Goal: Information Seeking & Learning: Learn about a topic

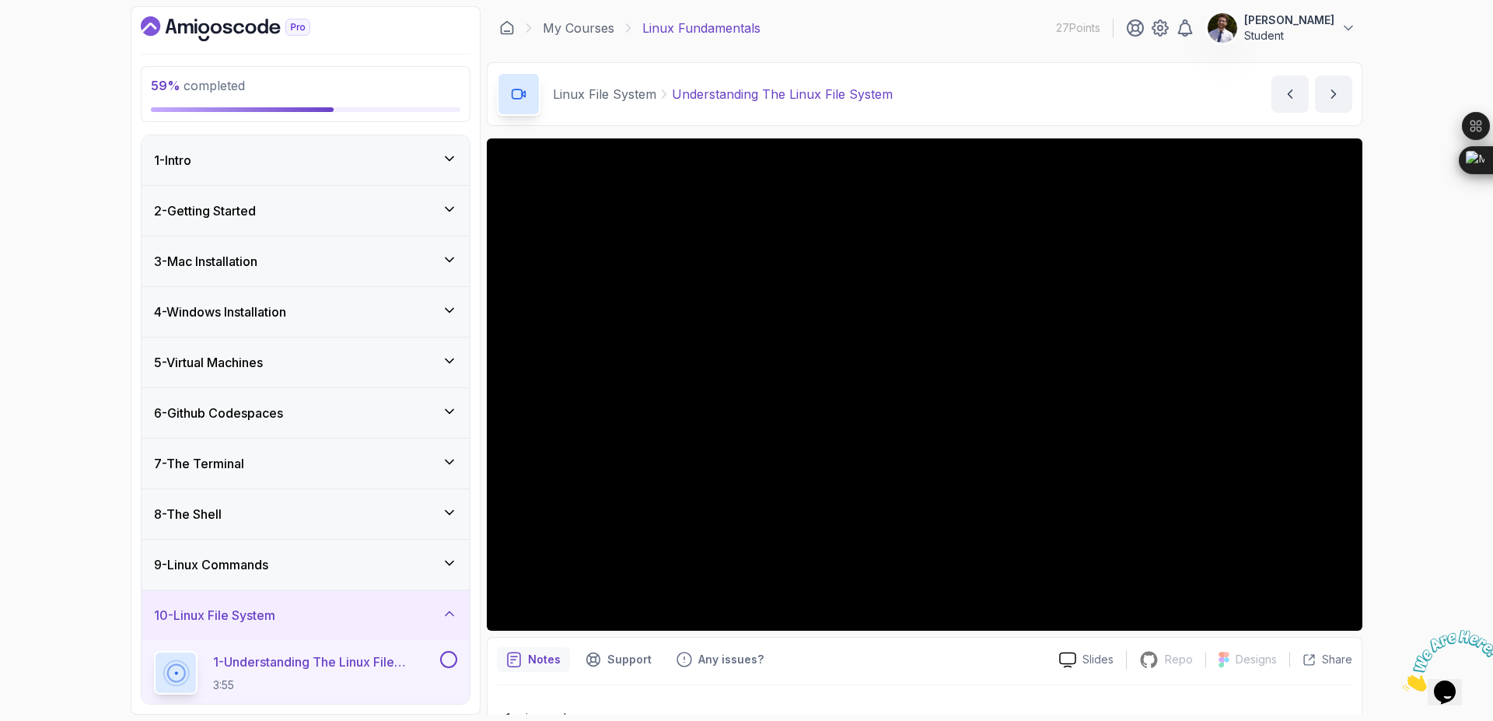
scroll to position [366, 0]
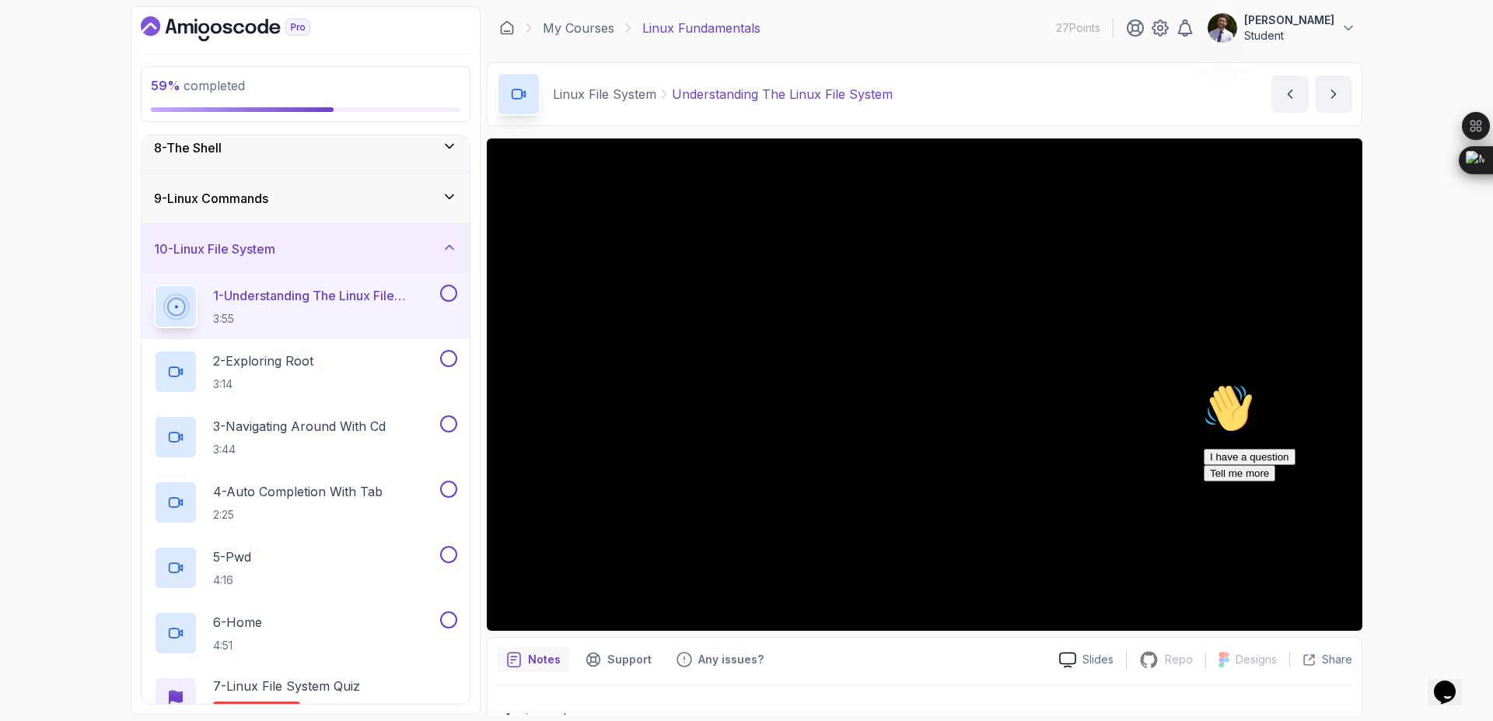
click at [454, 300] on div at bounding box center [447, 293] width 20 height 17
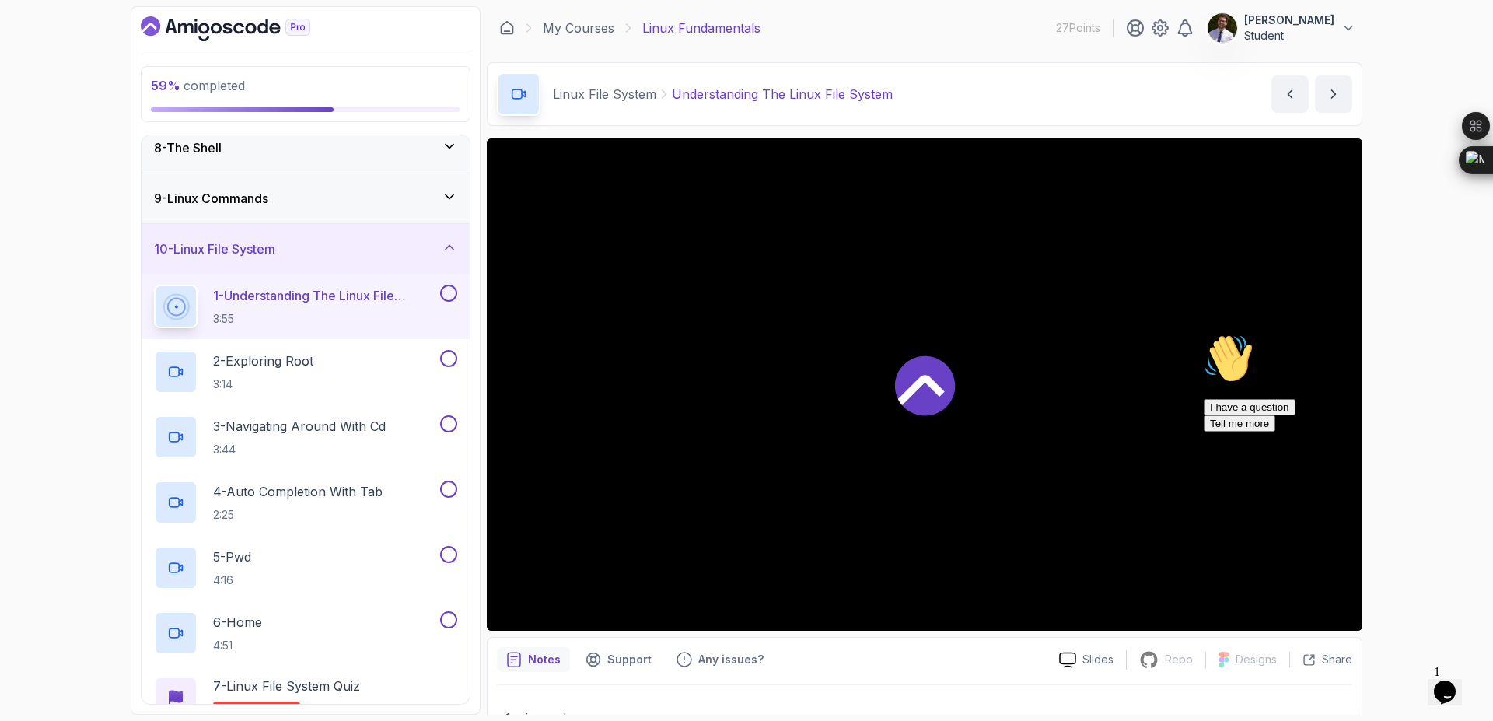
click at [443, 293] on button at bounding box center [448, 293] width 17 height 17
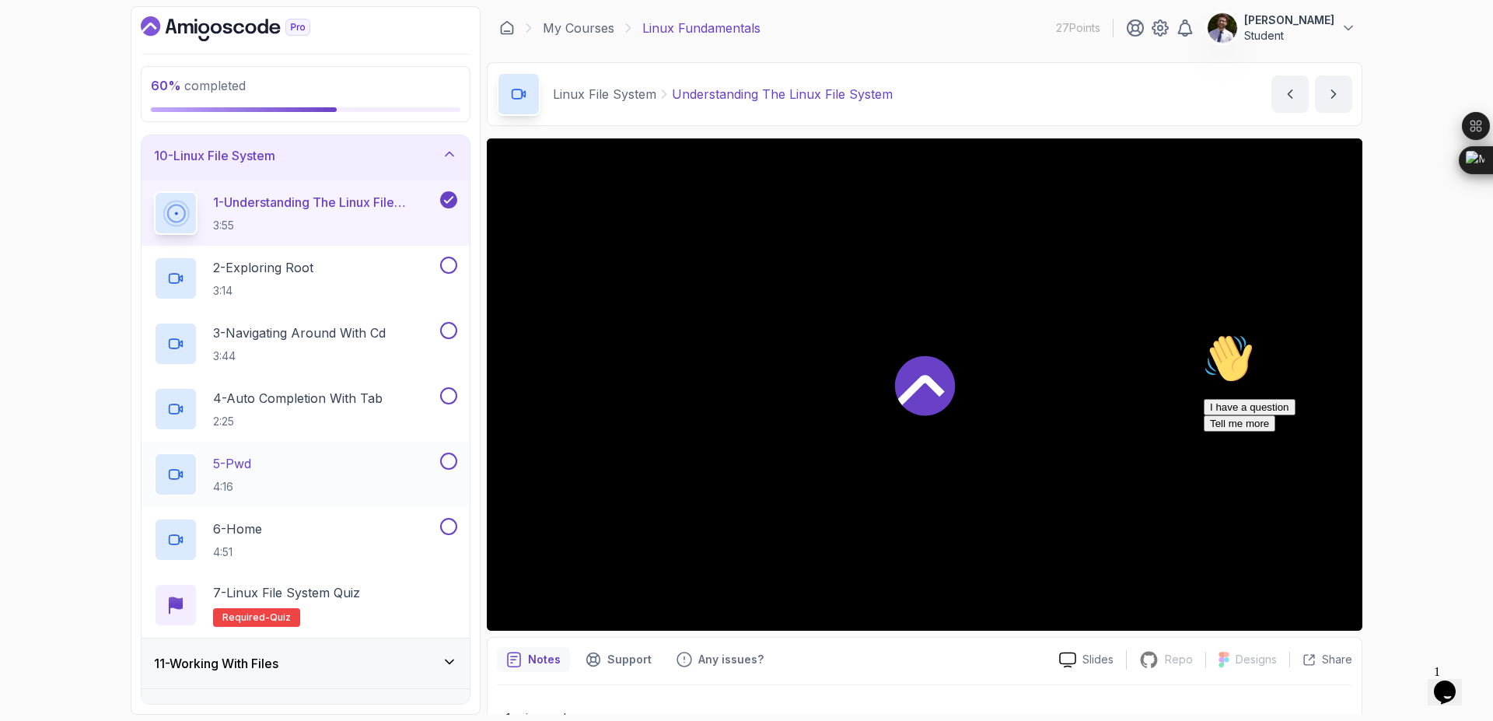
scroll to position [646, 0]
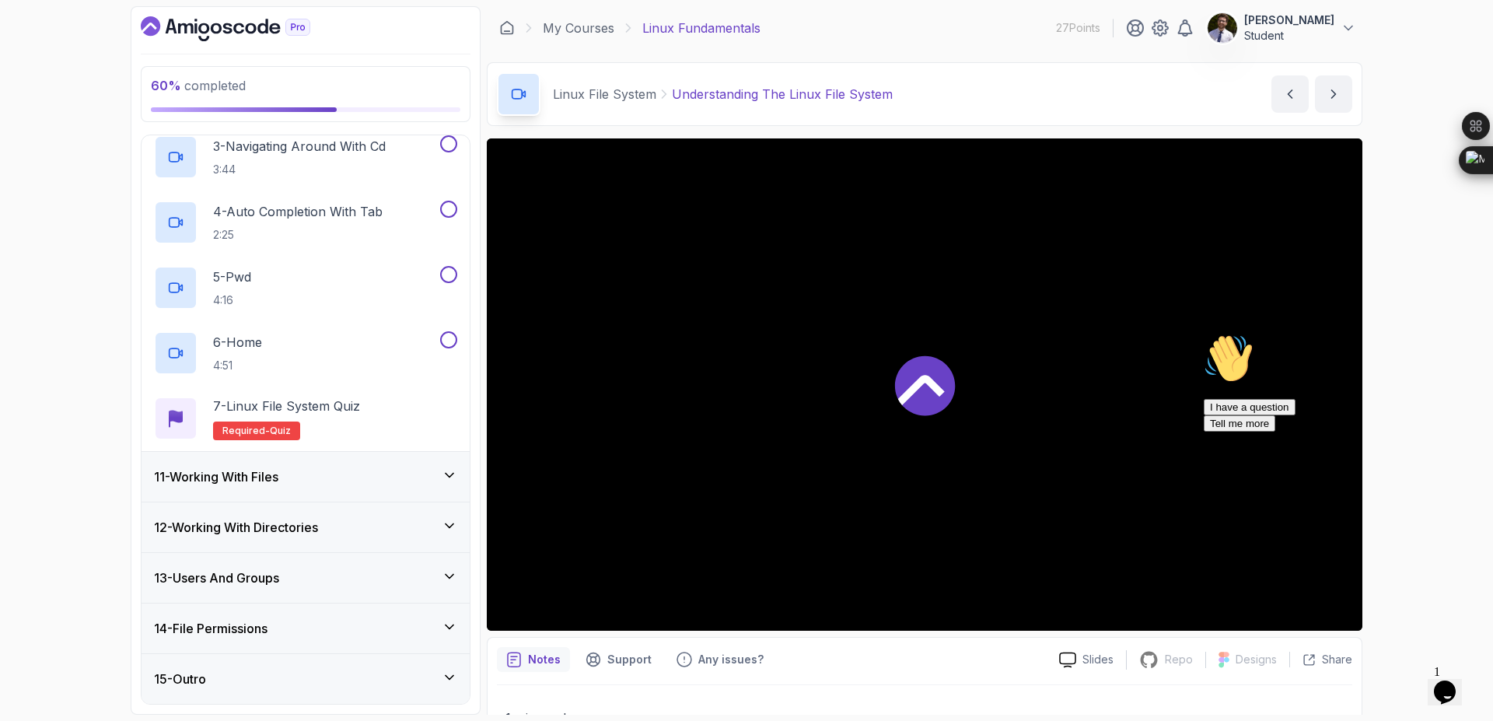
click at [411, 480] on div "11 - Working With Files" at bounding box center [305, 476] width 303 height 19
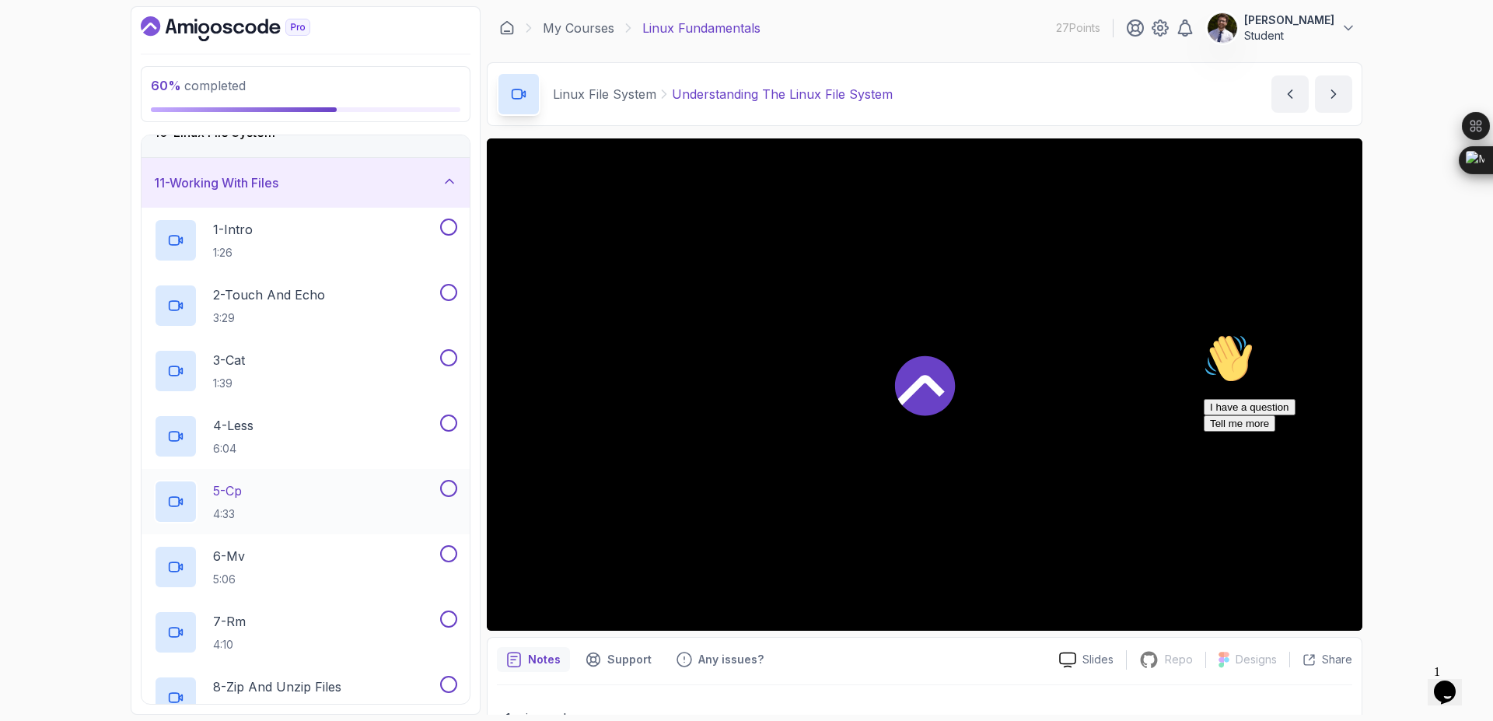
scroll to position [404, 0]
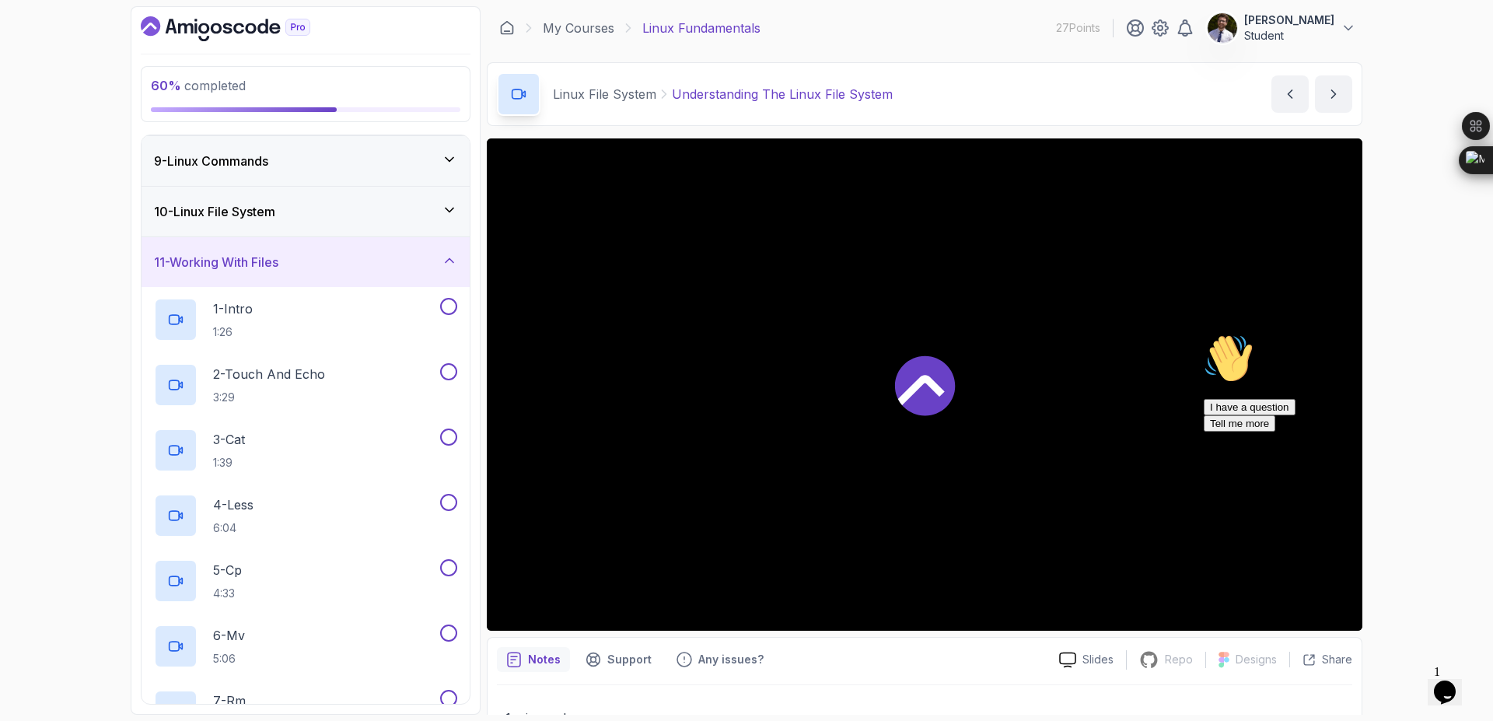
click at [439, 264] on div "11 - Working With Files" at bounding box center [305, 262] width 303 height 19
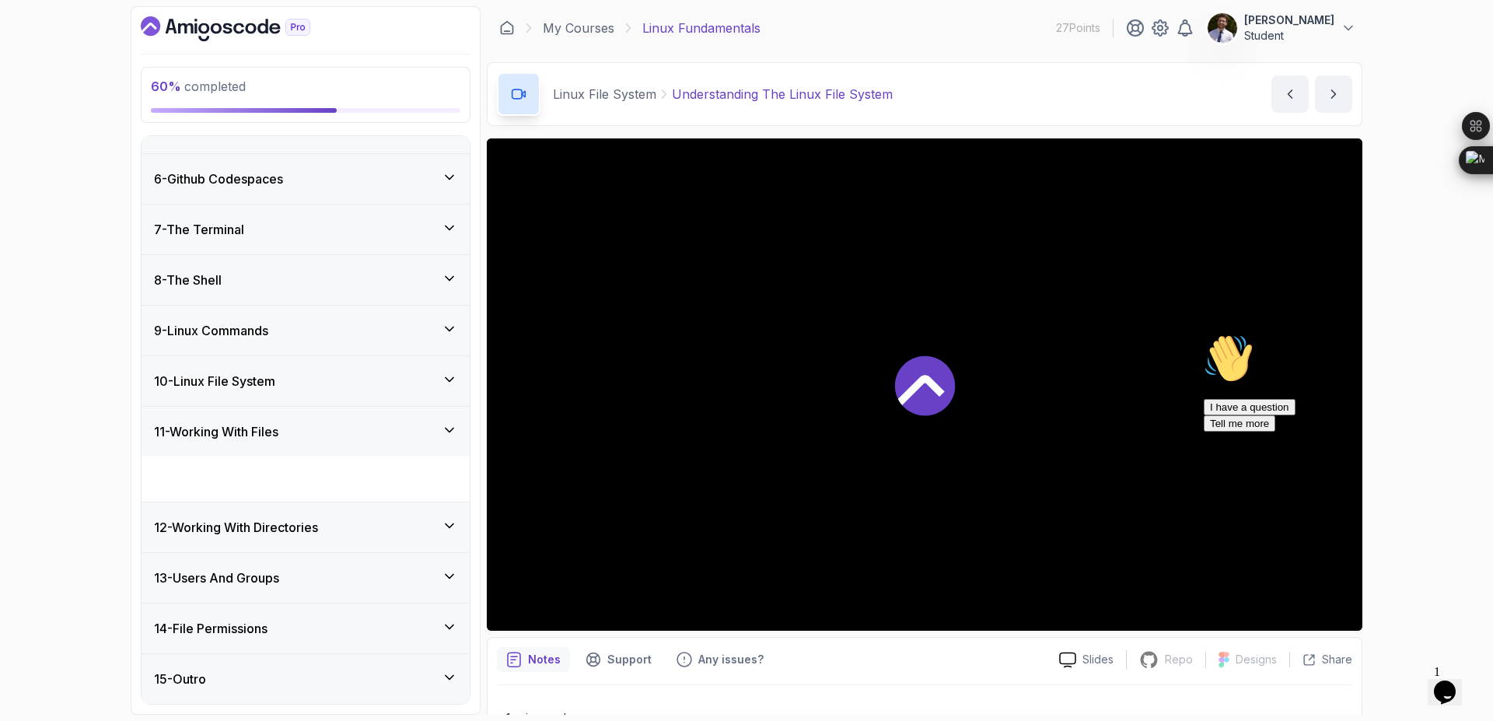
scroll to position [190, 0]
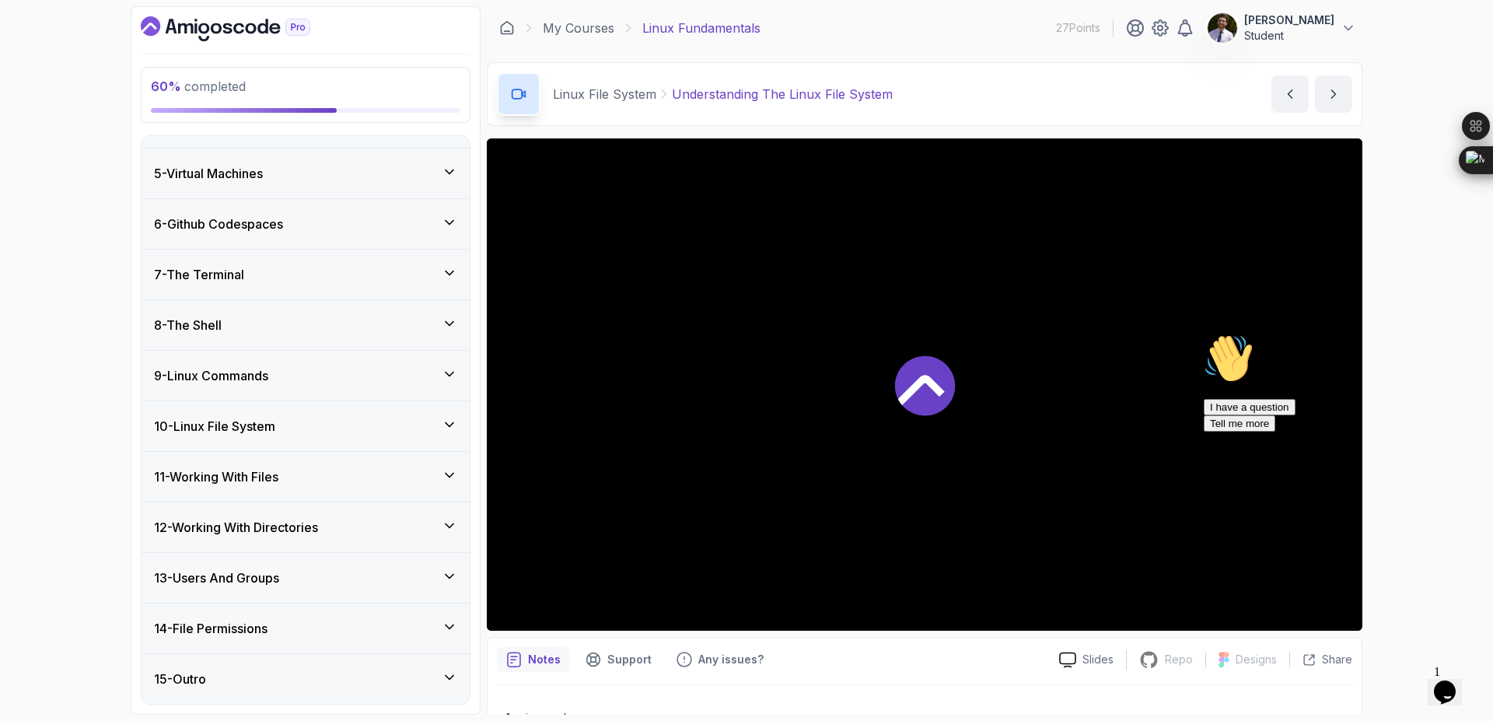
click at [397, 535] on div "12 - Working With Directories" at bounding box center [305, 527] width 303 height 19
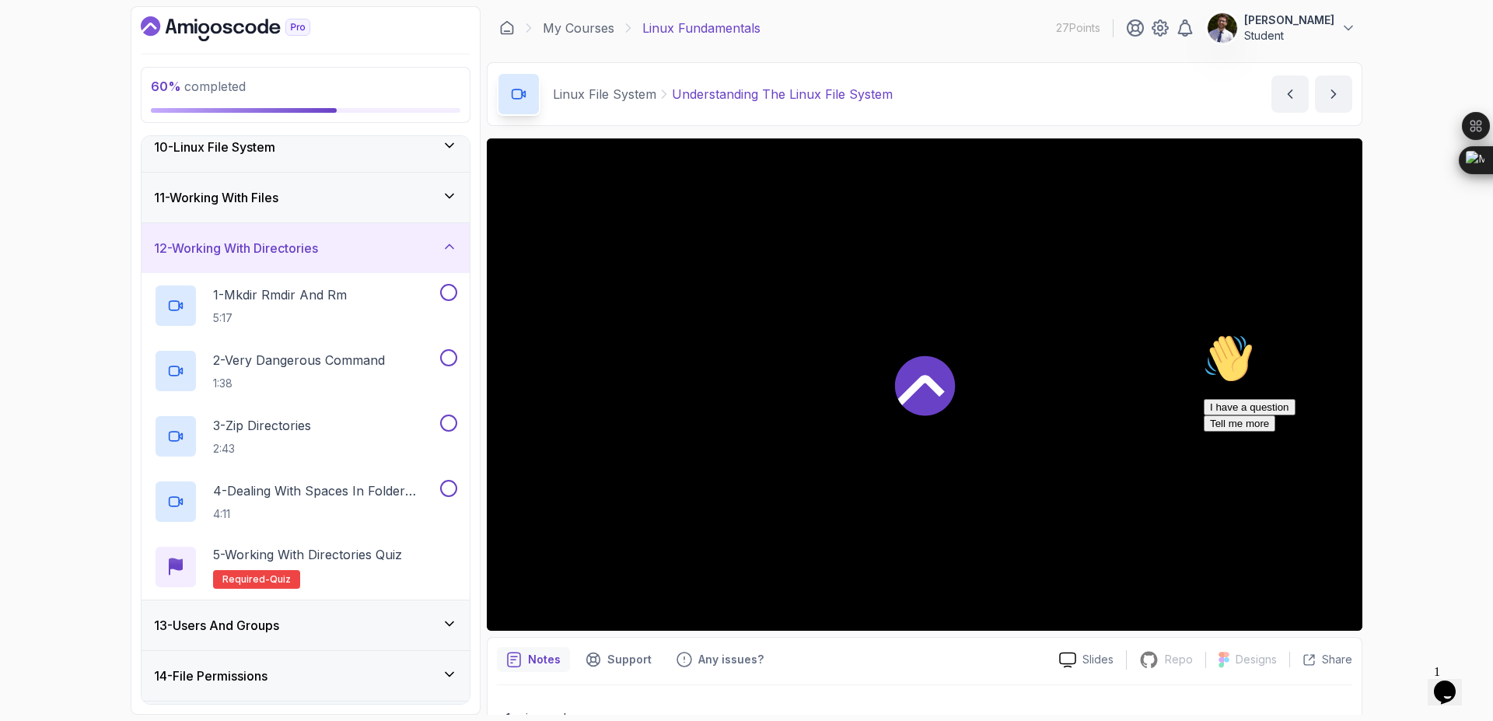
scroll to position [516, 0]
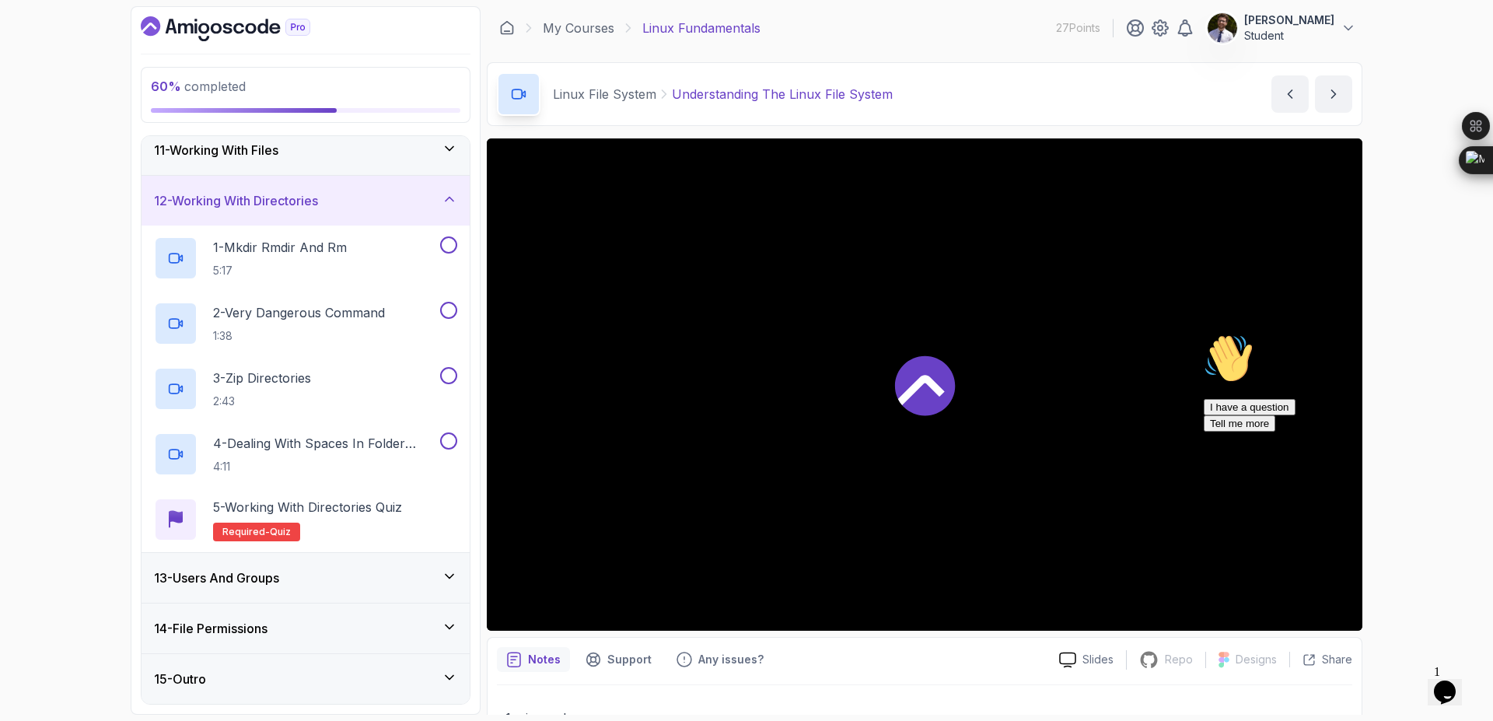
click at [433, 205] on div "12 - Working With Directories" at bounding box center [305, 200] width 303 height 19
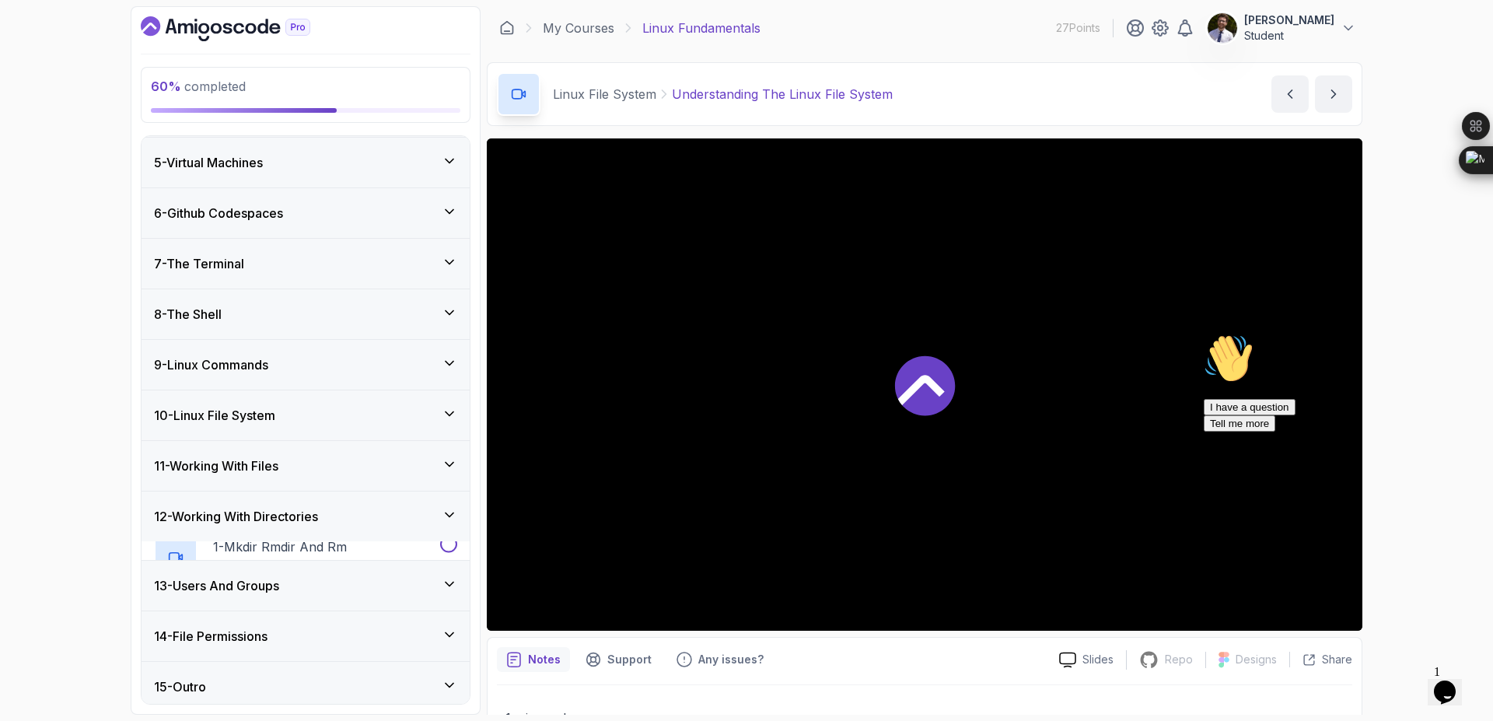
scroll to position [190, 0]
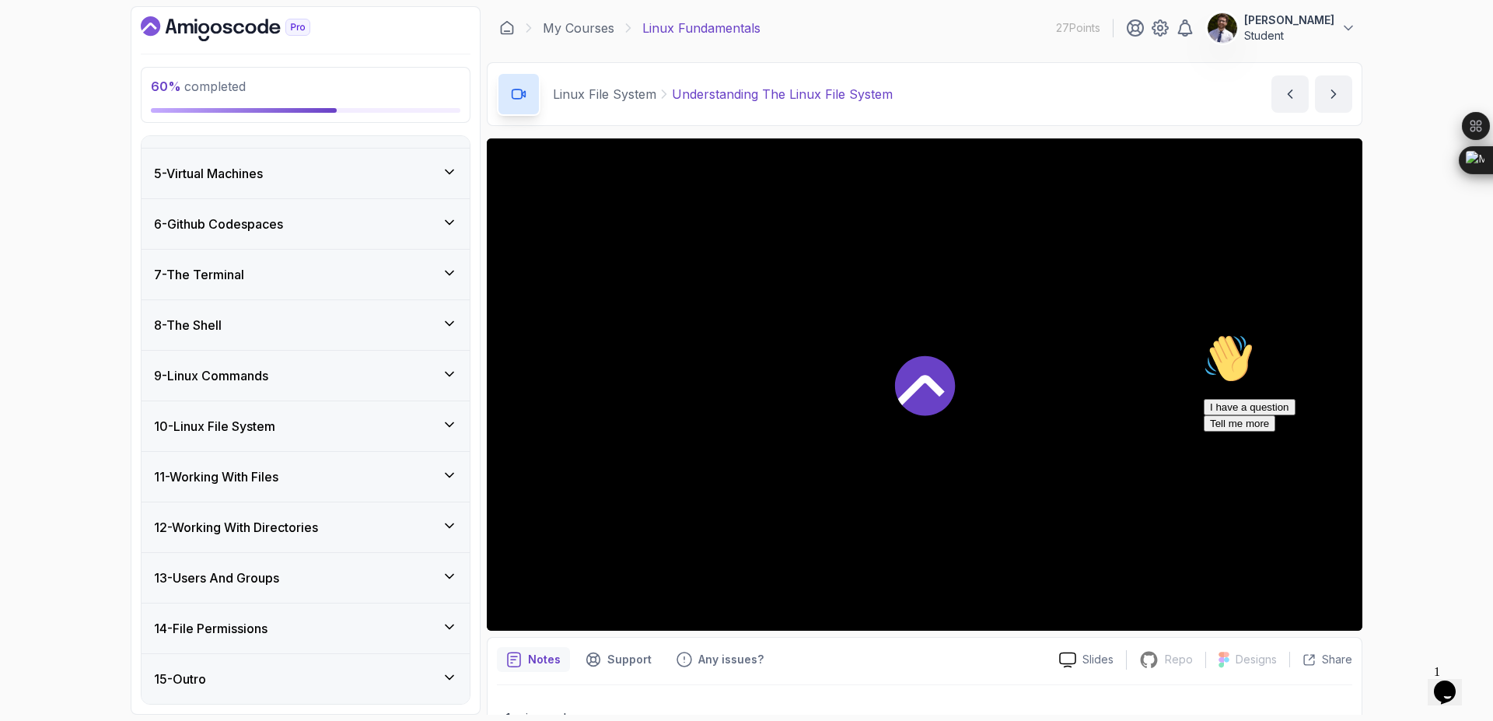
click at [350, 593] on div "13 - Users And Groups" at bounding box center [306, 578] width 328 height 50
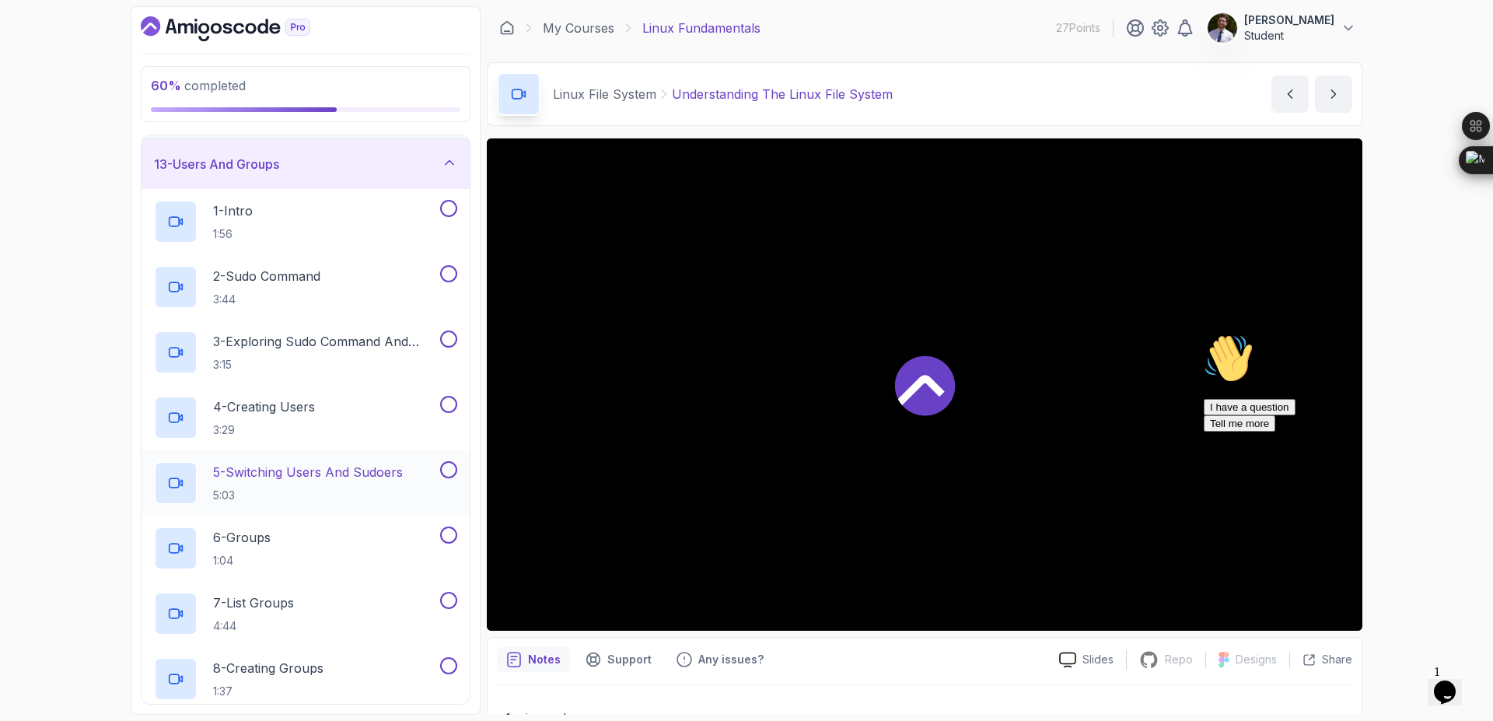
scroll to position [506, 0]
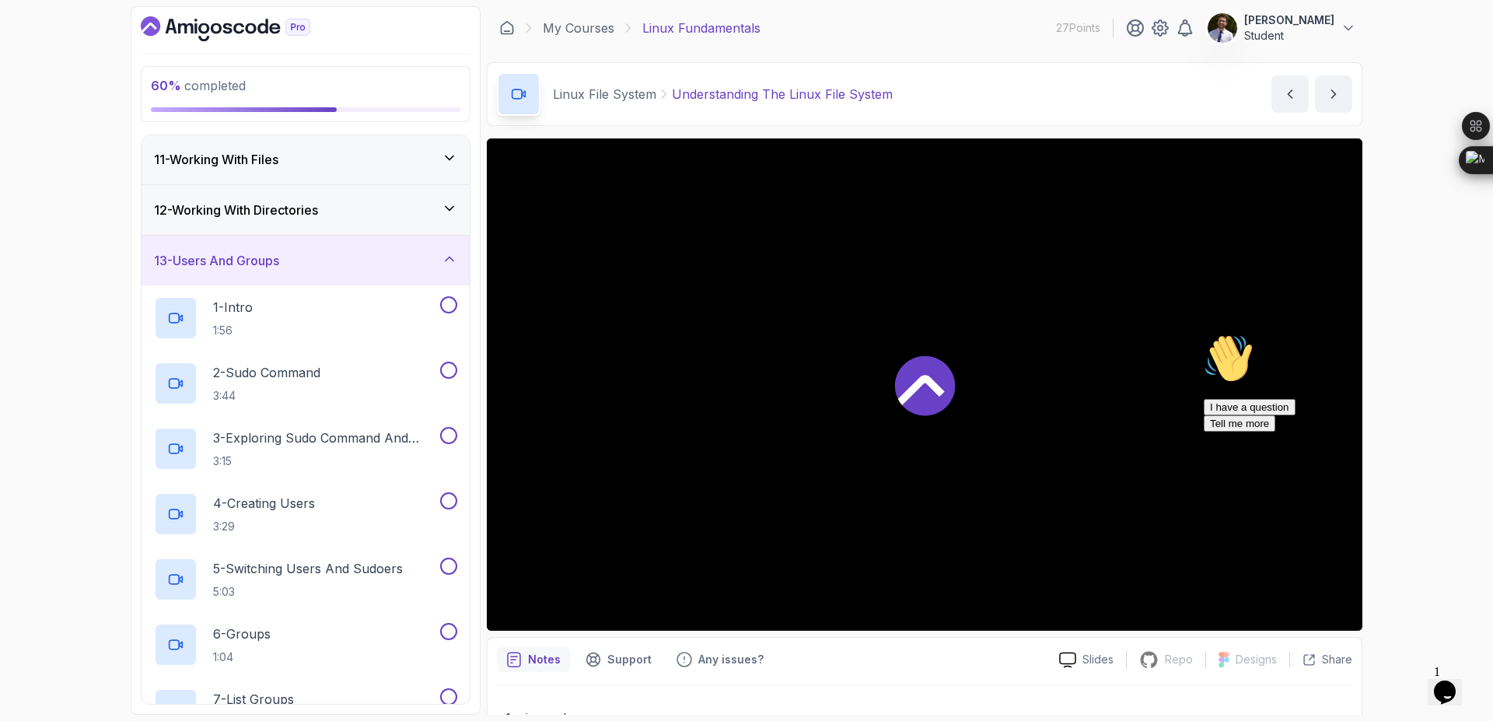
click at [448, 264] on icon at bounding box center [450, 259] width 16 height 16
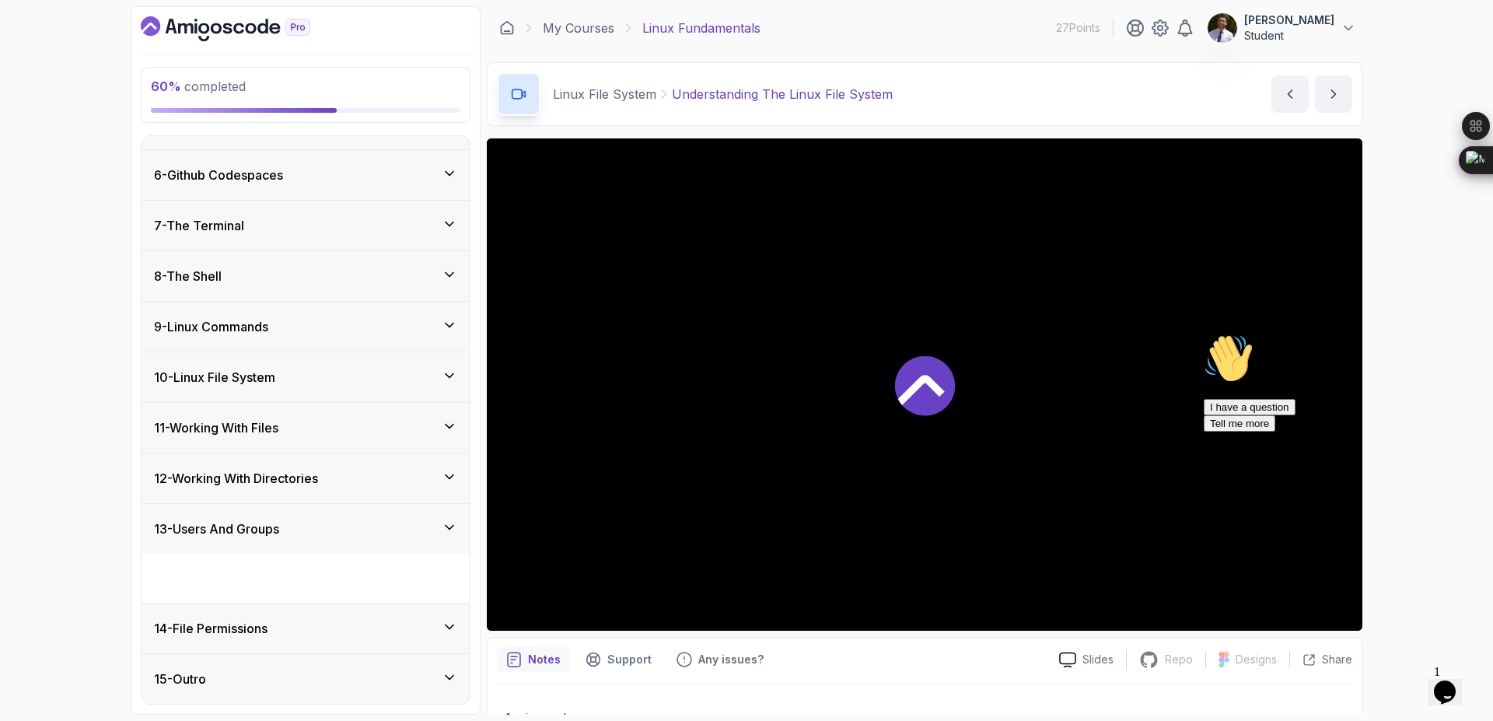
scroll to position [190, 0]
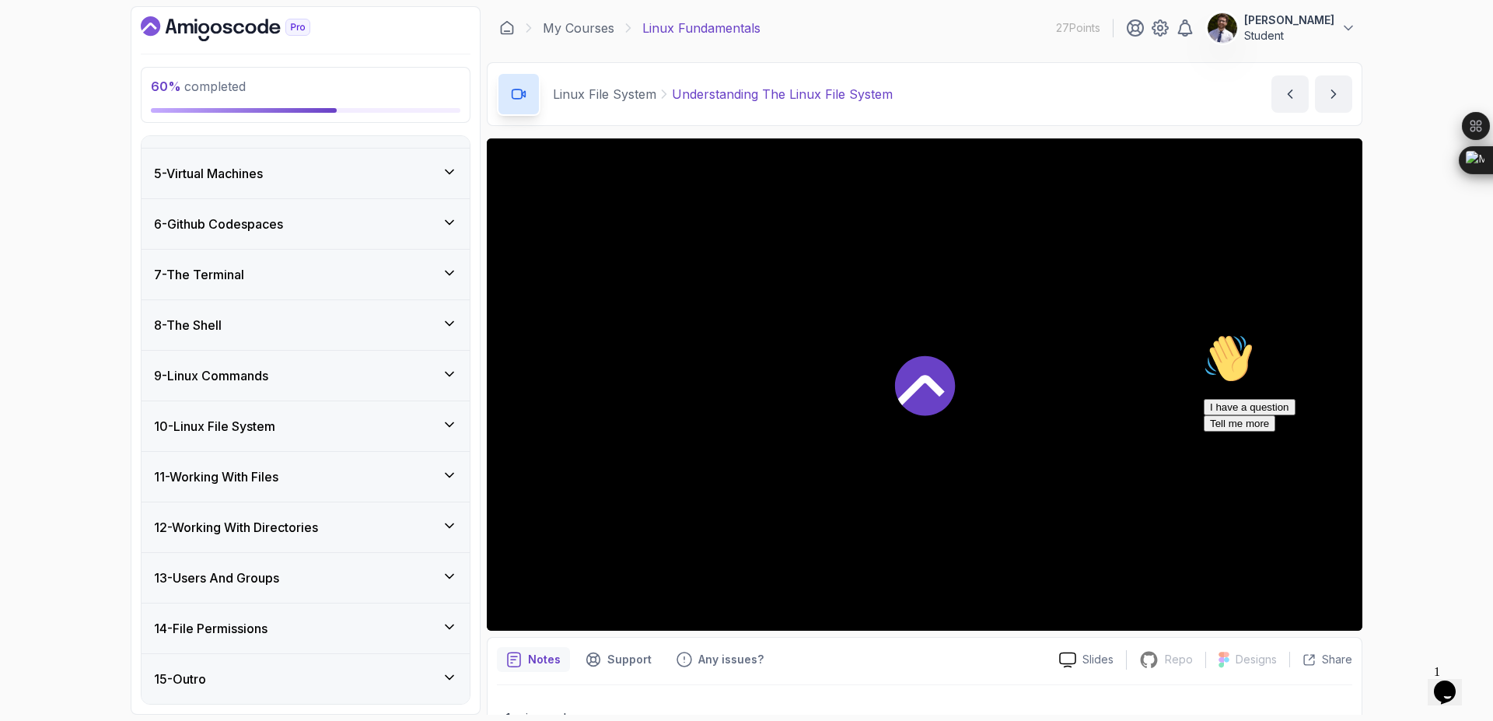
click at [316, 627] on div "14 - File Permissions" at bounding box center [305, 628] width 303 height 19
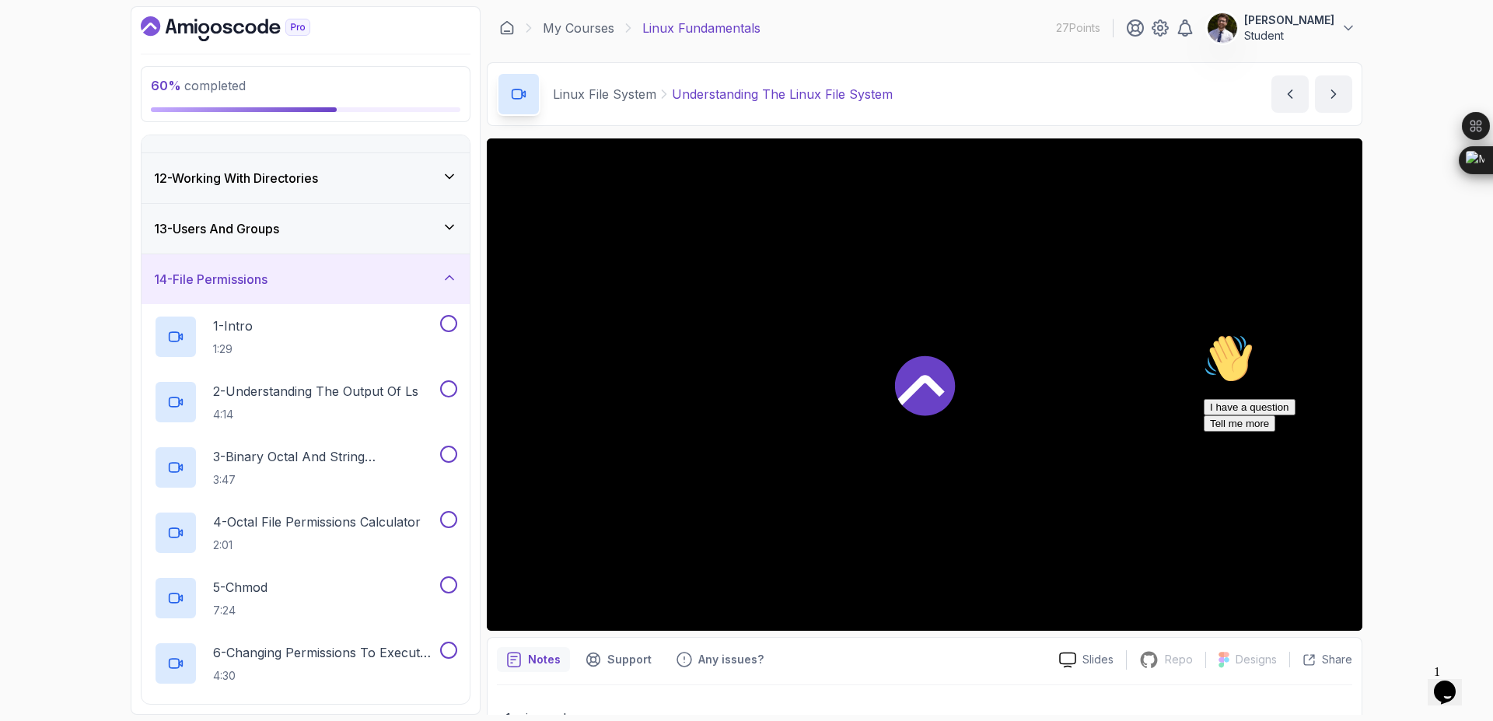
scroll to position [478, 0]
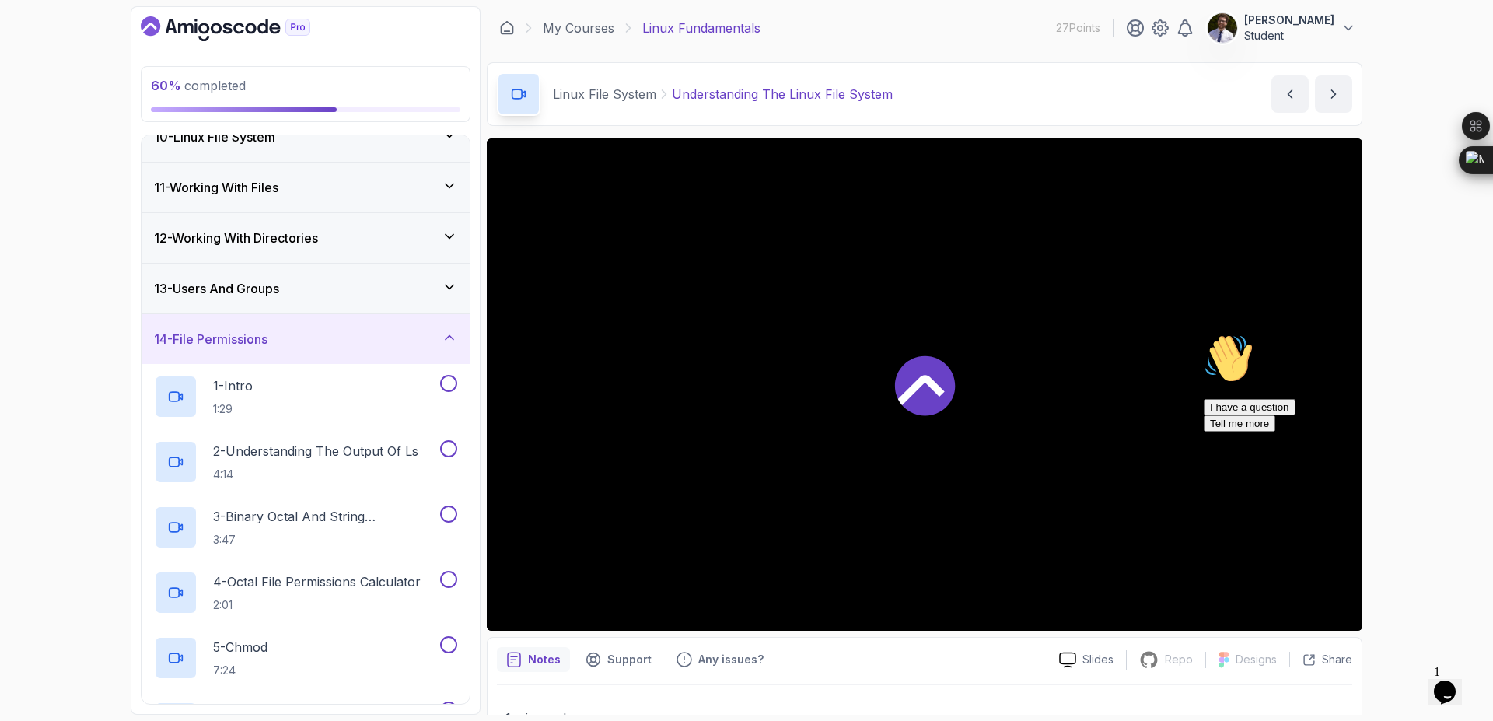
click at [446, 339] on icon at bounding box center [450, 338] width 8 height 4
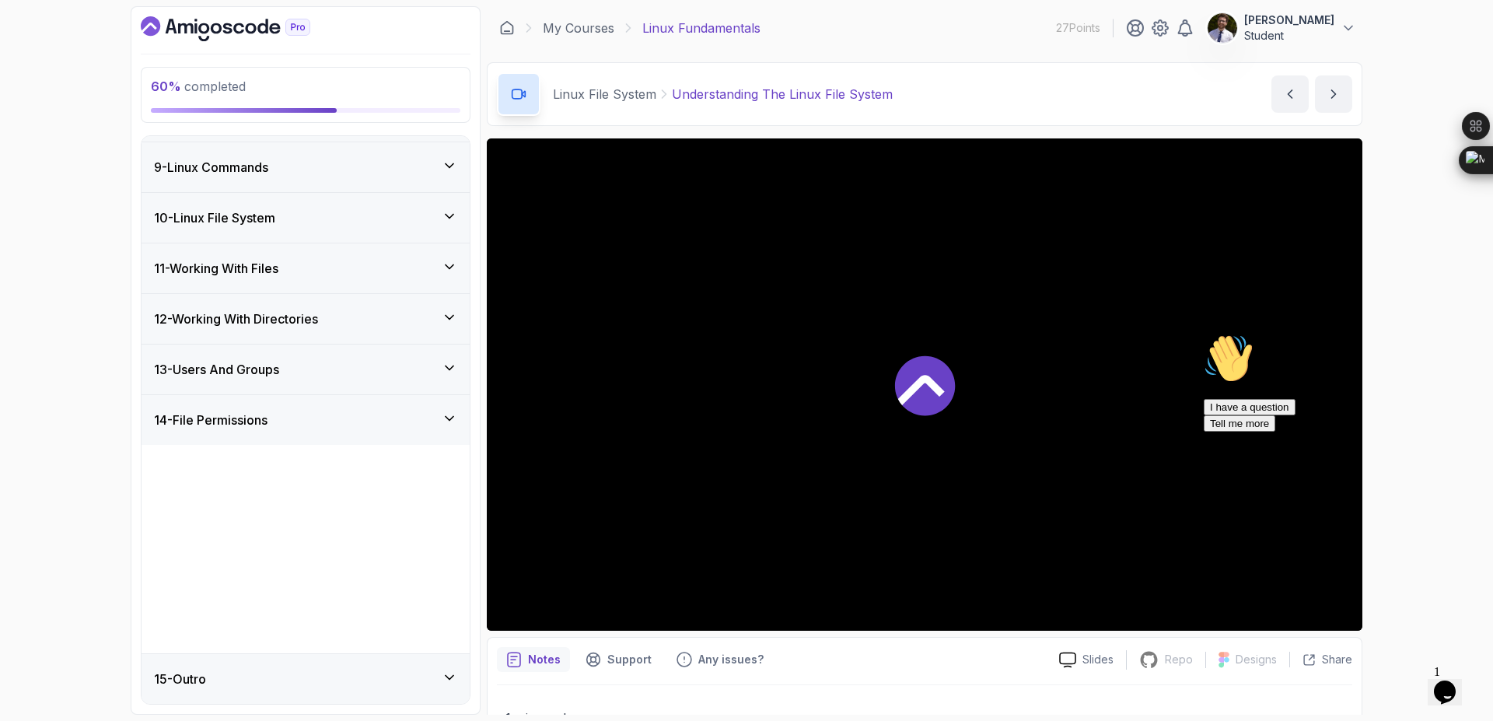
scroll to position [190, 0]
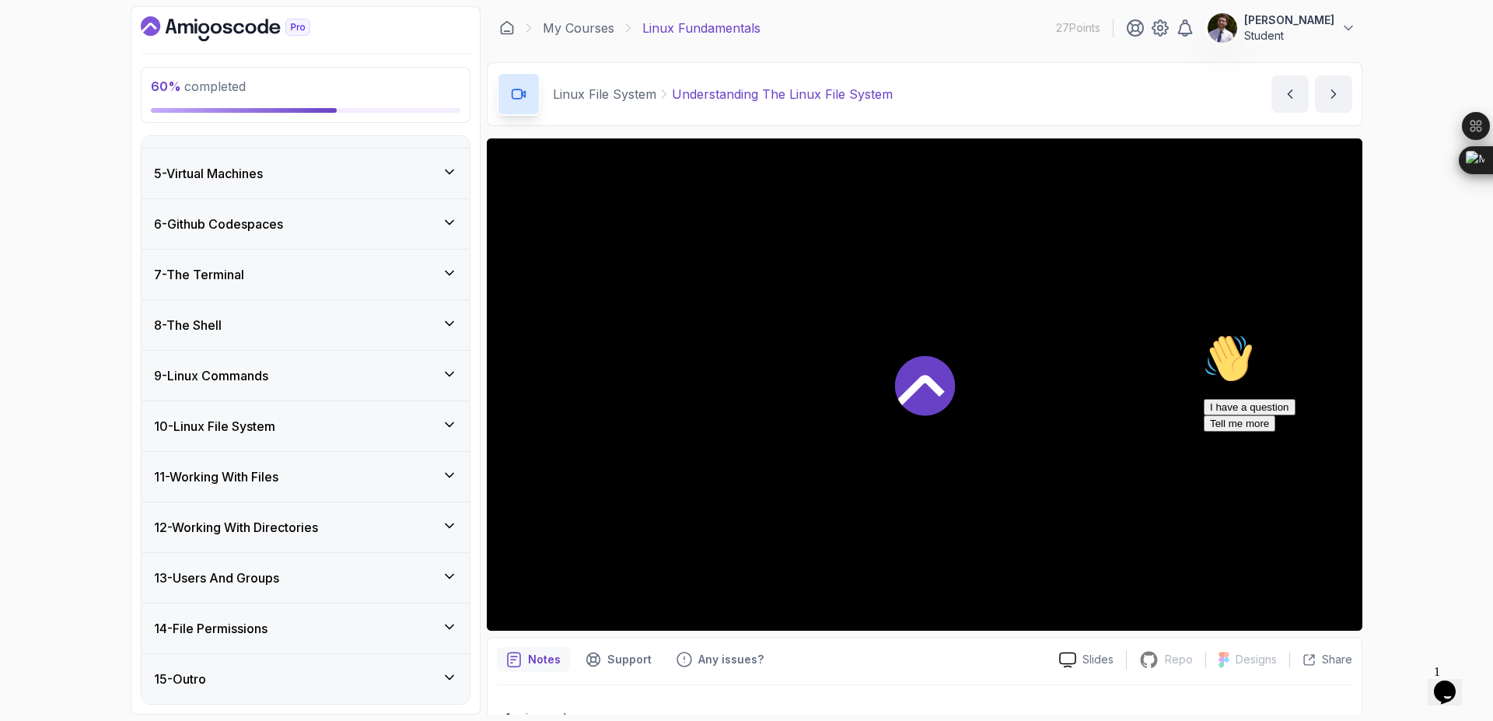
click at [457, 420] on div "10 - Linux File System" at bounding box center [306, 426] width 328 height 50
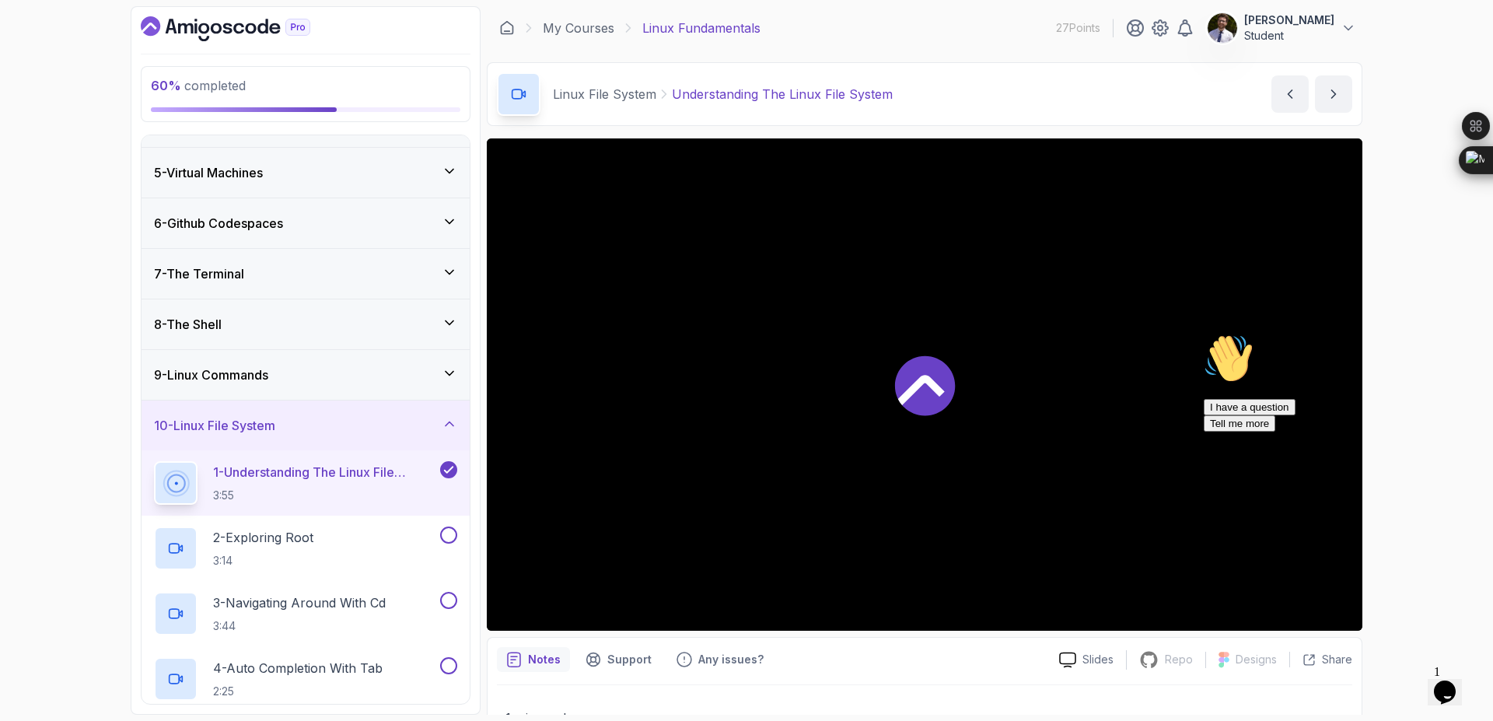
click at [872, 373] on div at bounding box center [924, 384] width 875 height 492
click at [921, 385] on icon at bounding box center [921, 390] width 47 height 30
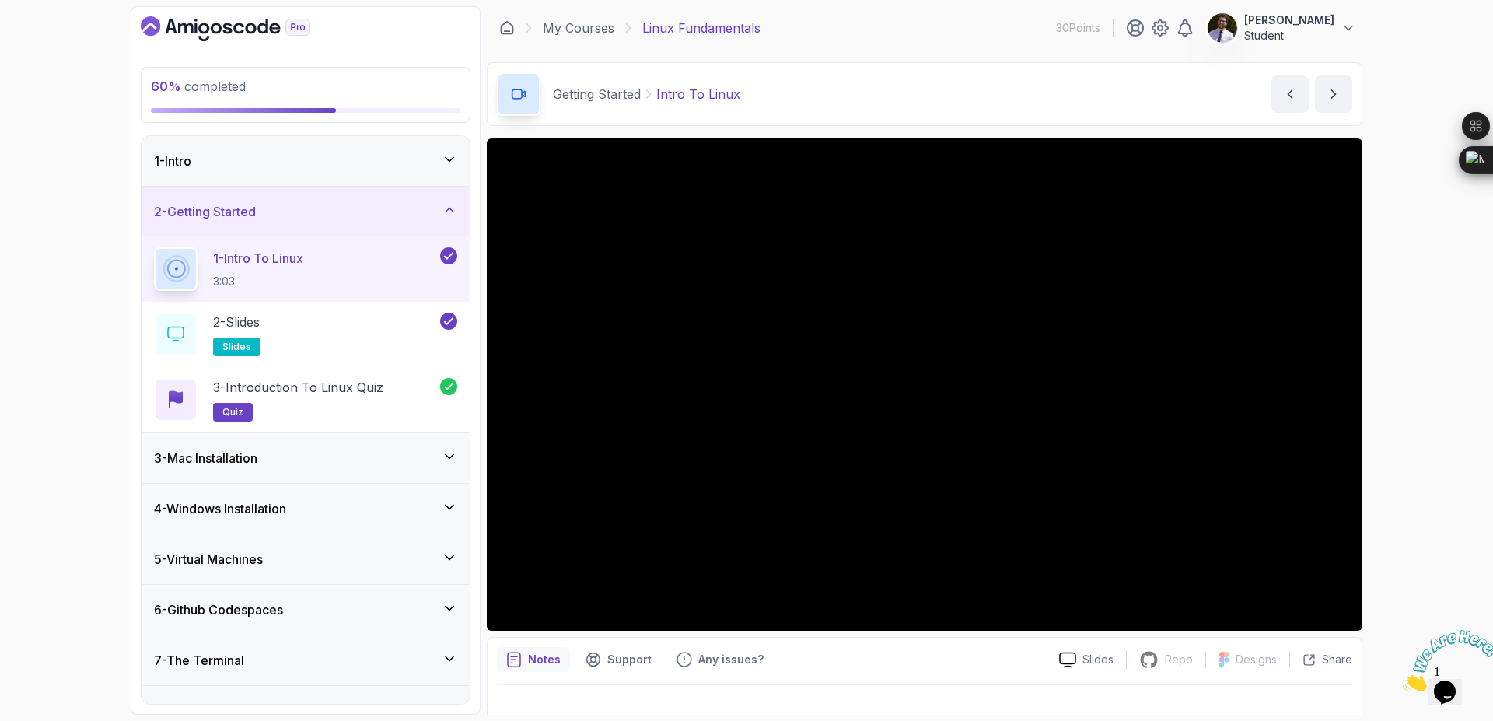
click at [448, 218] on div "2 - Getting Started" at bounding box center [305, 211] width 303 height 19
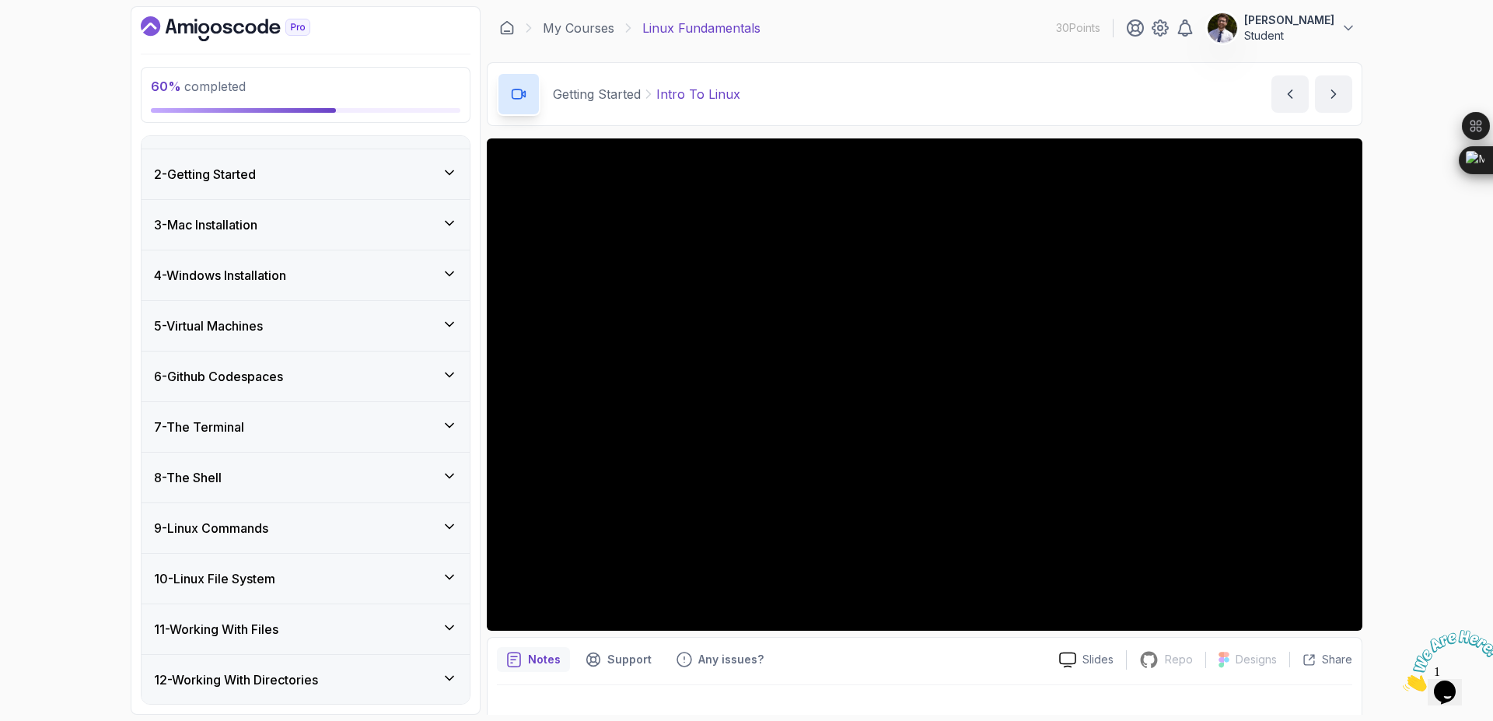
scroll to position [93, 0]
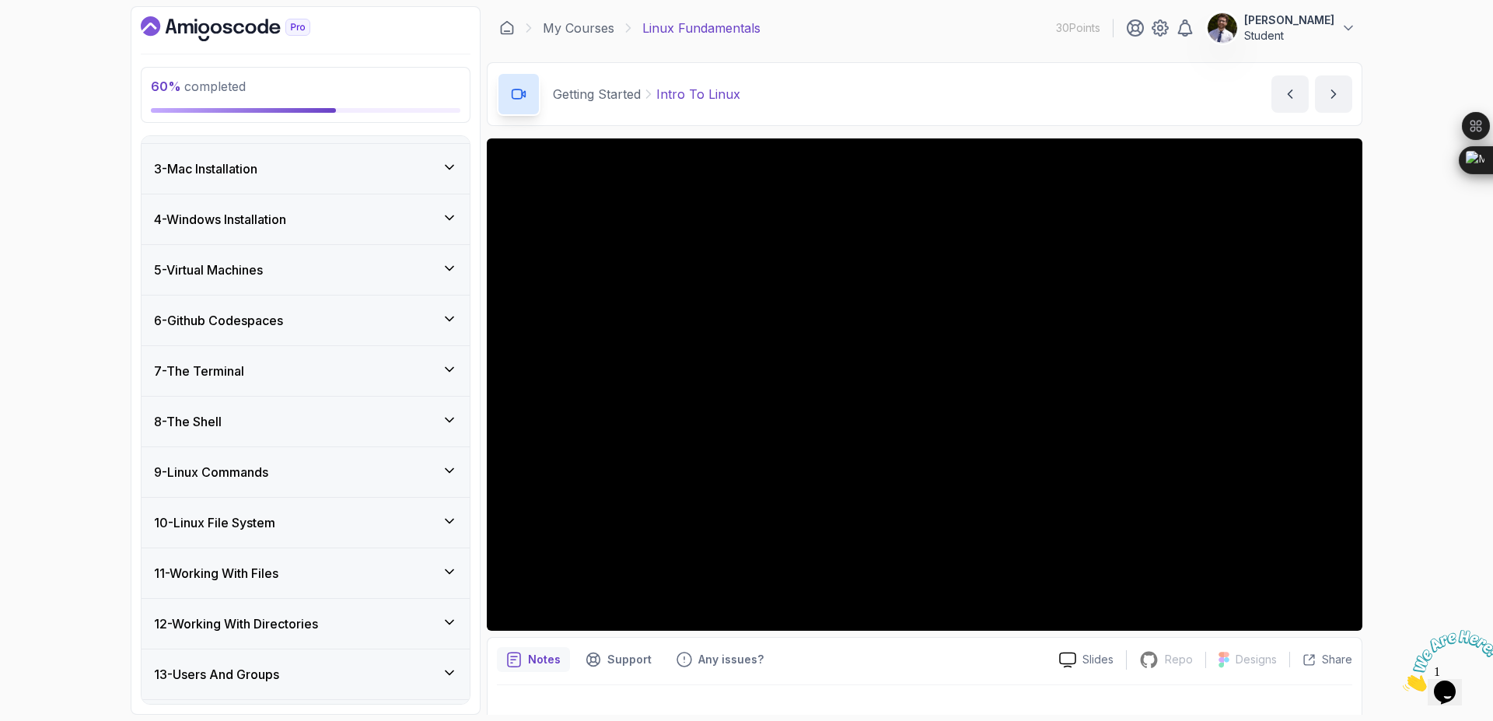
click at [250, 538] on div "10 - Linux File System" at bounding box center [306, 523] width 328 height 50
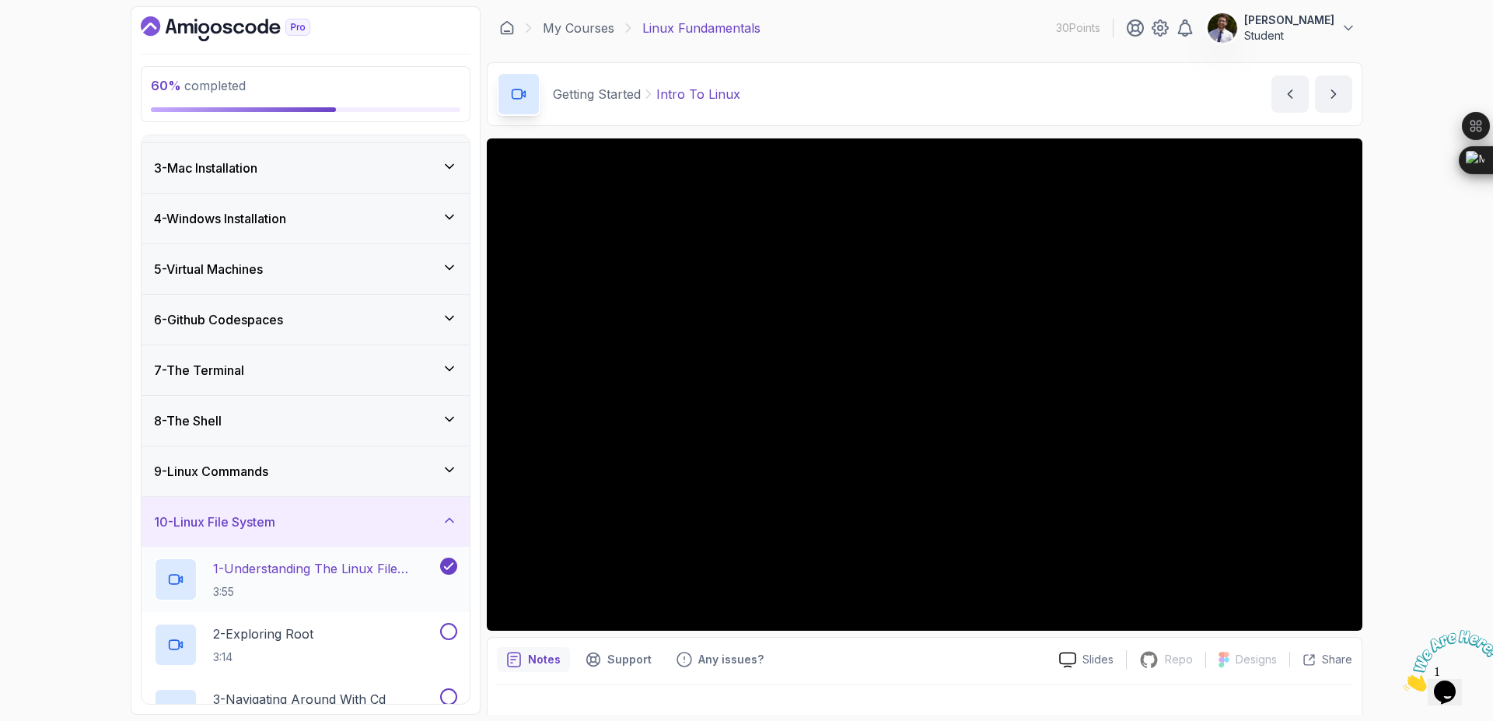
click at [355, 571] on p "1 - Understanding The Linux File System" at bounding box center [325, 568] width 224 height 19
click at [154, 557] on button "1 - Understanding The Linux File System 3:55" at bounding box center [305, 579] width 303 height 44
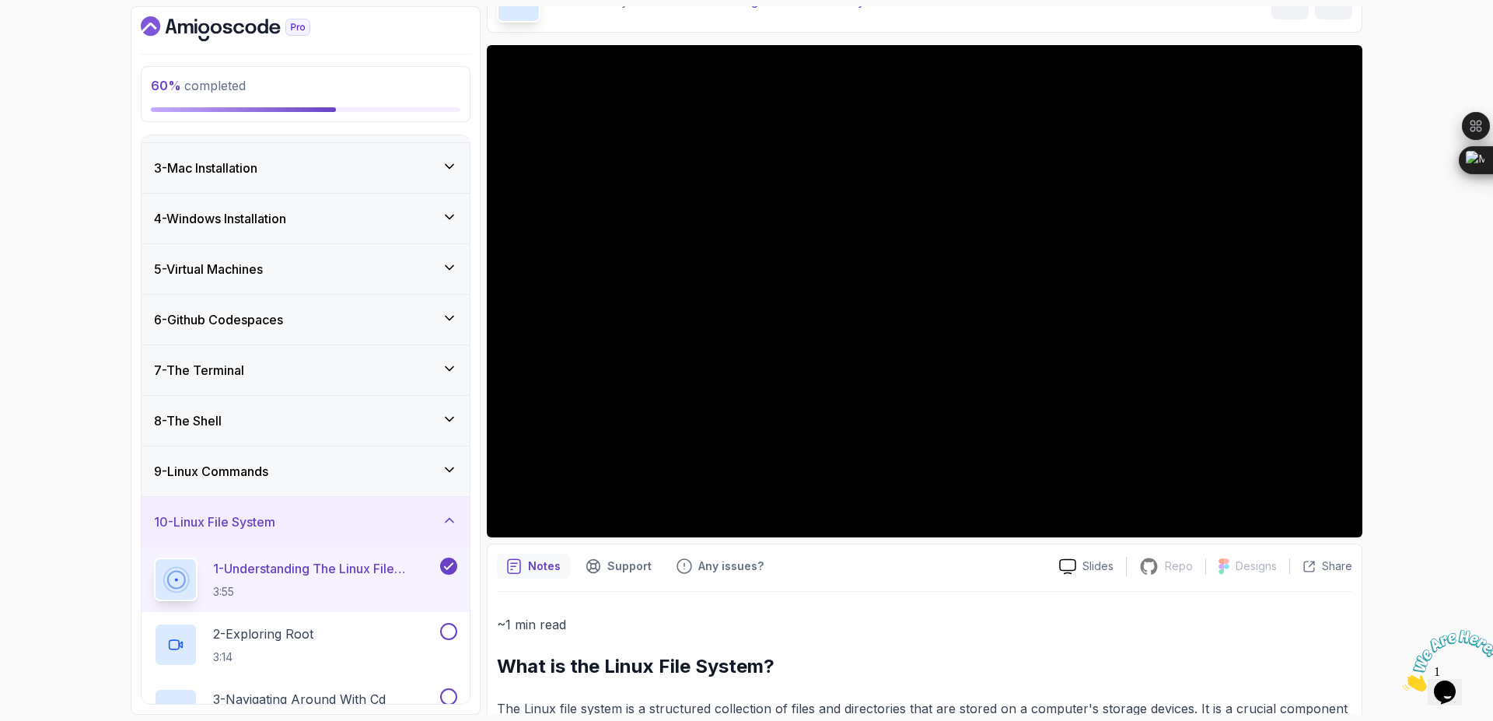
scroll to position [187, 0]
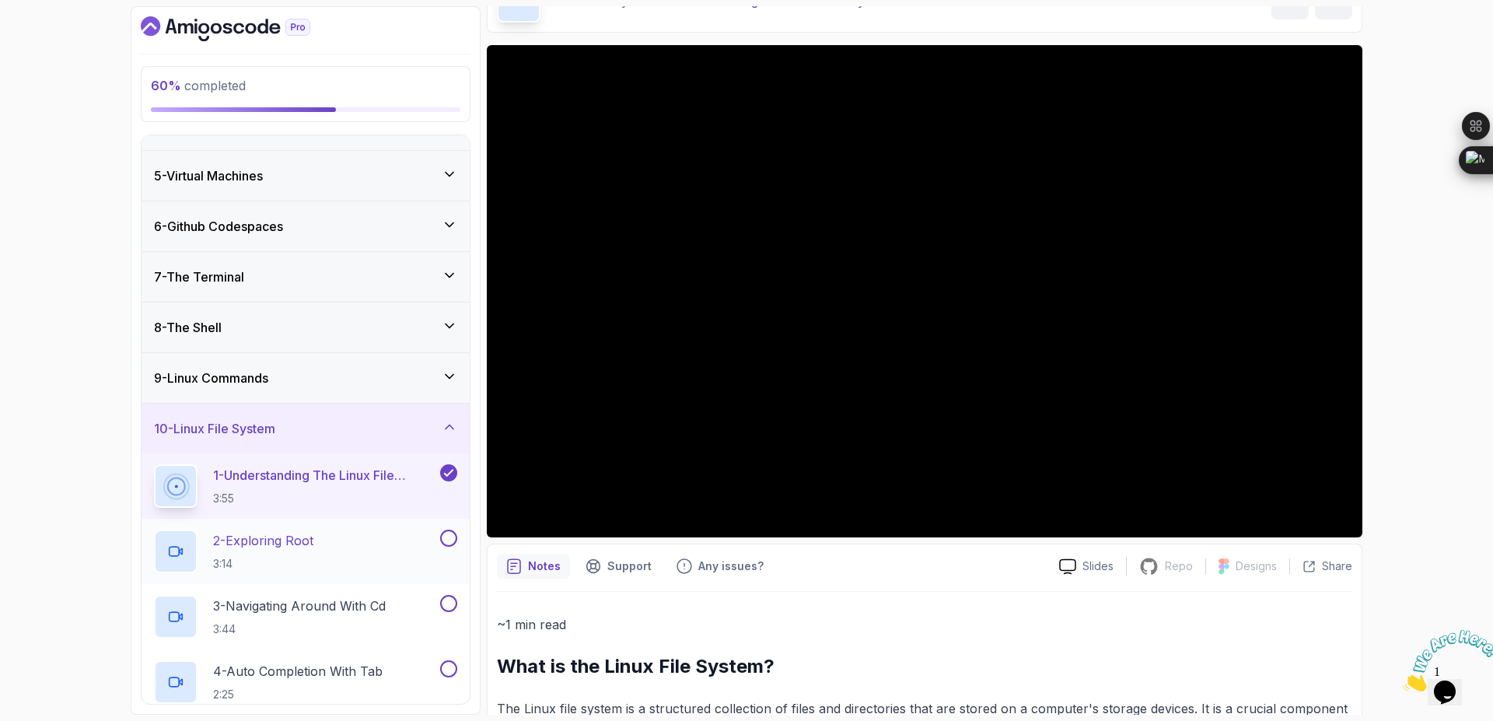
click at [281, 547] on p "2 - Exploring Root" at bounding box center [263, 540] width 100 height 19
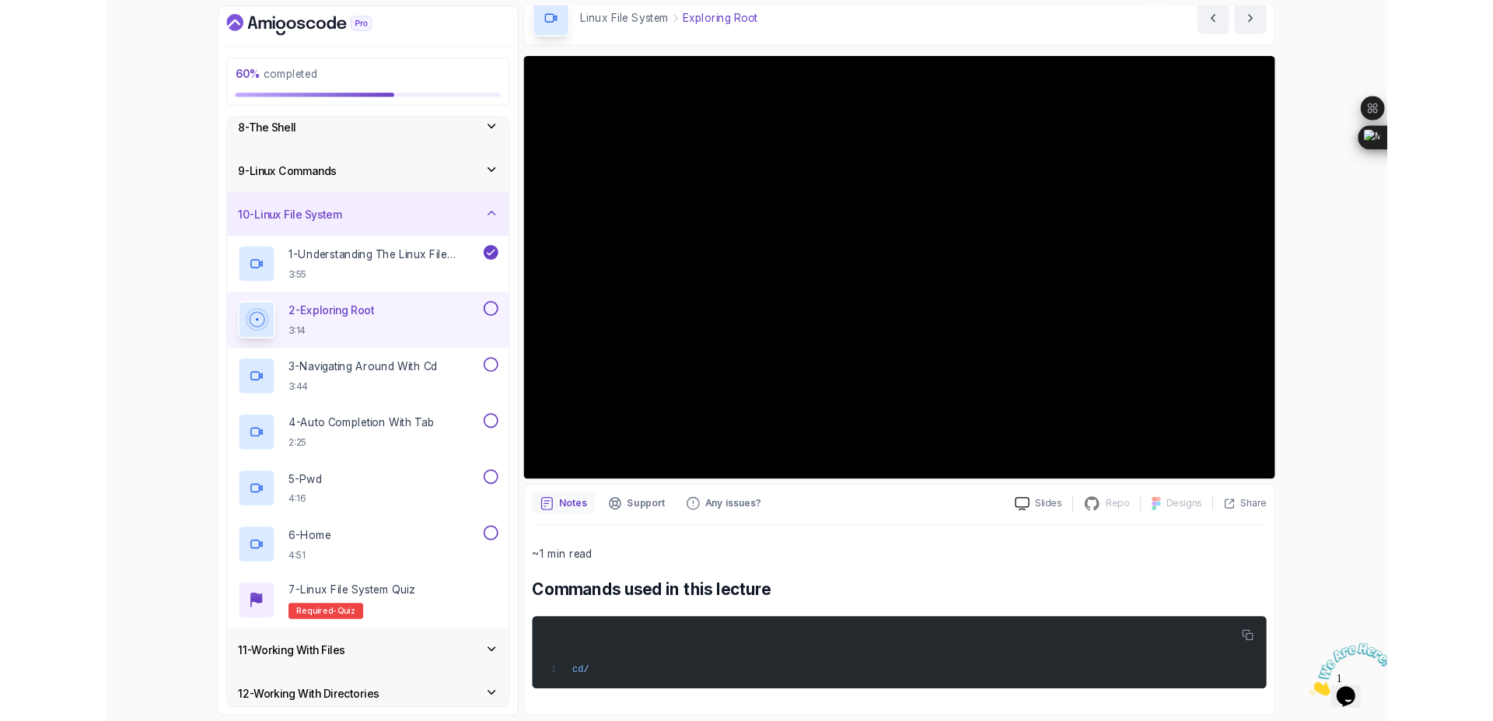
scroll to position [192, 0]
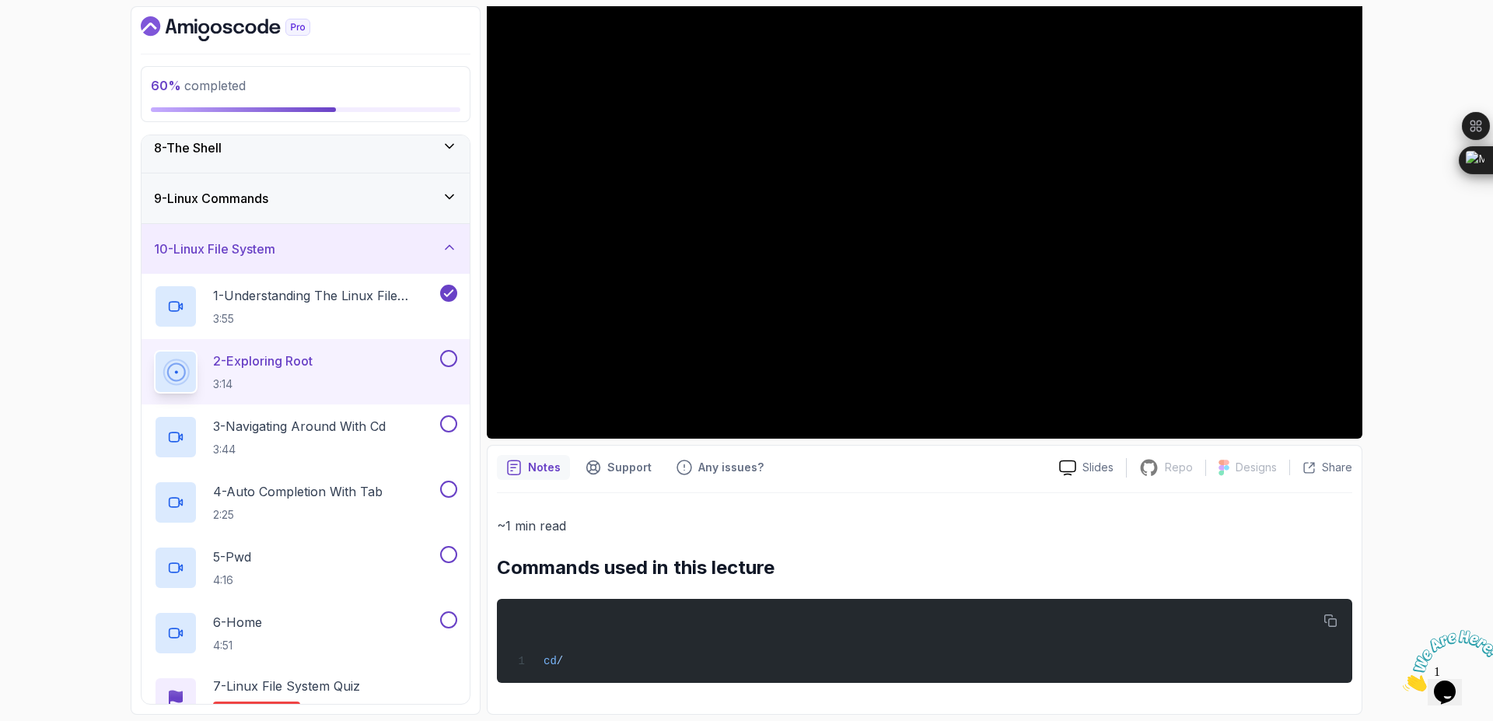
drag, startPoint x: 177, startPoint y: 701, endPoint x: 1407, endPoint y: 383, distance: 1269.7
click at [1407, 383] on div "60 % completed 1 - Intro 2 - Getting Started 3 - Mac Installation 4 - Windows I…" at bounding box center [746, 360] width 1493 height 721
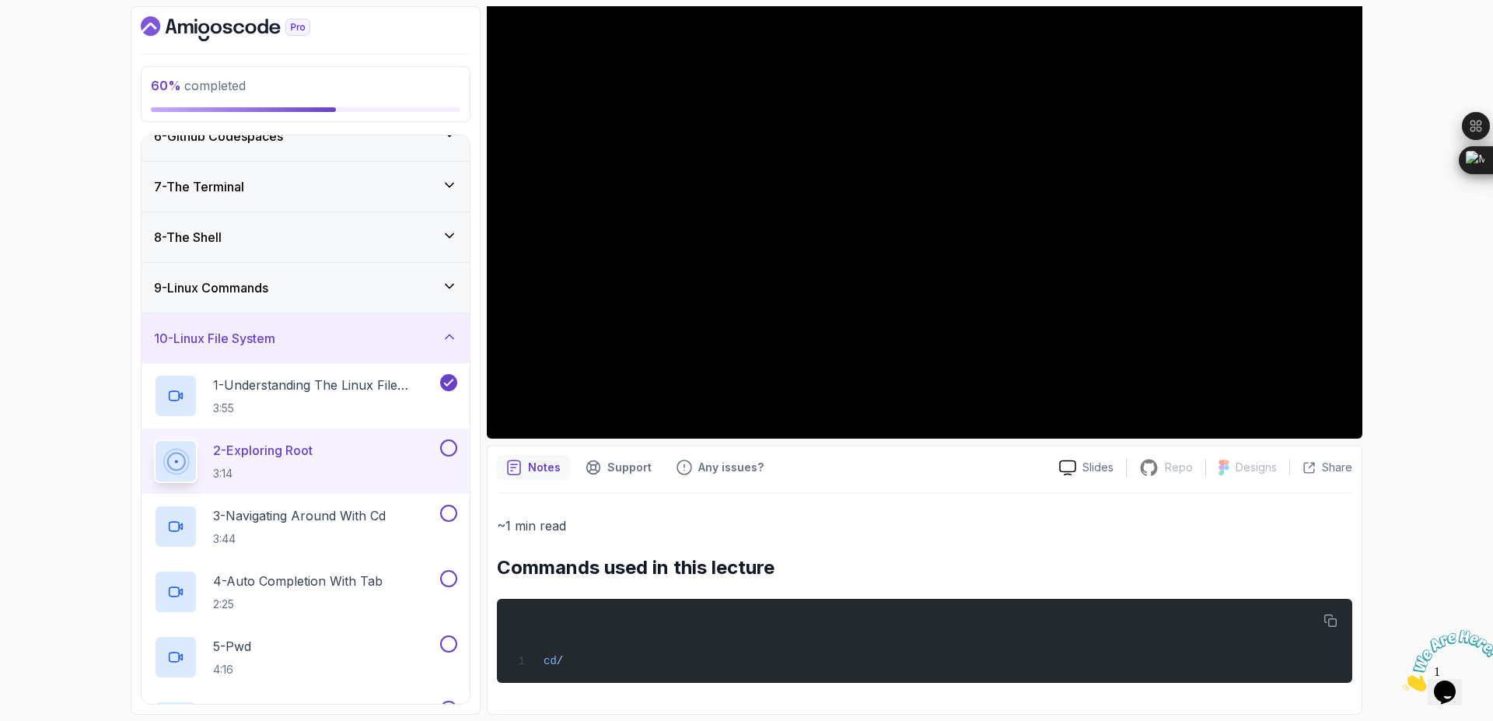
scroll to position [646, 0]
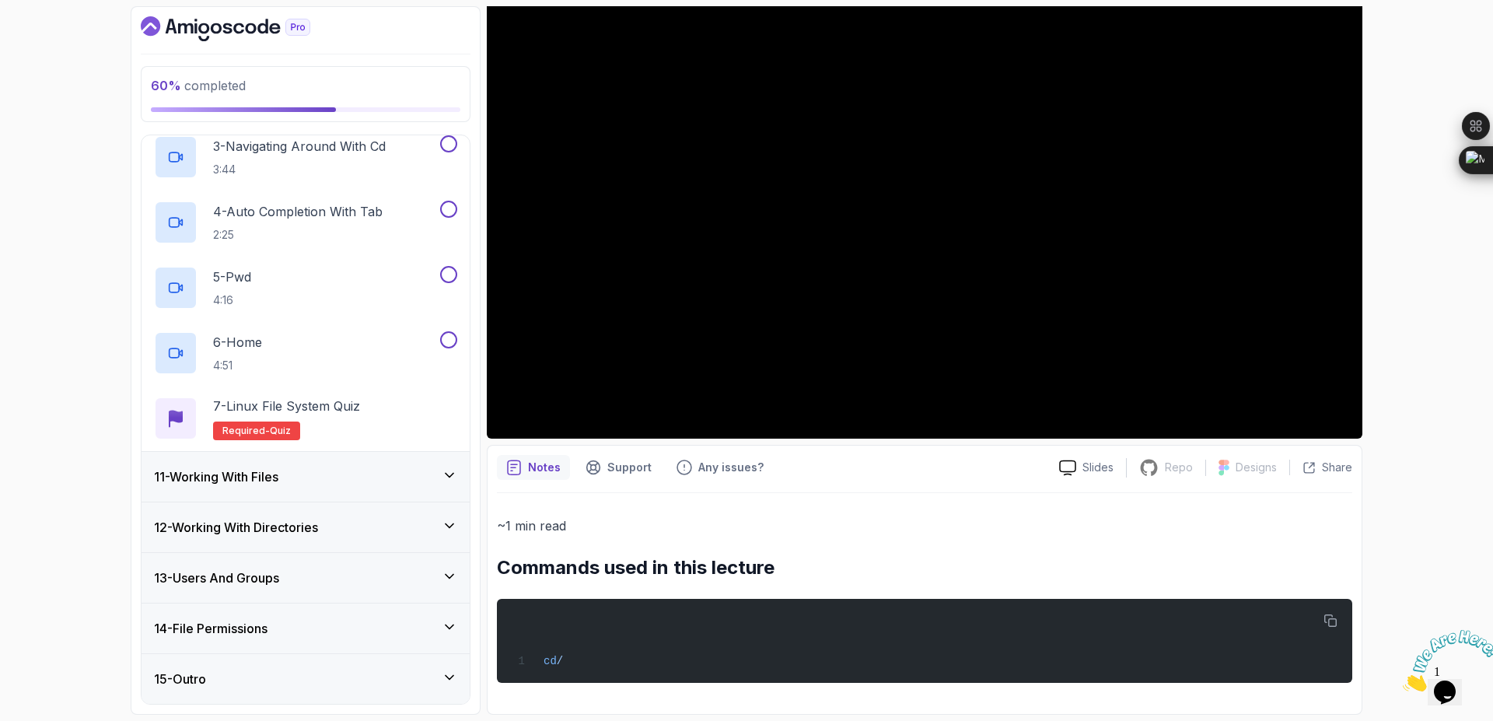
click at [154, 397] on button "7 - Linux File System Quiz Required- quiz" at bounding box center [305, 419] width 303 height 44
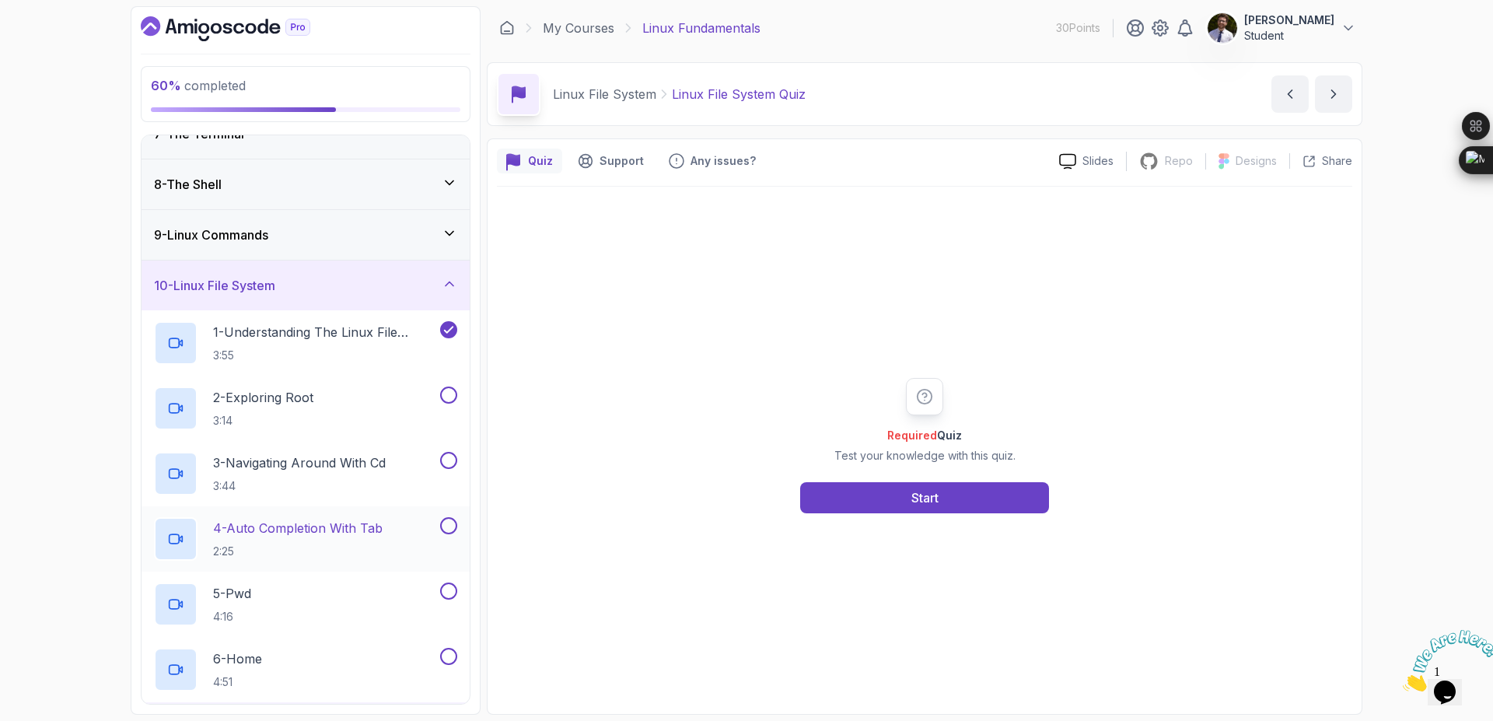
scroll to position [414, 0]
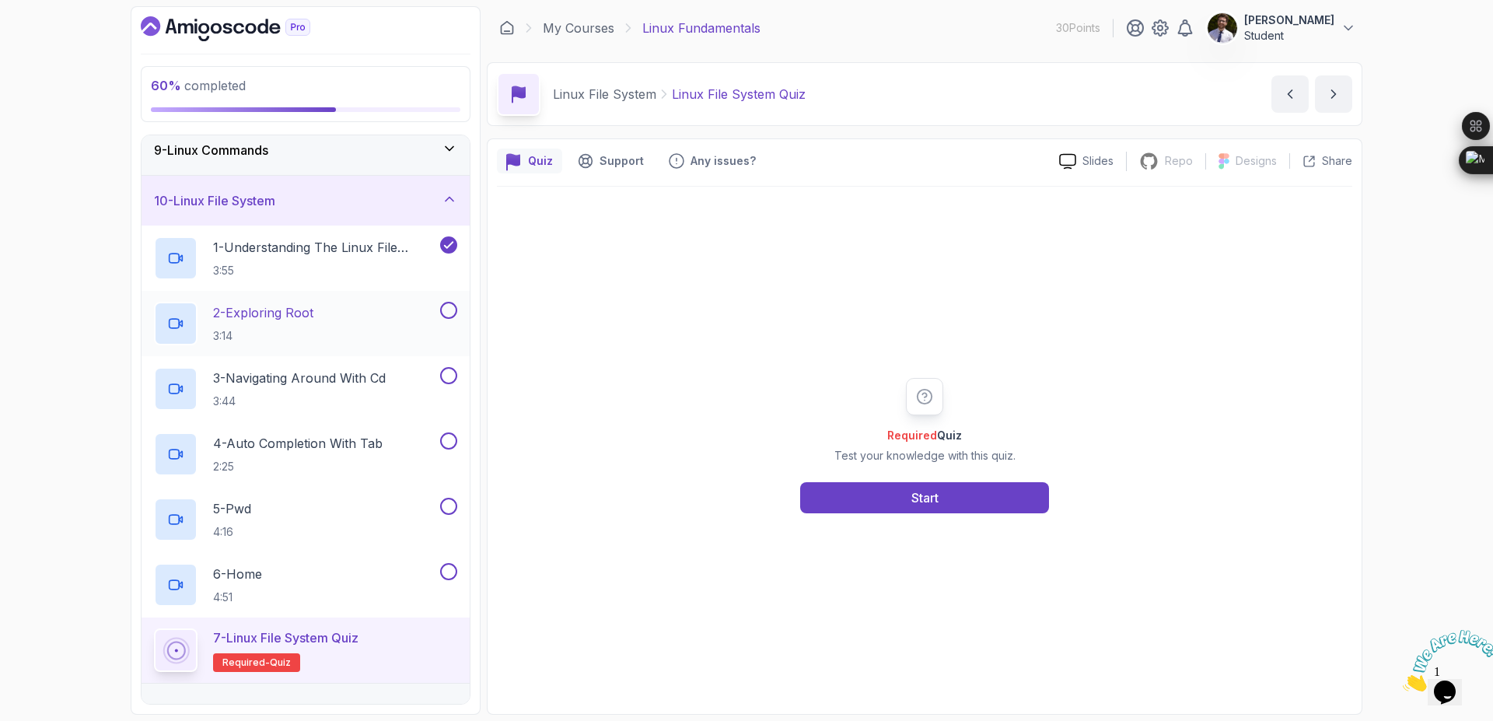
click at [299, 296] on div "2 - Exploring Root 3:14" at bounding box center [306, 323] width 328 height 65
click at [292, 310] on p "2 - Exploring Root" at bounding box center [263, 312] width 100 height 19
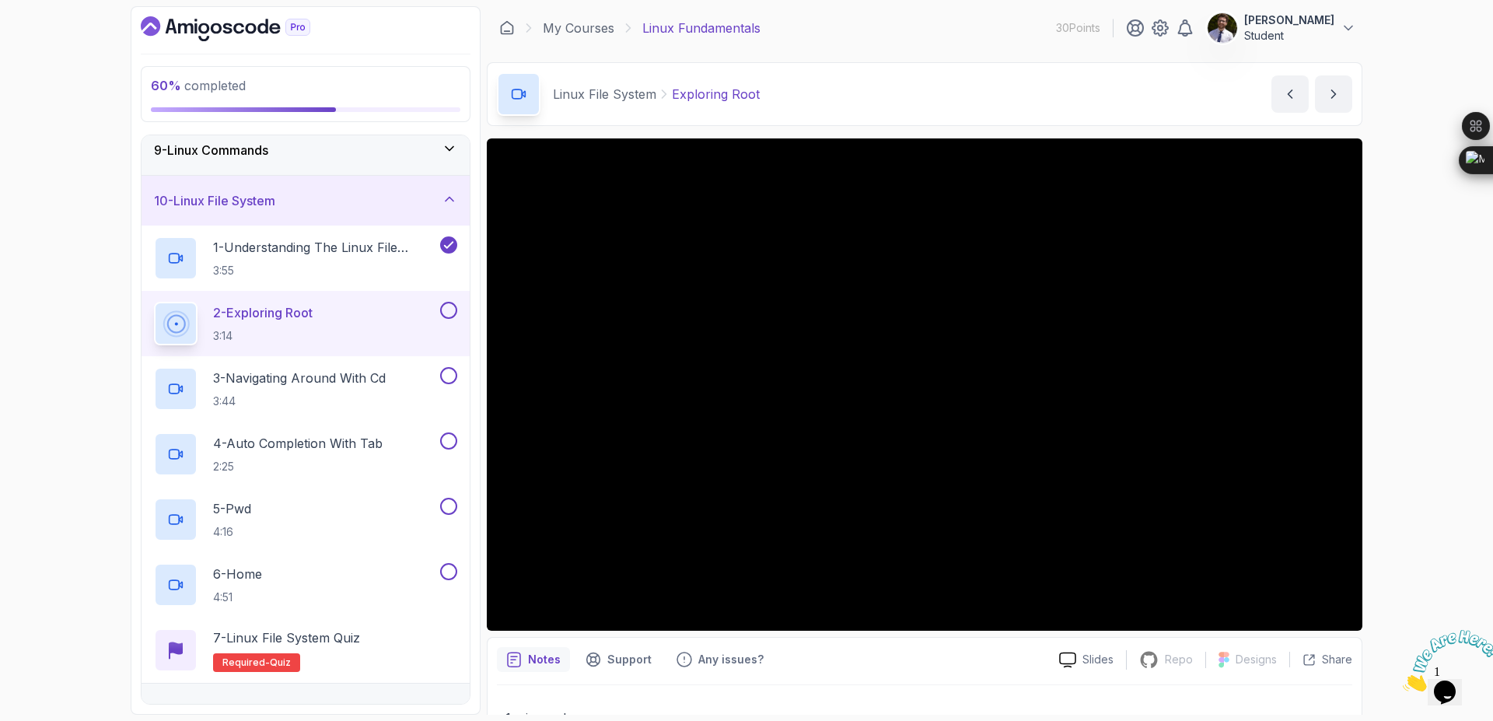
click at [443, 316] on button at bounding box center [448, 310] width 17 height 17
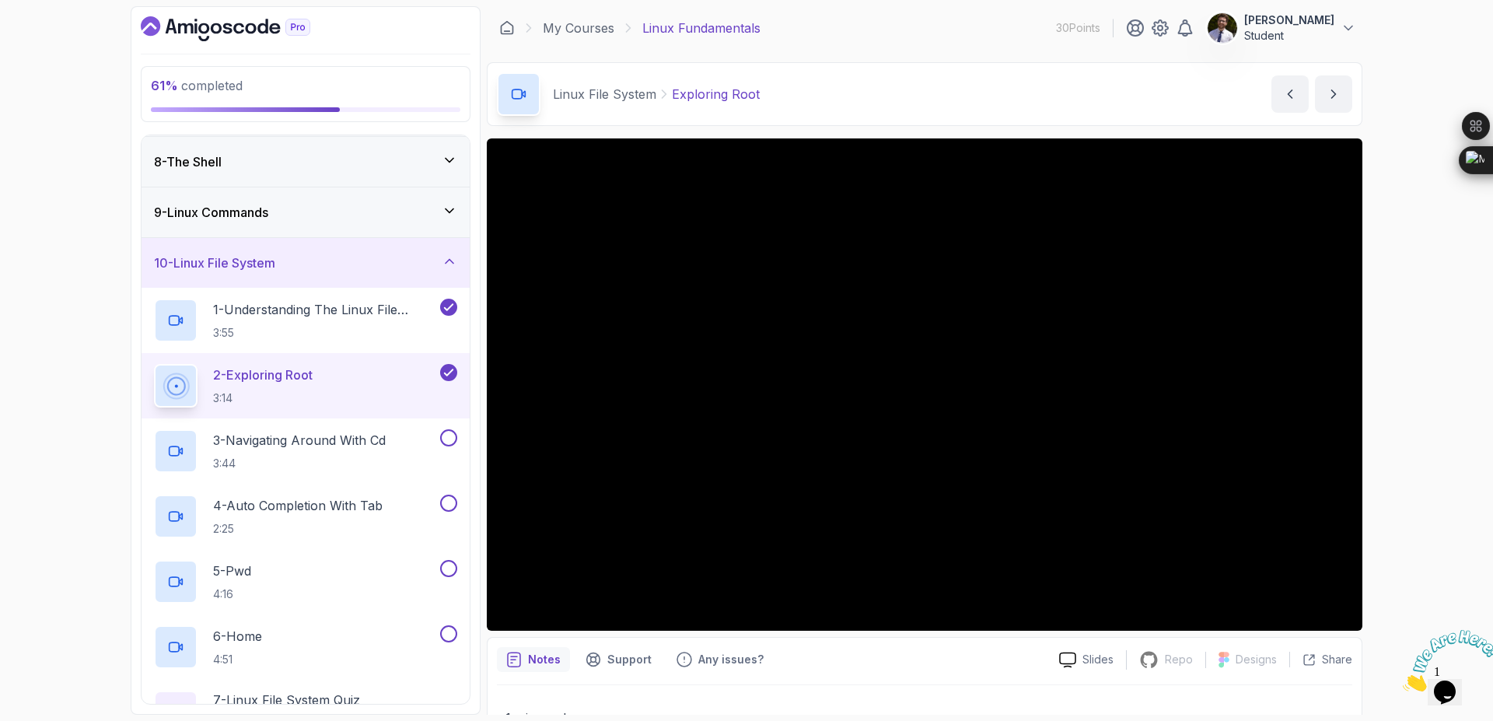
scroll to position [646, 0]
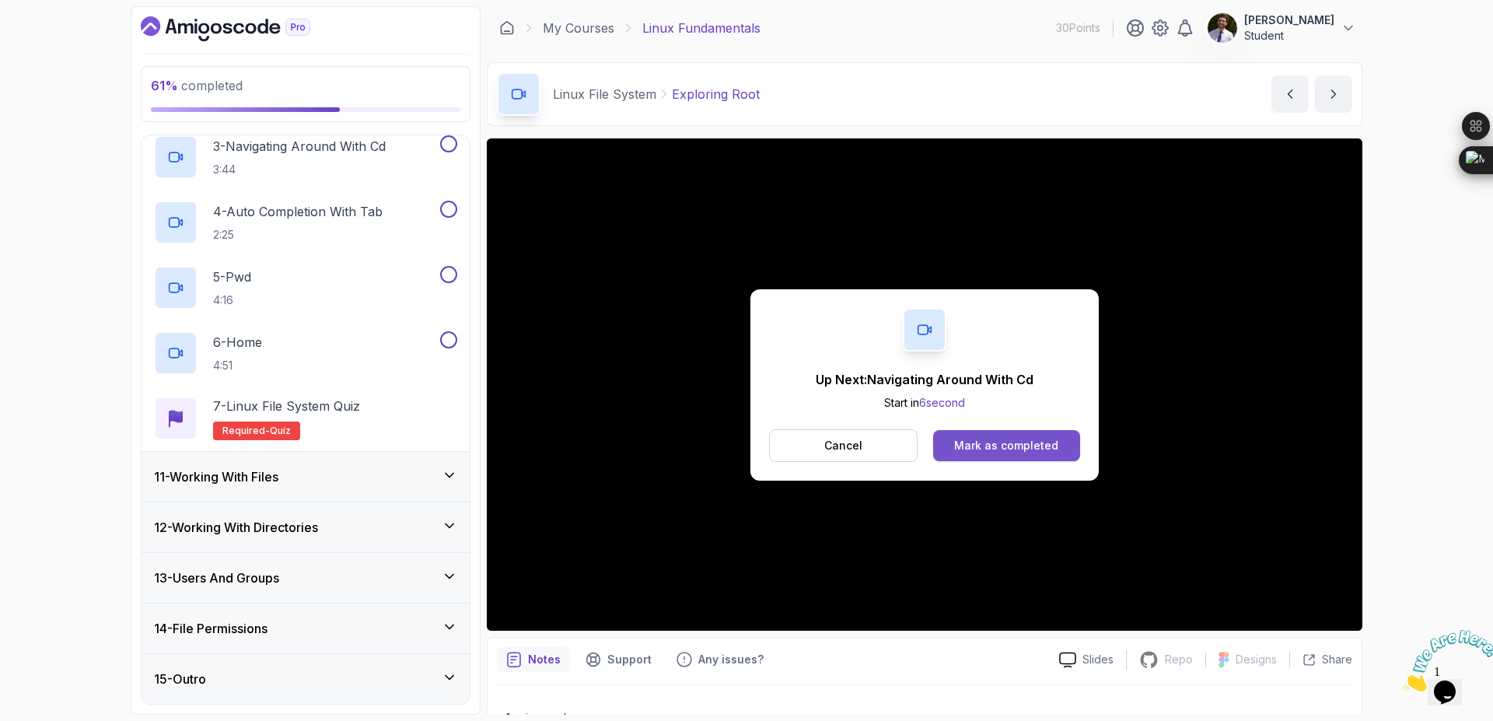
click at [1050, 445] on div "Mark as completed" at bounding box center [1006, 446] width 104 height 16
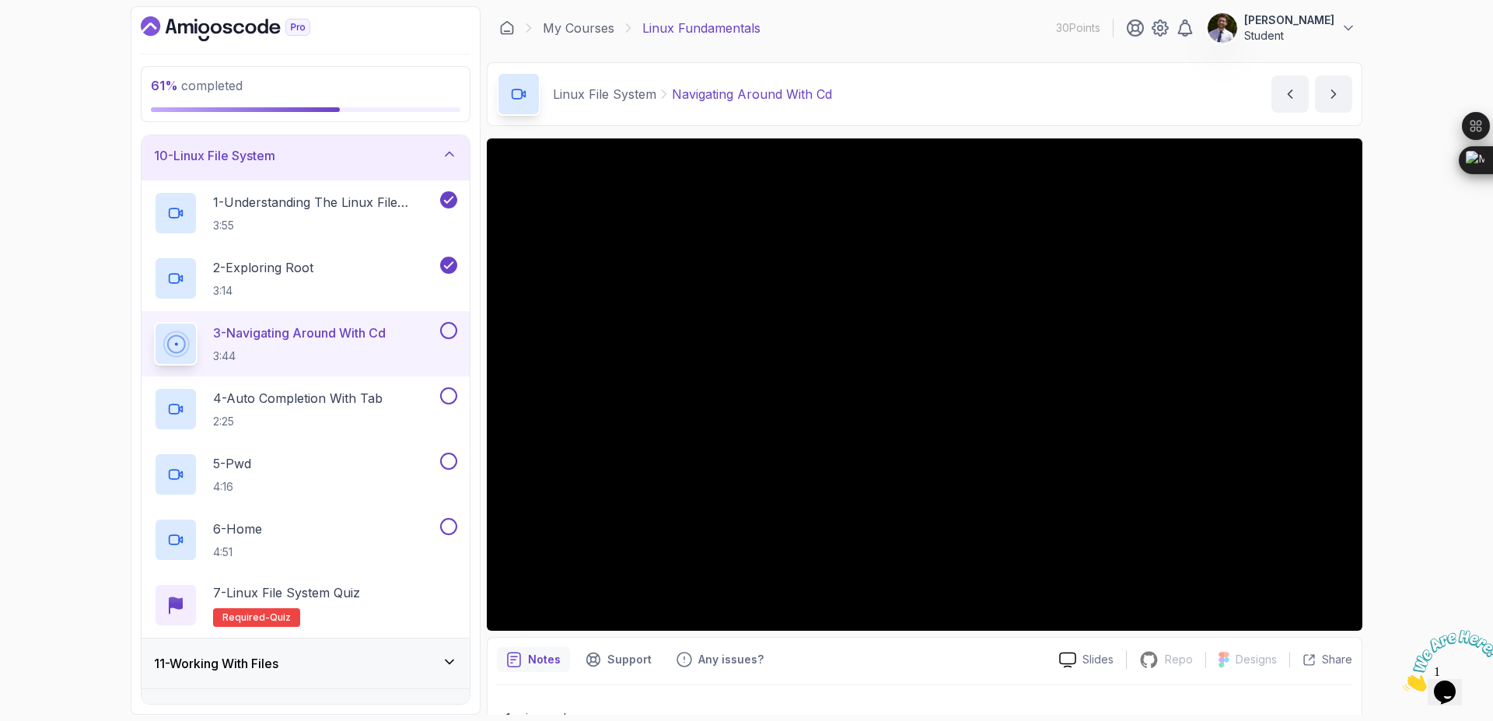
scroll to position [646, 0]
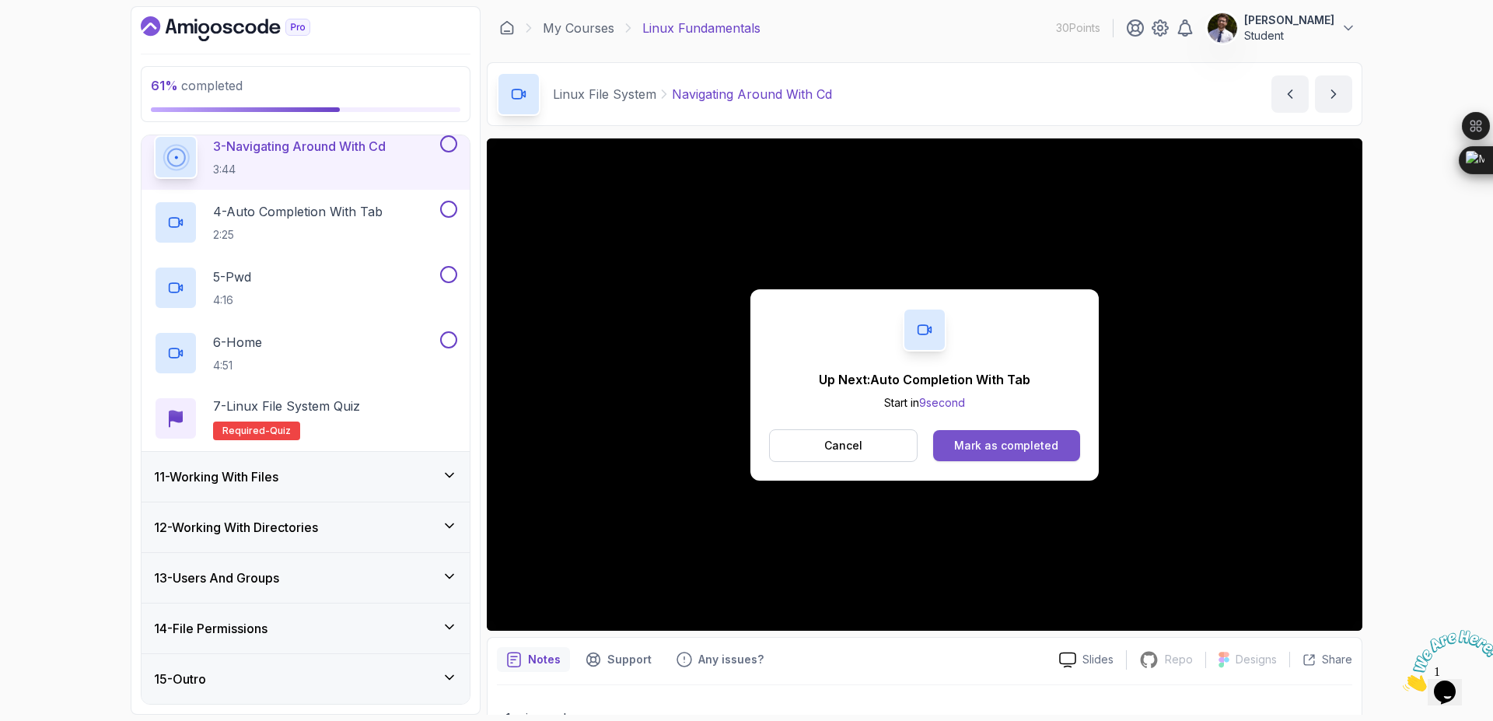
click at [1008, 445] on div "Mark as completed" at bounding box center [1006, 446] width 104 height 16
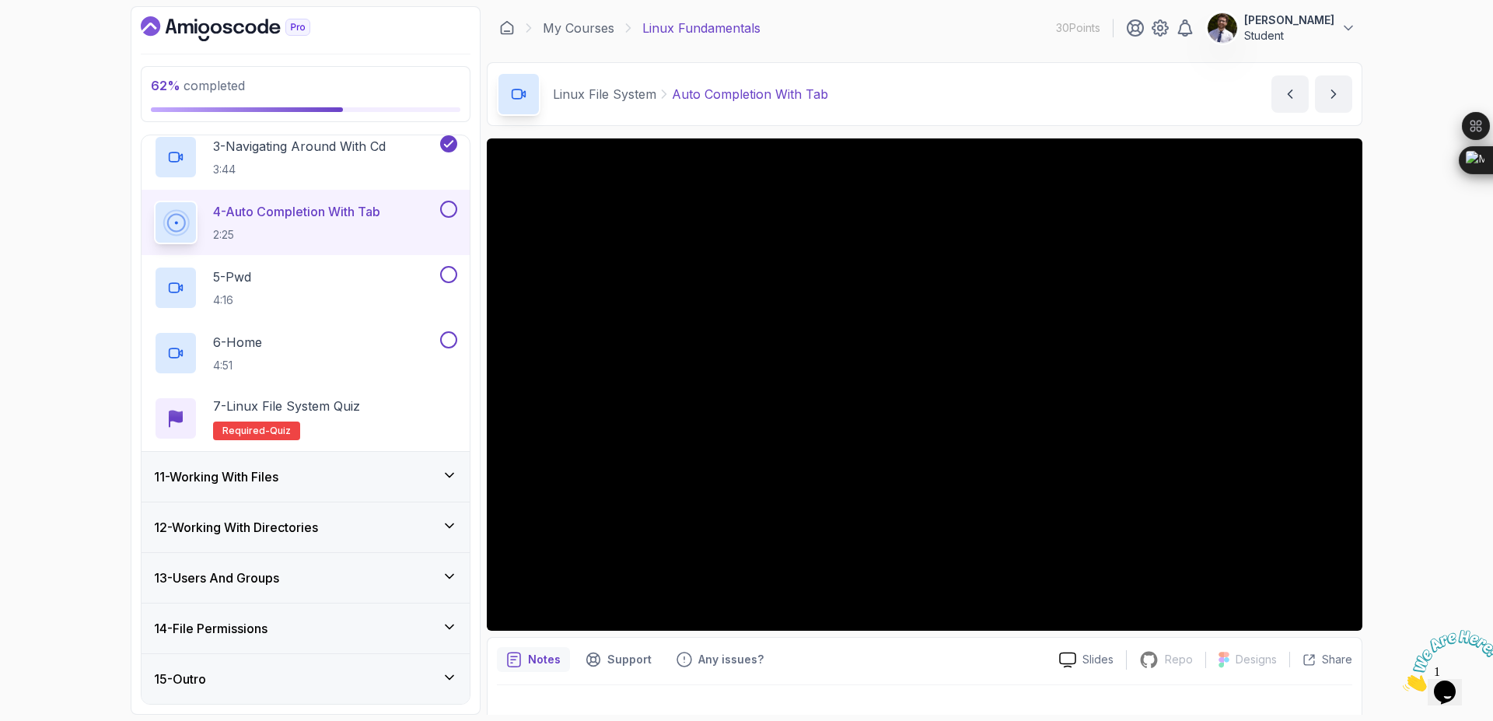
click at [448, 215] on button at bounding box center [448, 209] width 17 height 17
click at [250, 276] on p "5 - Pwd" at bounding box center [232, 276] width 38 height 19
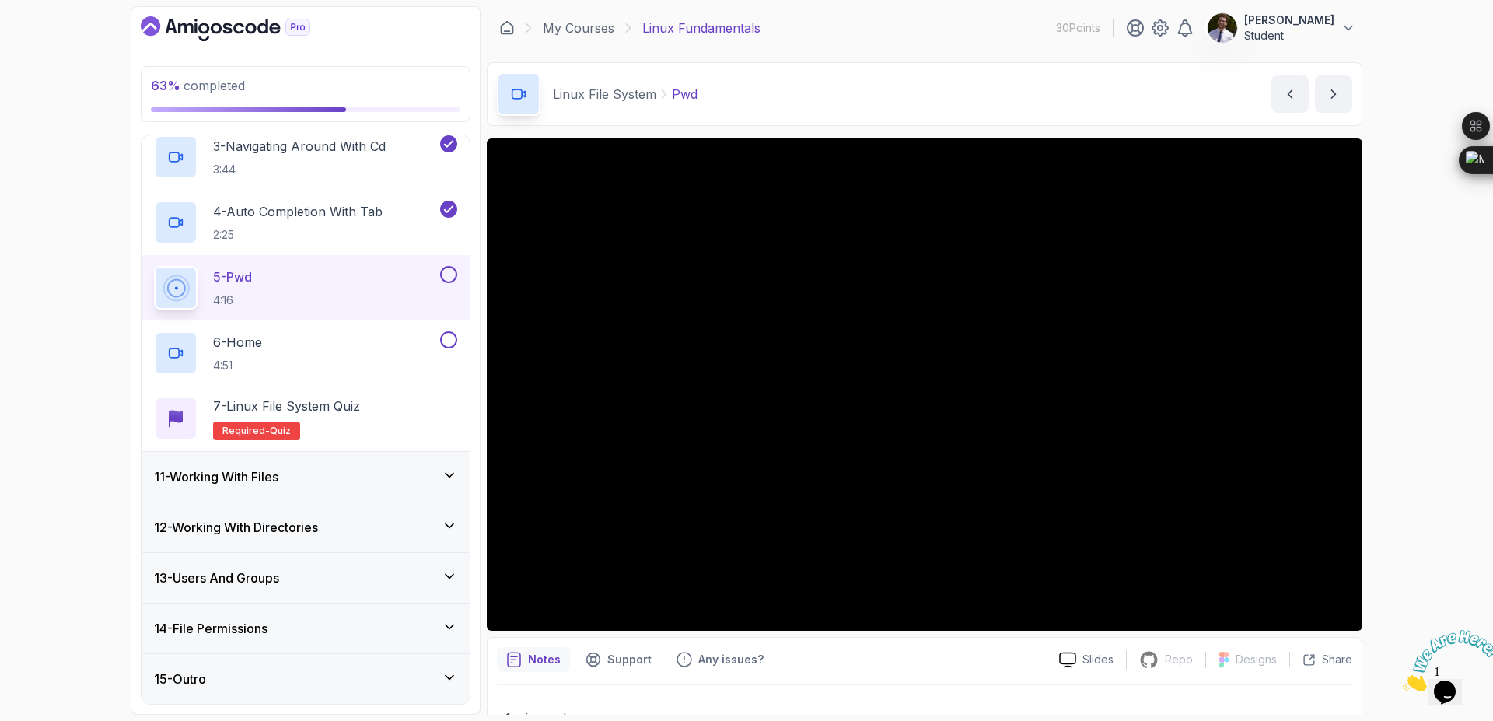
click at [443, 274] on button at bounding box center [448, 274] width 17 height 17
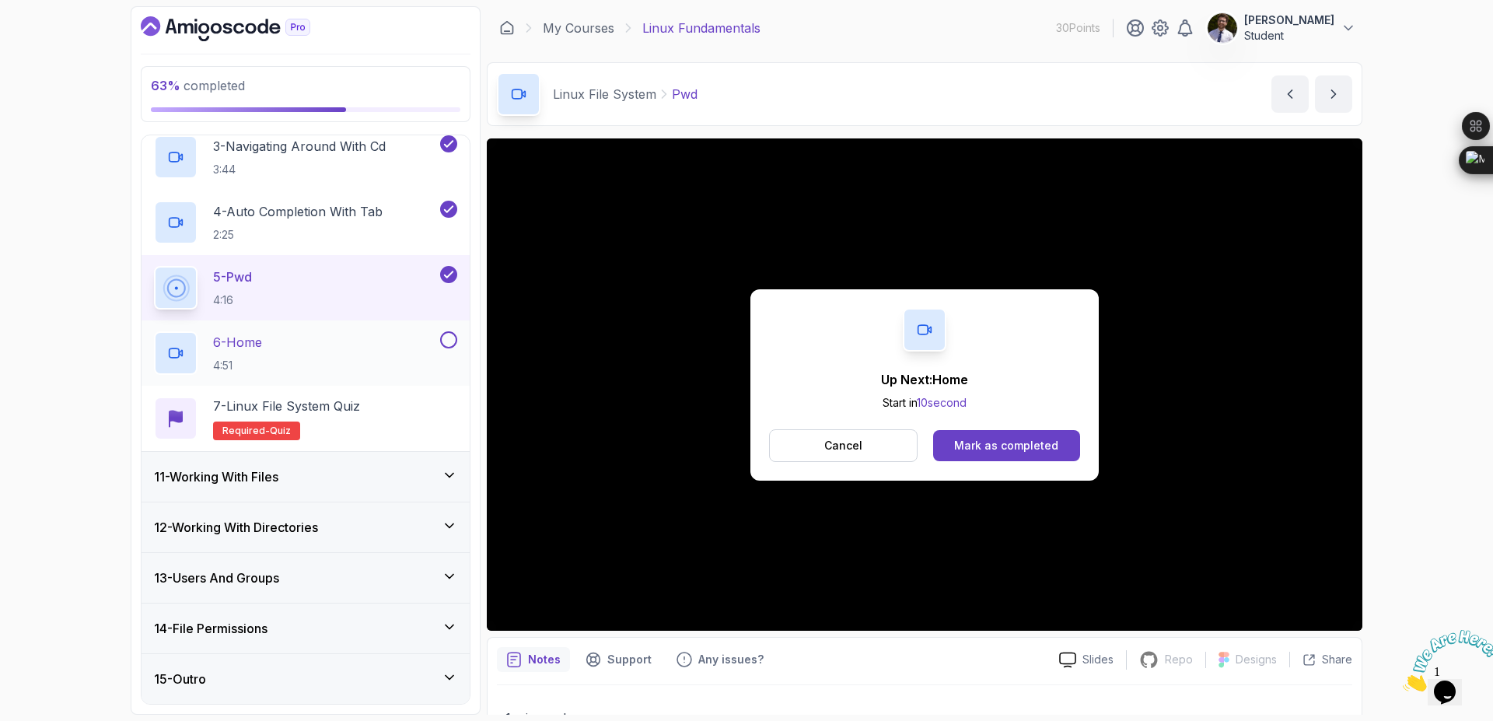
click at [449, 348] on div at bounding box center [447, 339] width 20 height 17
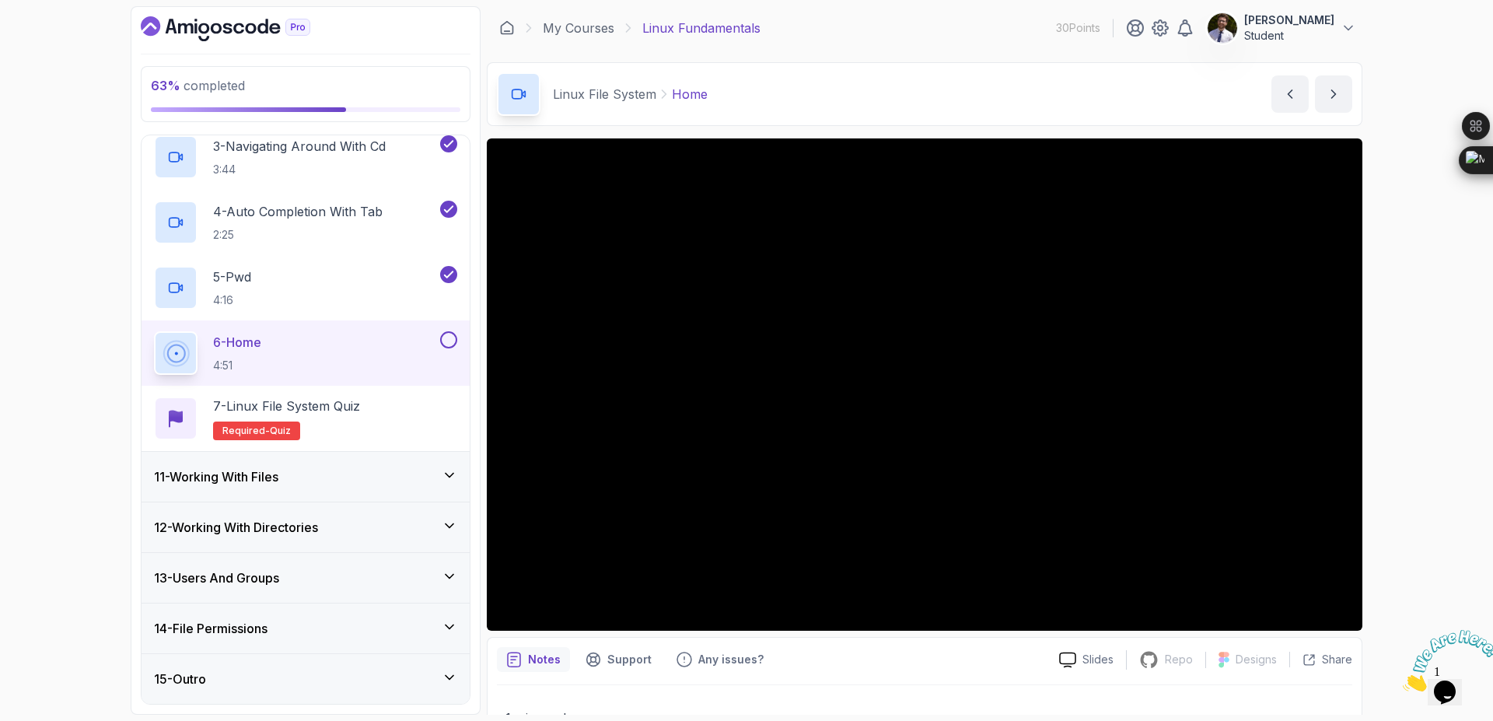
click at [449, 345] on button at bounding box center [448, 339] width 17 height 17
click at [440, 331] on button at bounding box center [448, 339] width 17 height 17
drag, startPoint x: 237, startPoint y: 439, endPoint x: 133, endPoint y: 428, distance: 104.8
drag, startPoint x: 233, startPoint y: 430, endPoint x: 963, endPoint y: 659, distance: 765.3
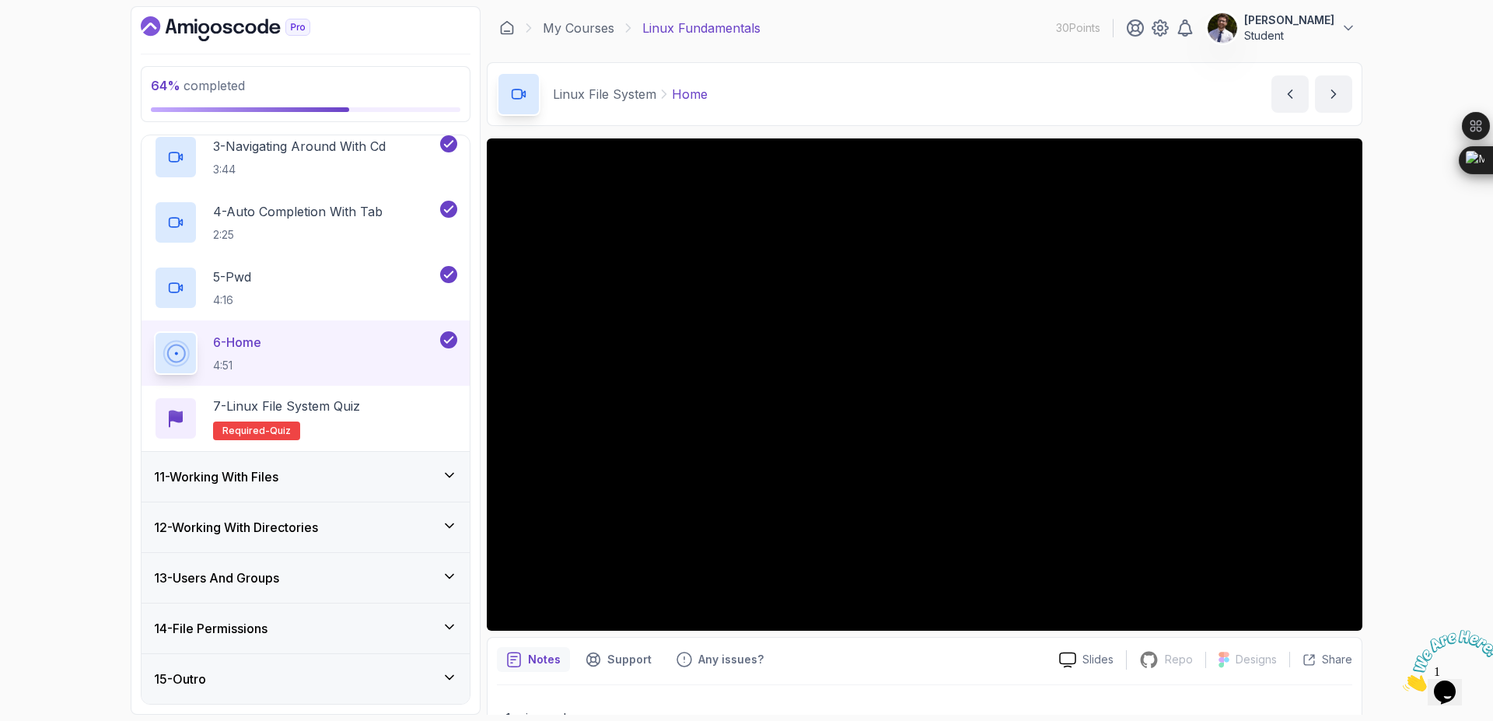
click at [963, 659] on div "64 % completed 1 - Intro 2 - Getting Started 3 - Mac Installation 4 - Windows I…" at bounding box center [747, 360] width 1232 height 708
click at [242, 434] on span "Required-" at bounding box center [245, 431] width 47 height 12
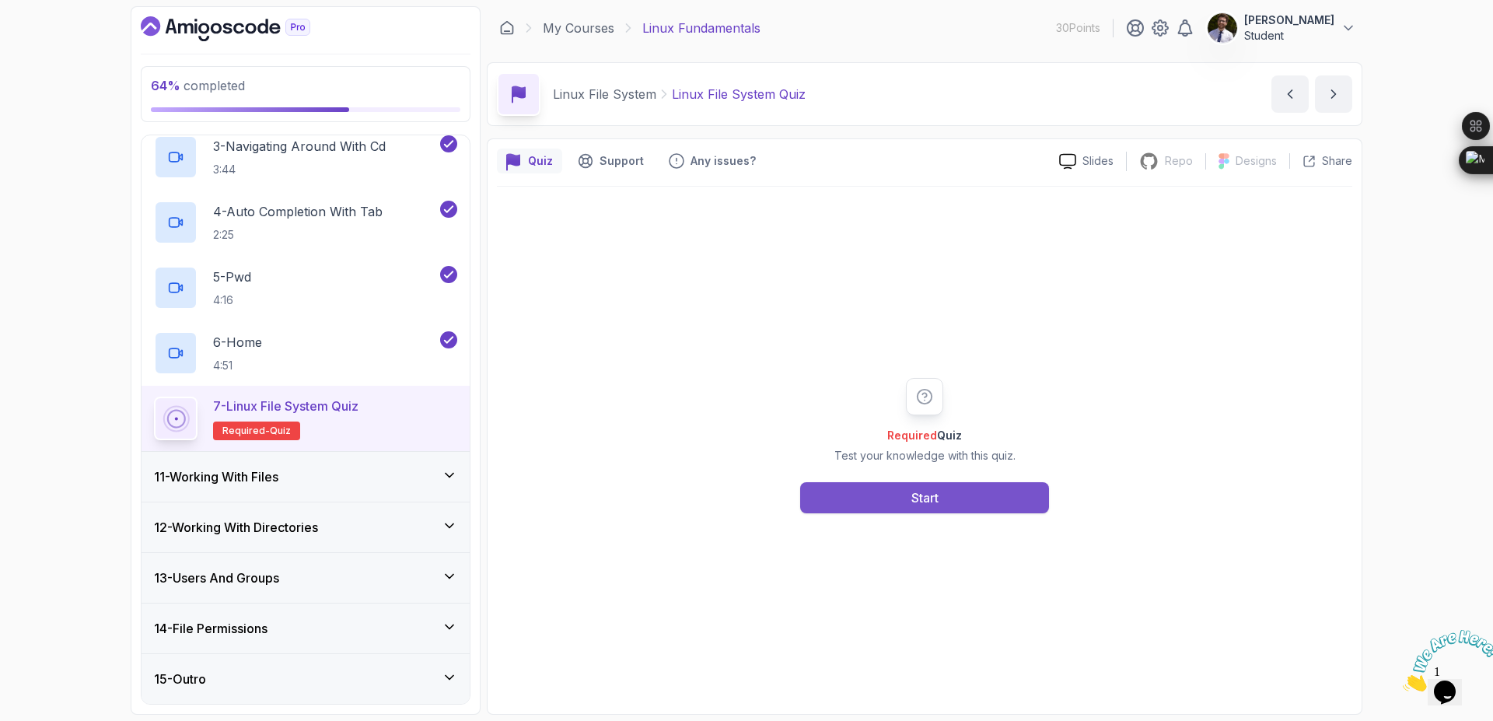
click at [934, 505] on div "Start" at bounding box center [924, 497] width 27 height 19
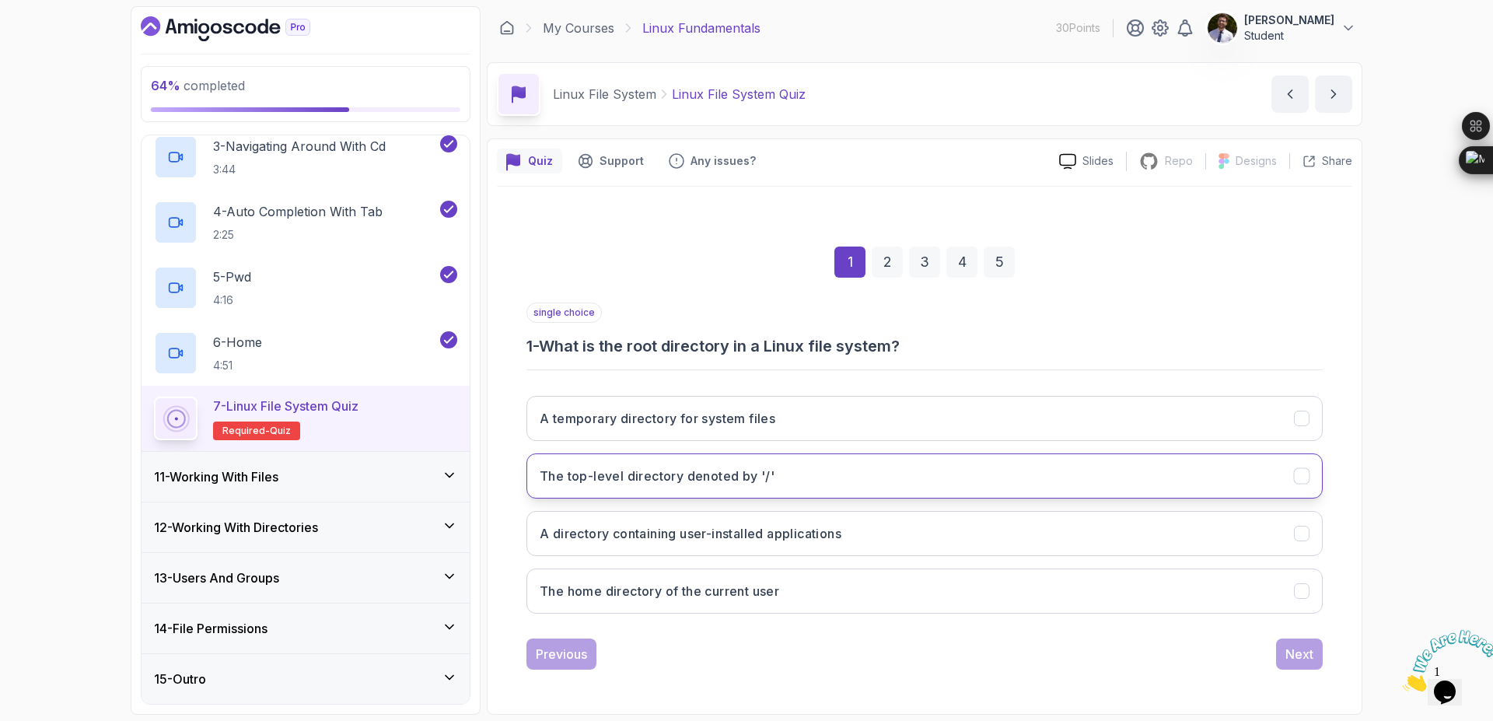
click at [1014, 480] on button "The top-level directory denoted by '/'" at bounding box center [924, 475] width 796 height 45
click at [1309, 656] on div "Next" at bounding box center [1299, 654] width 28 height 19
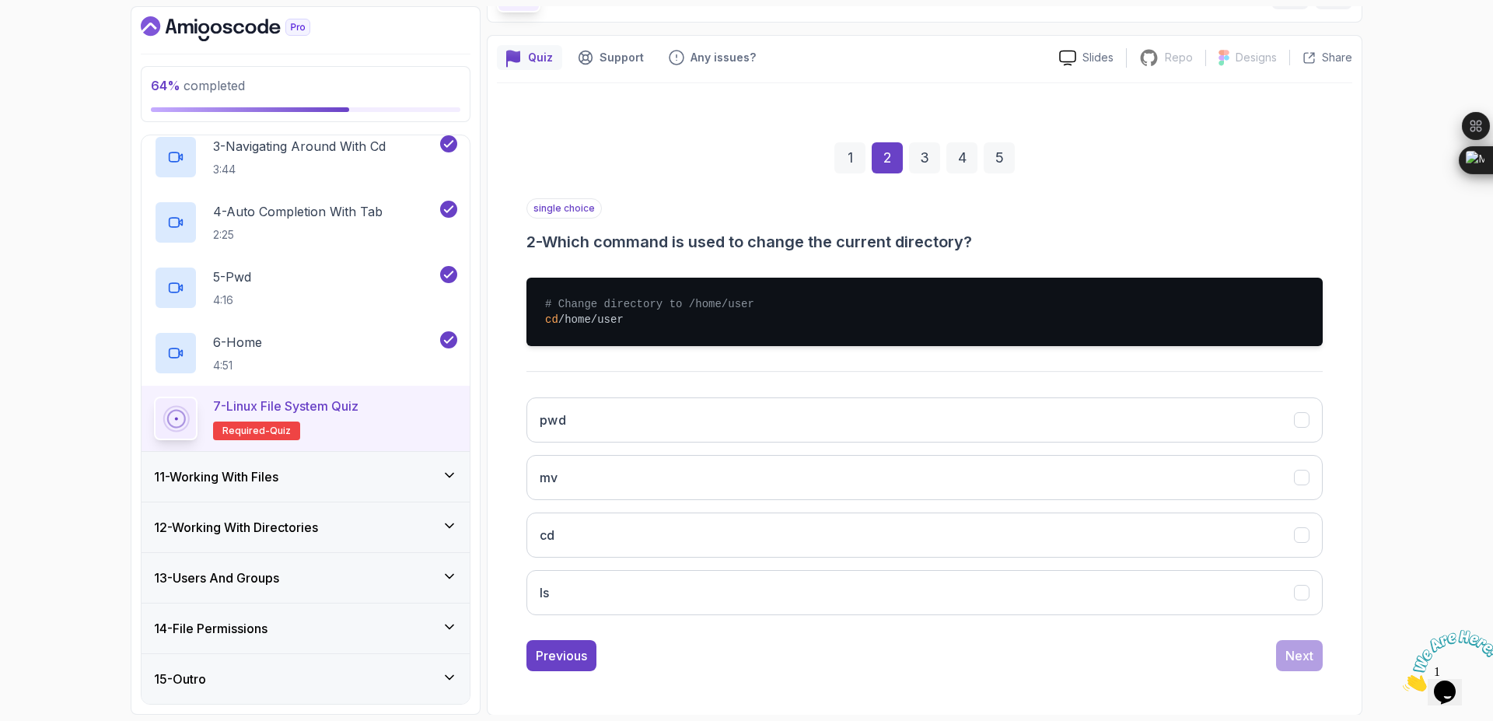
scroll to position [104, 0]
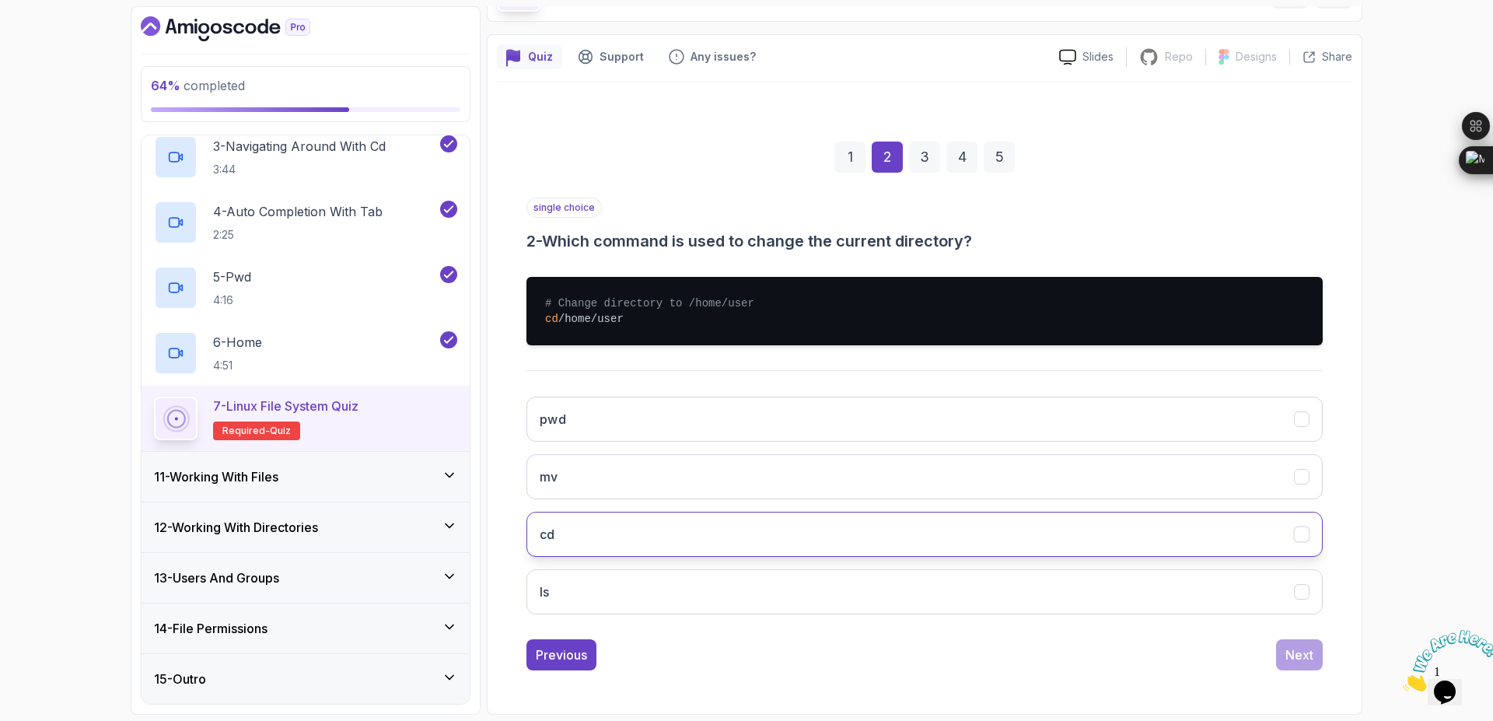
click at [700, 536] on button "cd" at bounding box center [924, 534] width 796 height 45
click at [1277, 652] on button "Next" at bounding box center [1299, 654] width 47 height 31
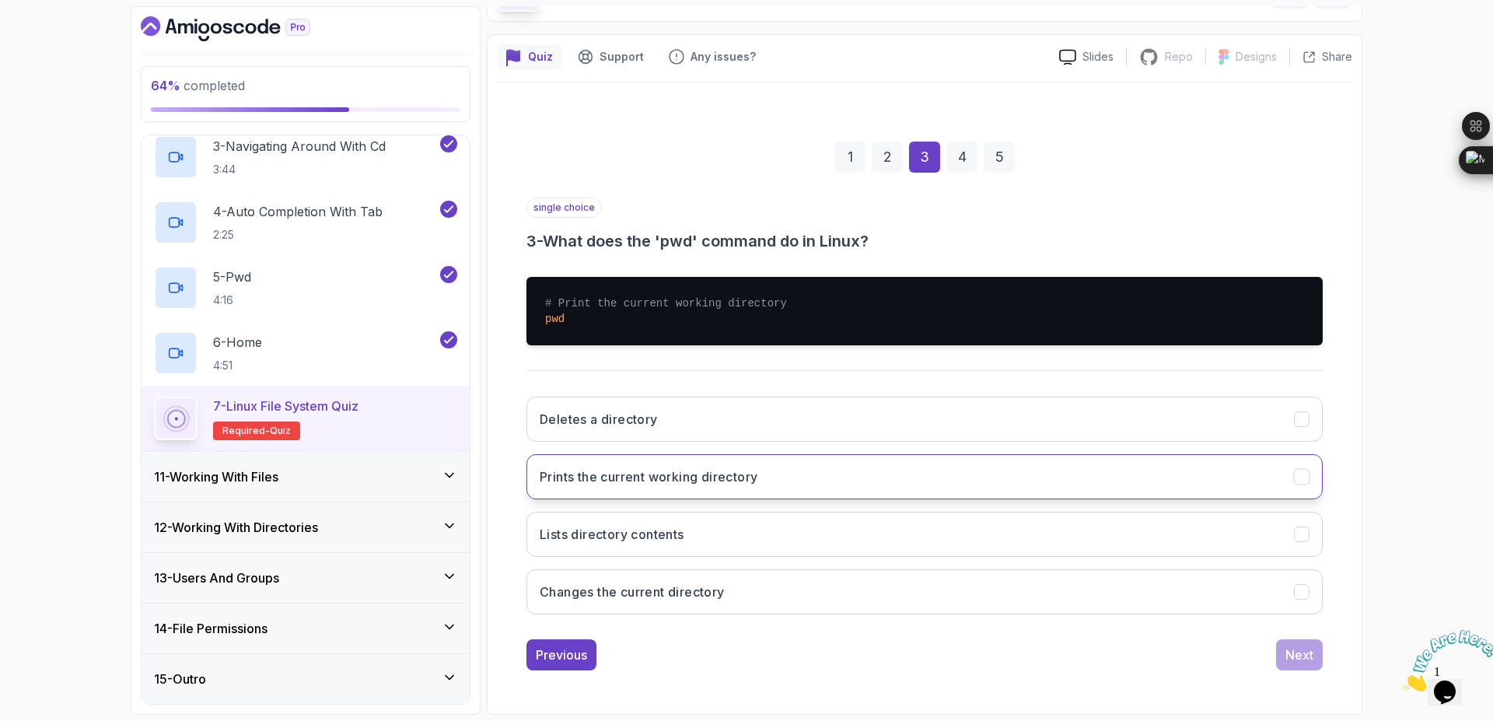
click at [757, 469] on h3 "Prints the current working directory" at bounding box center [649, 476] width 218 height 19
click at [1295, 656] on div "Next" at bounding box center [1299, 654] width 28 height 19
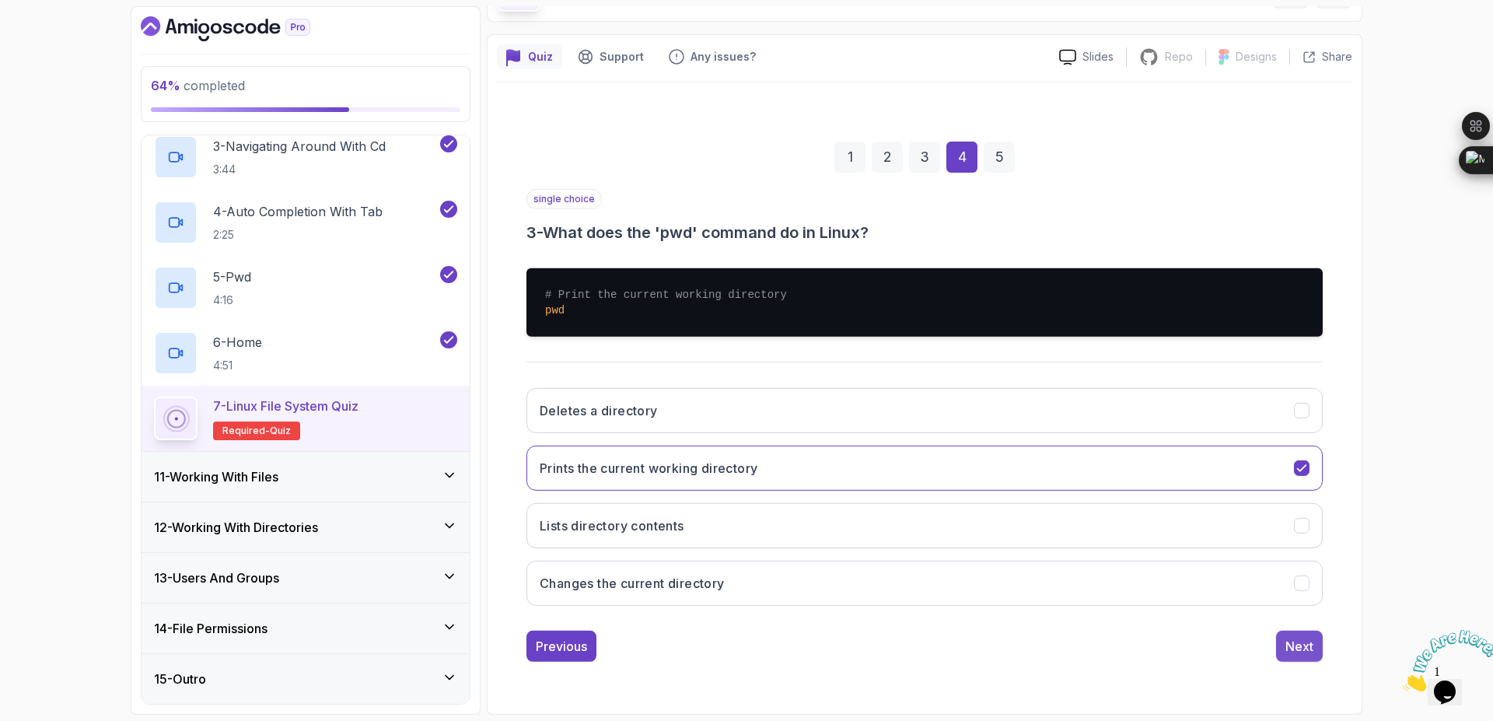
scroll to position [0, 0]
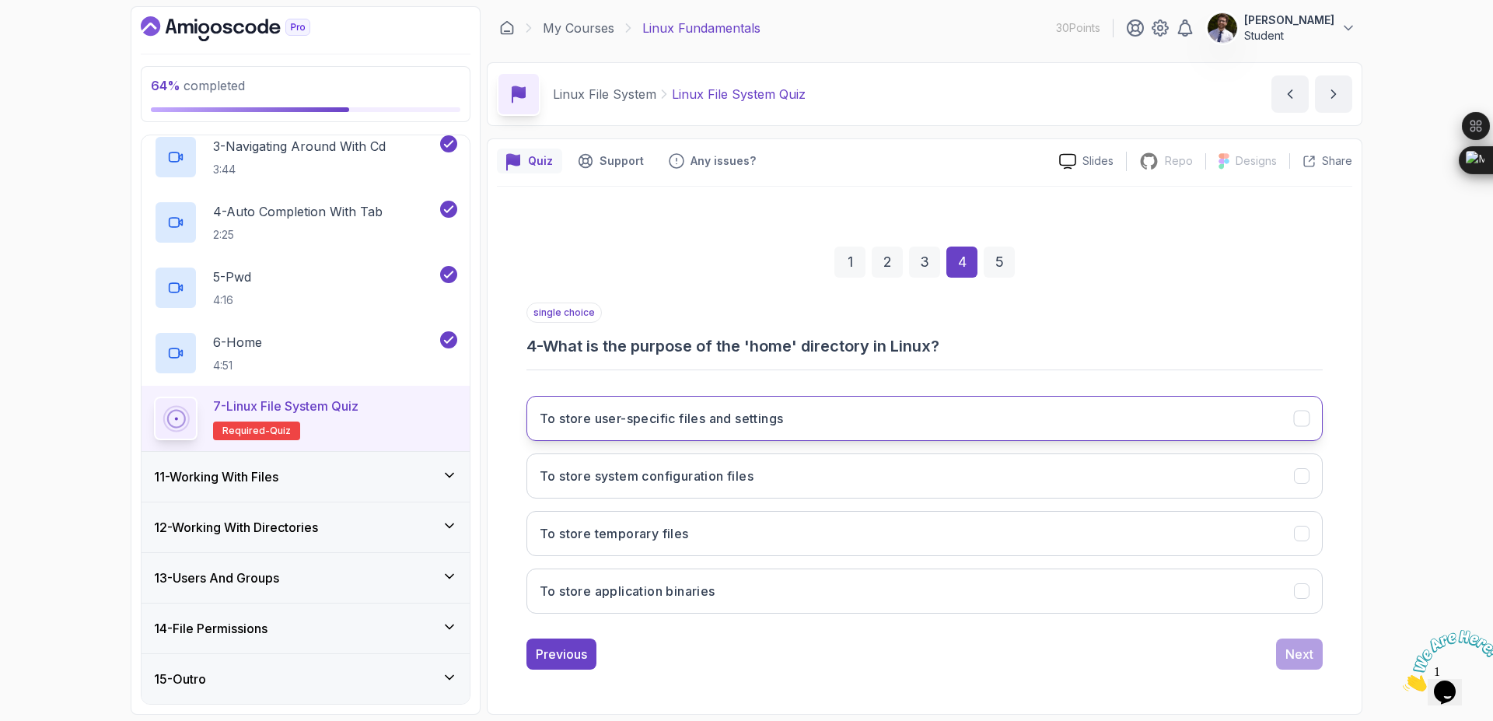
click at [871, 421] on button "To store user-specific files and settings" at bounding box center [924, 418] width 796 height 45
click at [1296, 659] on div "Next" at bounding box center [1299, 654] width 28 height 19
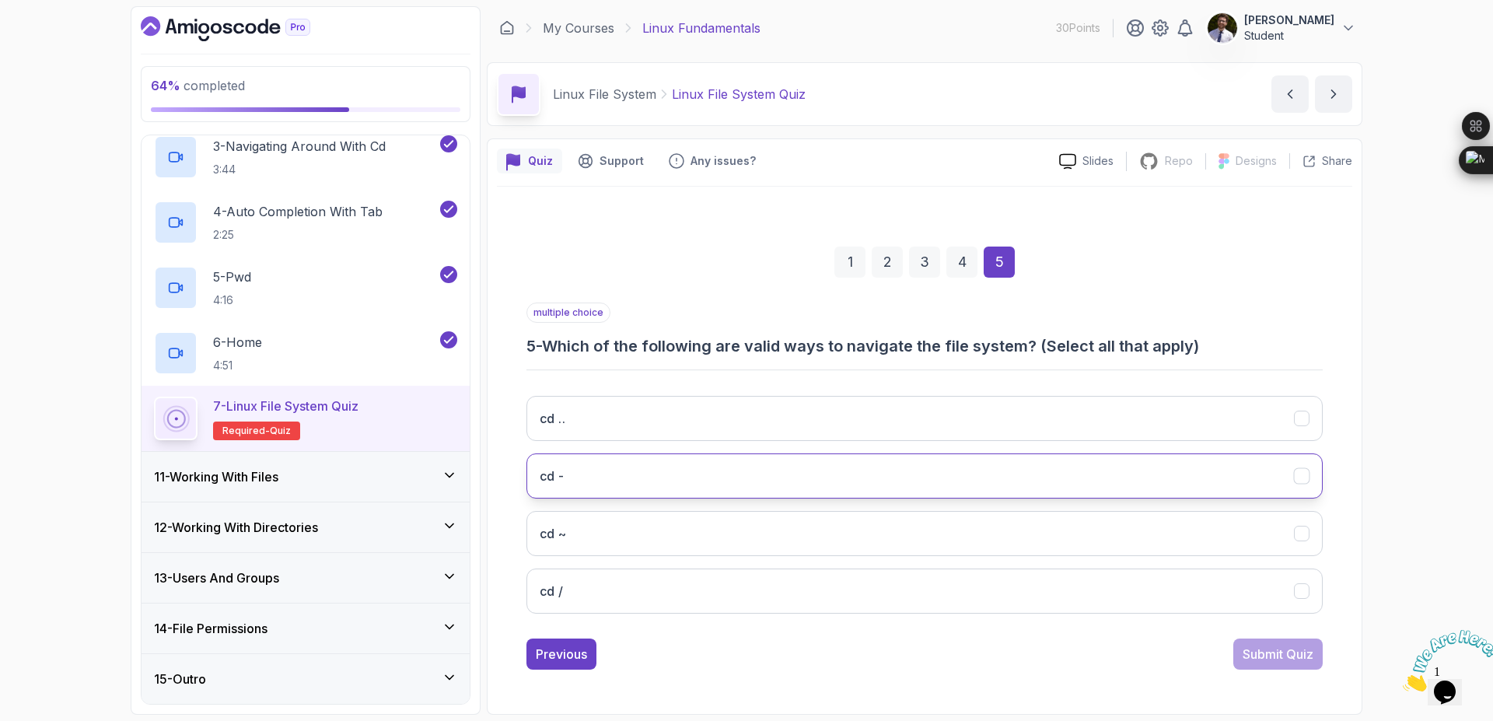
click at [1305, 486] on button "cd -" at bounding box center [924, 475] width 796 height 45
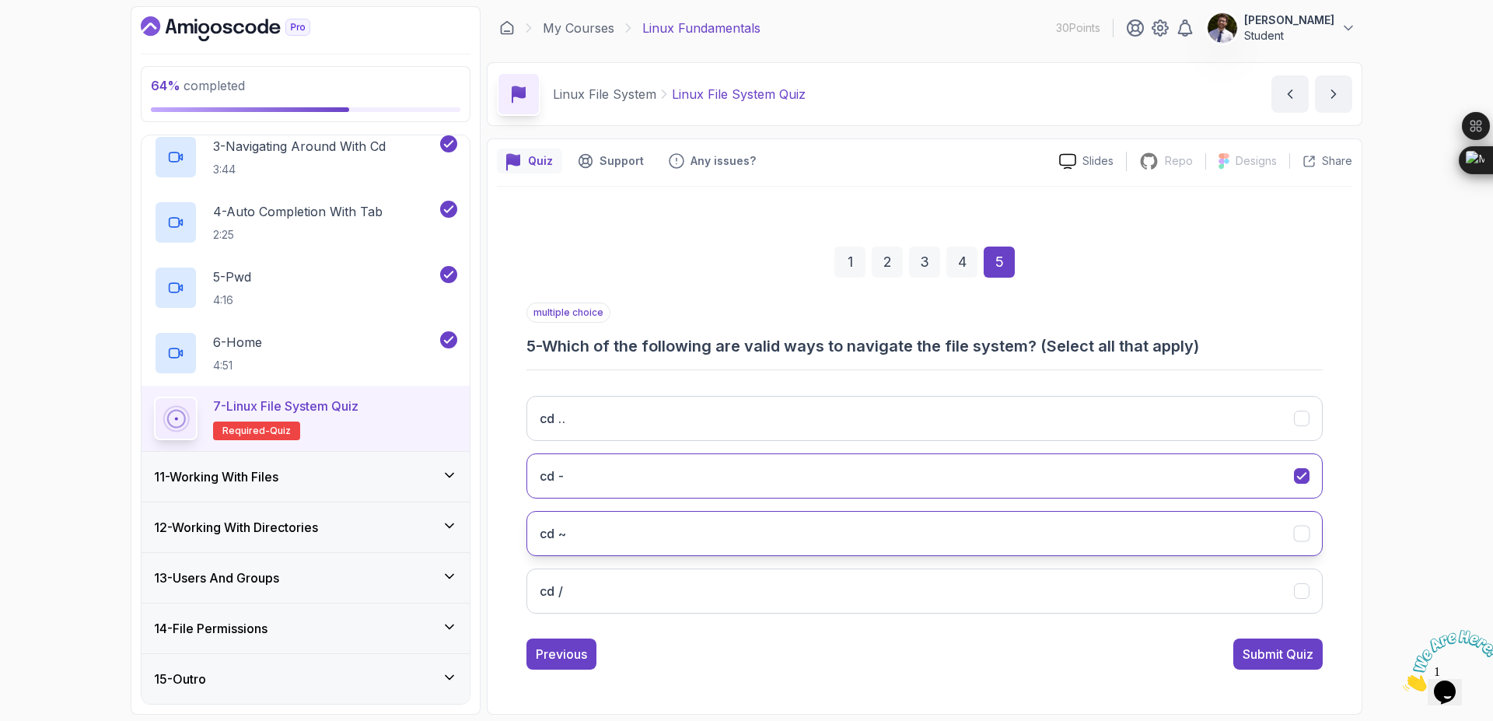
click at [1302, 536] on icon "cd ~" at bounding box center [1302, 533] width 15 height 15
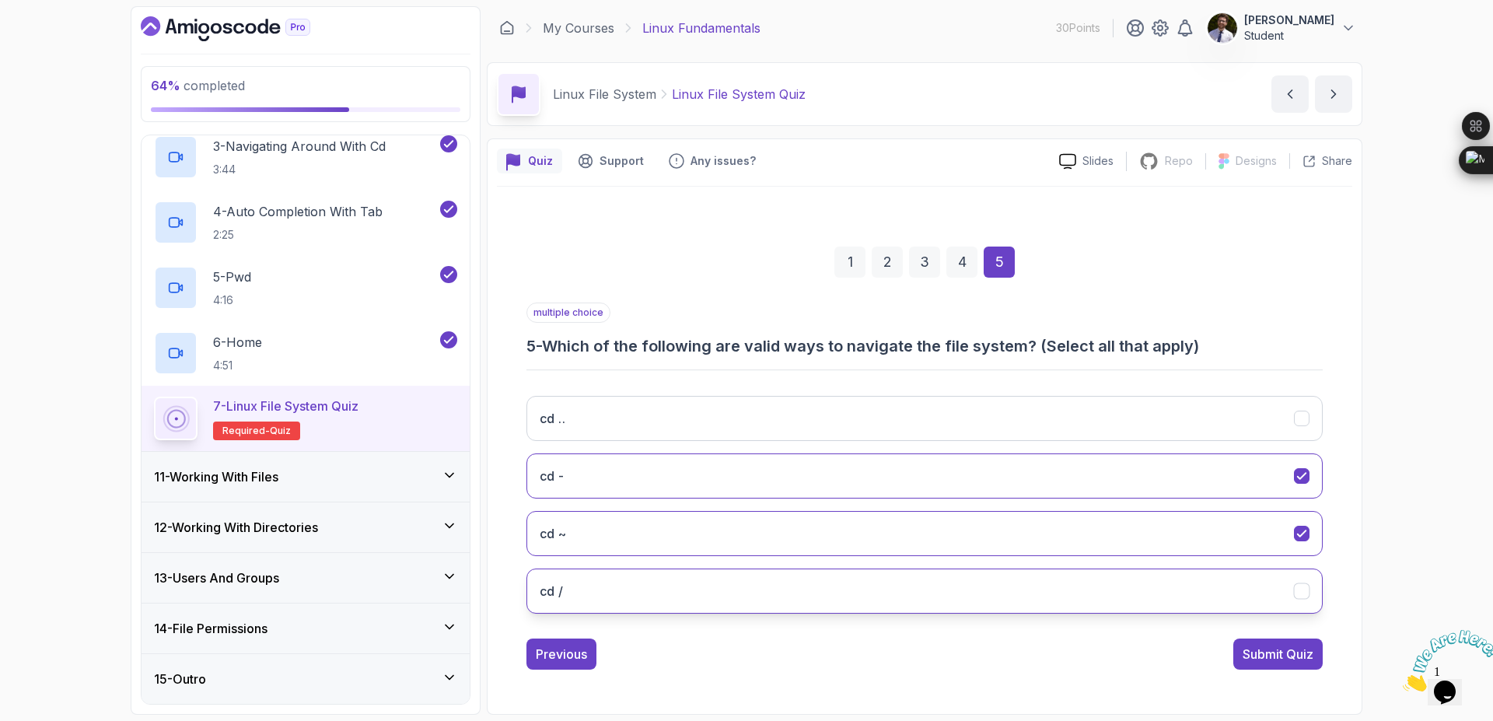
click at [1306, 579] on button "cd /" at bounding box center [924, 590] width 796 height 45
click at [1292, 661] on div "Submit Quiz" at bounding box center [1277, 654] width 71 height 19
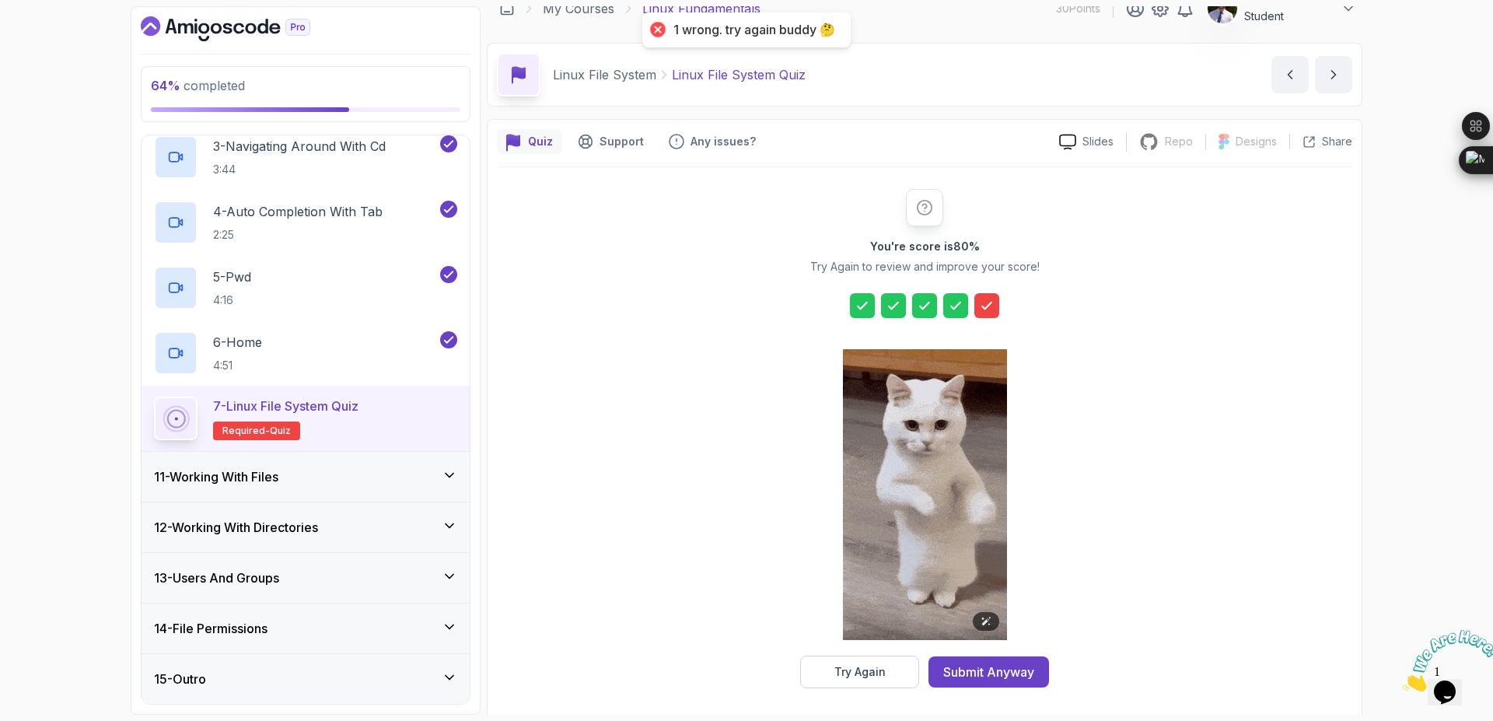
scroll to position [25, 0]
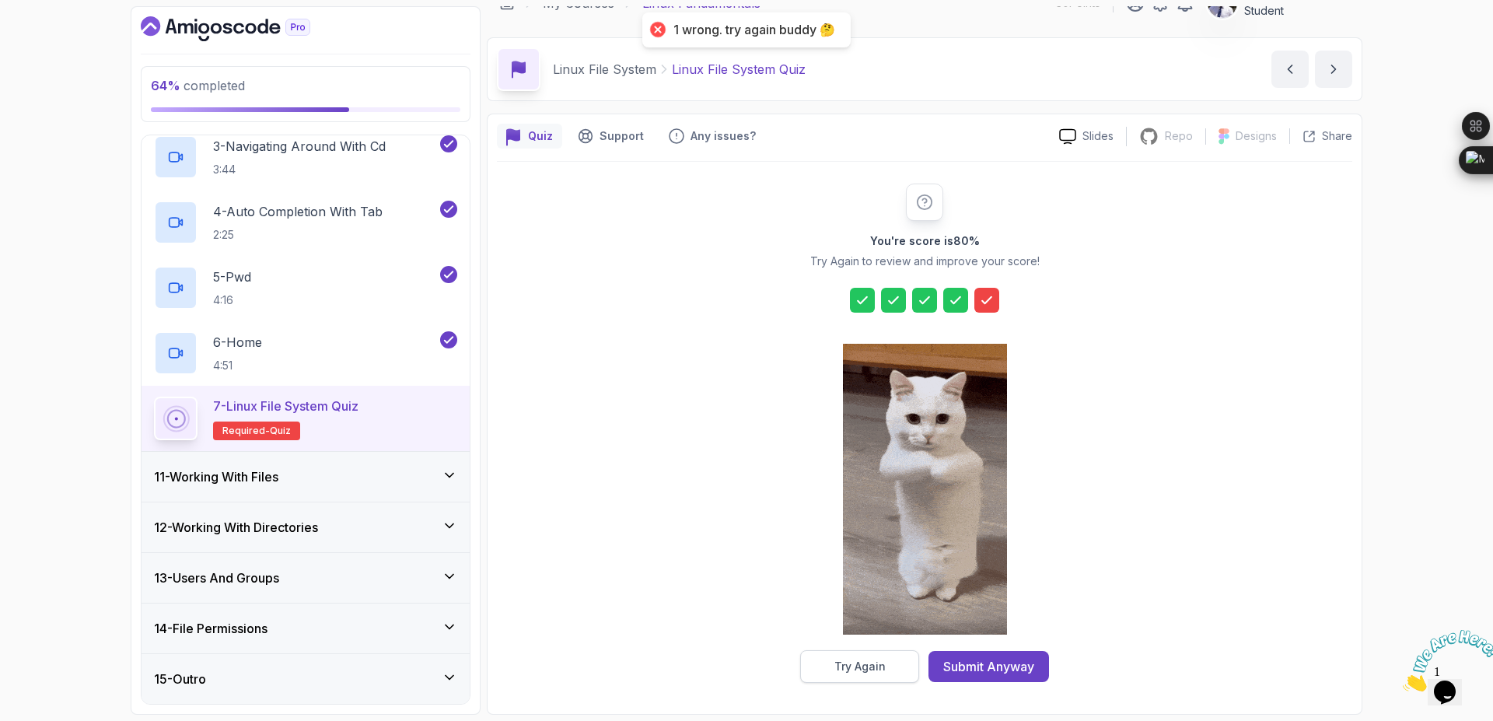
click at [851, 668] on div "Try Again" at bounding box center [859, 667] width 51 height 16
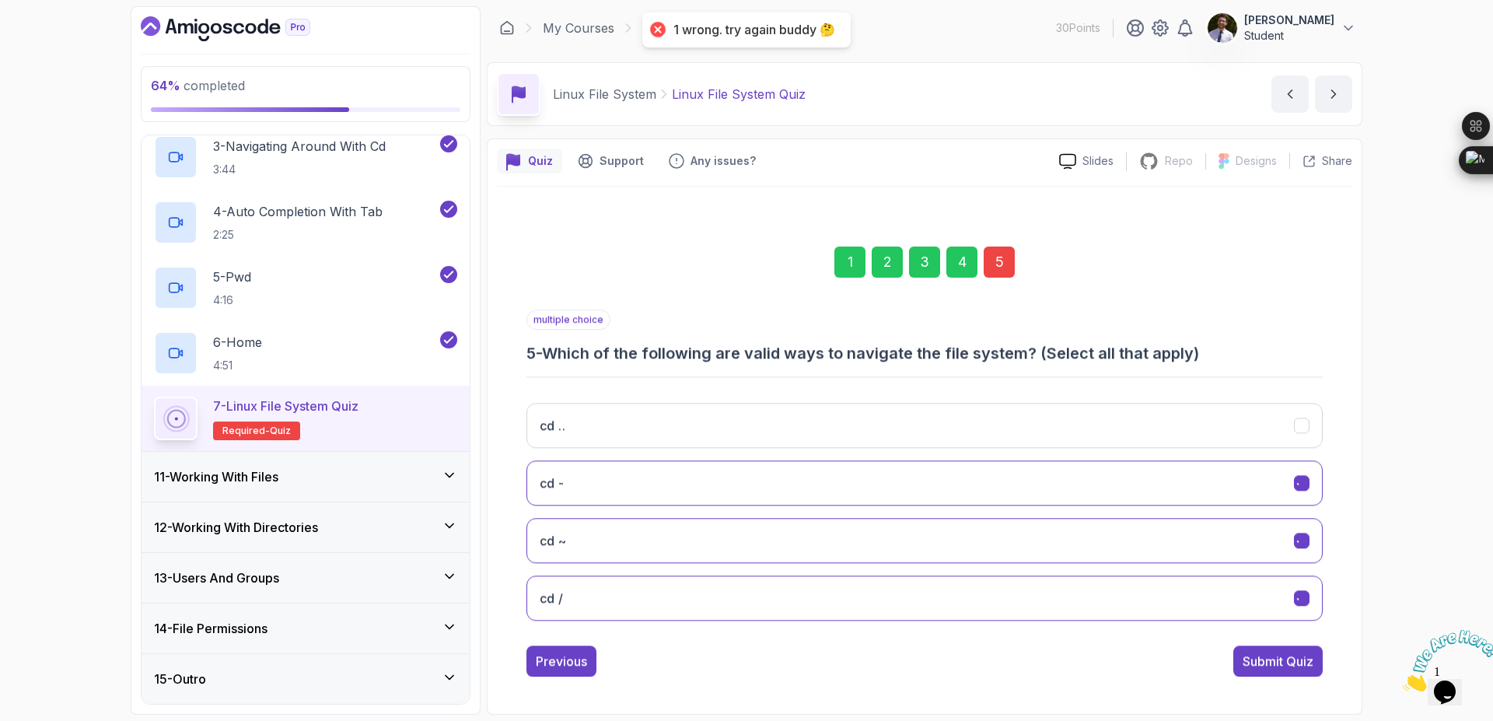
scroll to position [0, 0]
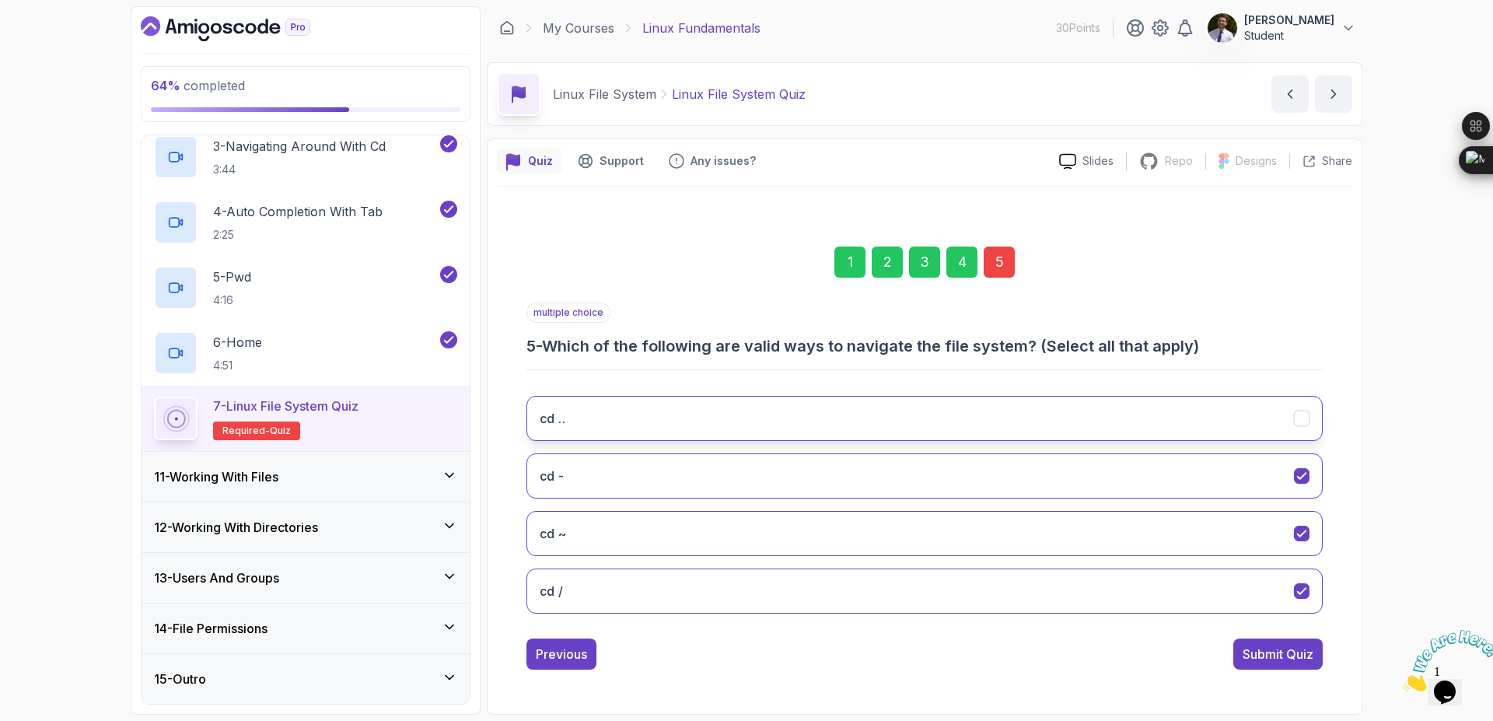
click at [1300, 427] on button "cd .." at bounding box center [924, 418] width 796 height 45
click at [1286, 657] on div "Submit Quiz" at bounding box center [1277, 654] width 71 height 19
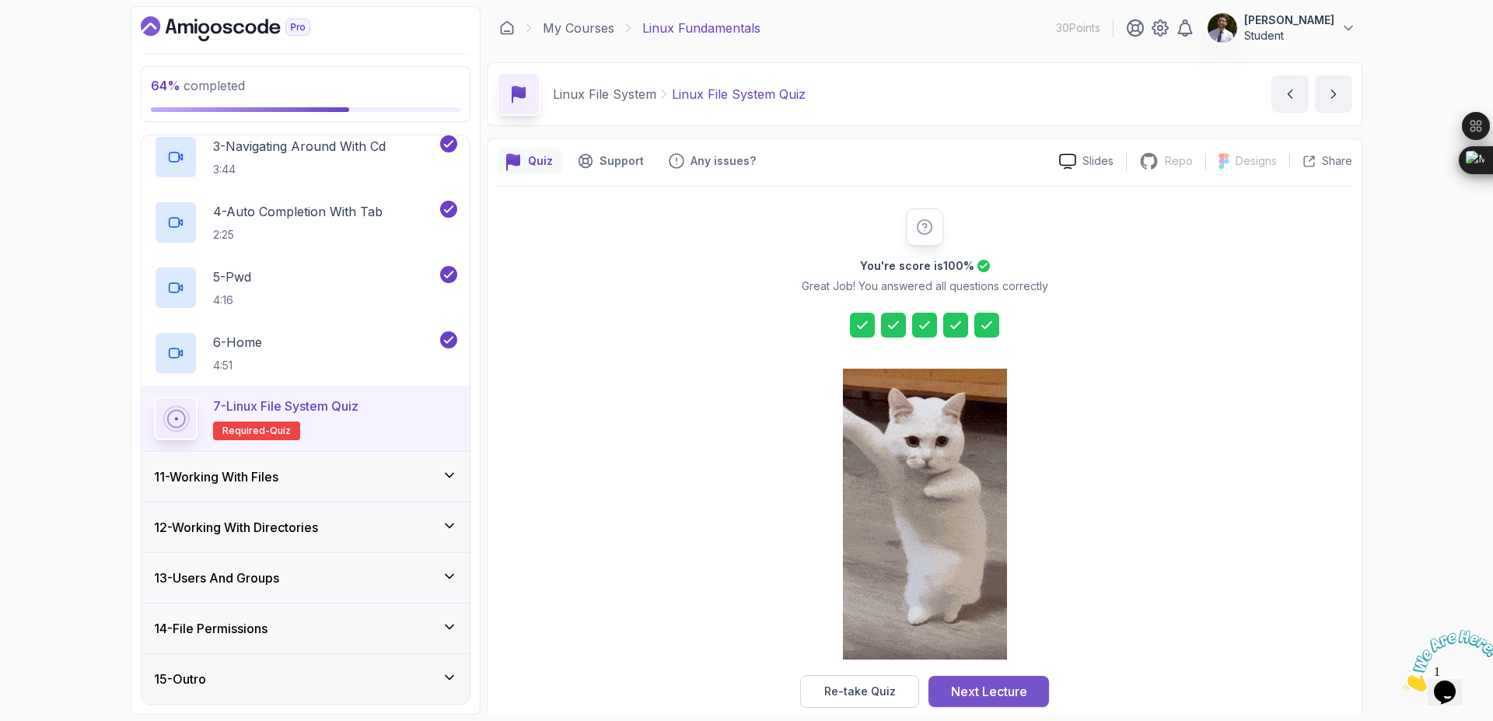
click at [988, 695] on div "Next Lecture" at bounding box center [989, 691] width 76 height 19
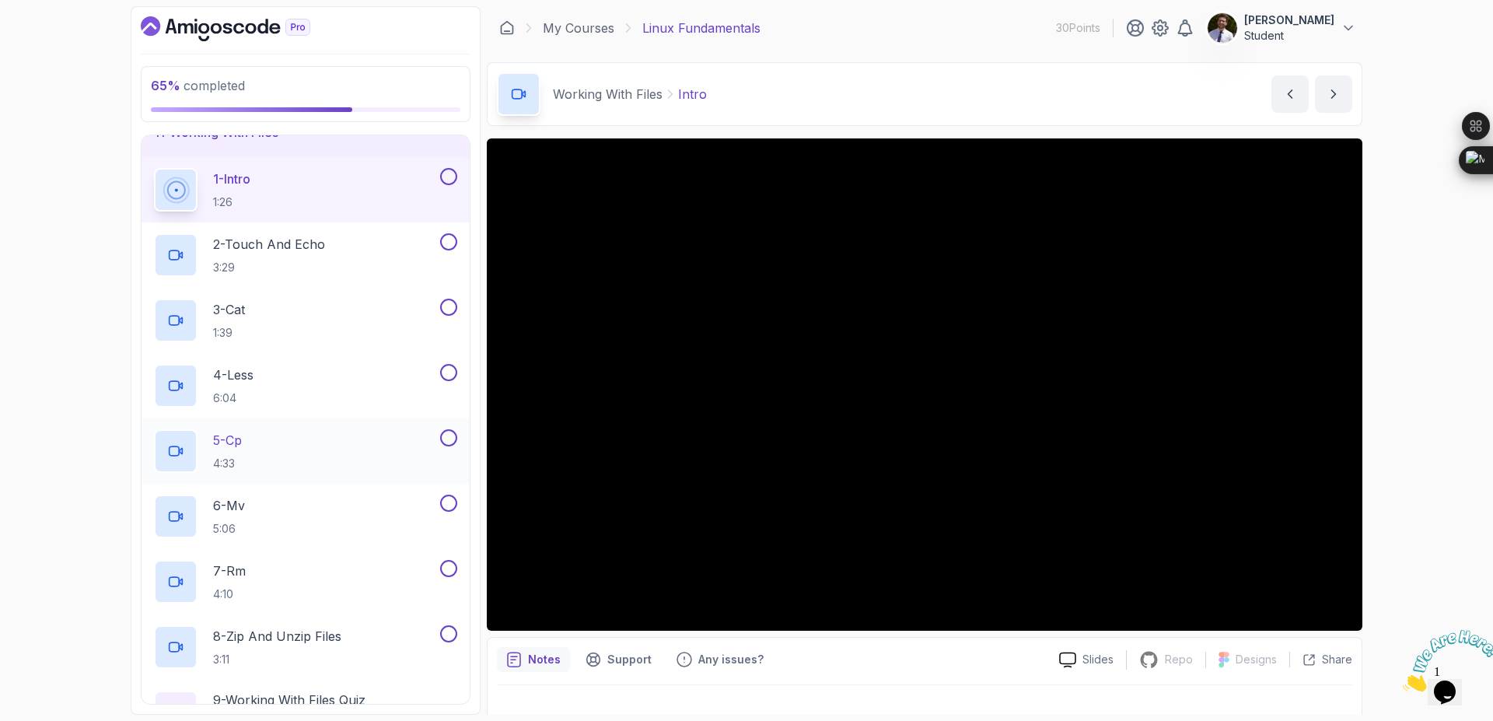
scroll to position [563, 0]
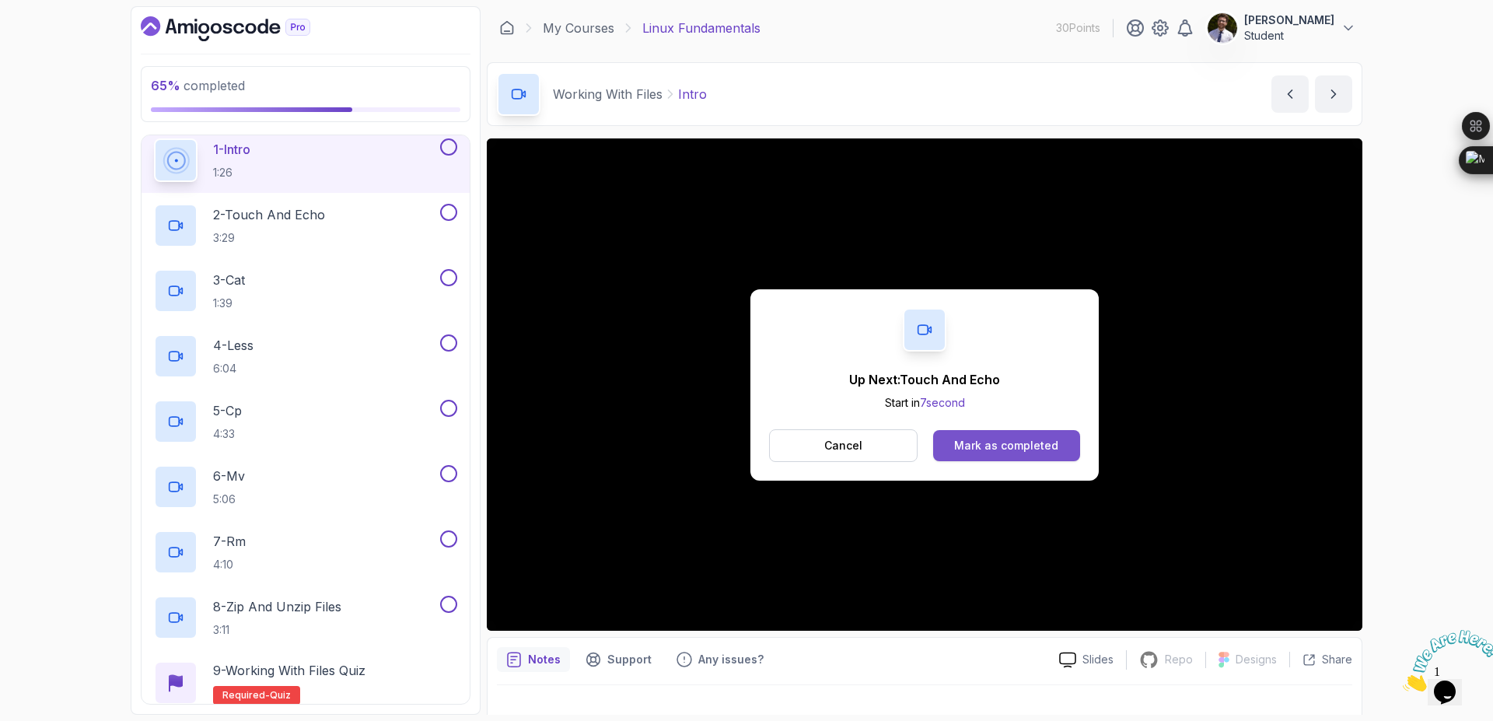
click at [1000, 454] on button "Mark as completed" at bounding box center [1006, 445] width 147 height 31
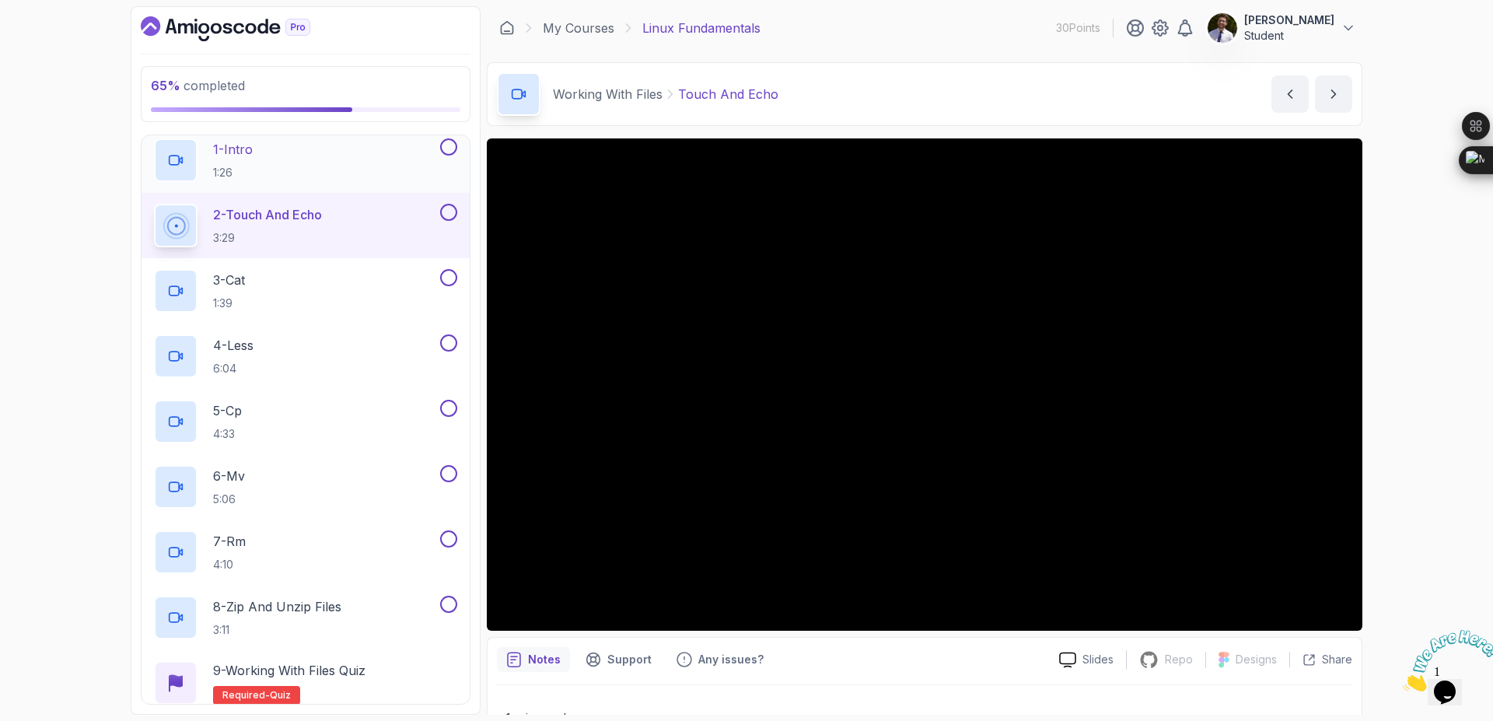
click at [446, 156] on div at bounding box center [447, 146] width 20 height 17
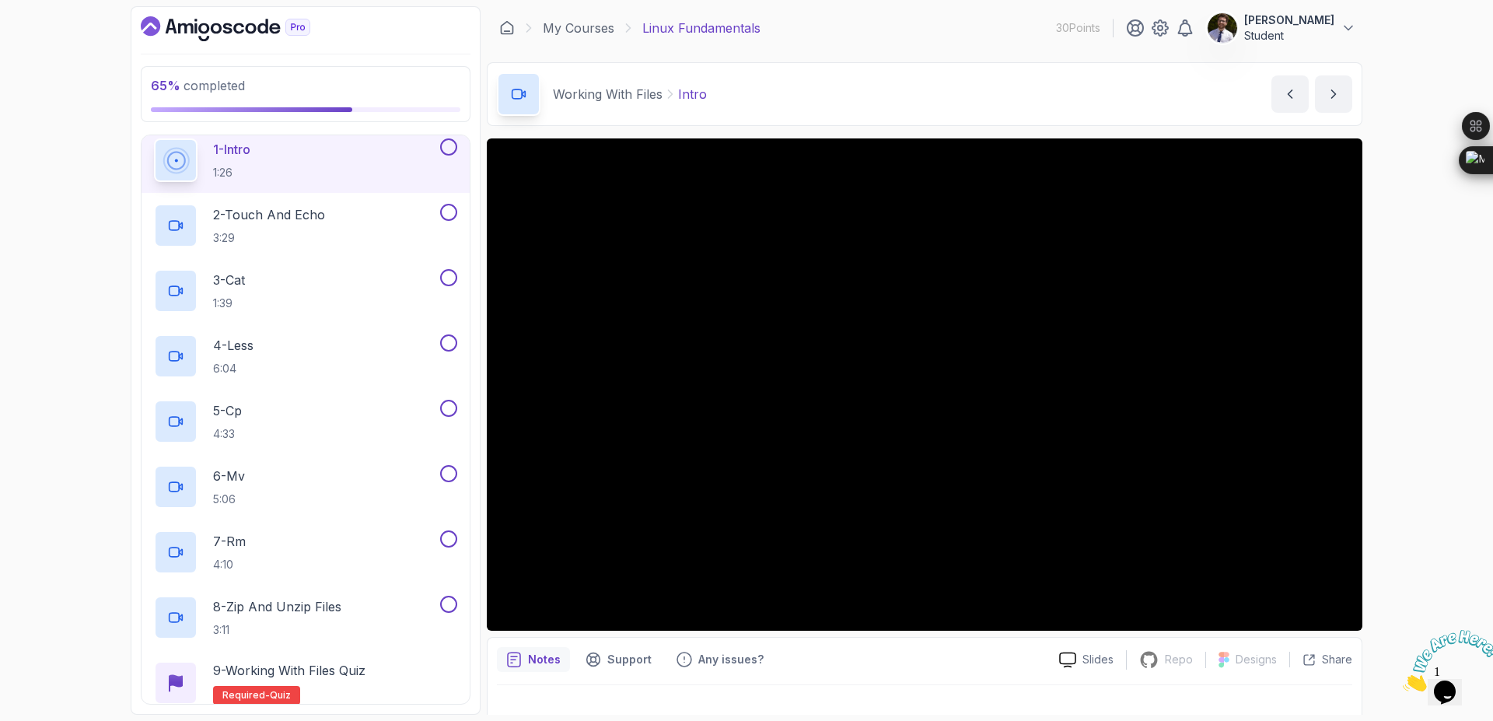
click at [448, 148] on button at bounding box center [448, 146] width 17 height 17
click at [454, 151] on button at bounding box center [448, 146] width 17 height 17
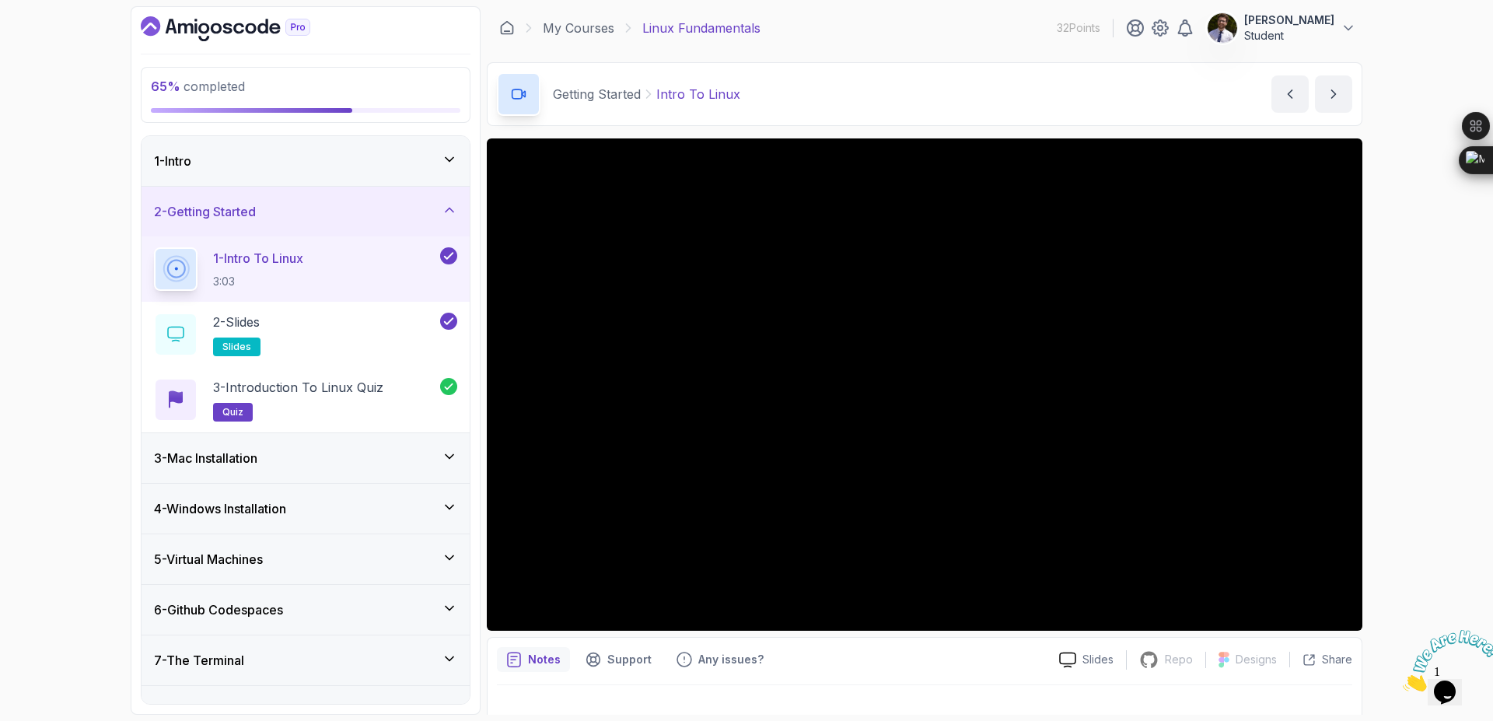
scroll to position [386, 0]
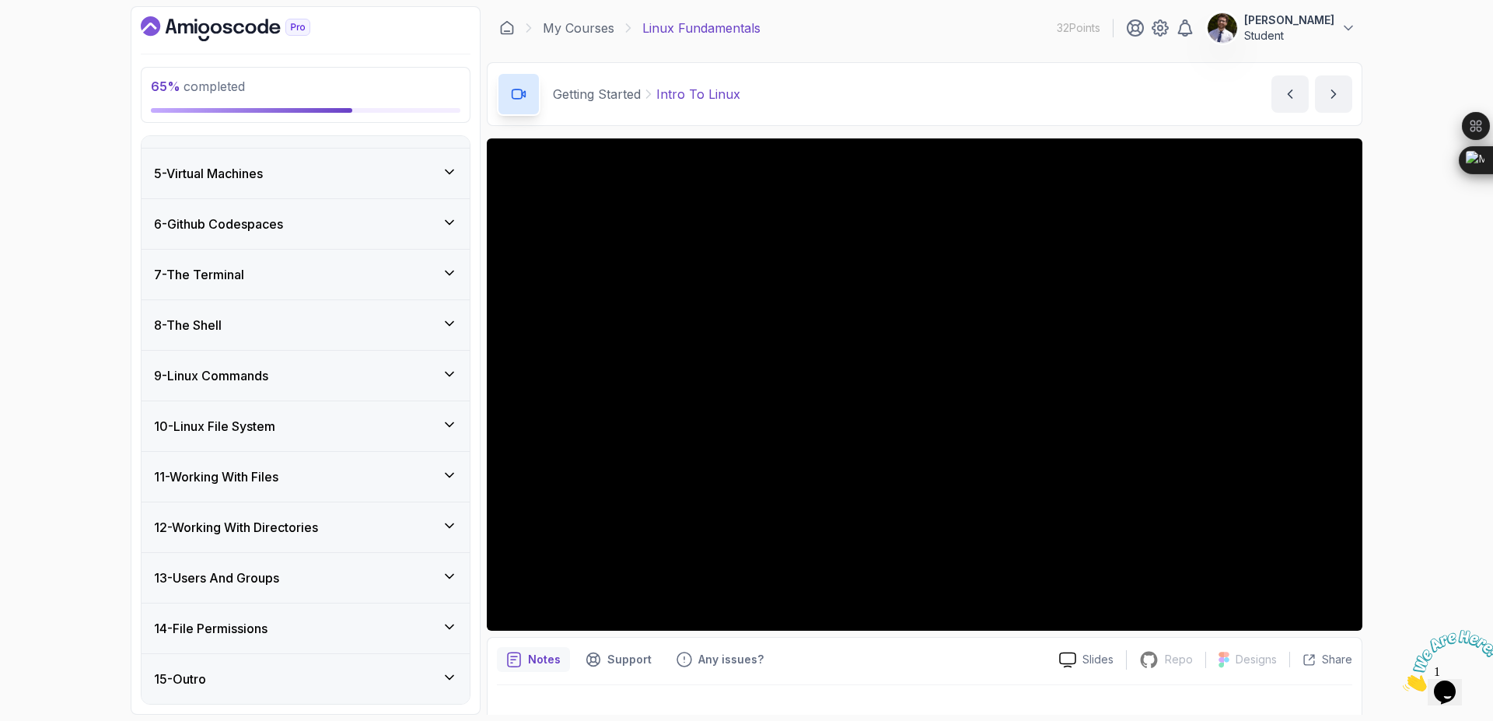
click at [369, 520] on div "12 - Working With Directories" at bounding box center [305, 527] width 303 height 19
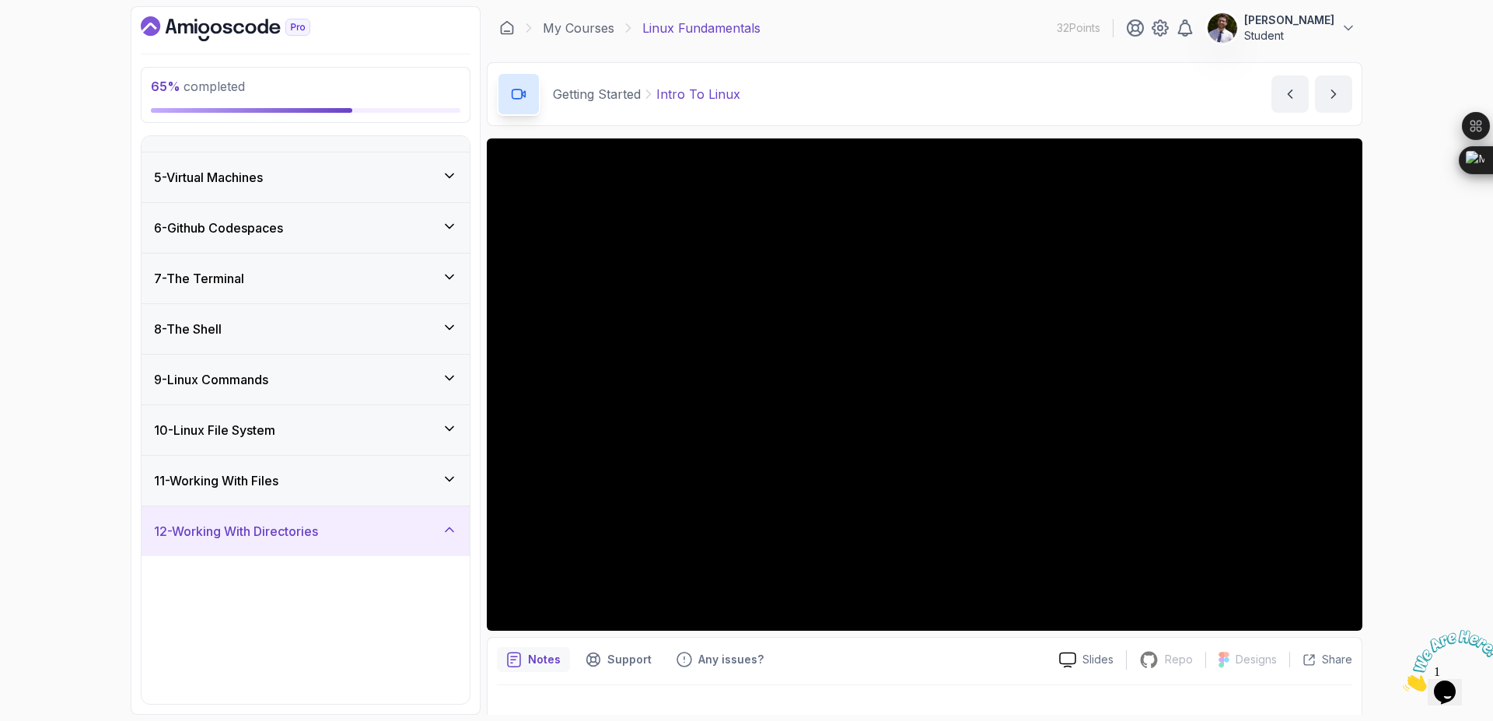
scroll to position [190, 0]
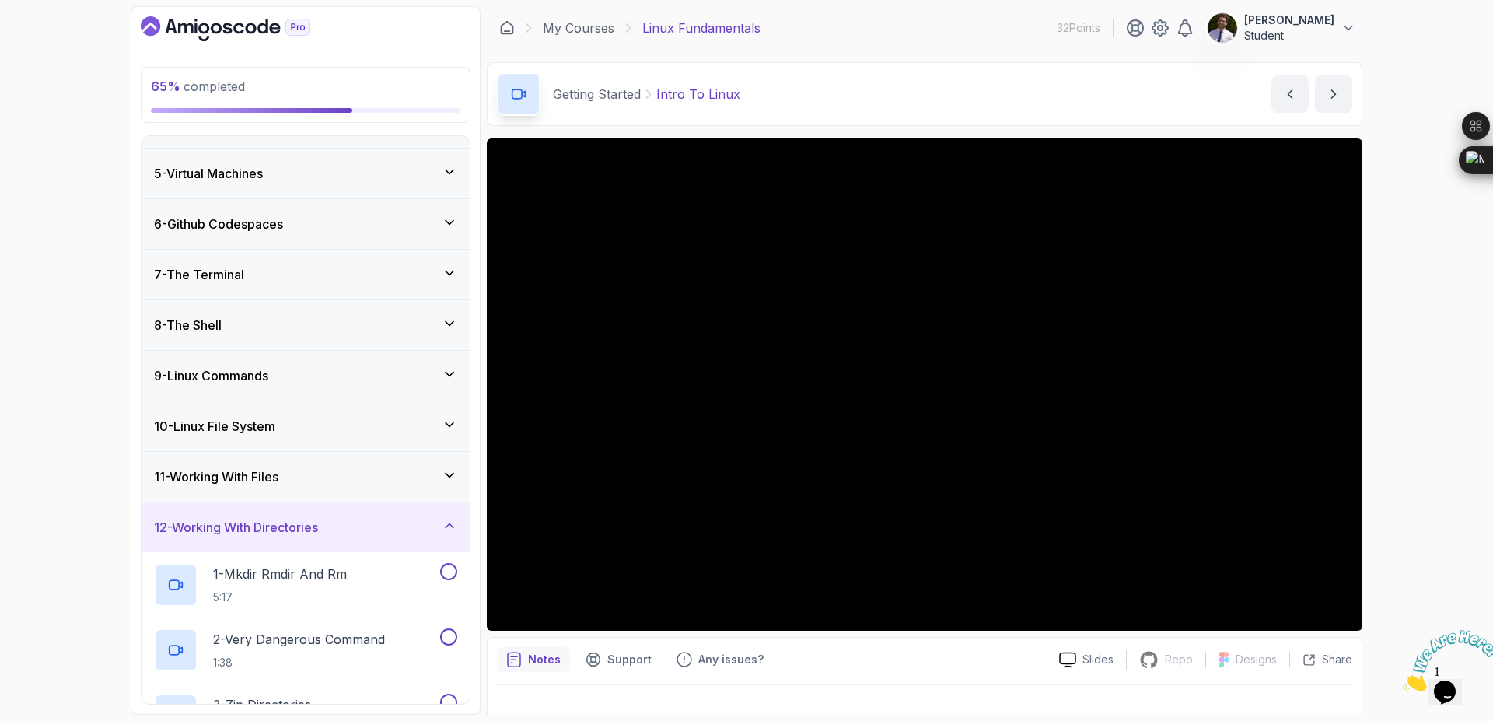
click at [434, 470] on div "11 - Working With Files" at bounding box center [305, 476] width 303 height 19
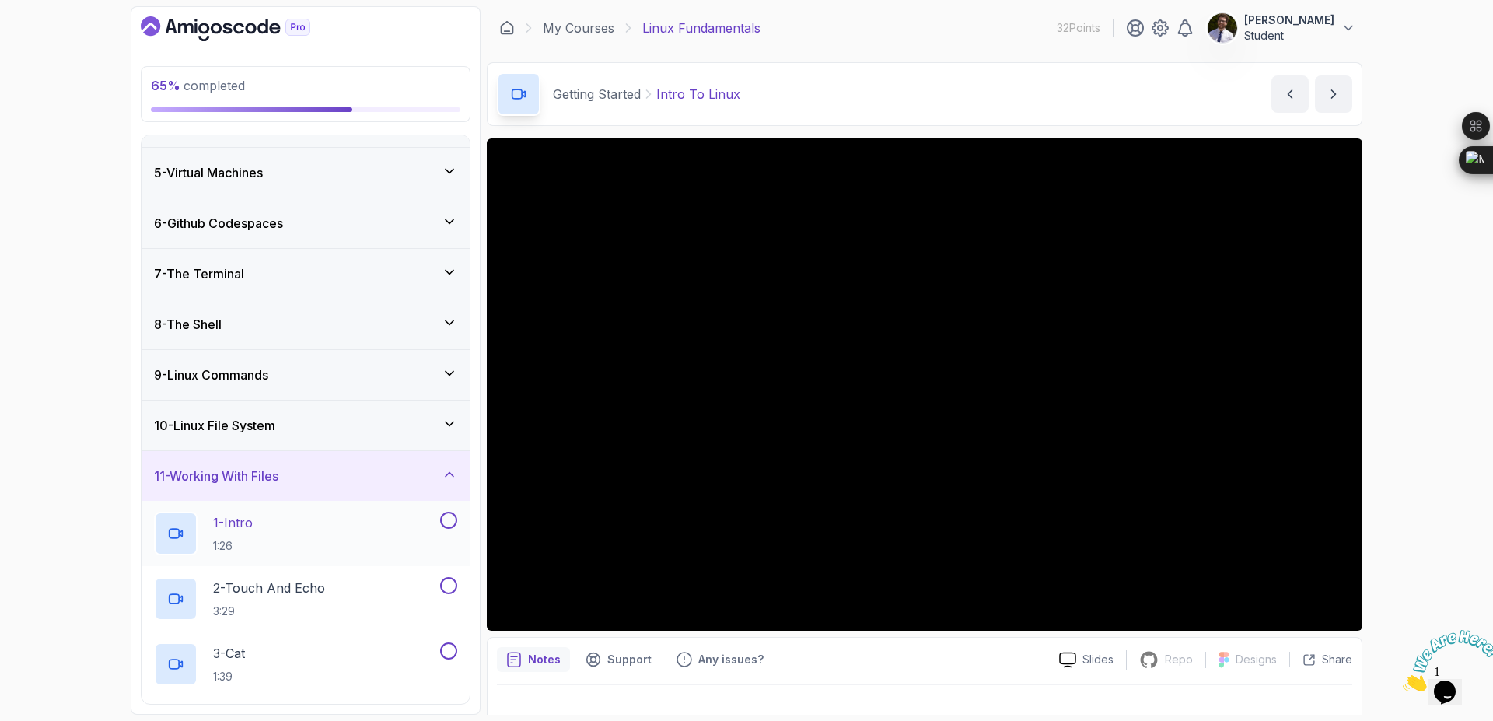
click at [449, 518] on button at bounding box center [448, 520] width 17 height 17
click at [259, 585] on p "2 - Touch And Echo" at bounding box center [269, 587] width 112 height 19
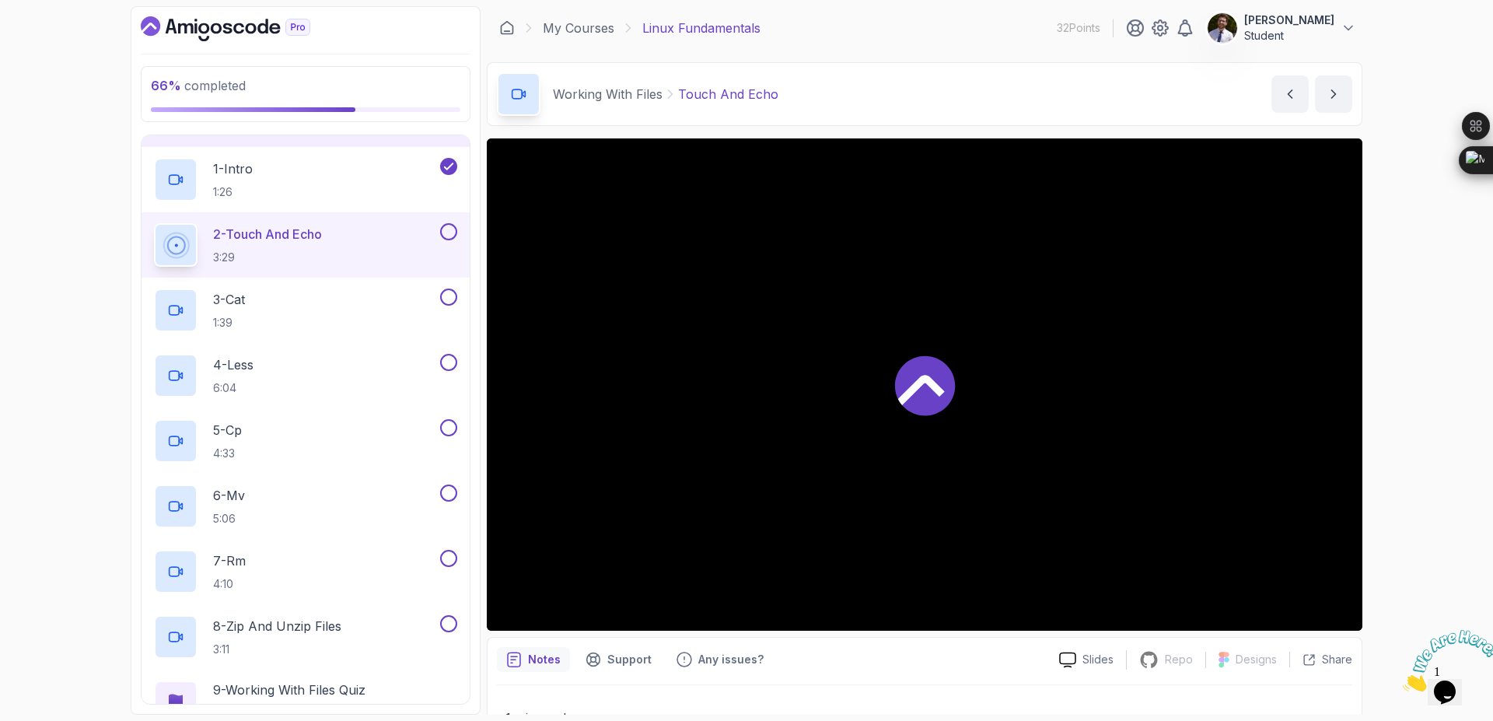
scroll to position [656, 0]
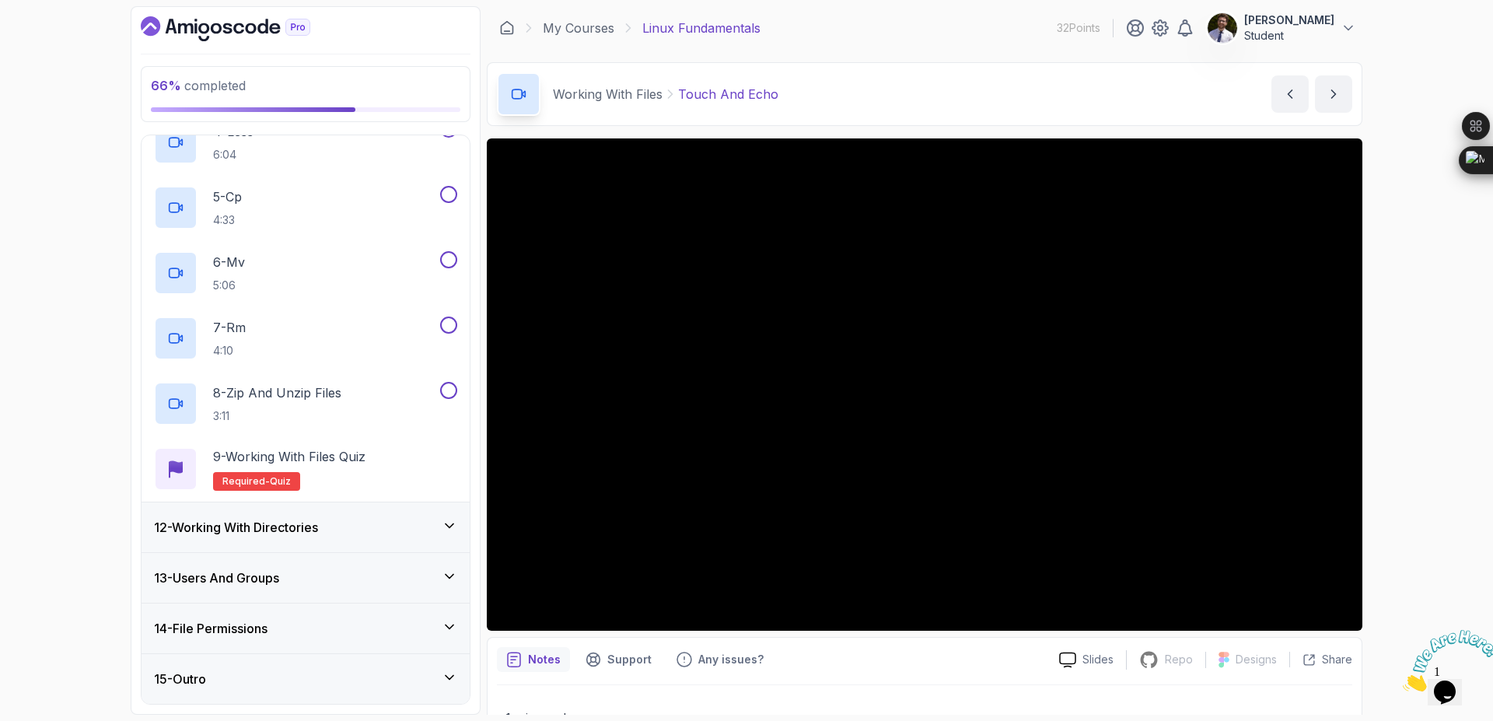
click at [287, 534] on h3 "12 - Working With Directories" at bounding box center [236, 527] width 164 height 19
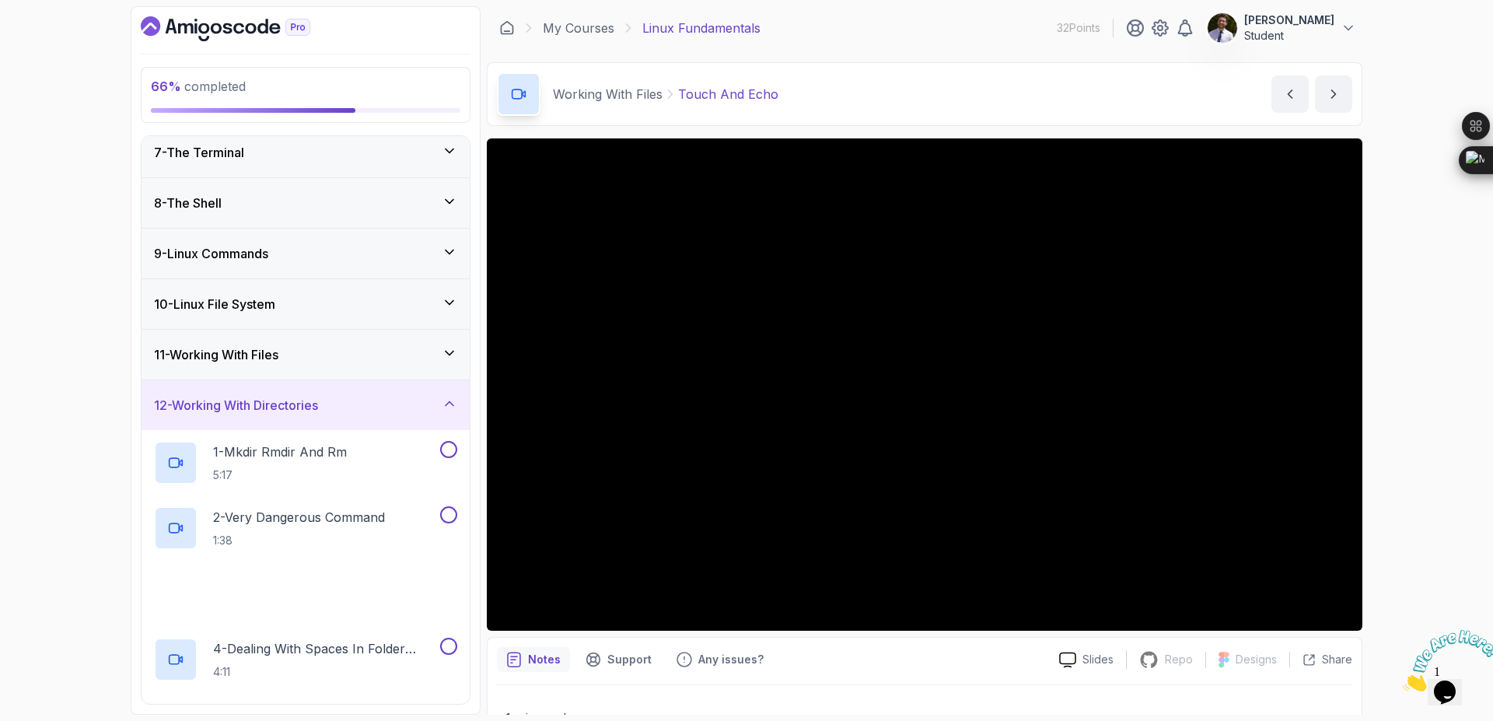
scroll to position [516, 0]
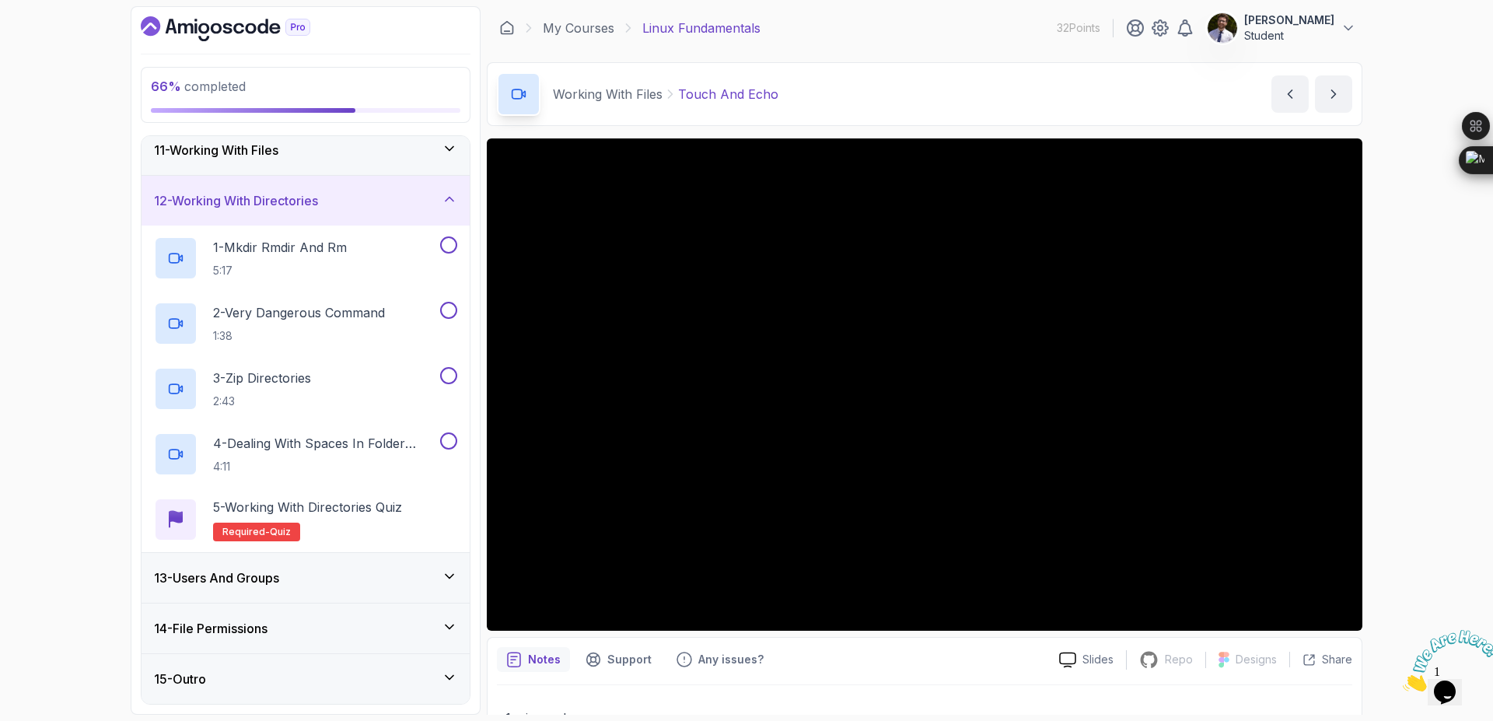
click at [316, 583] on div "13 - Users And Groups" at bounding box center [305, 577] width 303 height 19
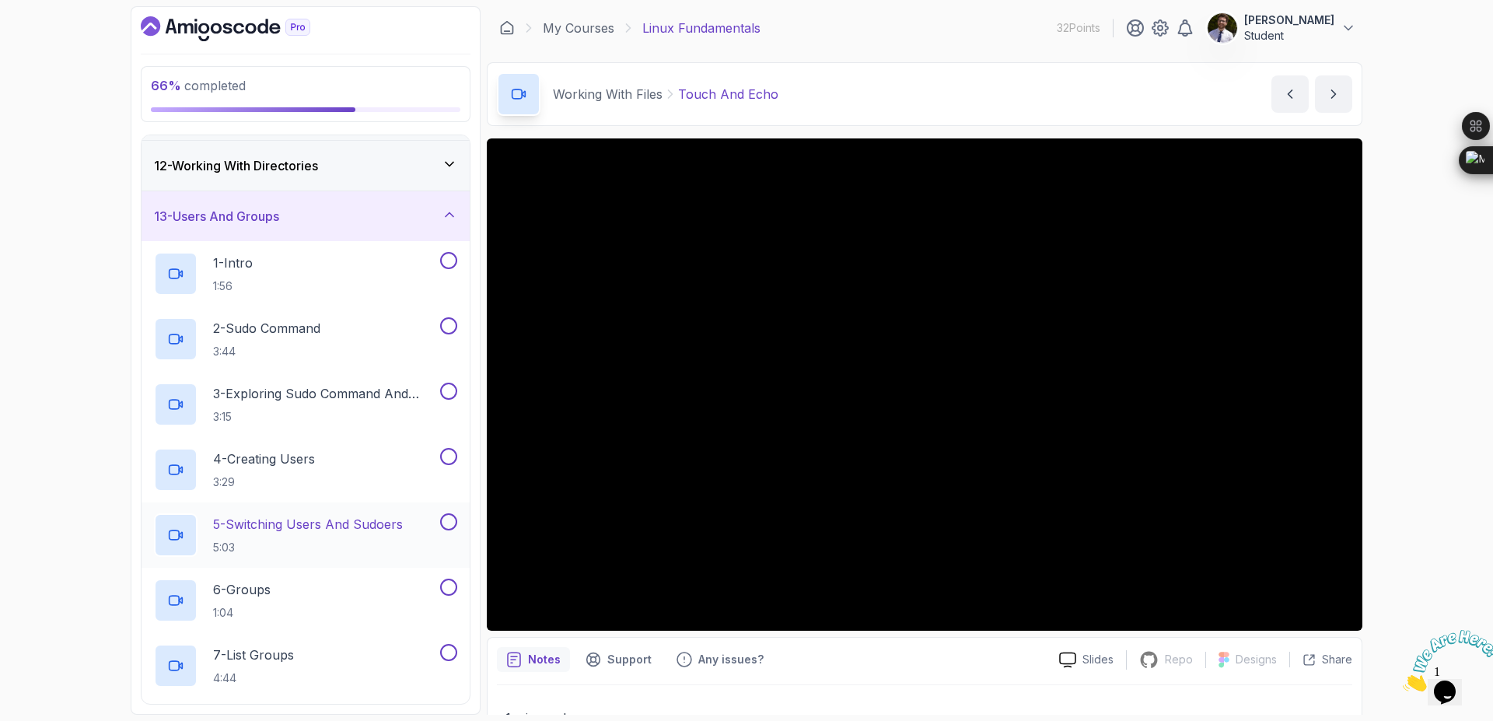
scroll to position [506, 0]
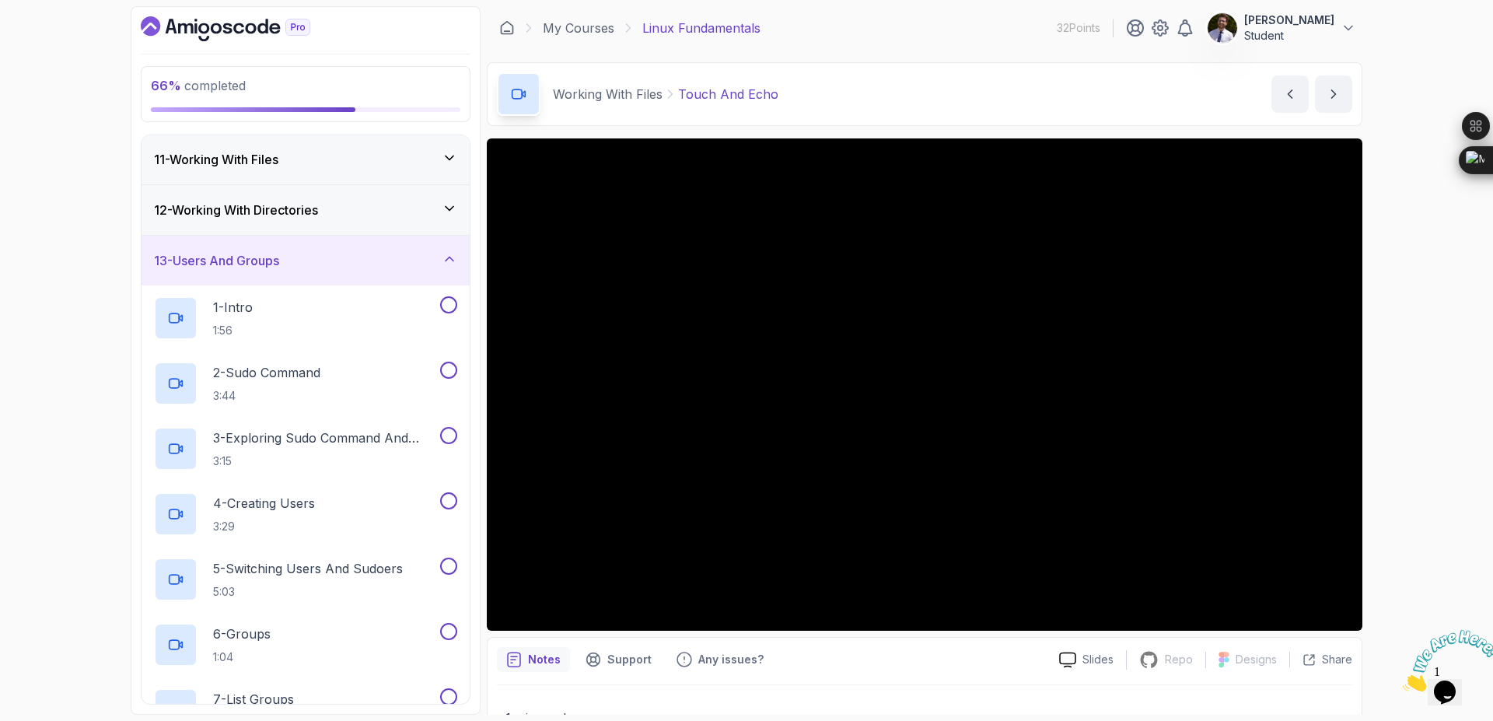
click at [432, 257] on div "13 - Users And Groups" at bounding box center [305, 260] width 303 height 19
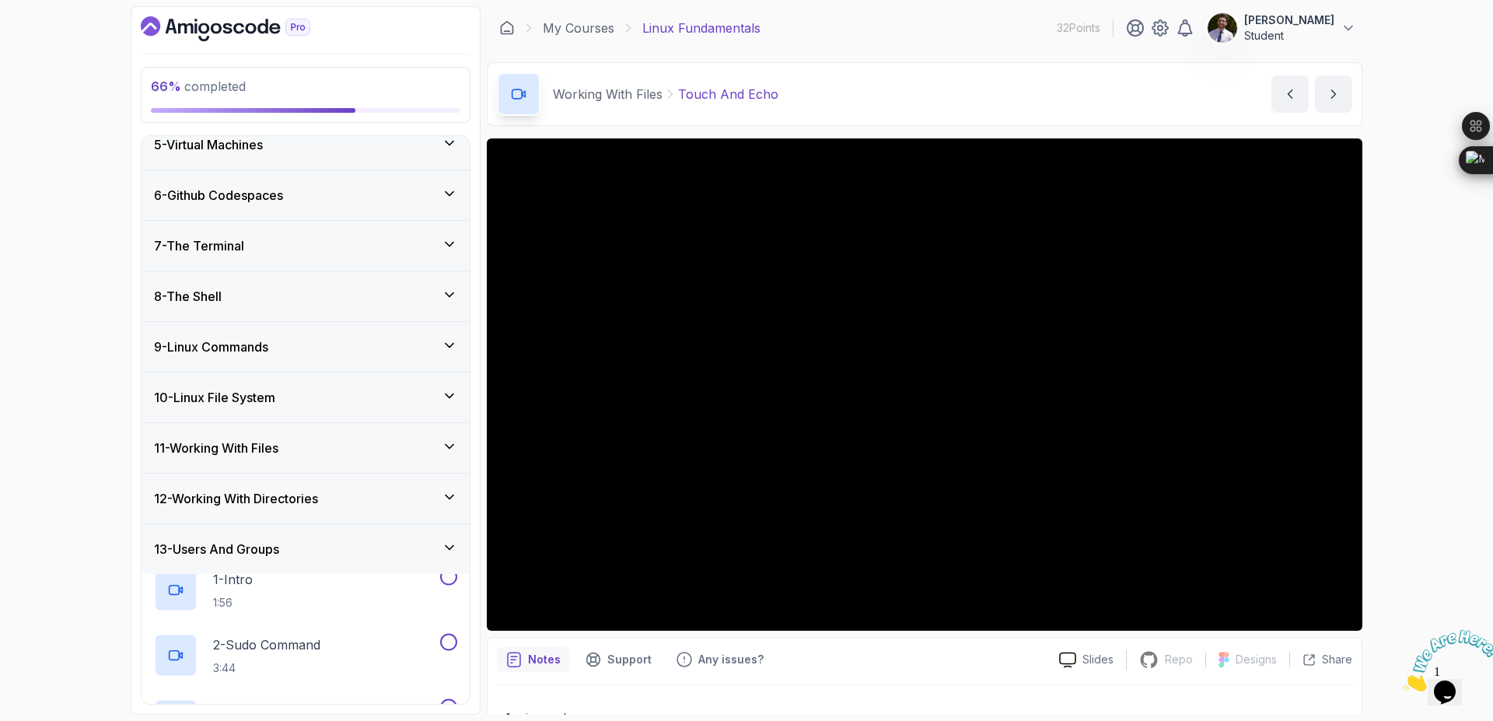
scroll to position [190, 0]
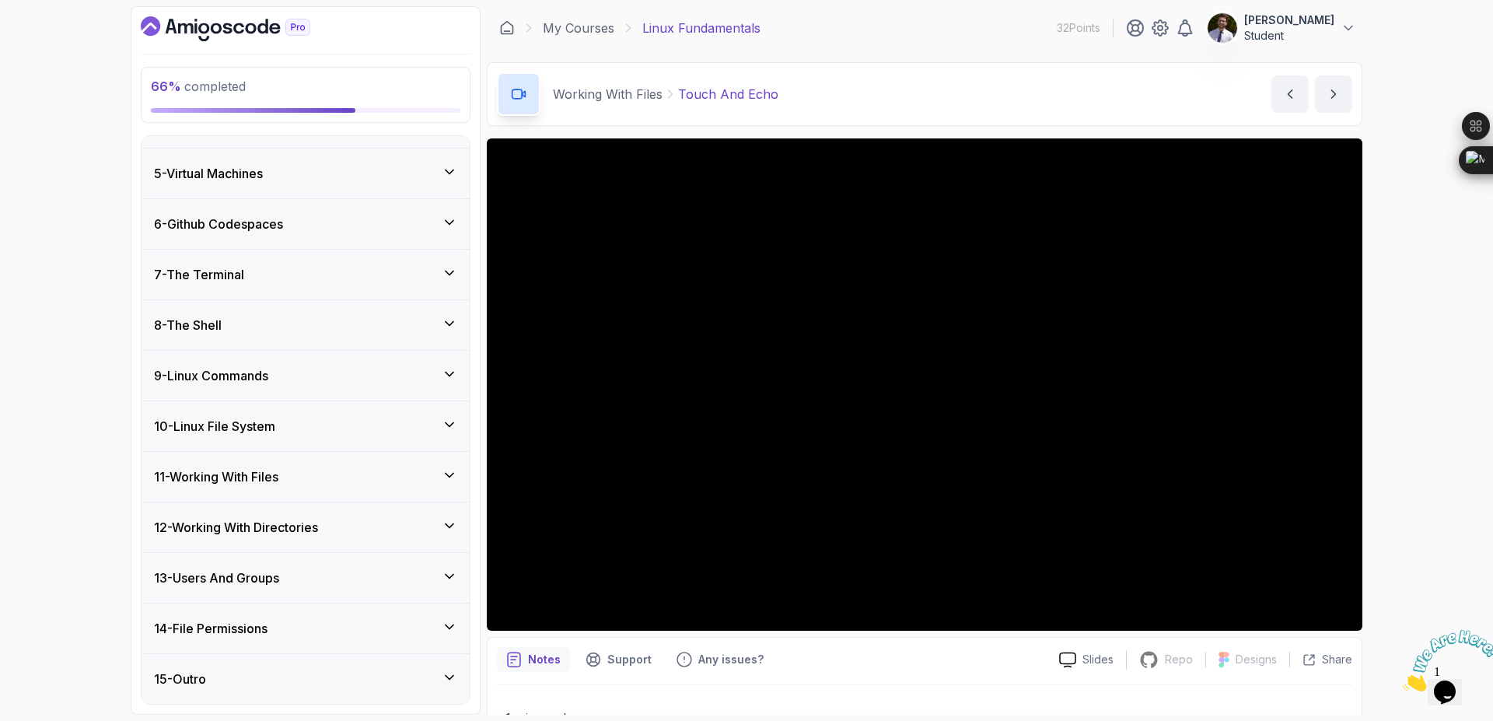
click at [350, 629] on div "14 - File Permissions" at bounding box center [305, 628] width 303 height 19
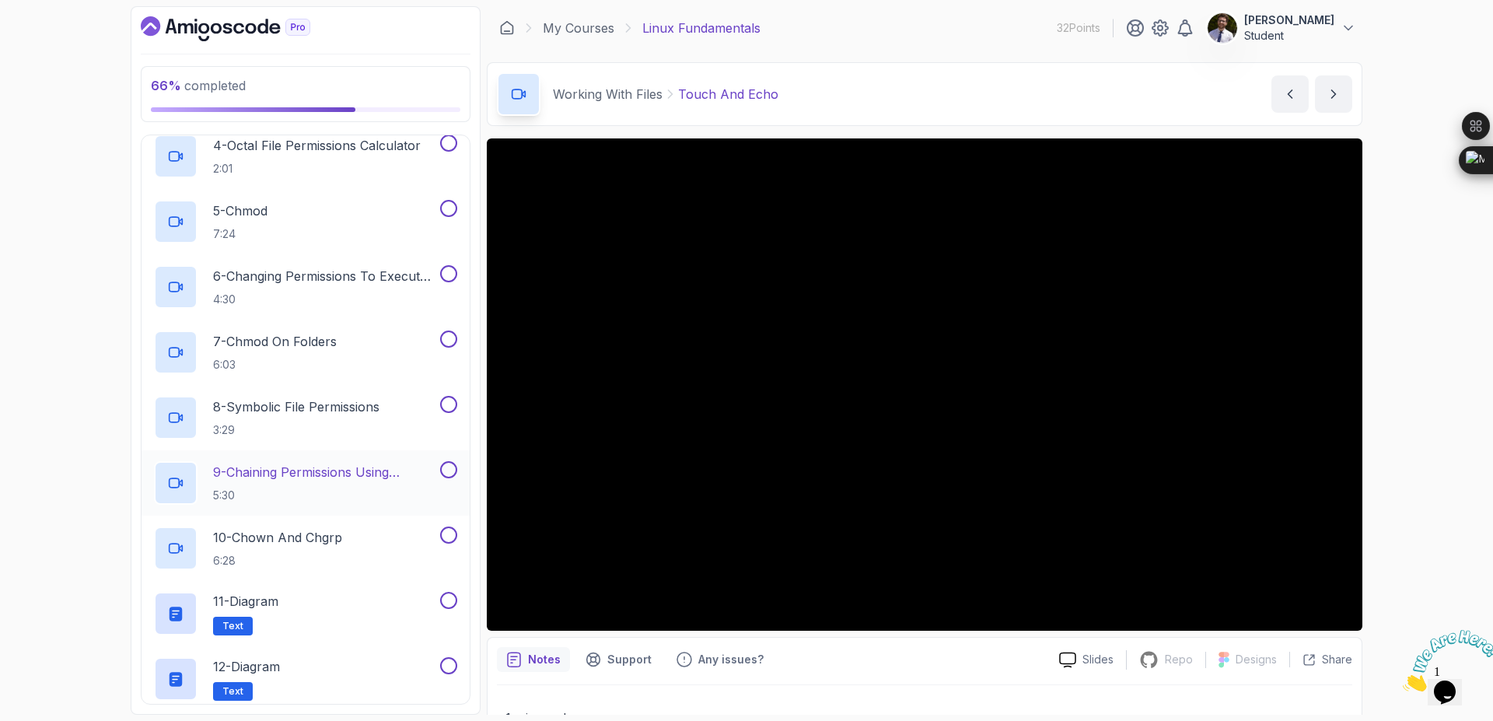
scroll to position [1038, 0]
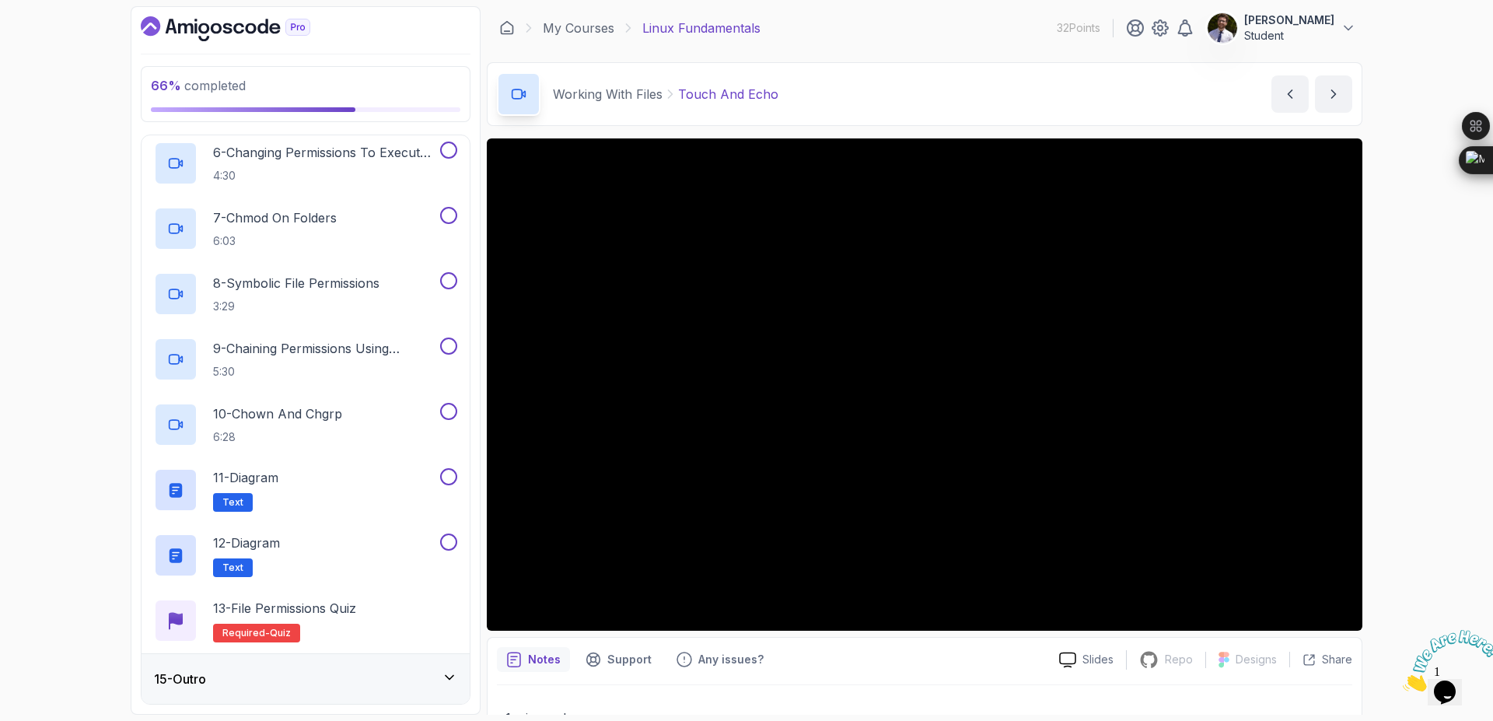
drag, startPoint x: 249, startPoint y: 475, endPoint x: 95, endPoint y: 451, distance: 155.8
click at [95, 451] on div "66 % completed 1 - Intro 2 - Getting Started 3 - Mac Installation 4 - Windows I…" at bounding box center [746, 360] width 1493 height 721
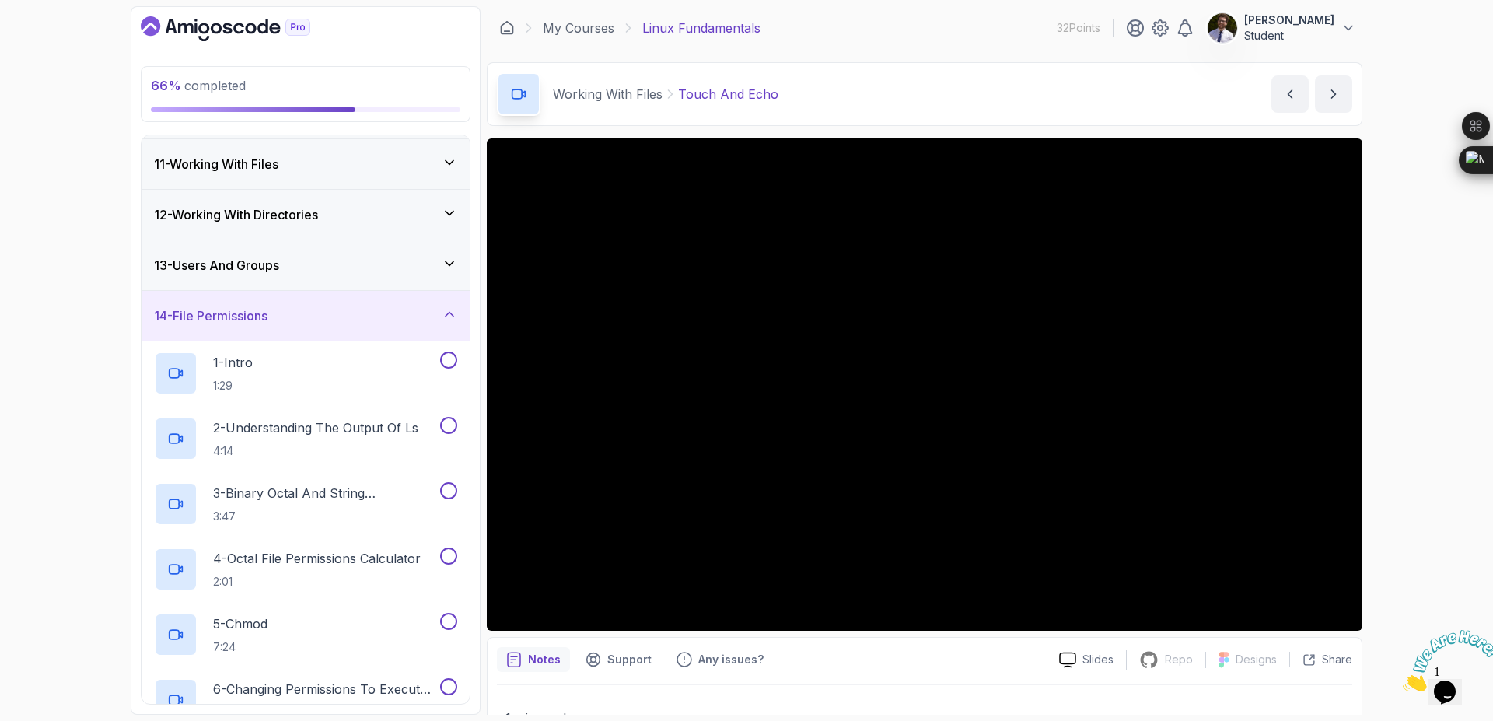
scroll to position [385, 0]
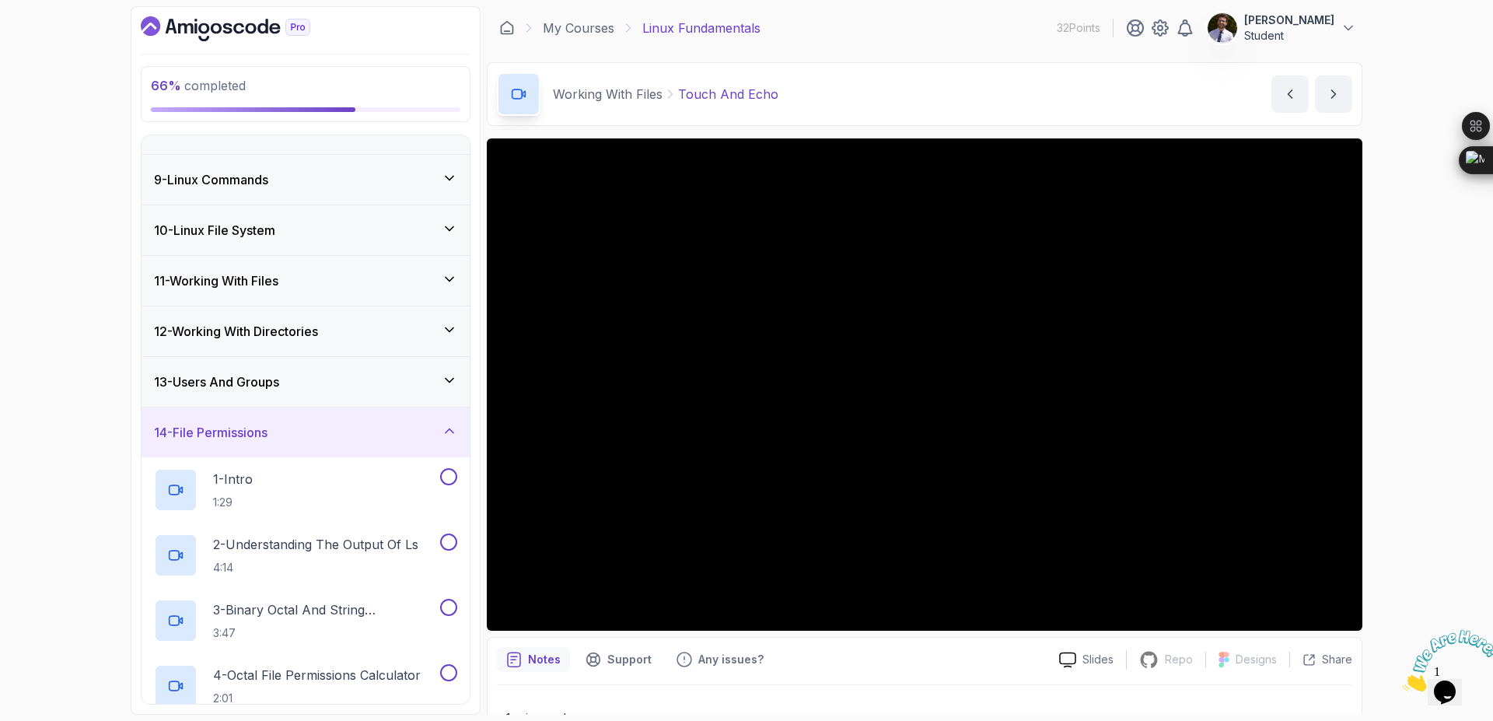
click at [435, 436] on div "14 - File Permissions" at bounding box center [305, 432] width 303 height 19
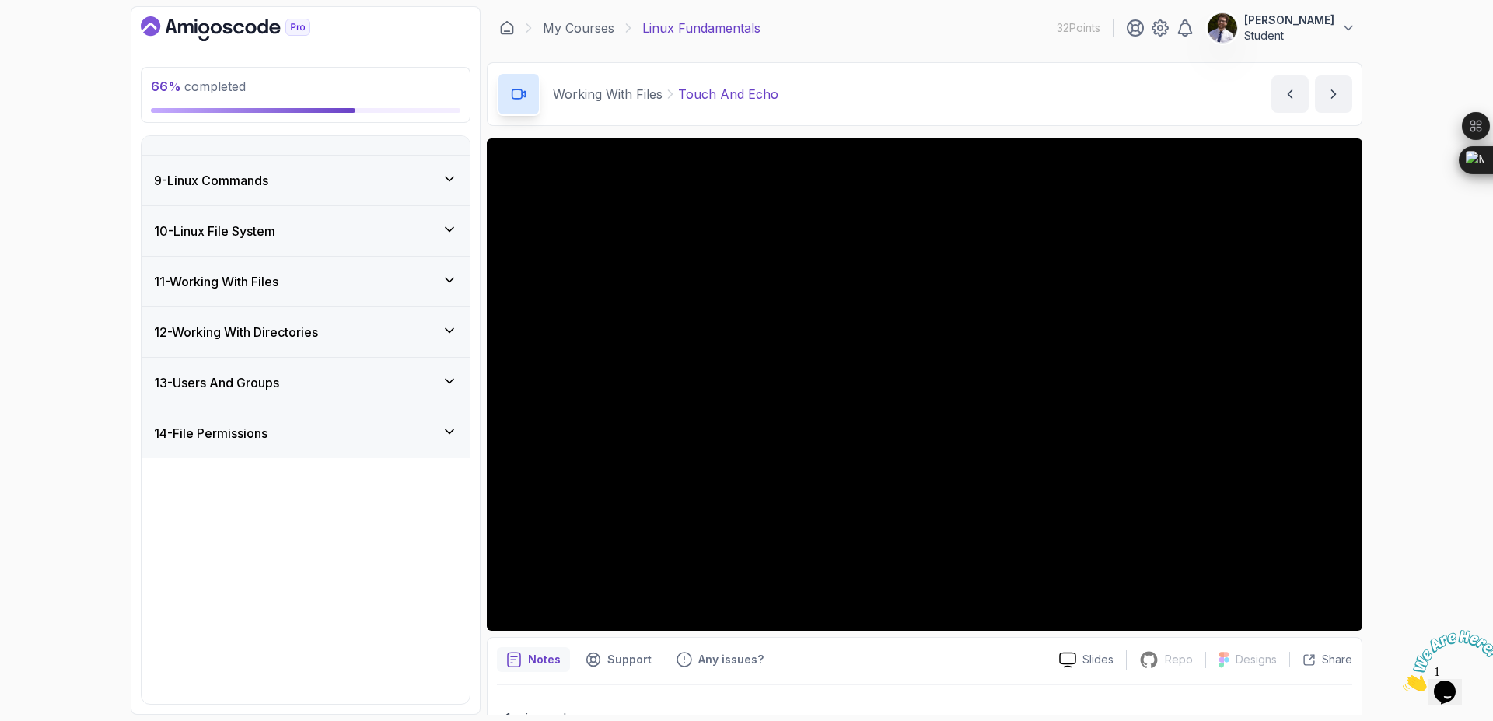
scroll to position [190, 0]
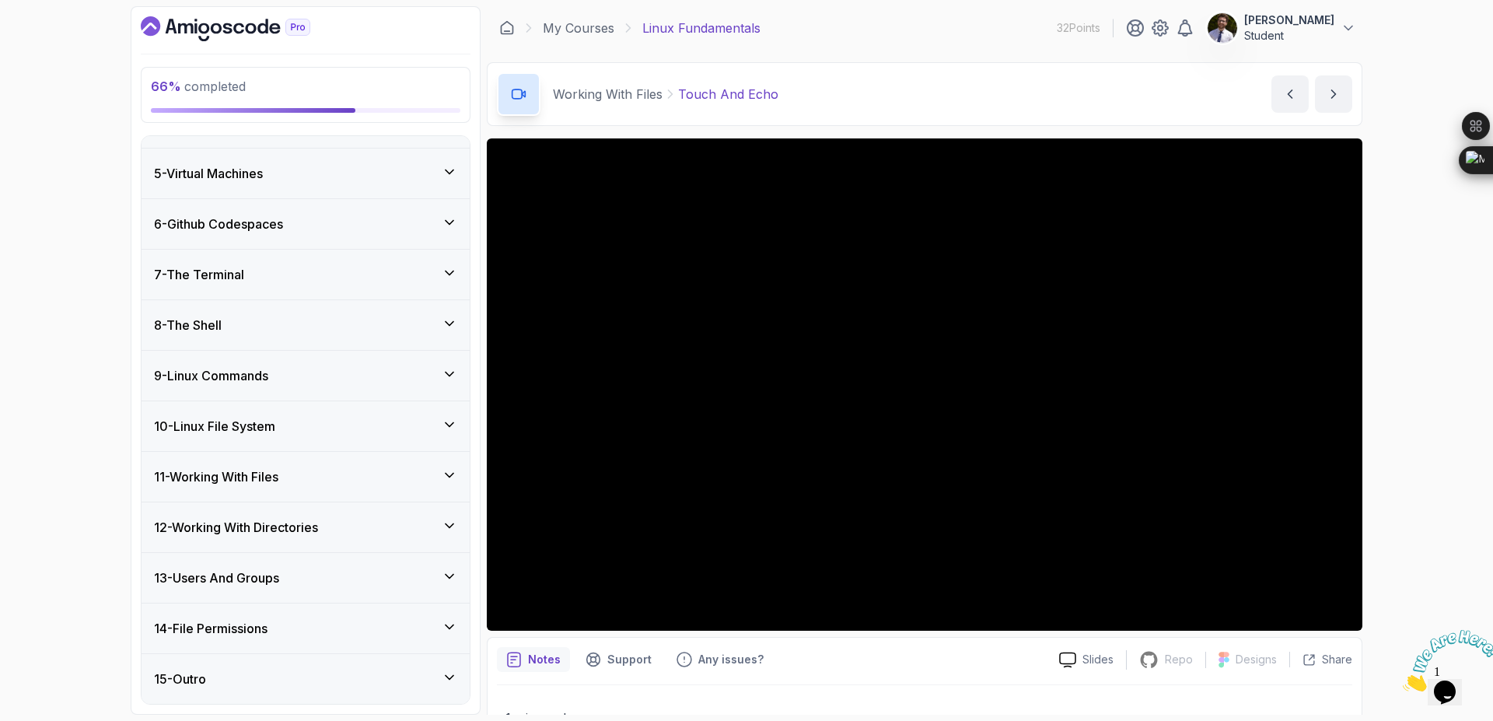
click at [373, 669] on div "15 - Outro" at bounding box center [305, 678] width 303 height 19
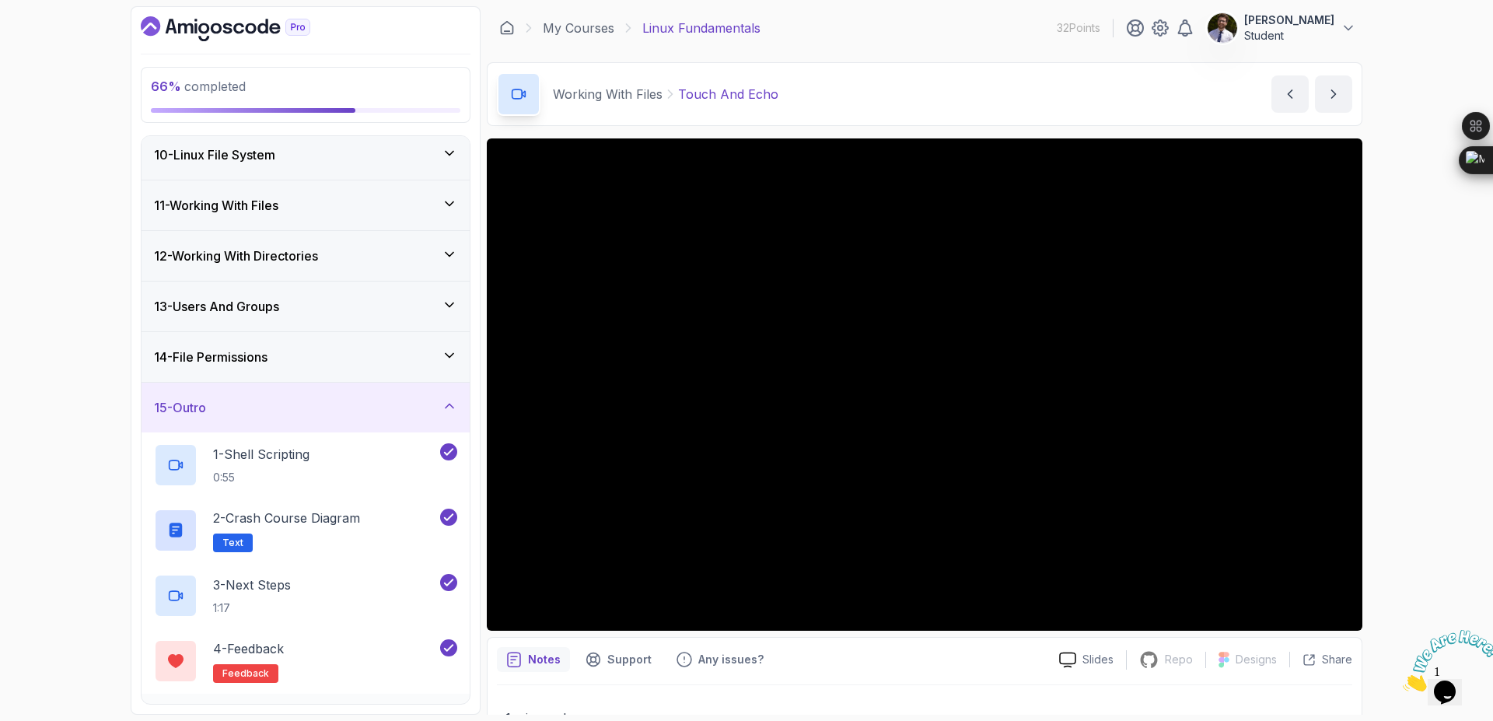
scroll to position [516, 0]
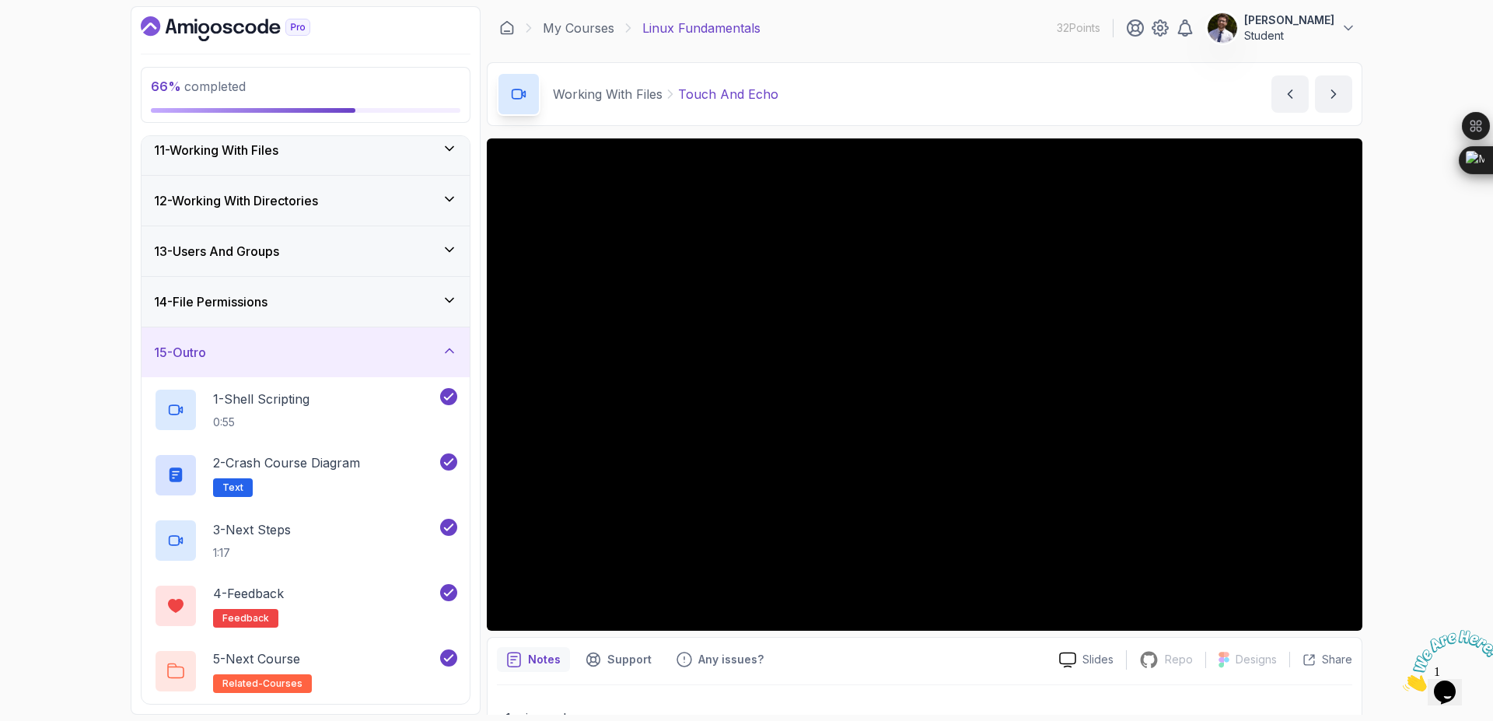
click at [446, 352] on icon at bounding box center [450, 350] width 8 height 4
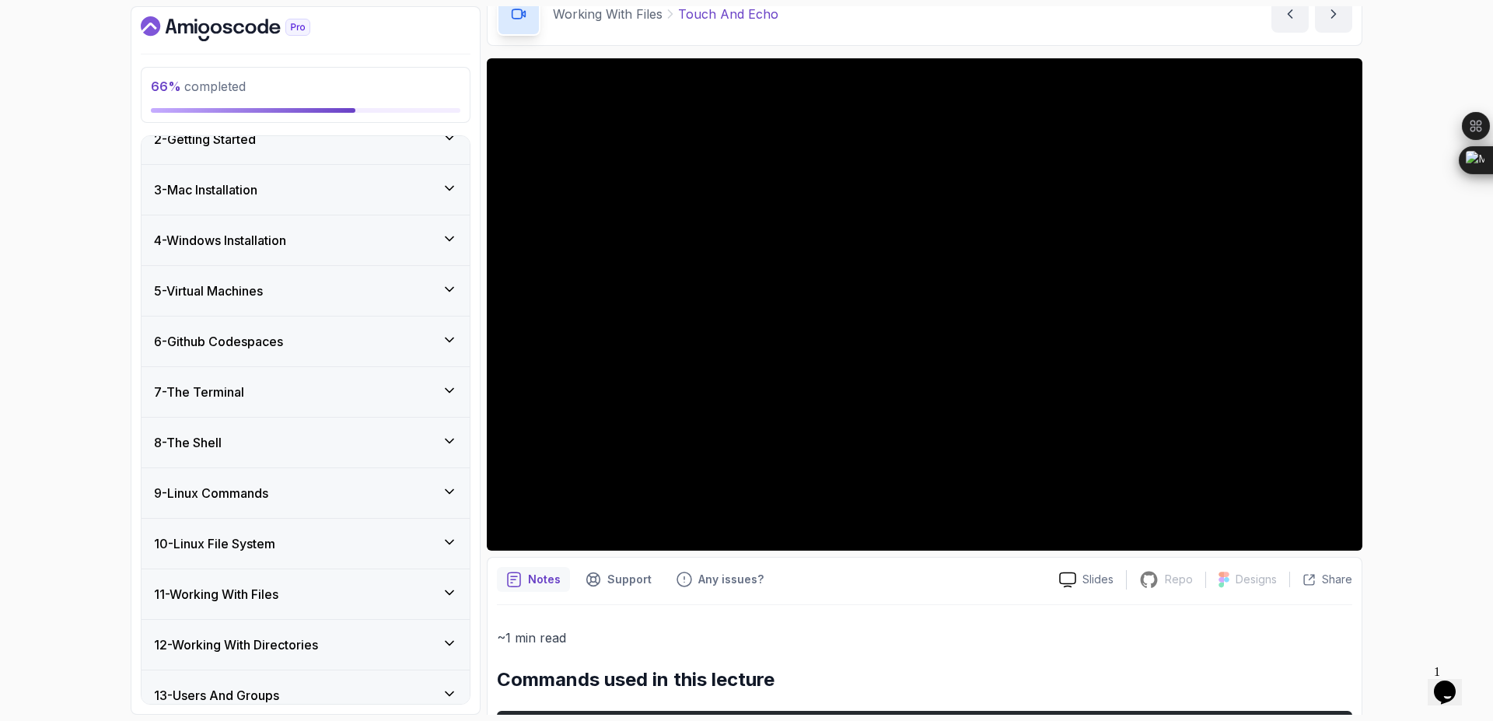
scroll to position [190, 0]
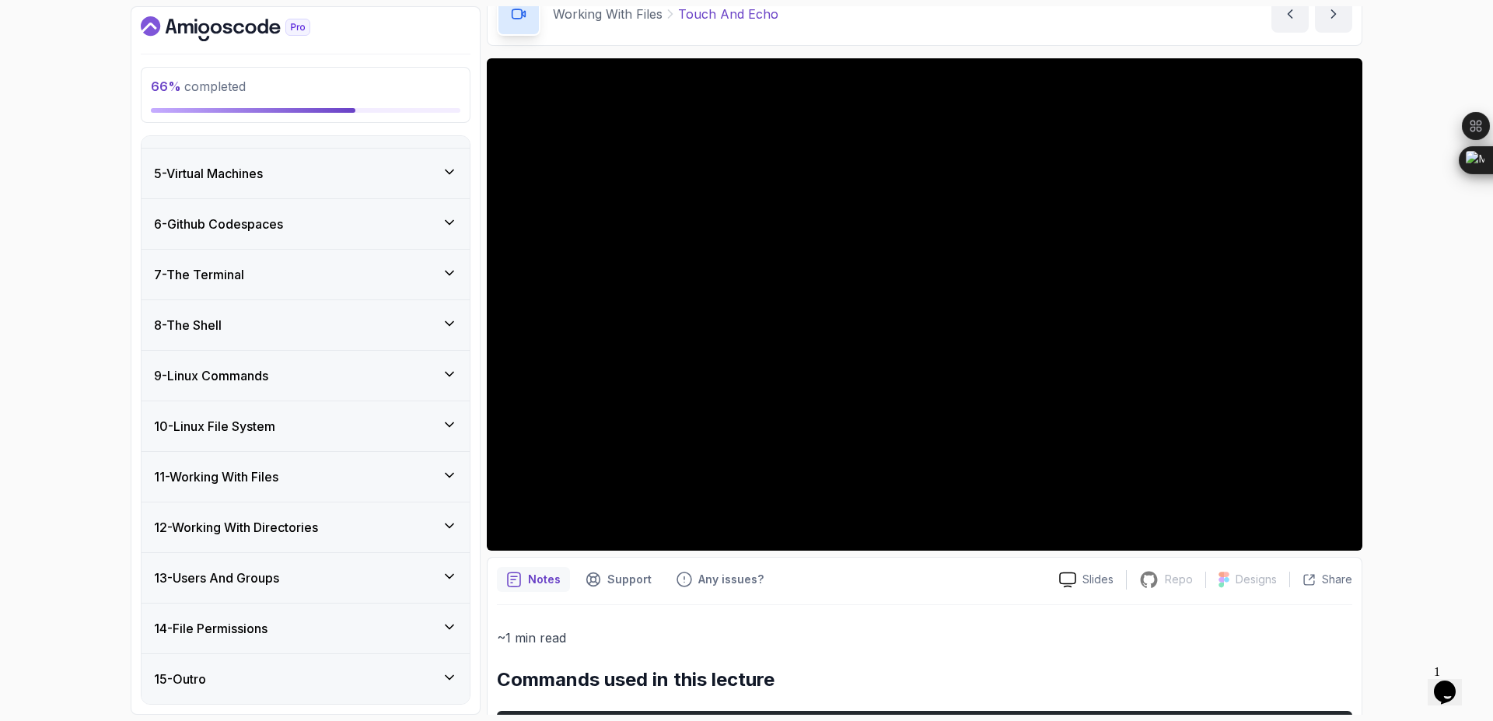
click at [386, 476] on div "11 - Working With Files" at bounding box center [305, 476] width 303 height 19
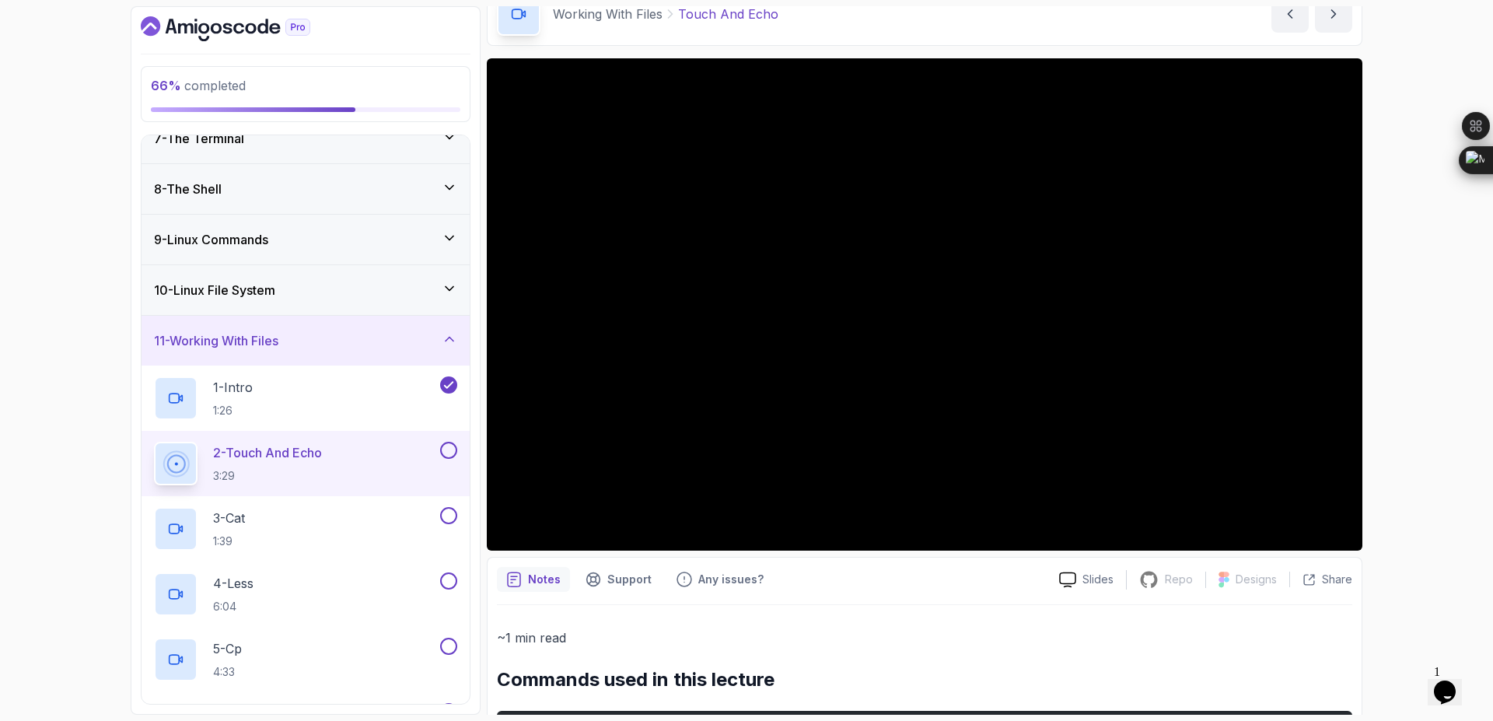
scroll to position [310, 0]
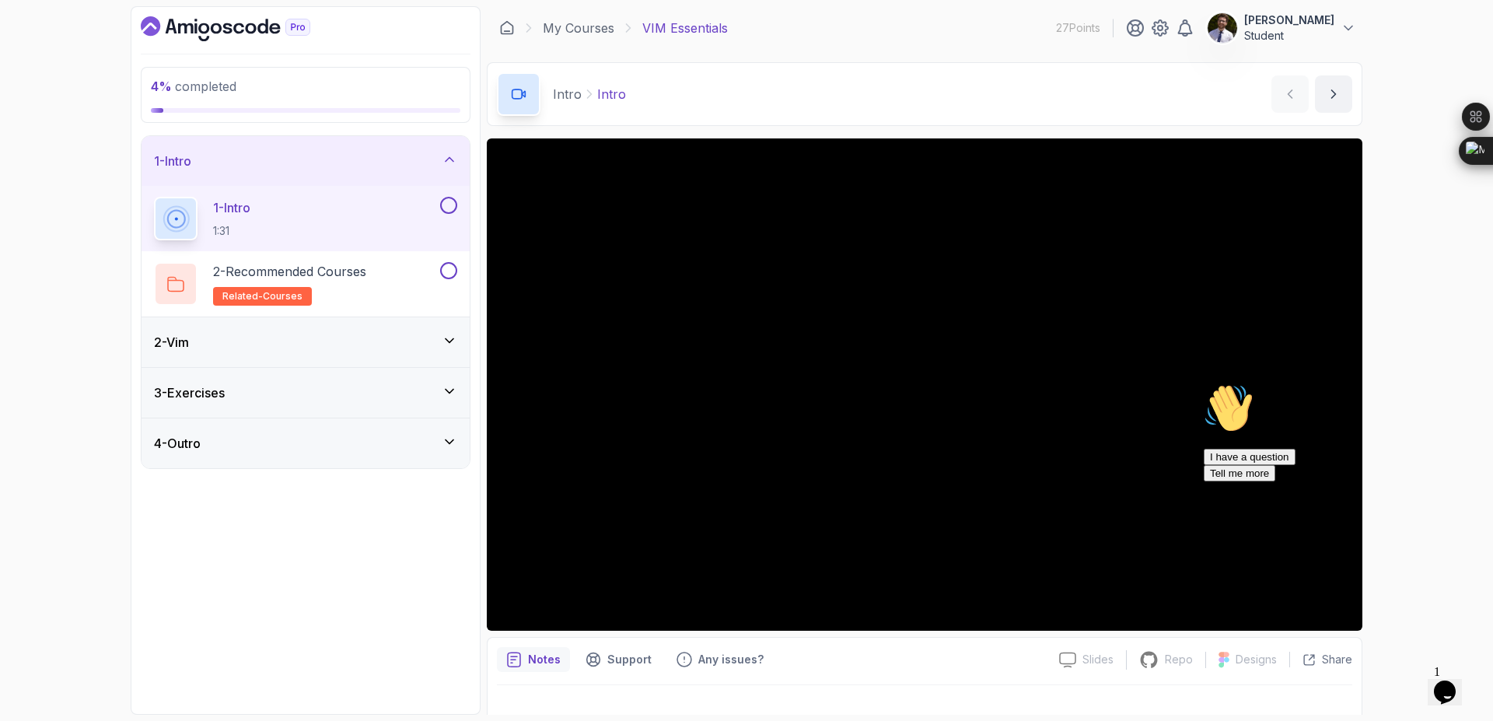
click at [448, 206] on button at bounding box center [448, 205] width 17 height 17
click at [1204, 383] on icon "Chat attention grabber" at bounding box center [1204, 383] width 0 height 0
click at [1487, 630] on icon "Close" at bounding box center [1483, 631] width 14 height 14
click at [291, 265] on p "2 - Recommended Courses" at bounding box center [289, 271] width 153 height 19
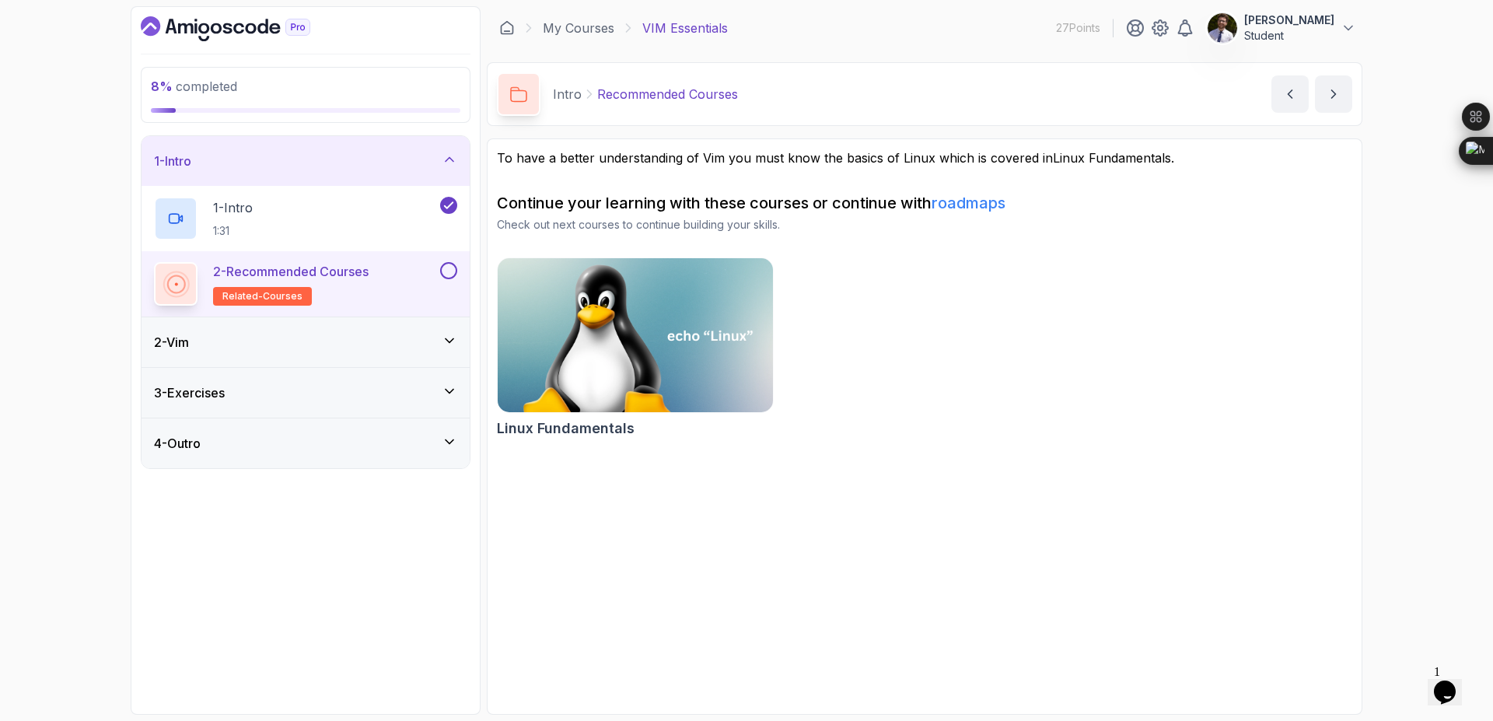
click at [449, 271] on button at bounding box center [448, 270] width 17 height 17
click at [447, 350] on div "2 - Vim" at bounding box center [305, 342] width 303 height 19
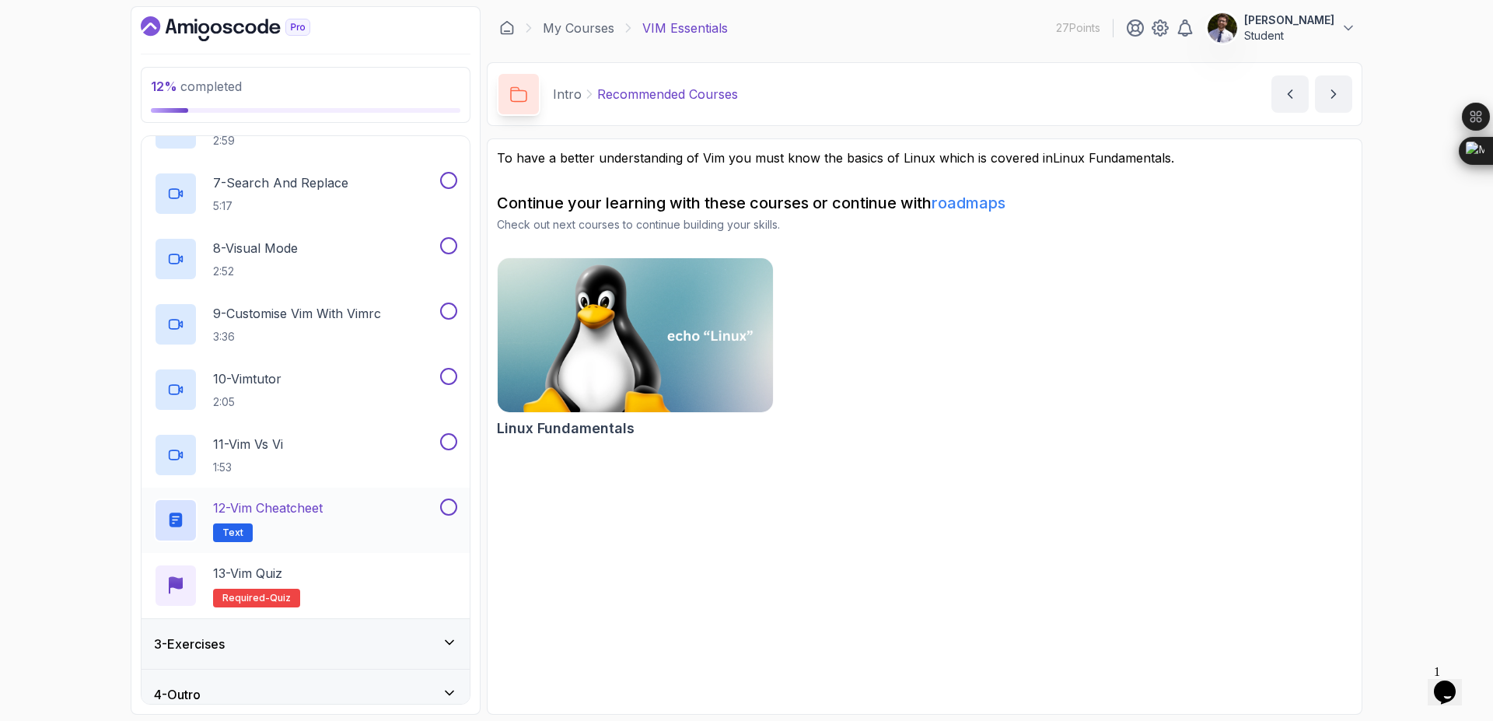
scroll to position [483, 0]
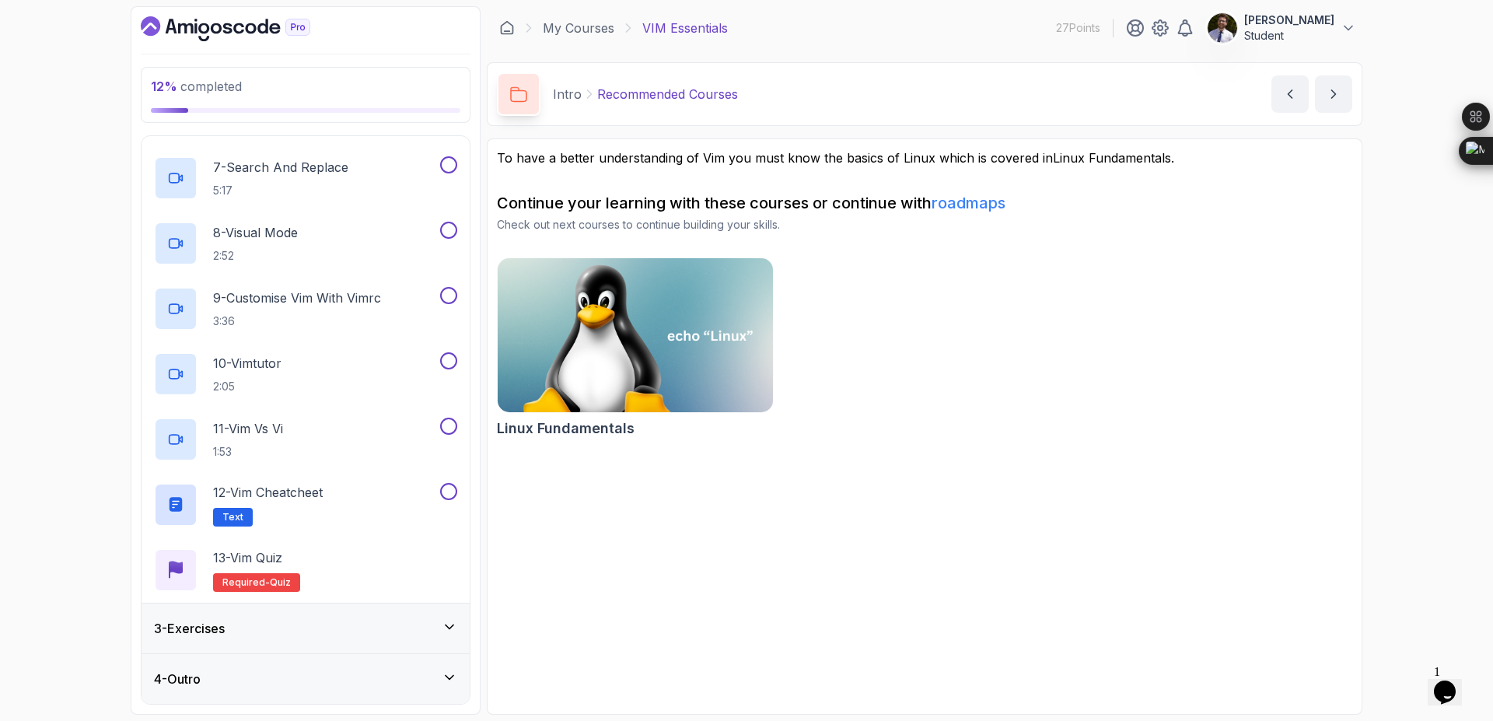
click at [400, 626] on div "3 - Exercises" at bounding box center [305, 628] width 303 height 19
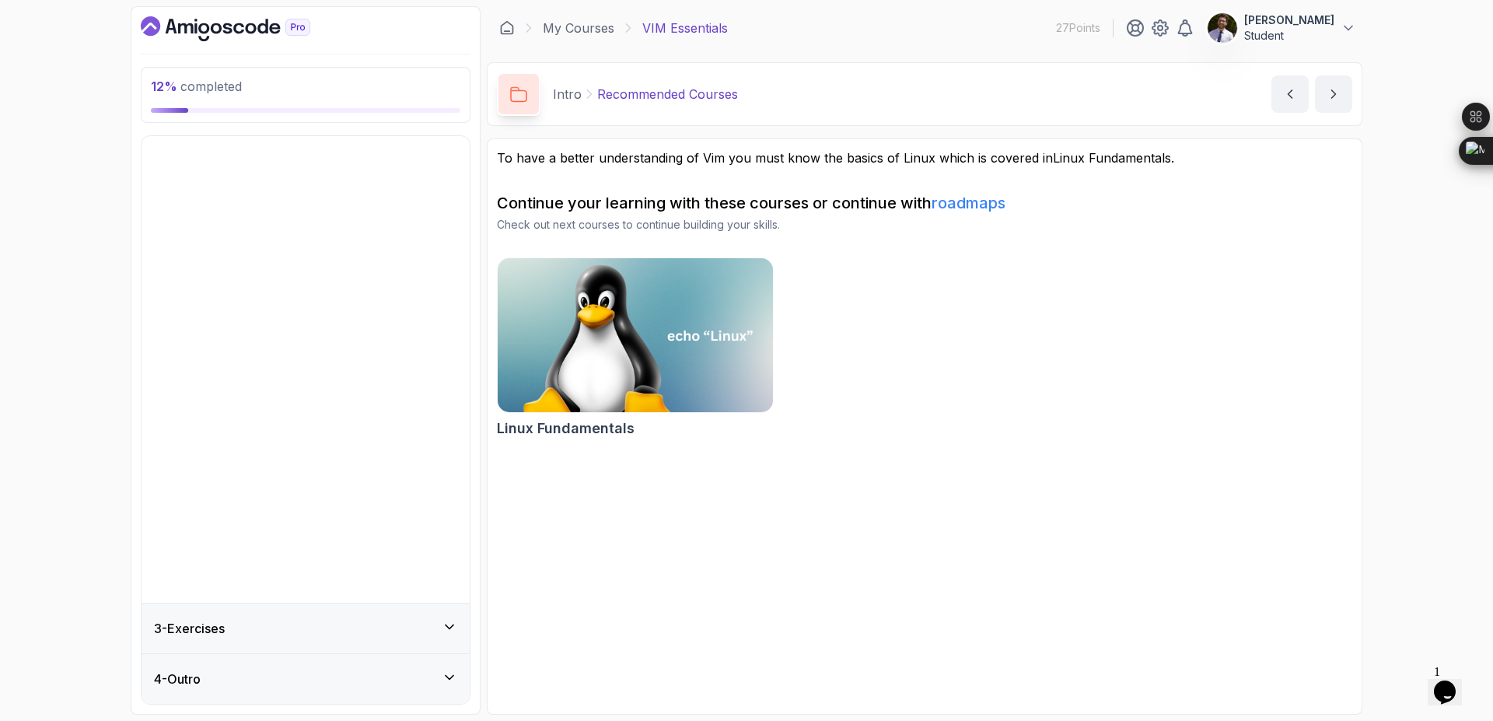
scroll to position [0, 0]
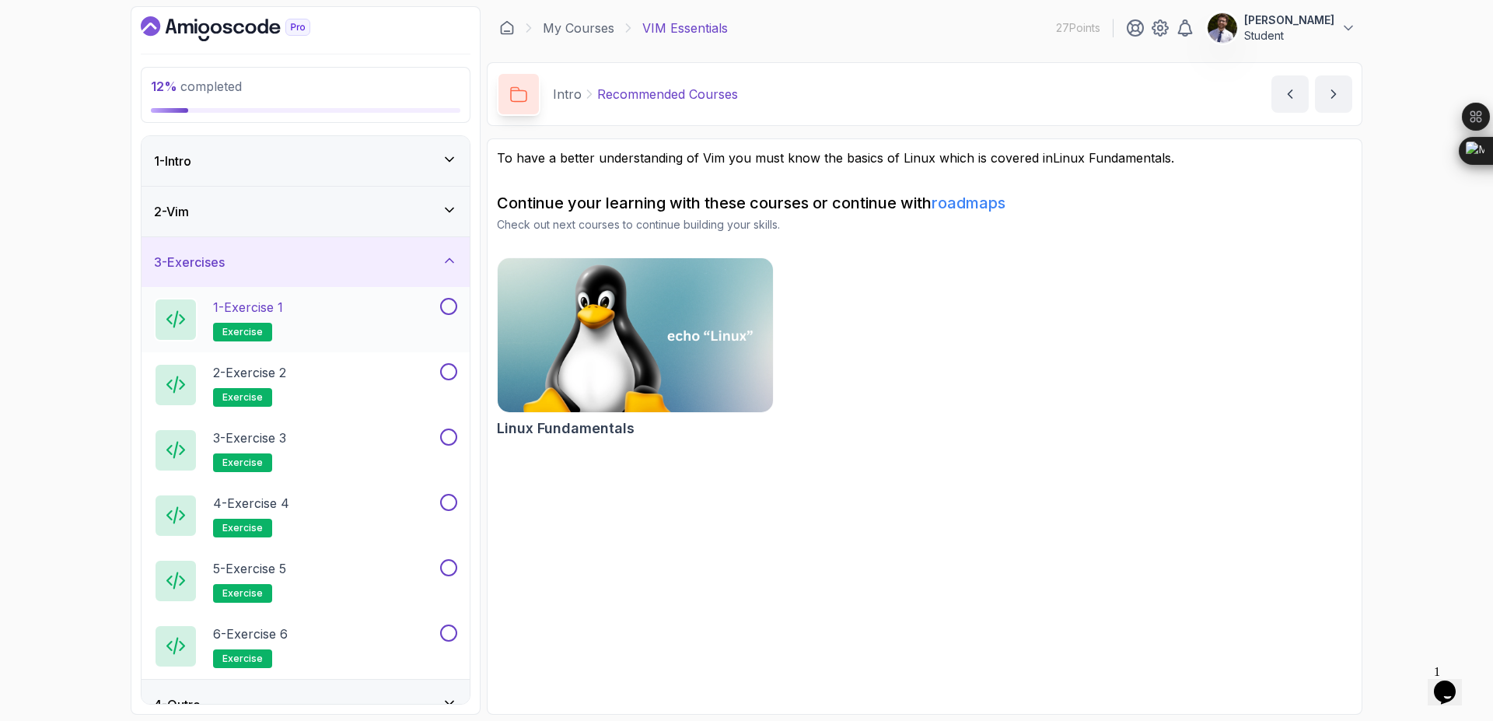
click at [252, 299] on p "1 - Exercise 1" at bounding box center [248, 307] width 70 height 19
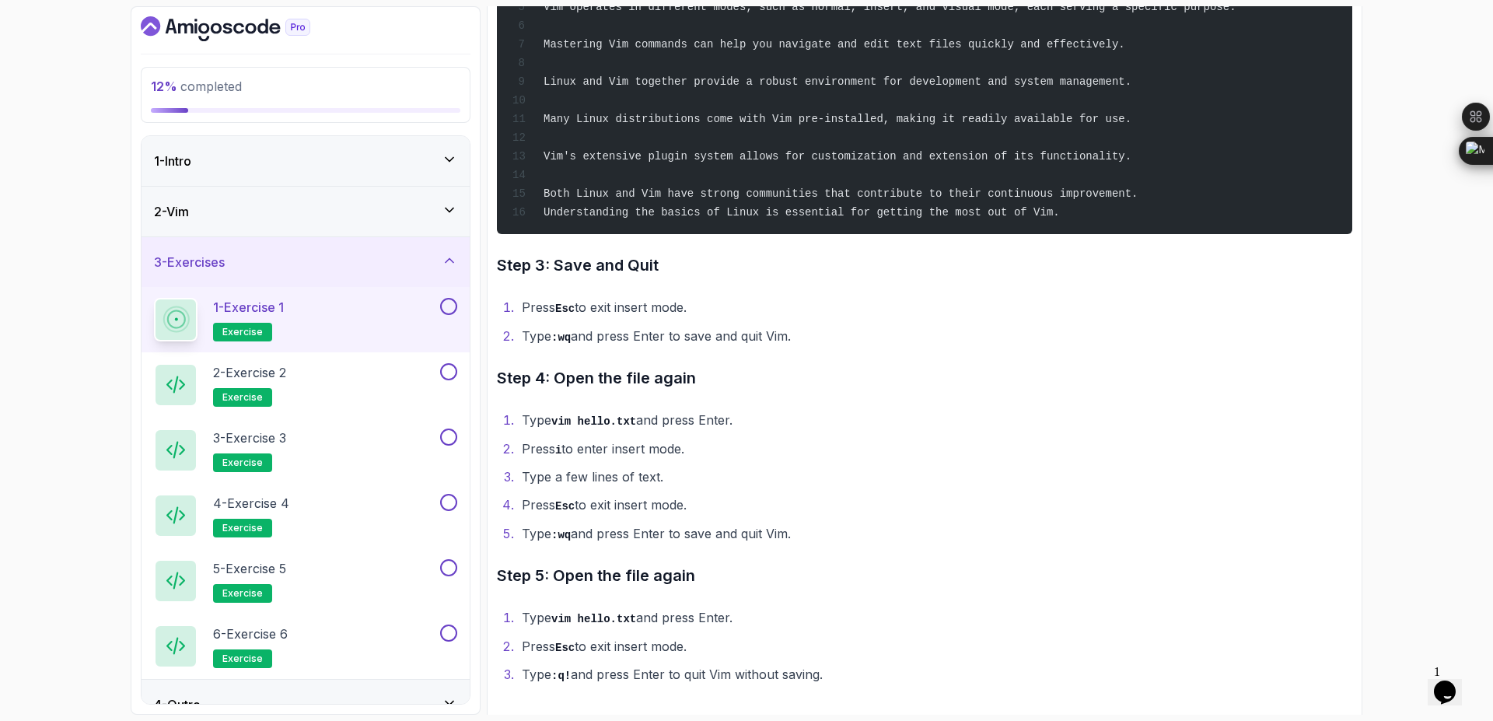
scroll to position [656, 0]
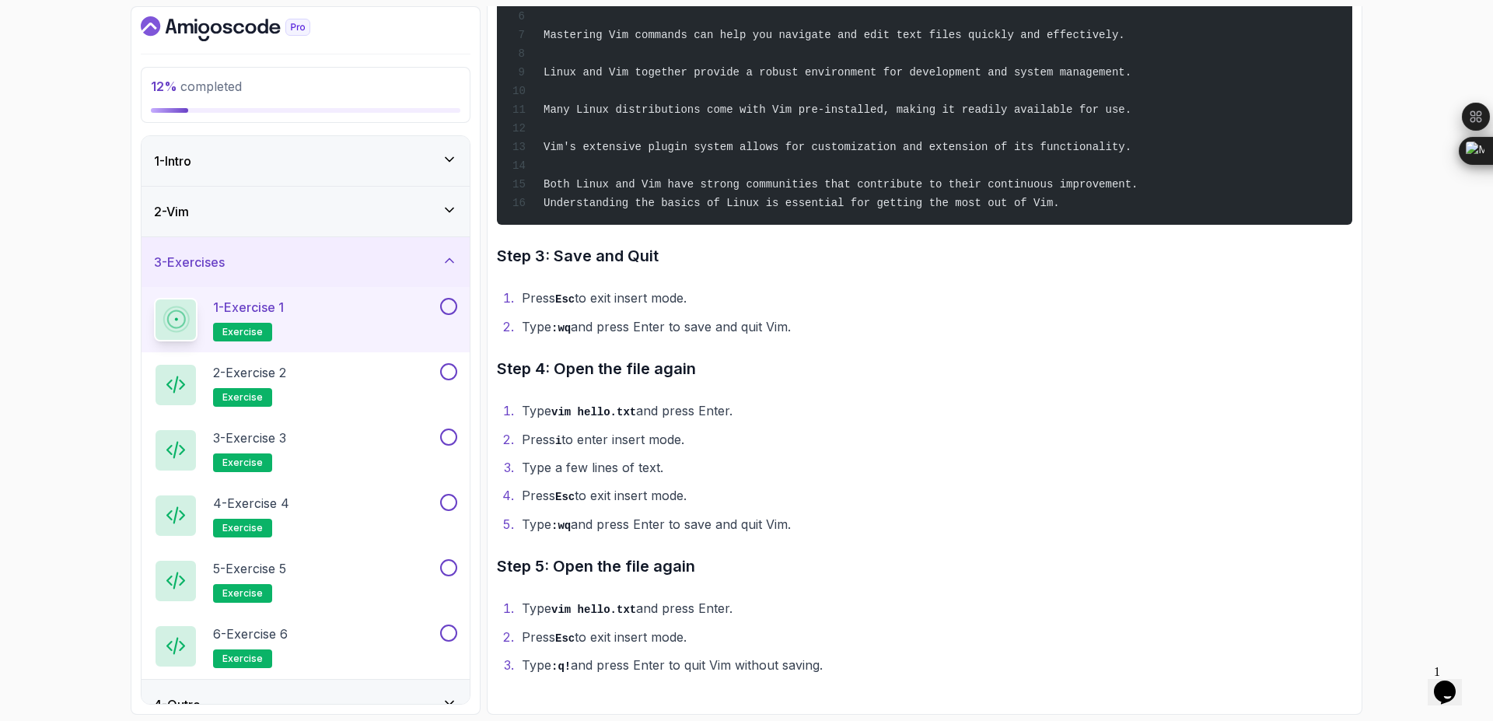
click at [450, 261] on icon at bounding box center [450, 261] width 16 height 16
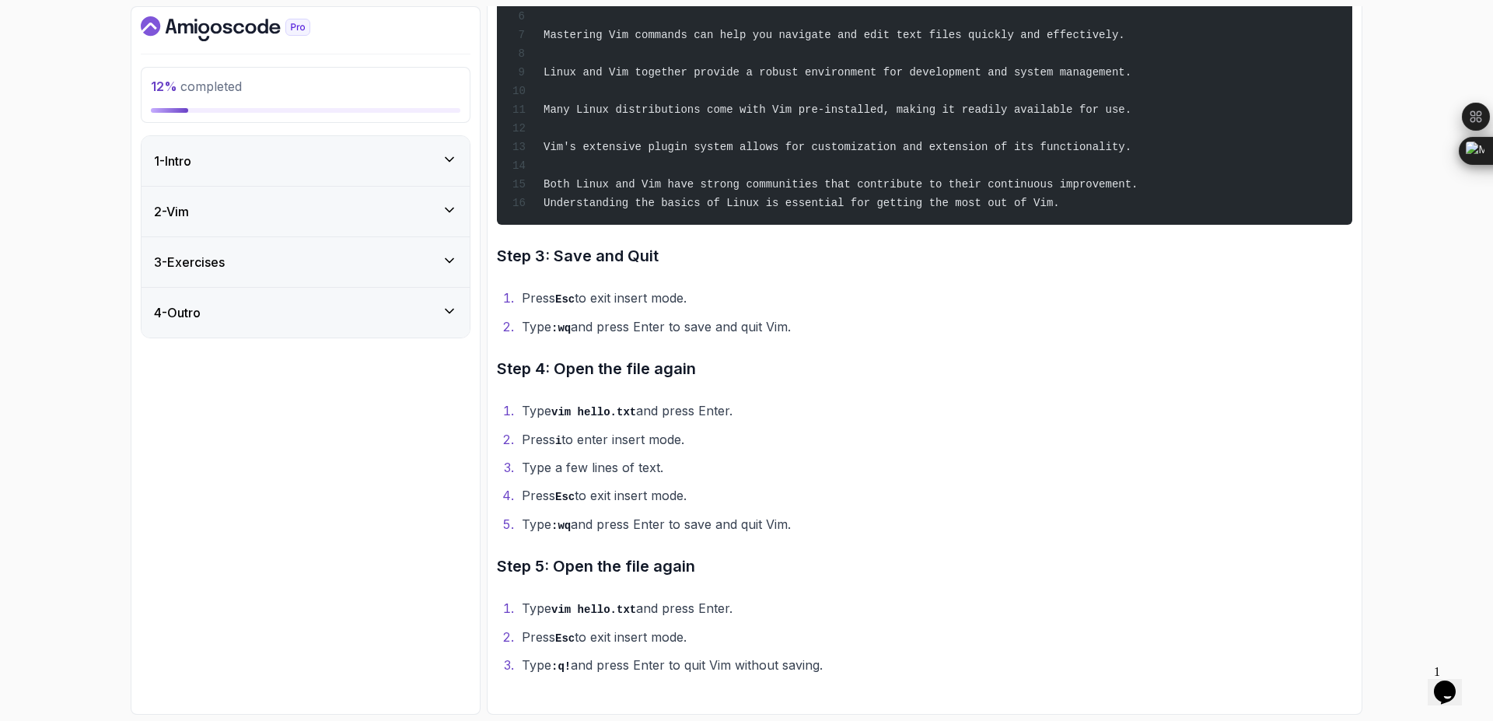
click at [362, 314] on div "4 - Outro" at bounding box center [305, 312] width 303 height 19
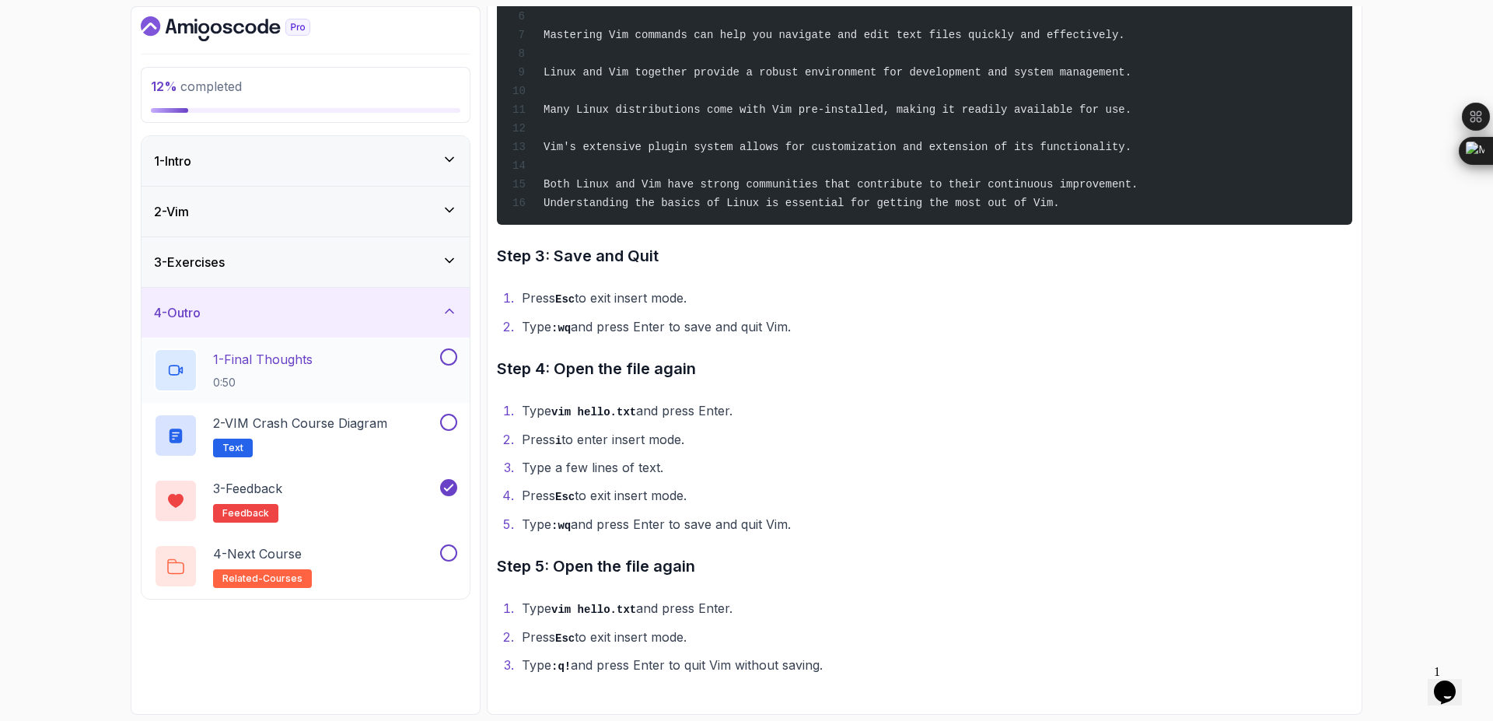
click at [273, 358] on p "1 - Final Thoughts" at bounding box center [263, 359] width 100 height 19
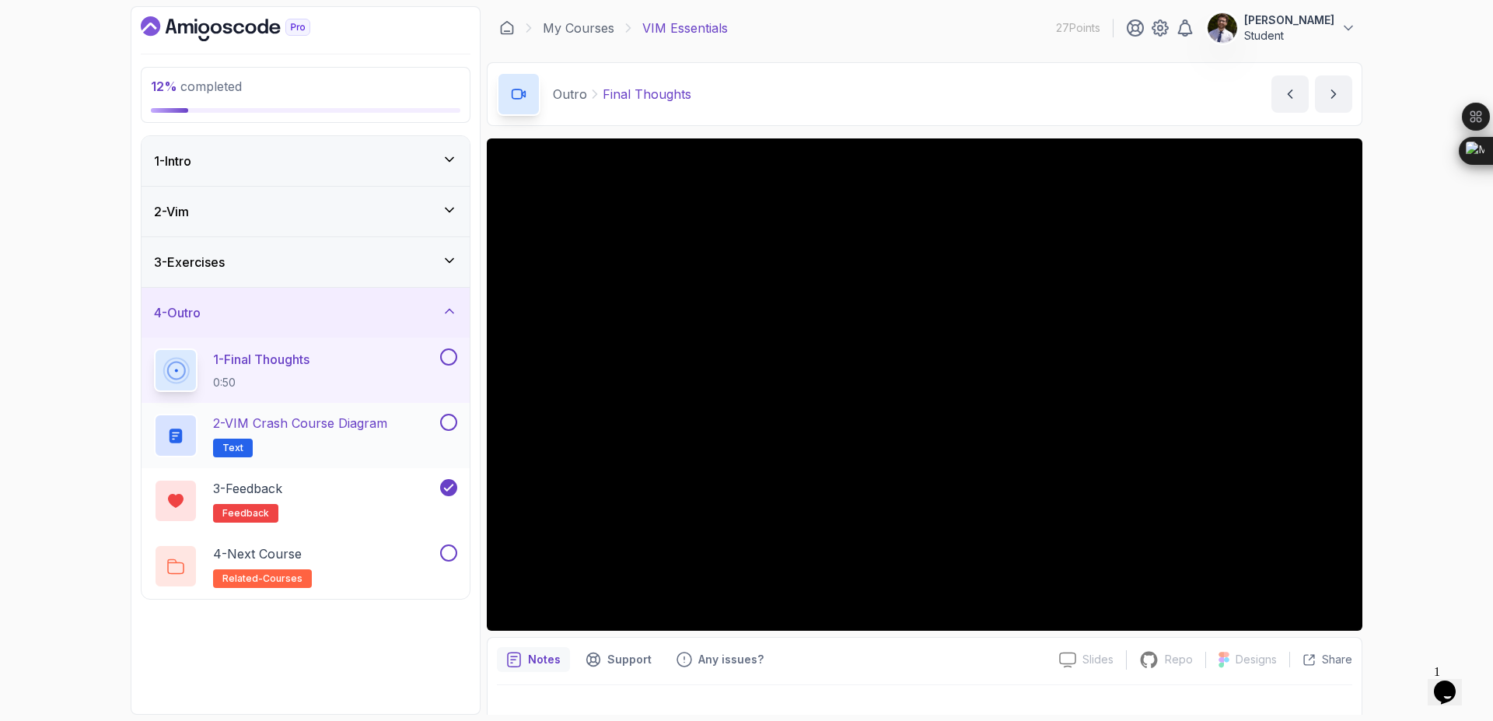
click at [445, 430] on button at bounding box center [448, 422] width 17 height 17
click at [452, 362] on button at bounding box center [448, 356] width 17 height 17
click at [1387, 574] on div "20 % completed 1 - Intro 2 - Vim 3 - Exercises 4 - Outro 1 - Final Thoughts 0:5…" at bounding box center [746, 360] width 1493 height 721
click at [396, 554] on div "4 - Next Course related-courses" at bounding box center [295, 566] width 283 height 44
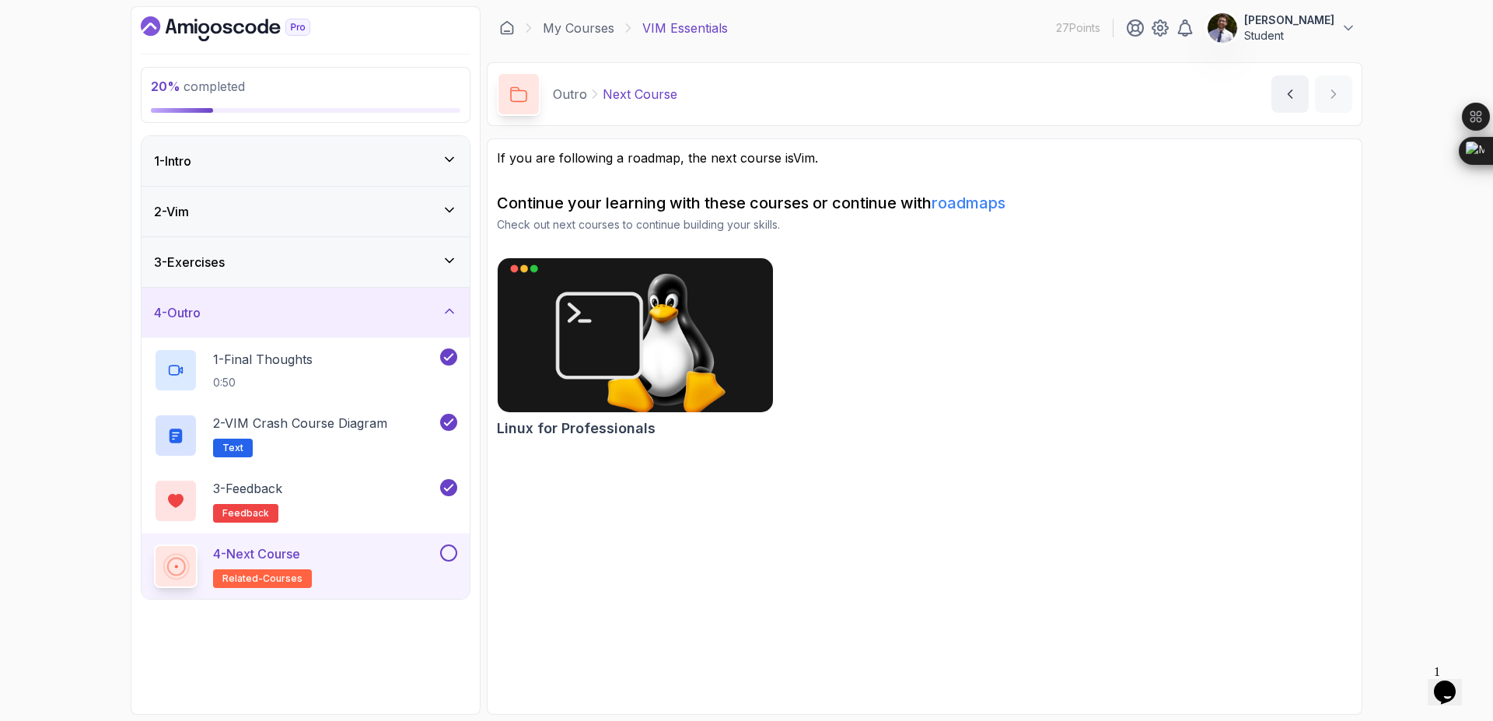
click at [453, 548] on button at bounding box center [448, 552] width 17 height 17
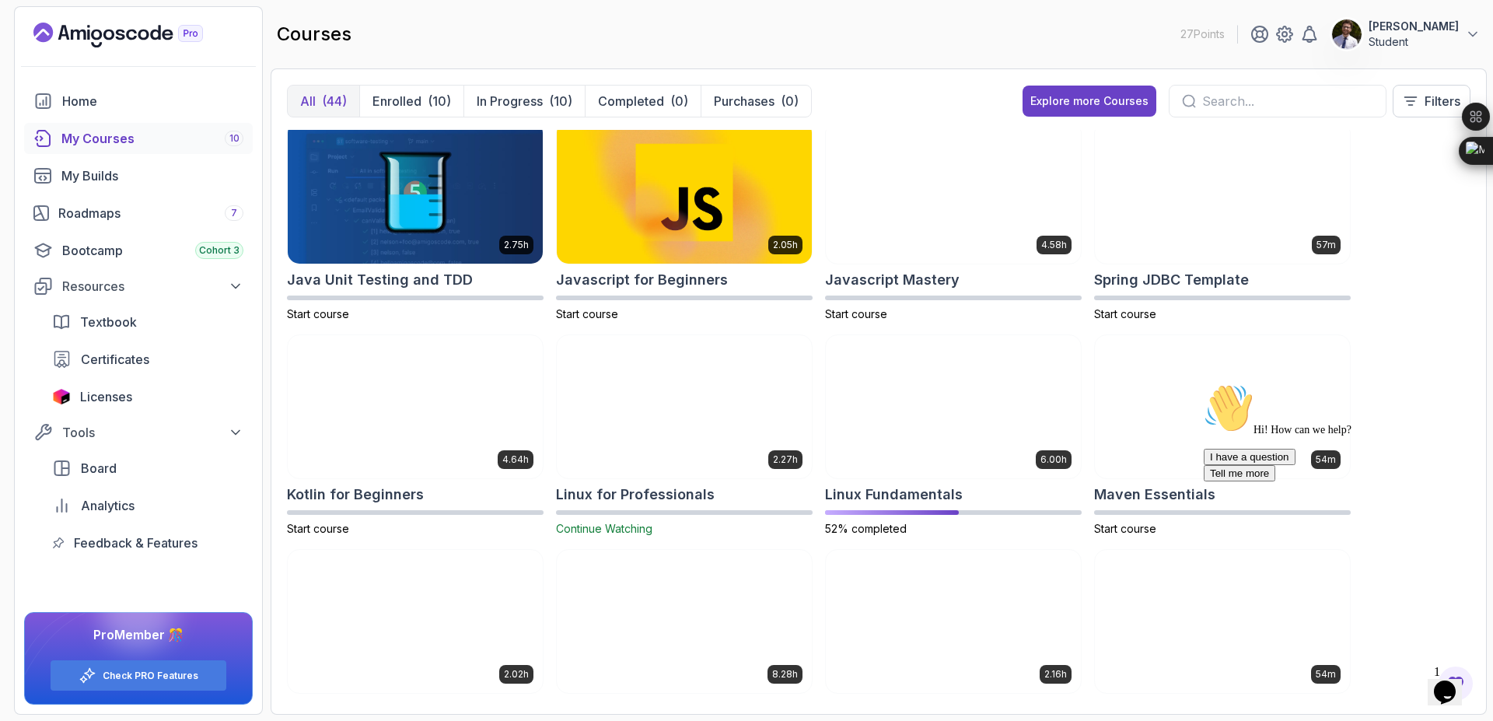
scroll to position [1329, 0]
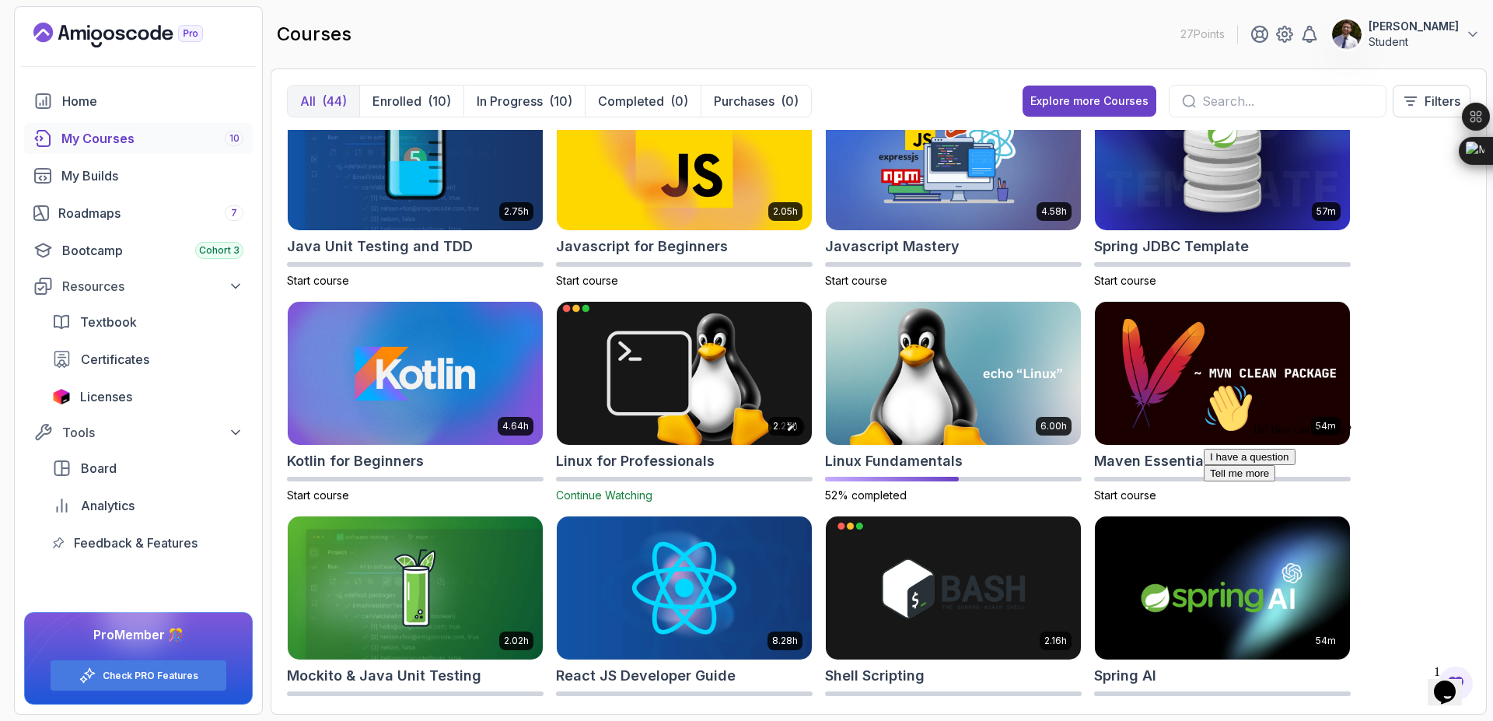
click at [689, 375] on img at bounding box center [683, 374] width 267 height 150
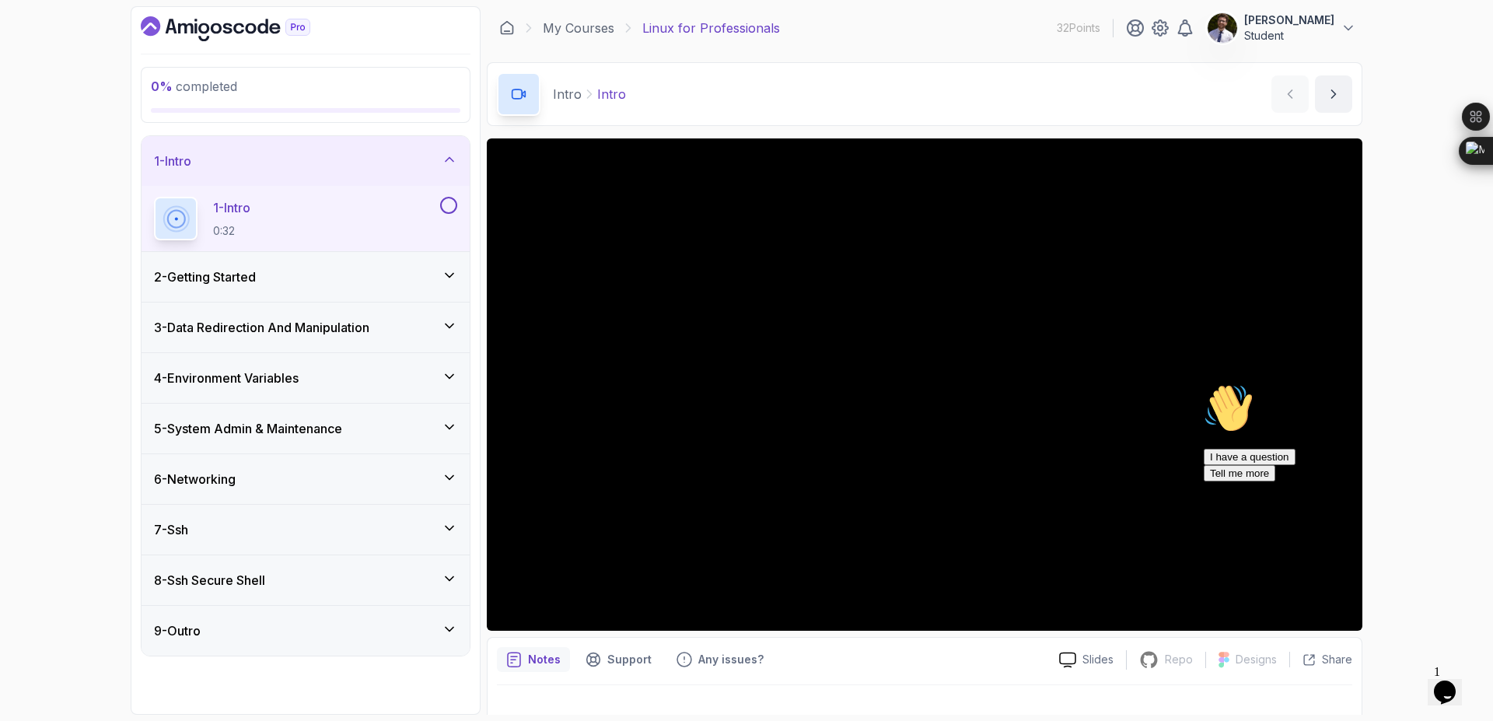
click at [446, 210] on button at bounding box center [448, 205] width 17 height 17
click at [453, 168] on div "1 - Intro" at bounding box center [305, 161] width 303 height 19
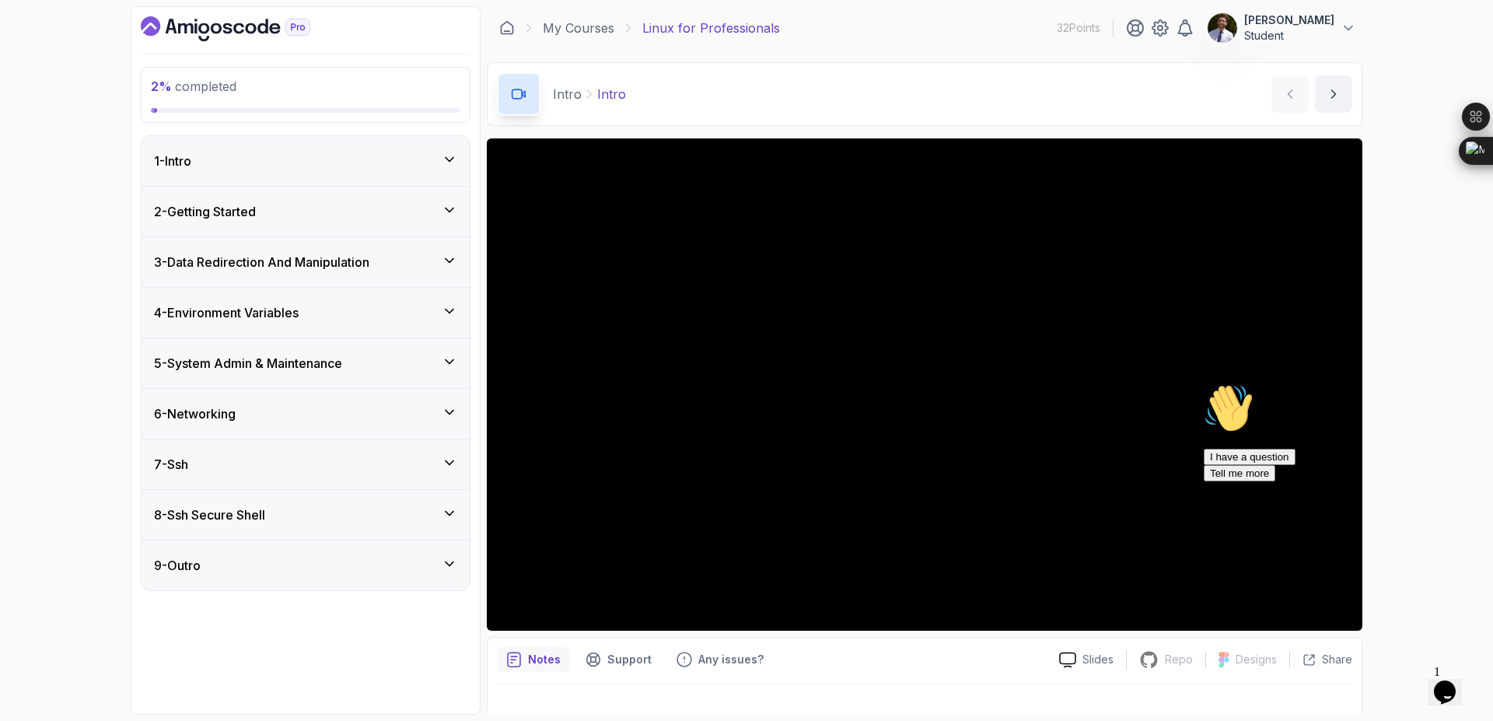
click at [445, 562] on icon at bounding box center [450, 564] width 16 height 16
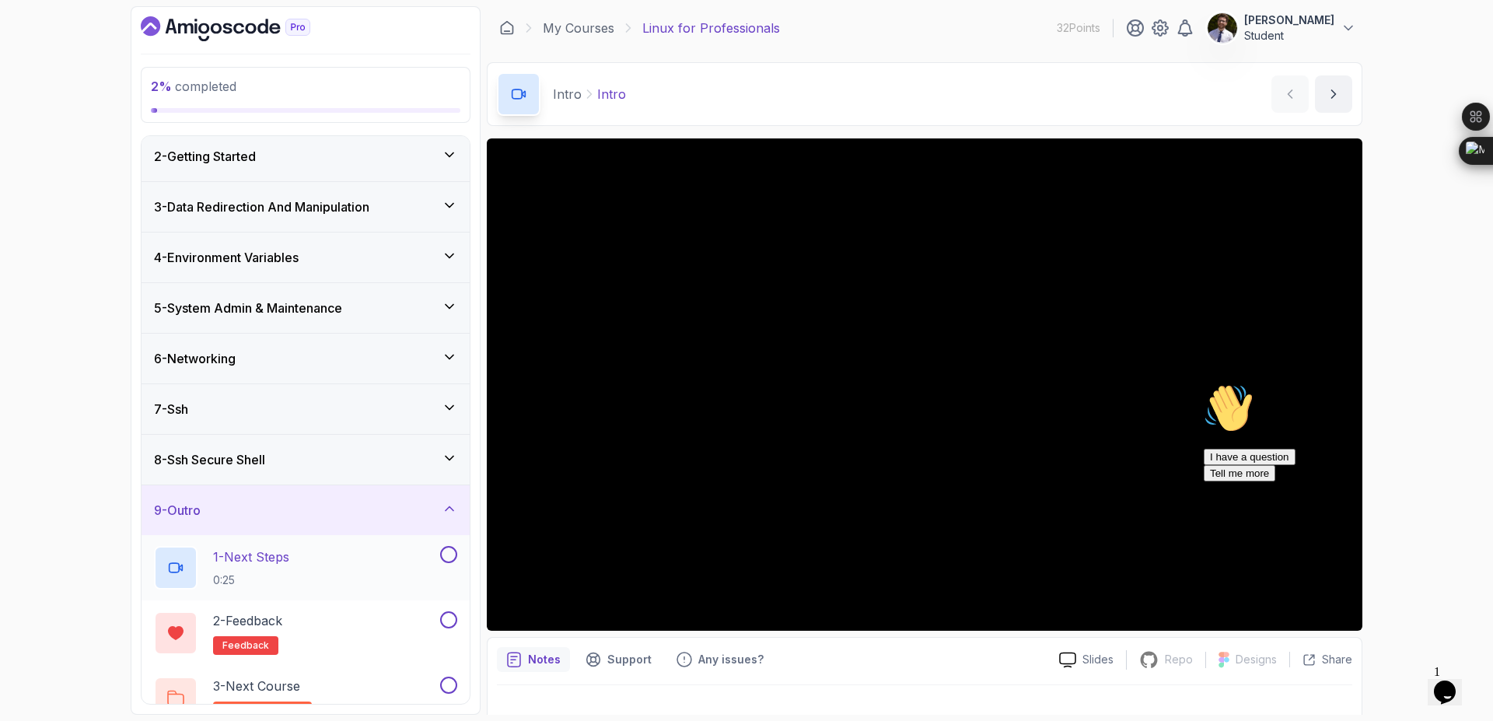
scroll to position [82, 0]
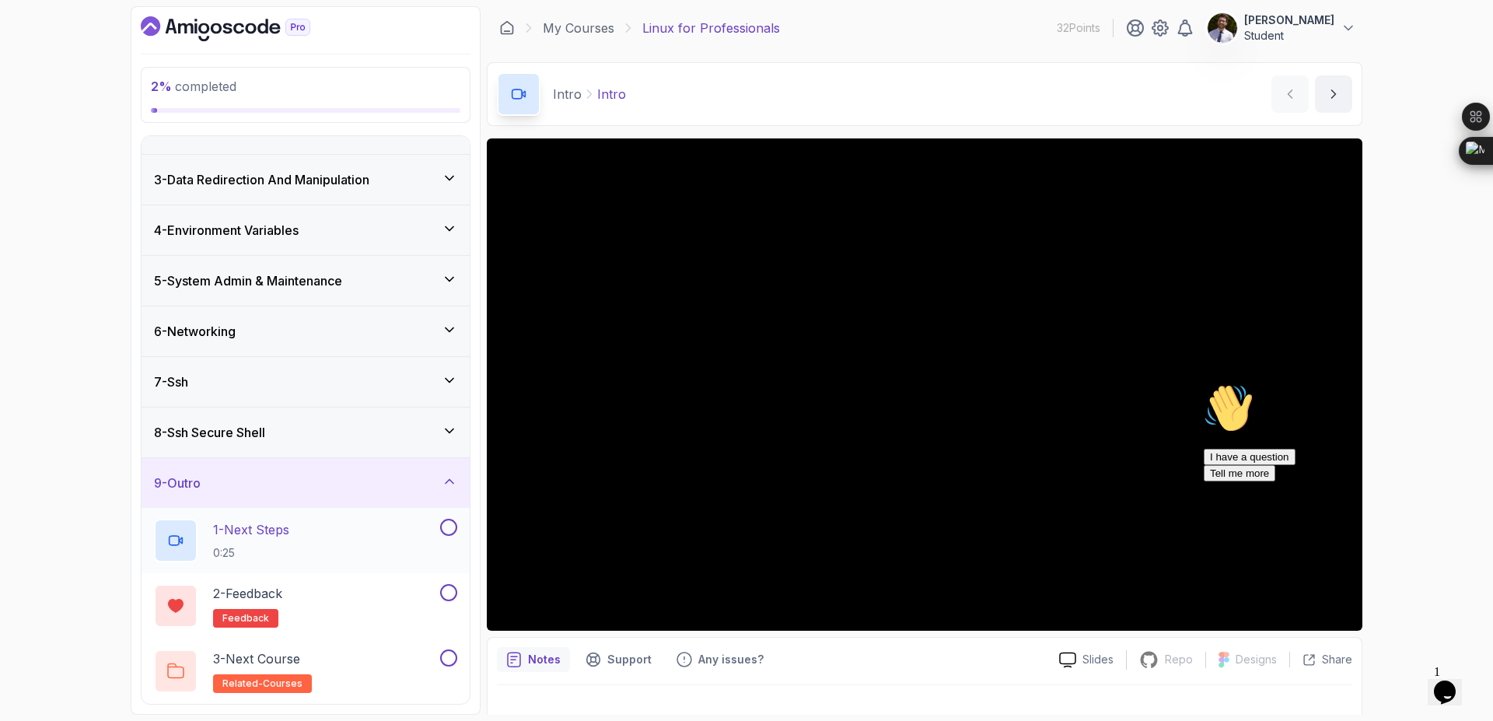
click at [335, 528] on div "1 - Next Steps 0:25" at bounding box center [295, 541] width 283 height 44
click at [442, 526] on button at bounding box center [448, 527] width 17 height 17
click at [451, 596] on button at bounding box center [448, 592] width 17 height 17
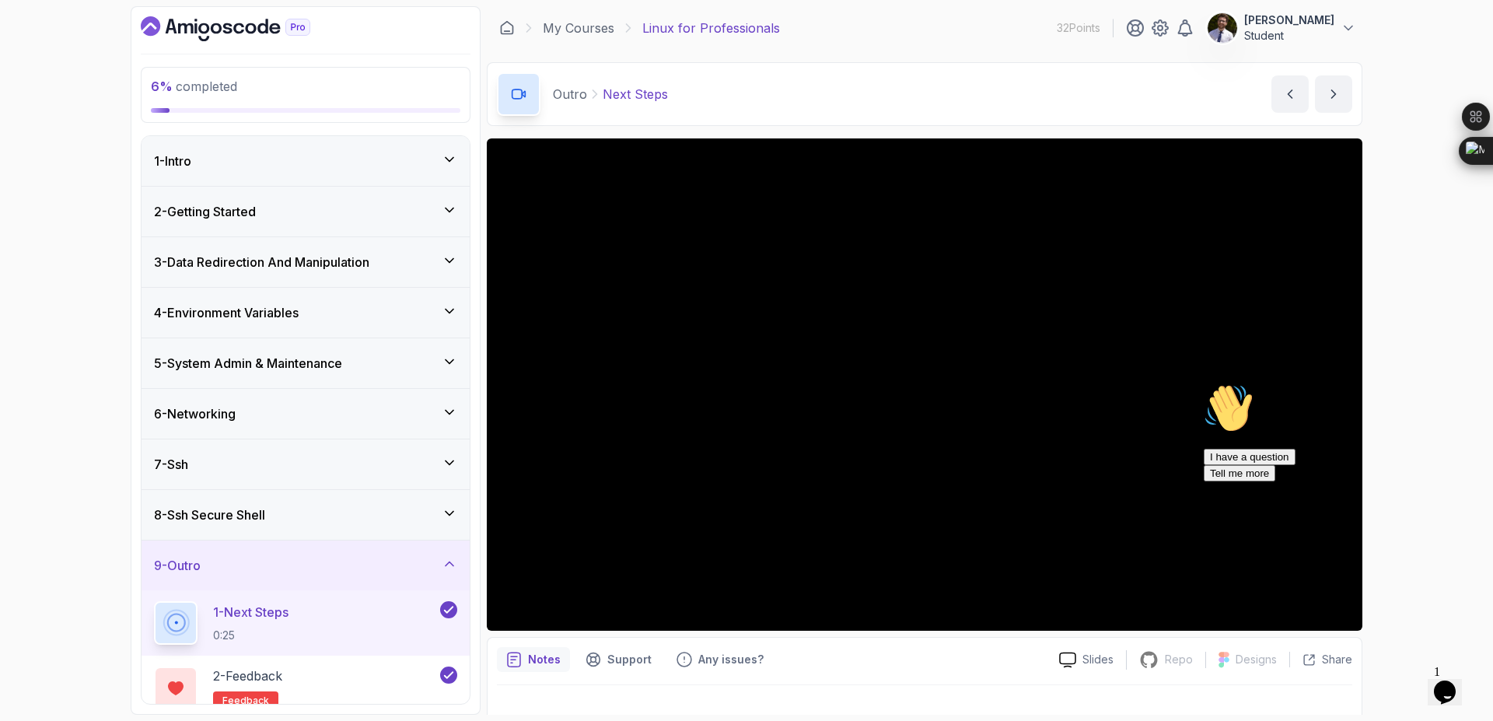
click at [457, 211] on div "2 - Getting Started" at bounding box center [306, 212] width 328 height 50
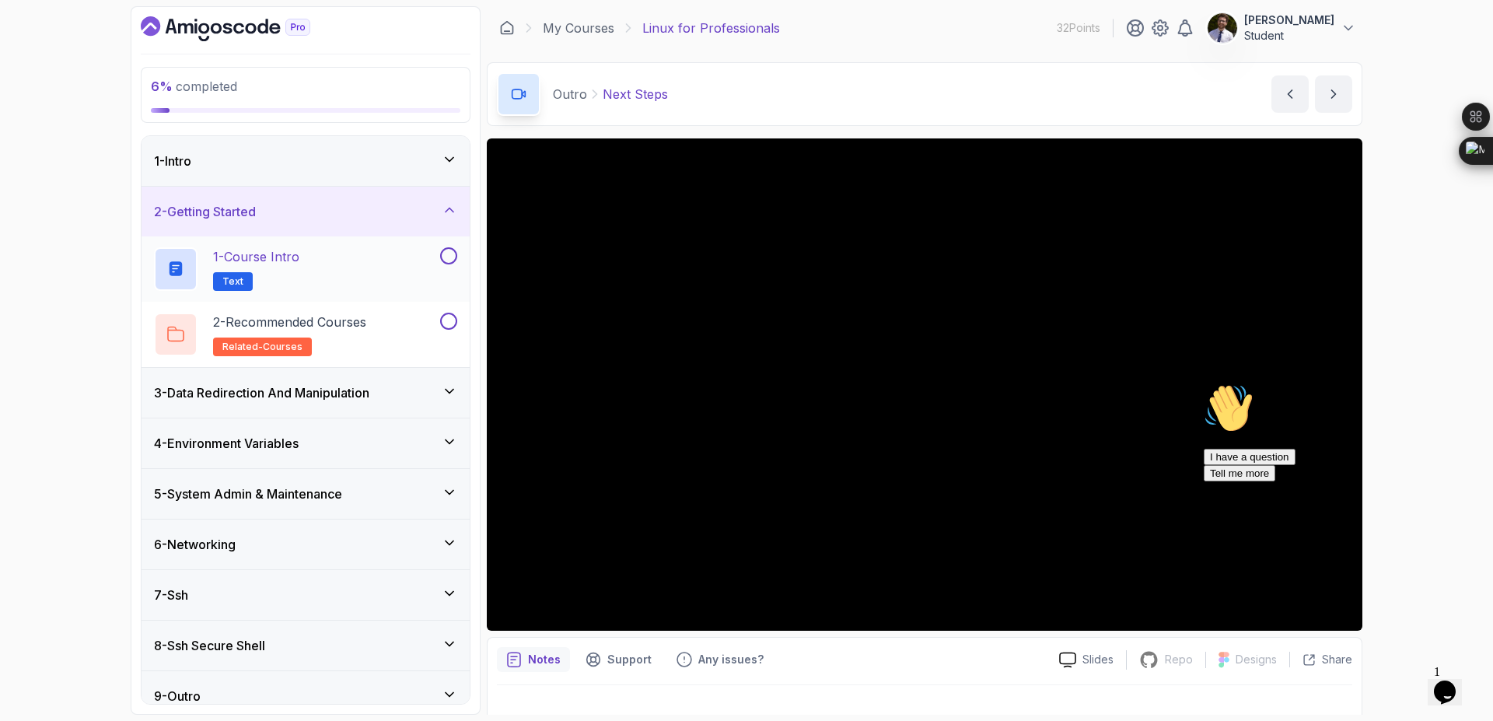
click at [451, 260] on button at bounding box center [448, 255] width 17 height 17
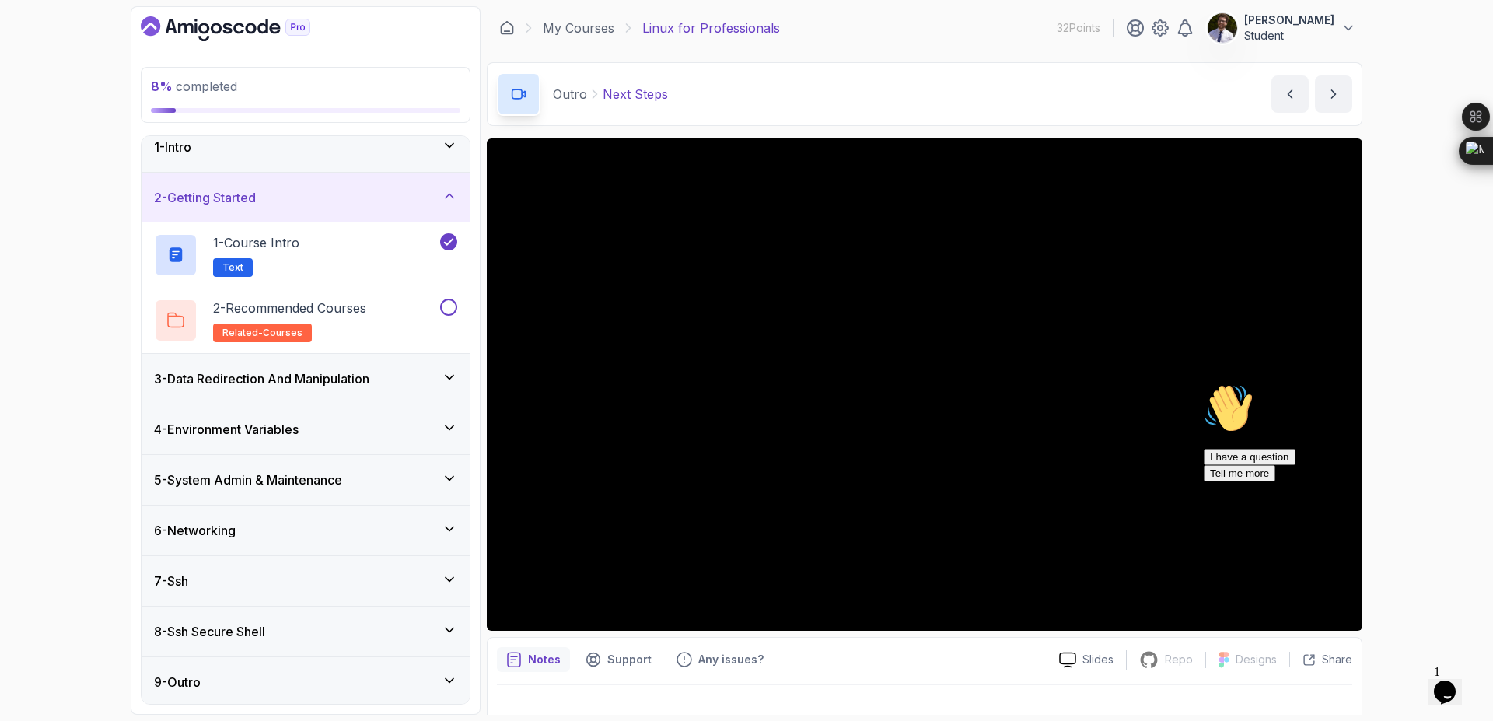
scroll to position [17, 0]
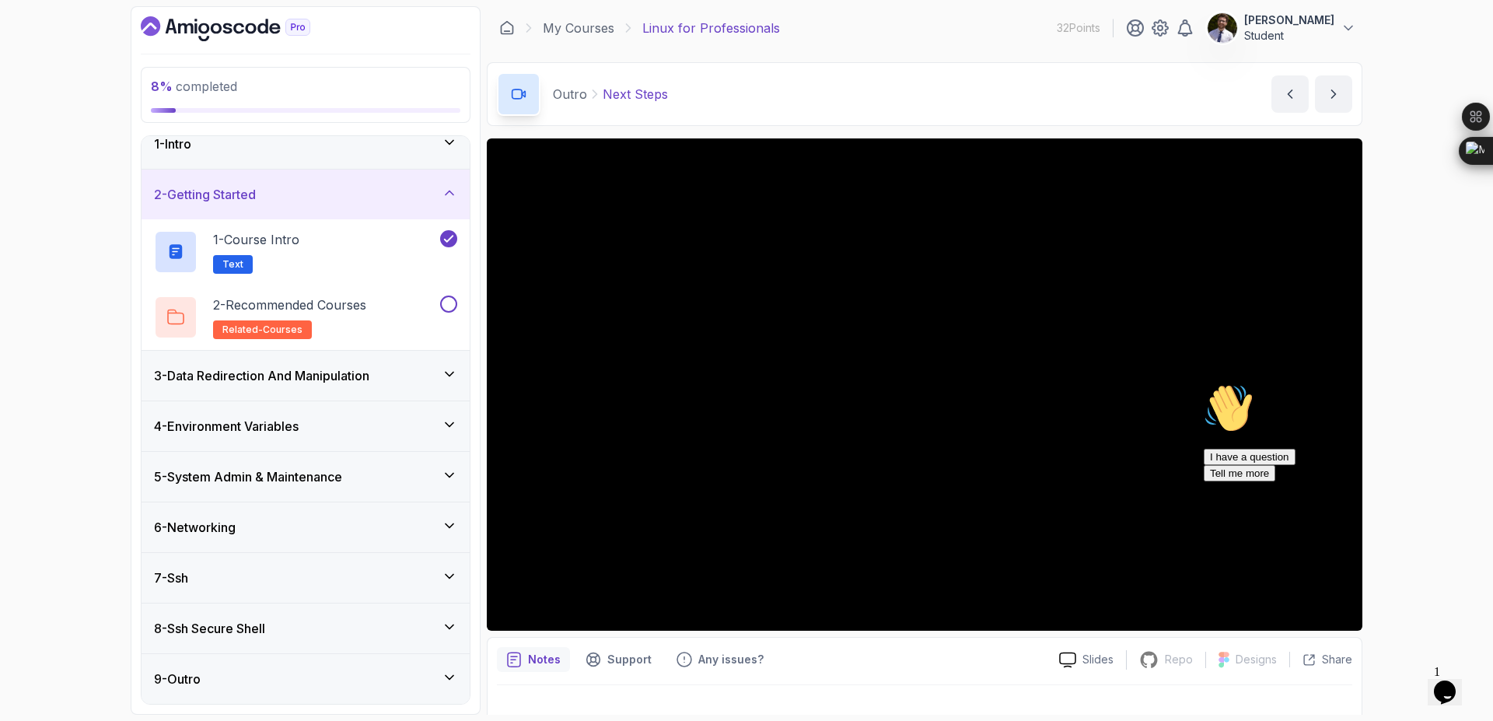
click at [264, 676] on div "9 - Outro" at bounding box center [305, 678] width 303 height 19
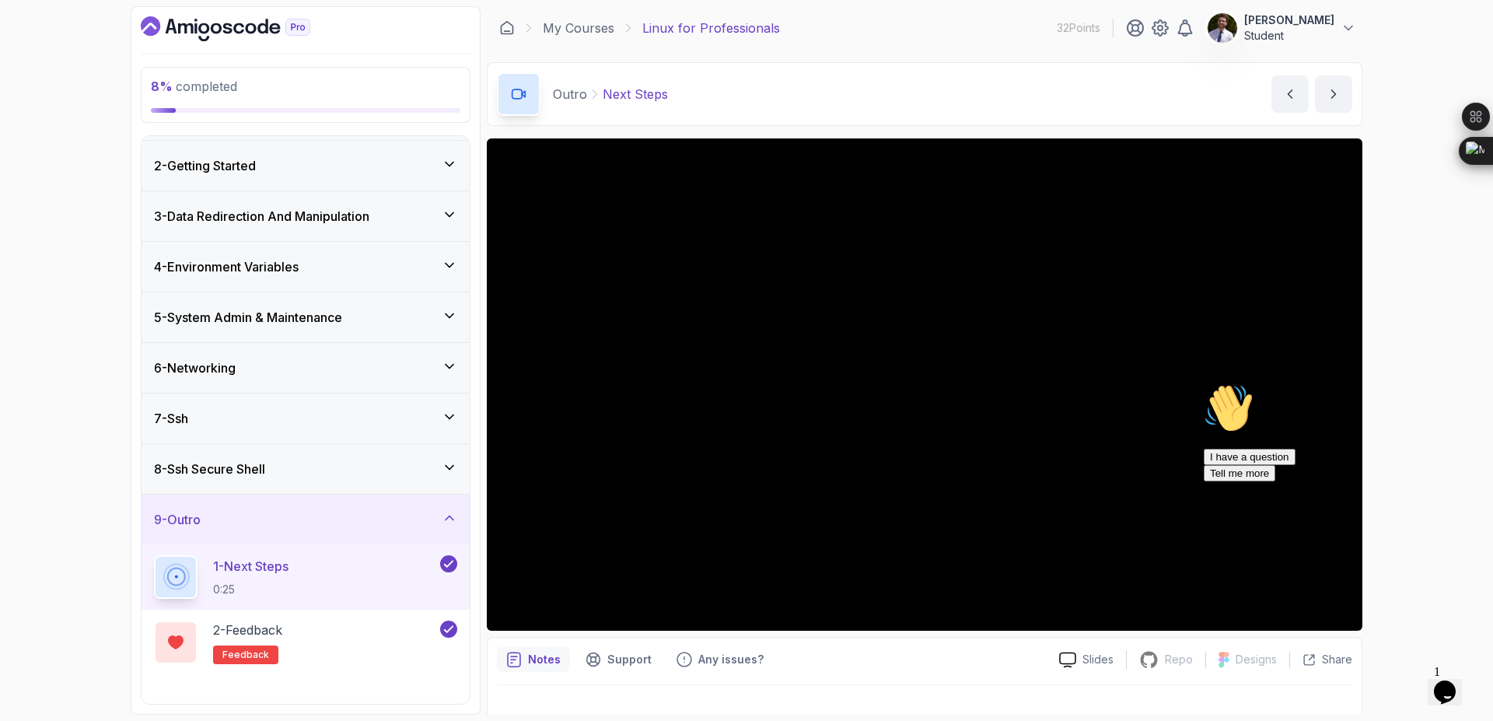
scroll to position [82, 0]
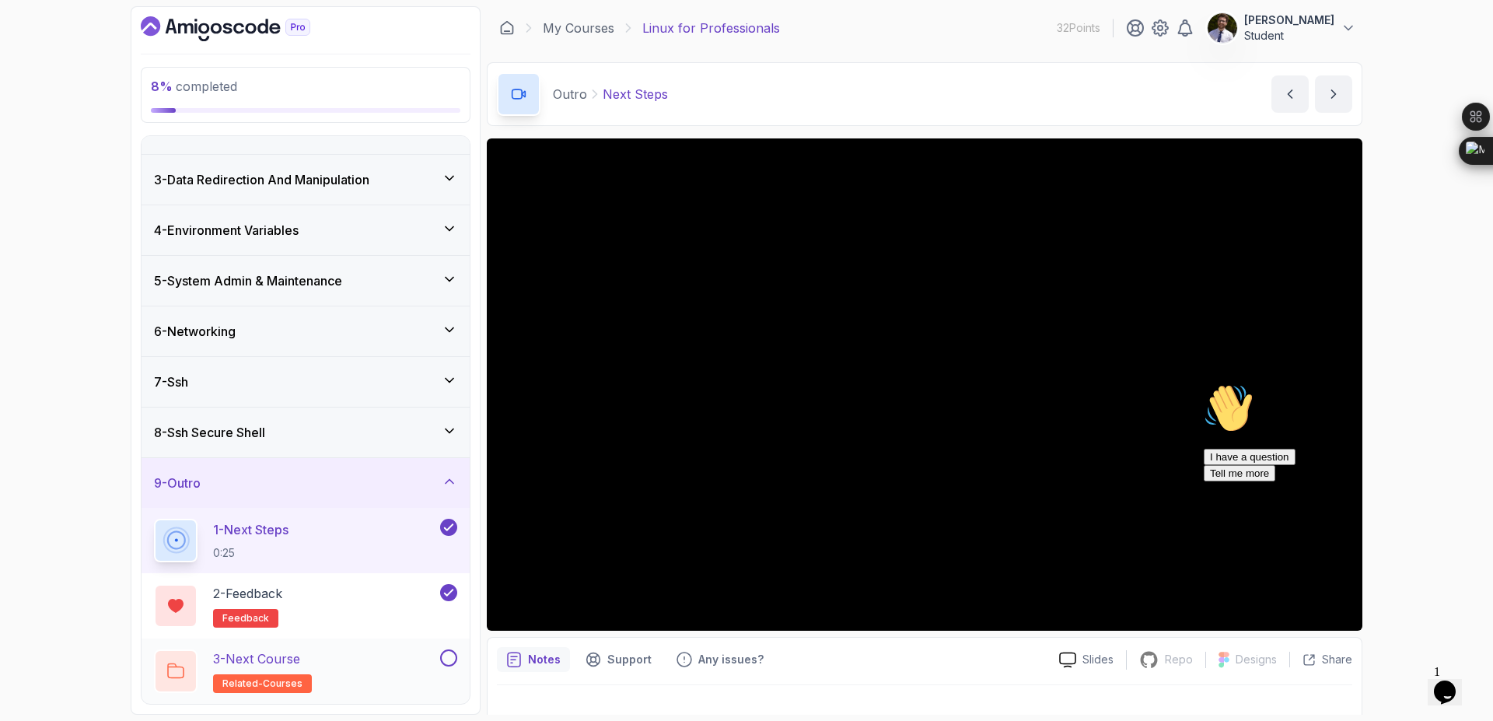
click at [369, 663] on div "3 - Next Course related-courses" at bounding box center [295, 671] width 283 height 44
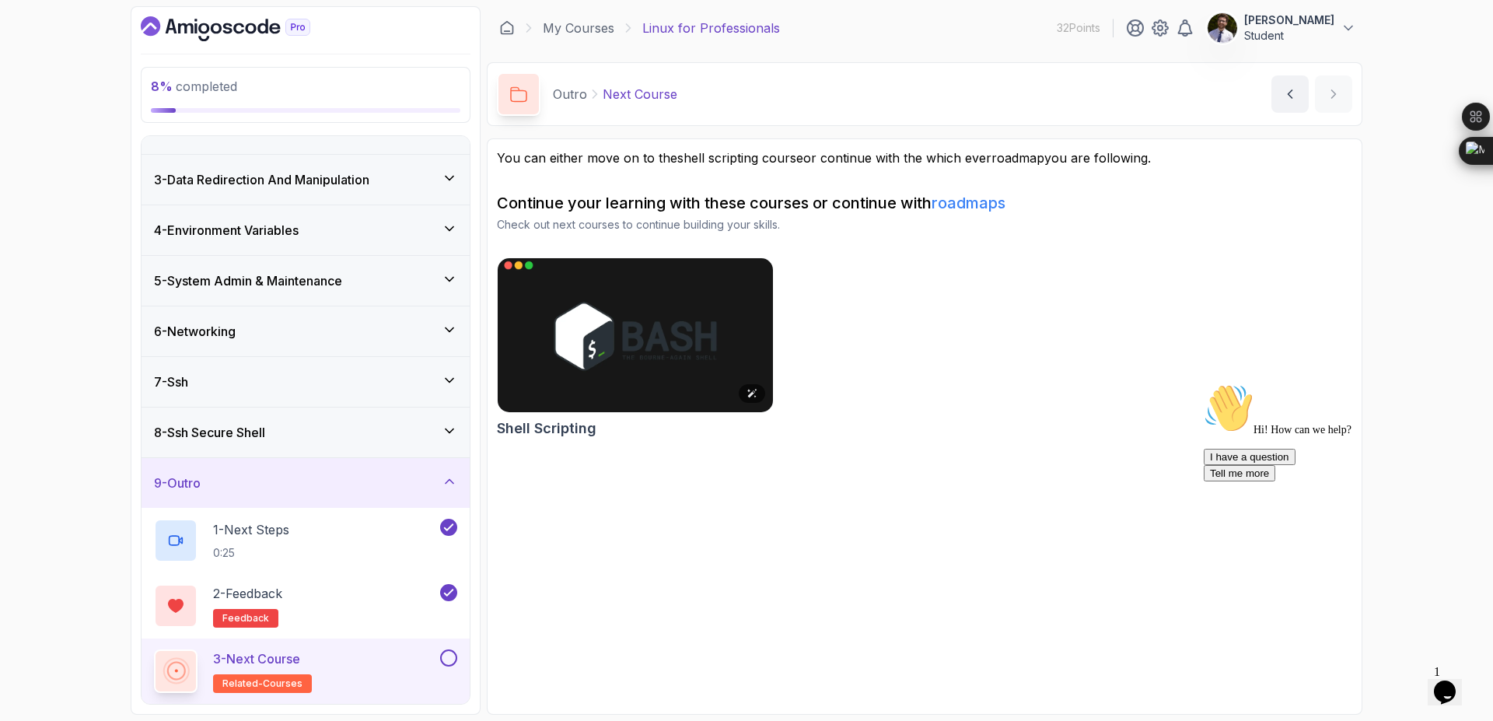
click at [650, 359] on img at bounding box center [635, 335] width 289 height 162
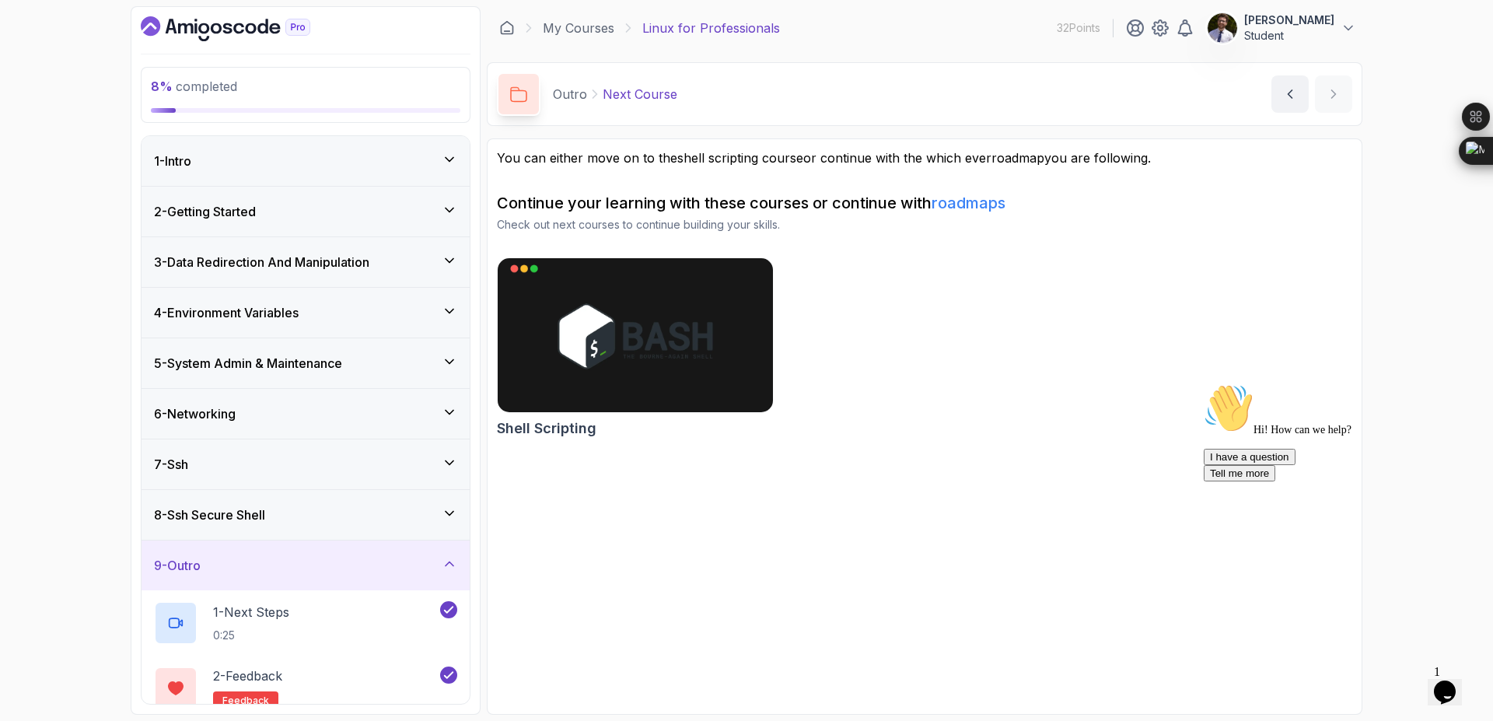
click at [268, 550] on div "9 - Outro" at bounding box center [306, 565] width 328 height 50
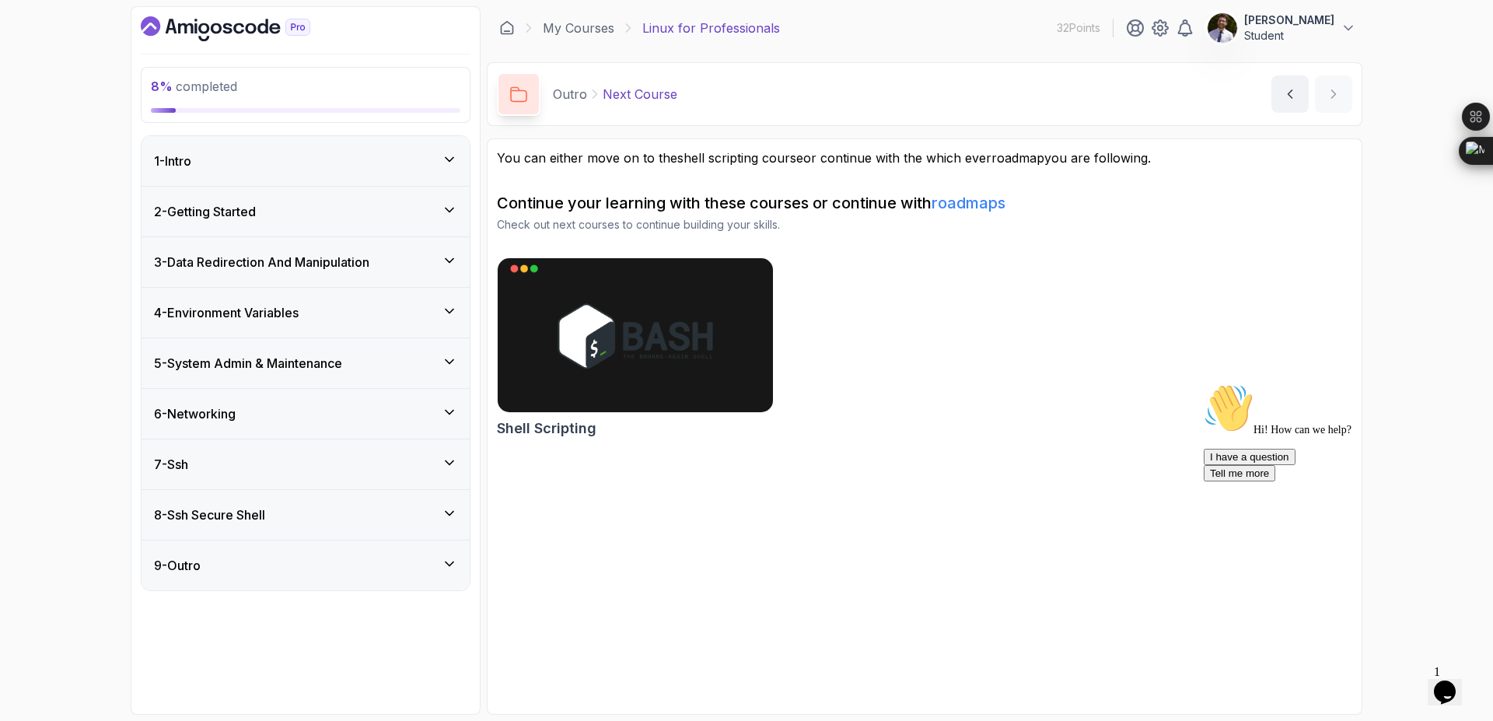
click at [311, 158] on div "1 - Intro" at bounding box center [305, 161] width 303 height 19
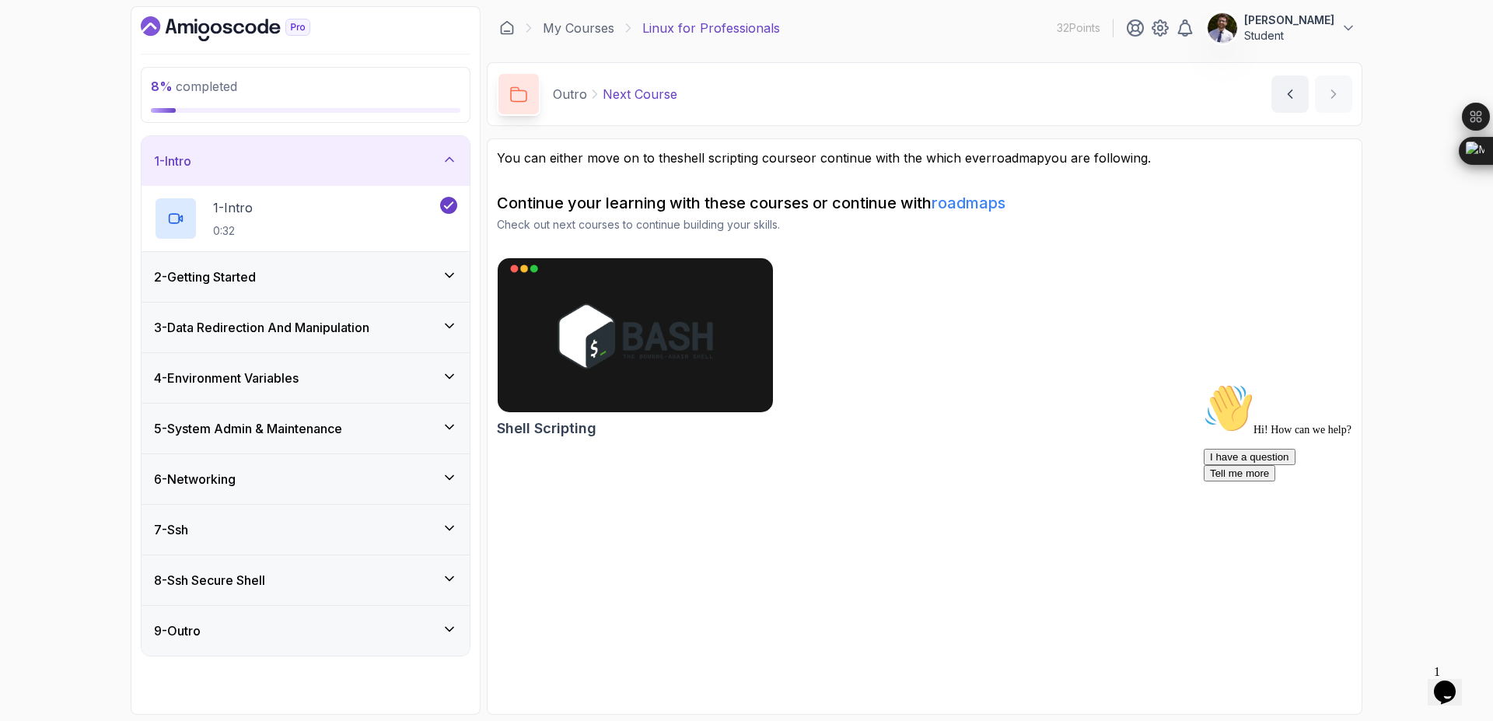
click at [333, 281] on div "2 - Getting Started" at bounding box center [305, 276] width 303 height 19
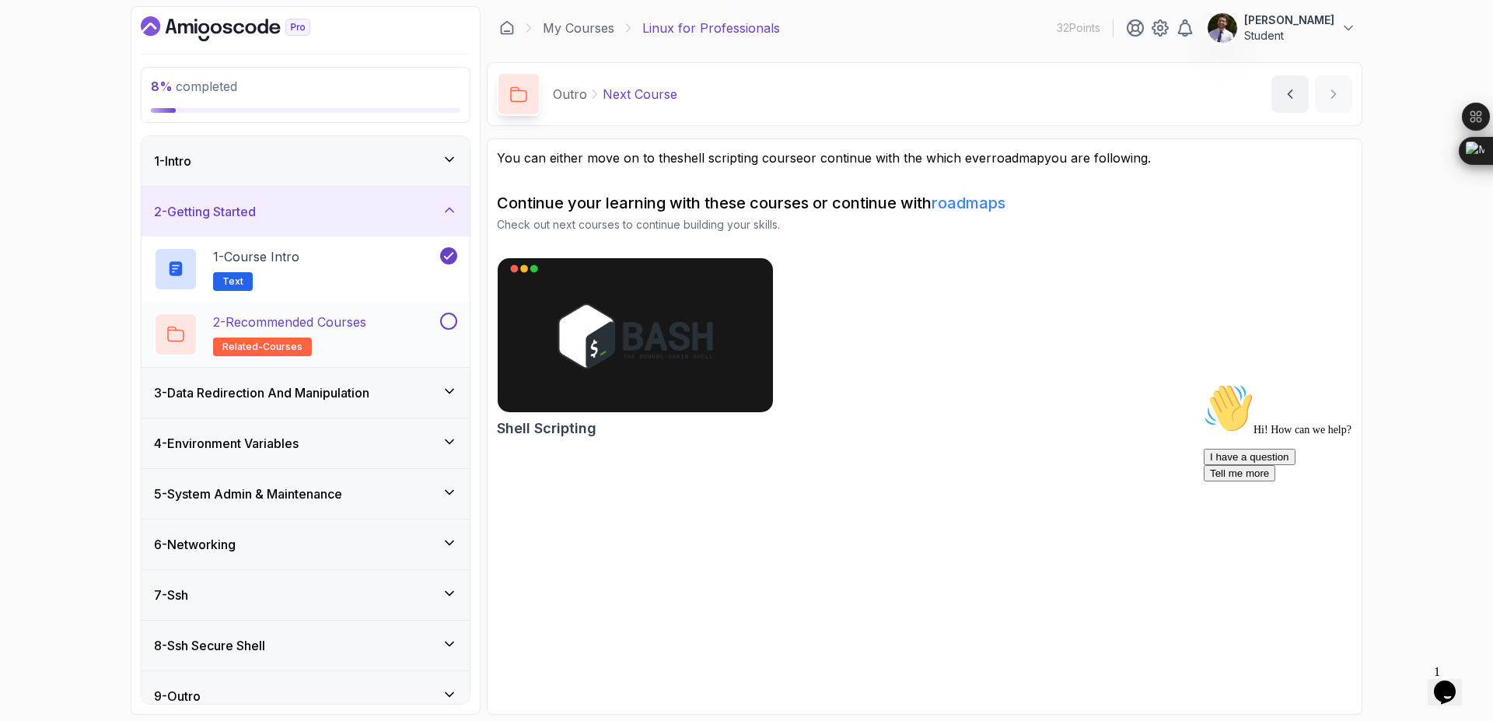
click at [445, 321] on button at bounding box center [448, 321] width 17 height 17
click at [218, 321] on p "2 - Recommended Courses" at bounding box center [289, 322] width 153 height 19
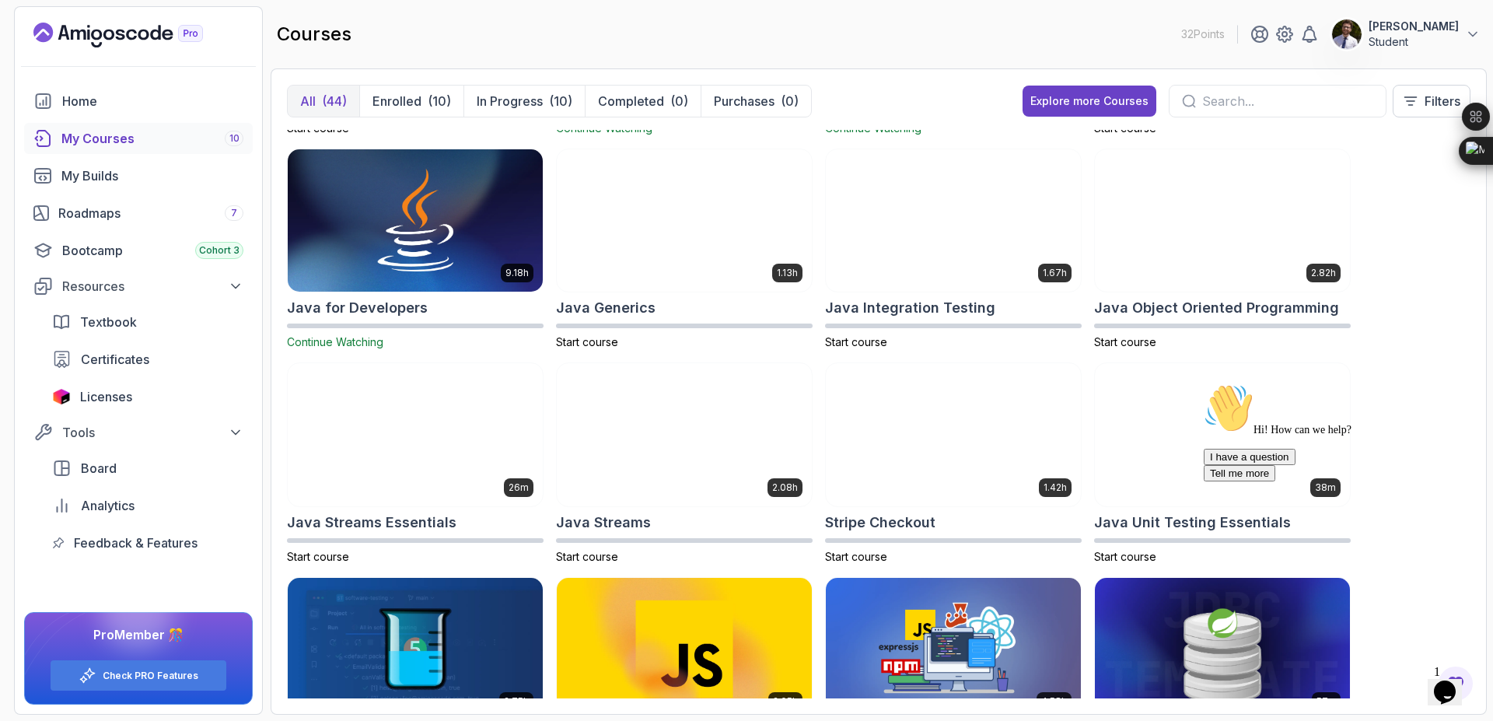
scroll to position [840, 0]
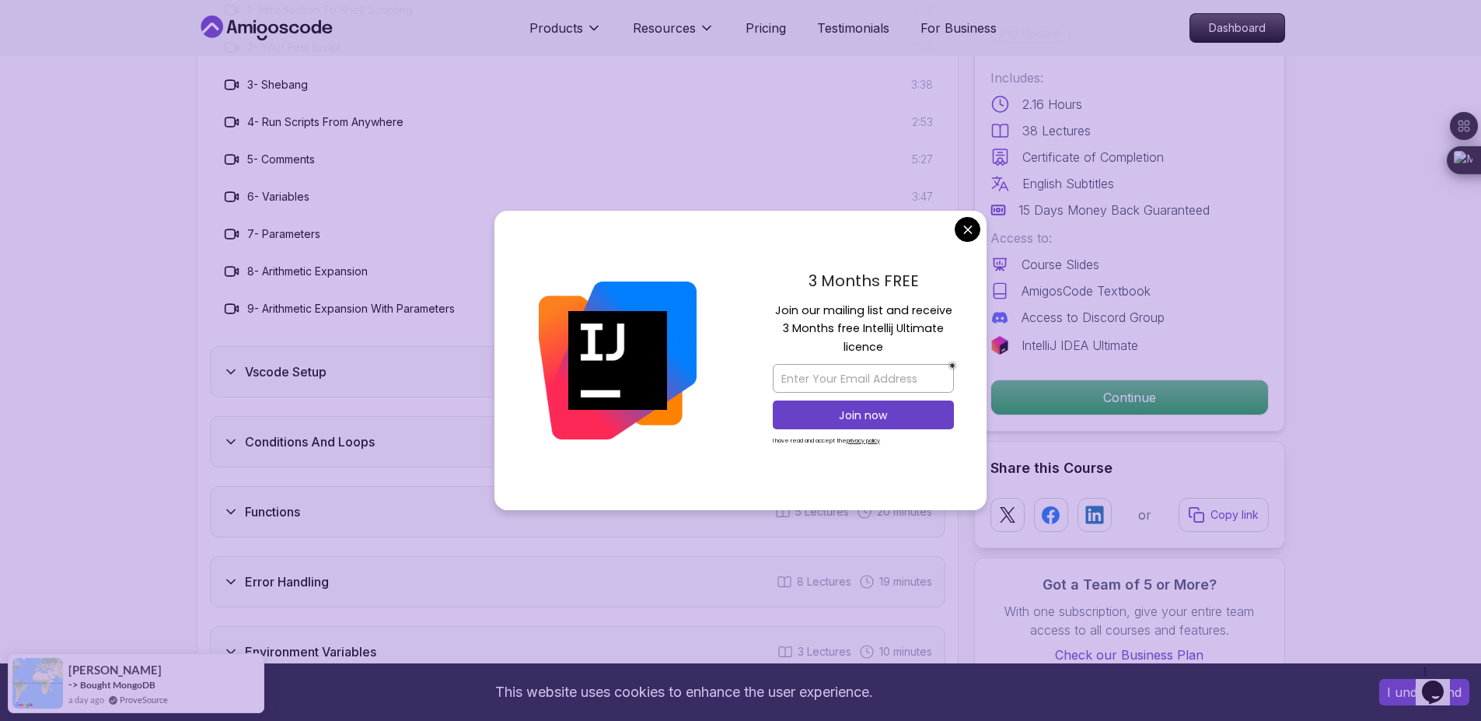
scroll to position [2333, 0]
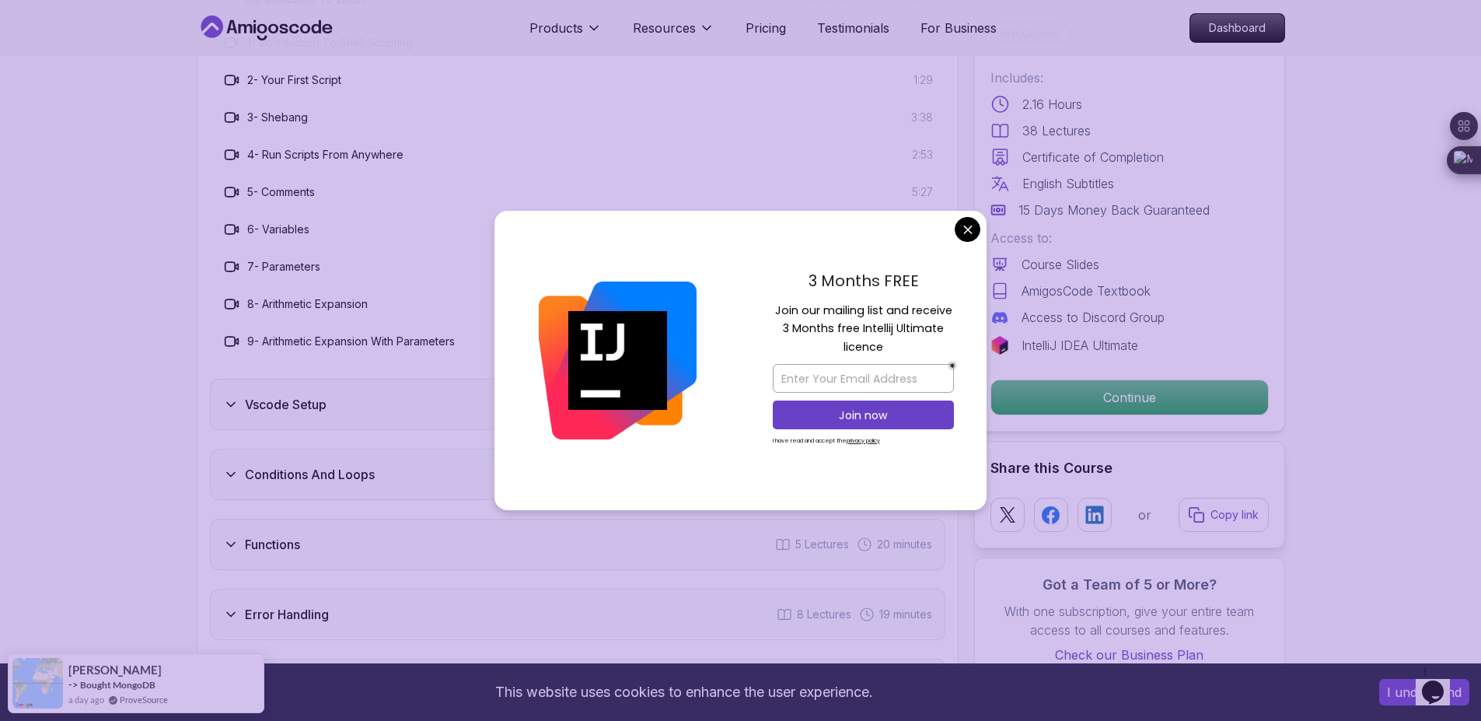
click at [966, 235] on body "This website uses cookies to enhance the user experience. I understand Products…" at bounding box center [740, 433] width 1481 height 5532
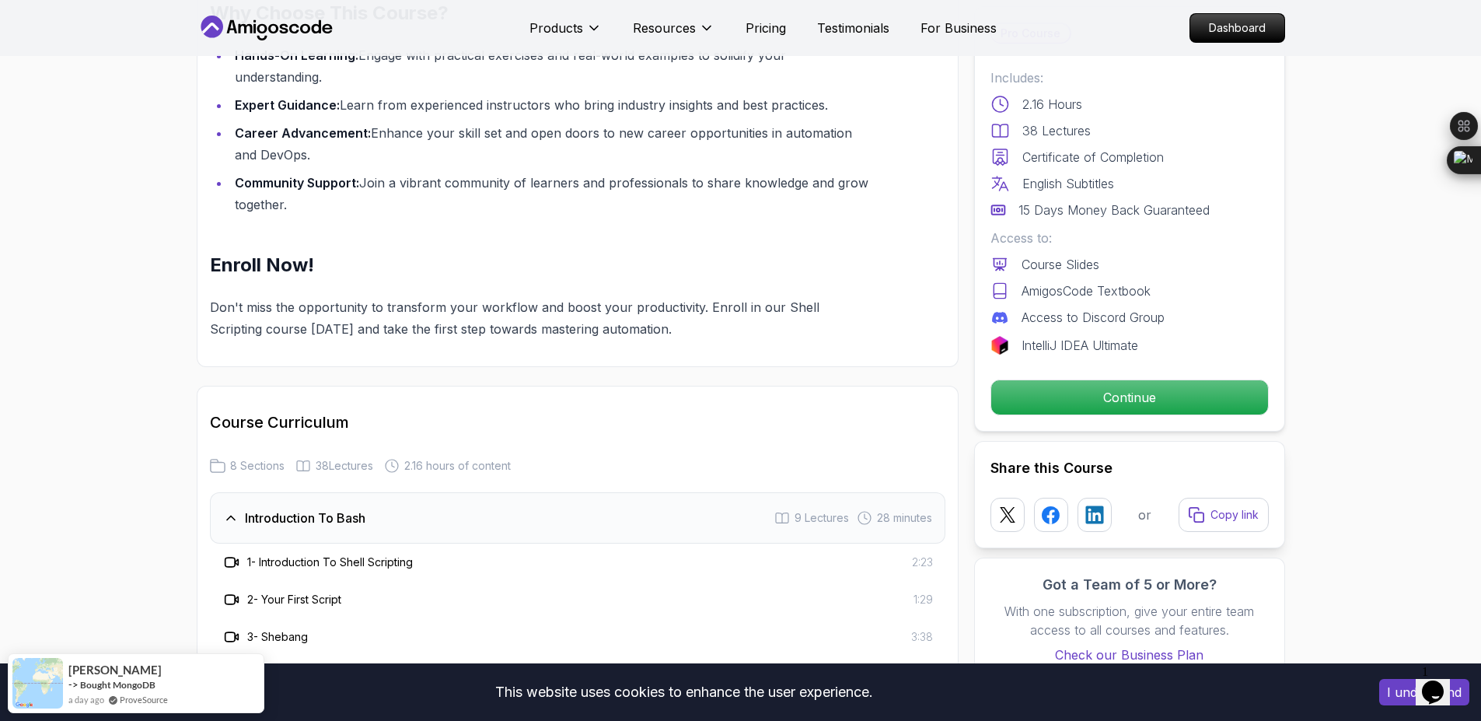
scroll to position [1773, 0]
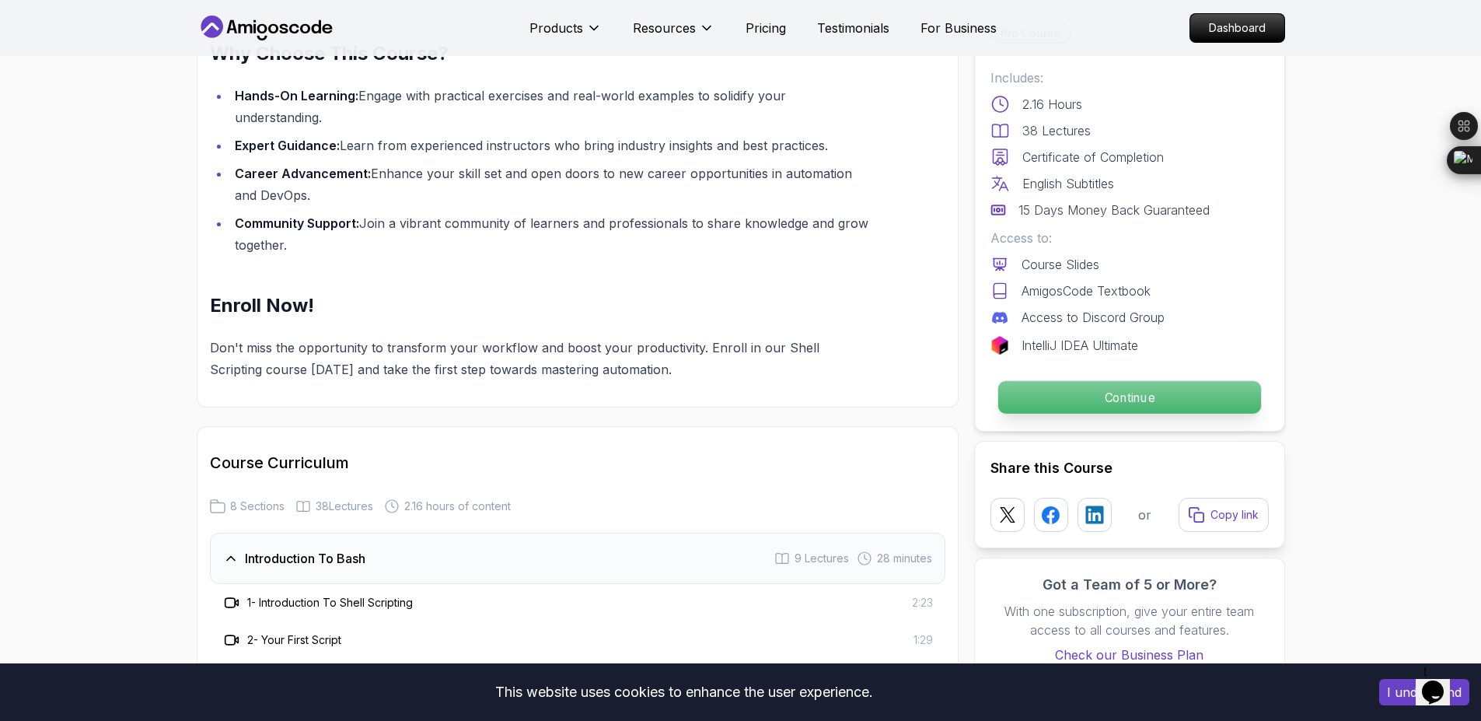
click at [1120, 408] on p "Continue" at bounding box center [1129, 397] width 263 height 33
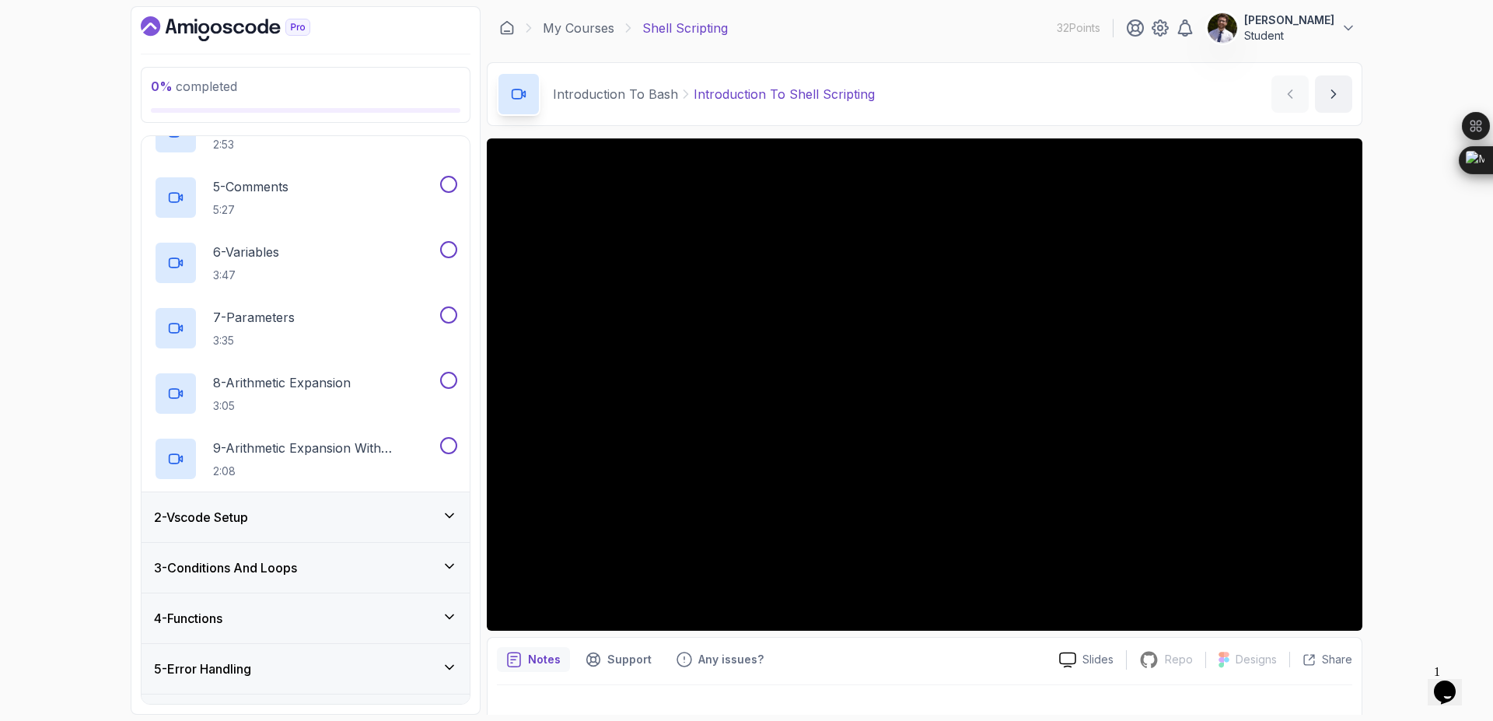
scroll to position [424, 0]
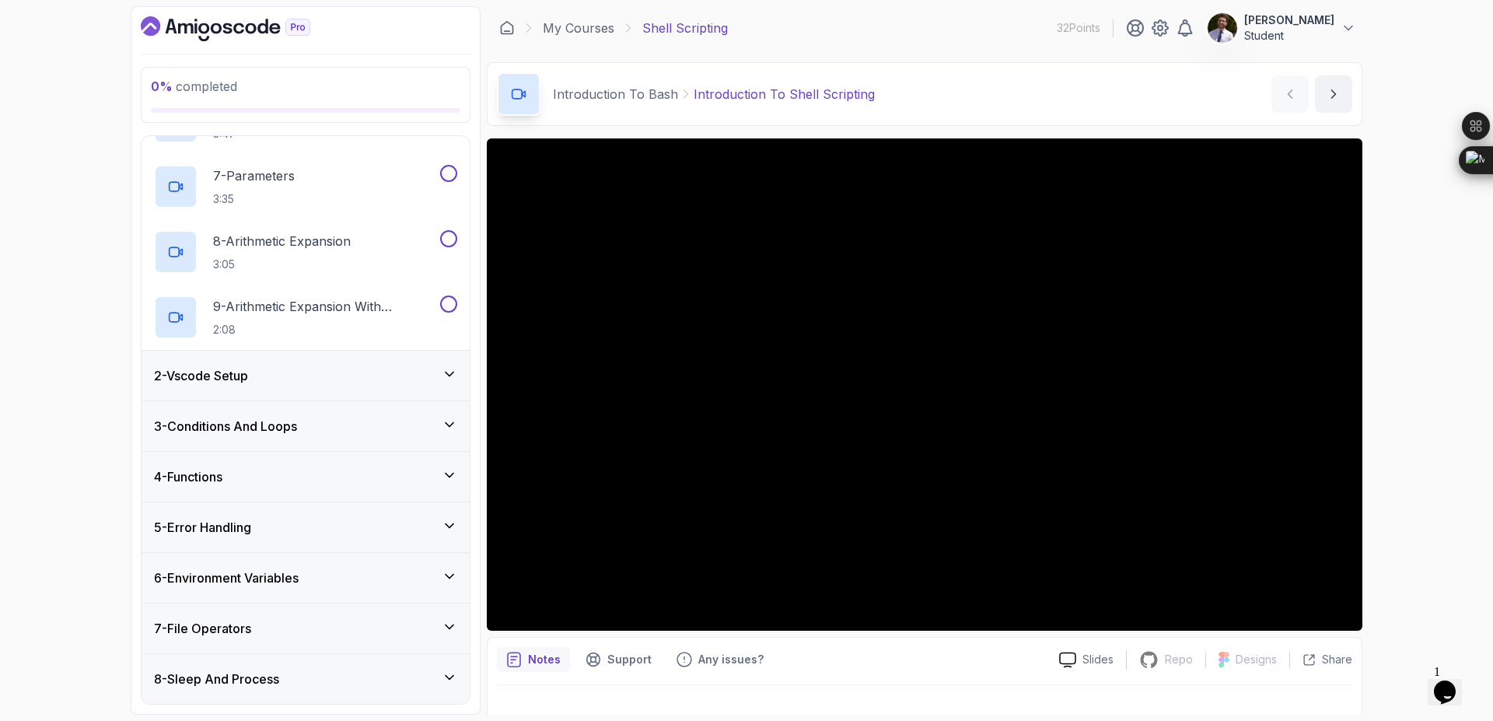
click at [417, 679] on div "8 - Sleep And Process" at bounding box center [305, 678] width 303 height 19
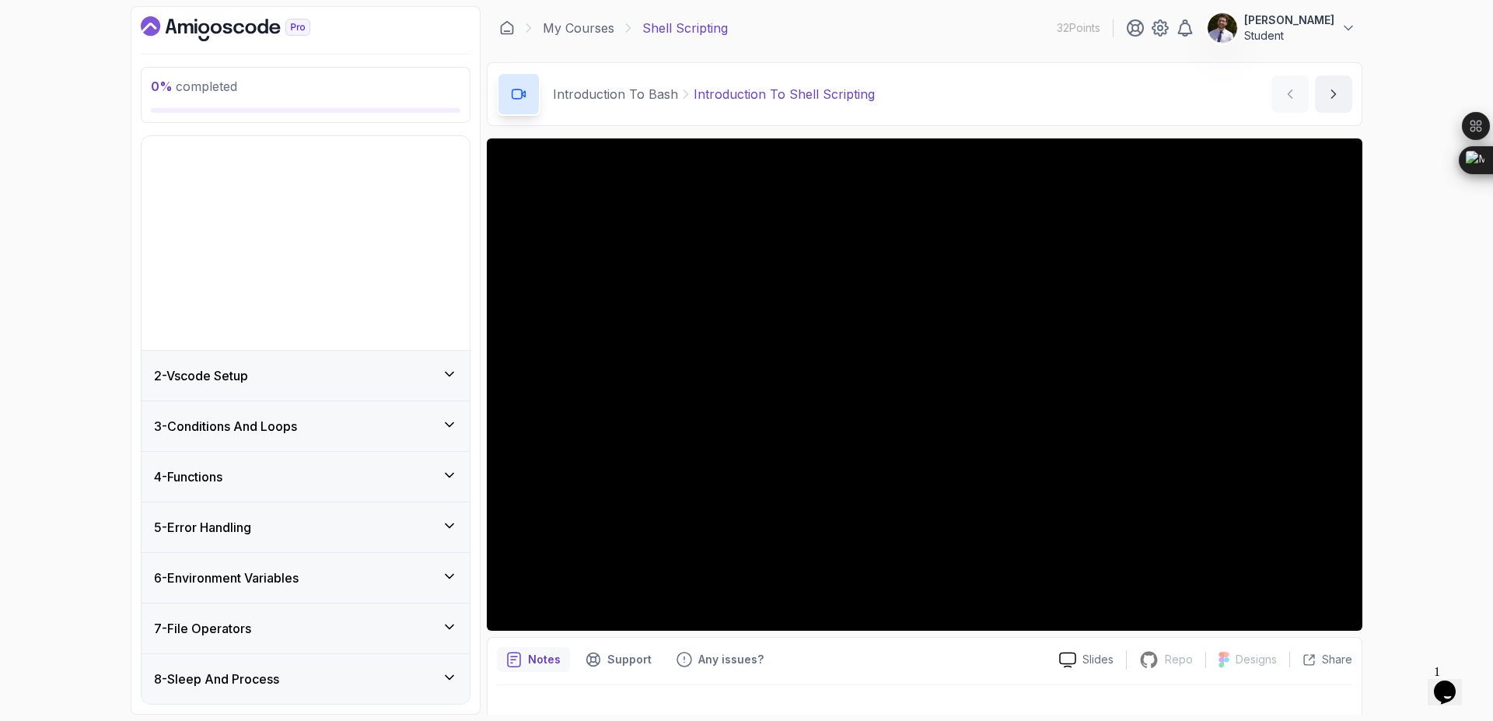
scroll to position [0, 0]
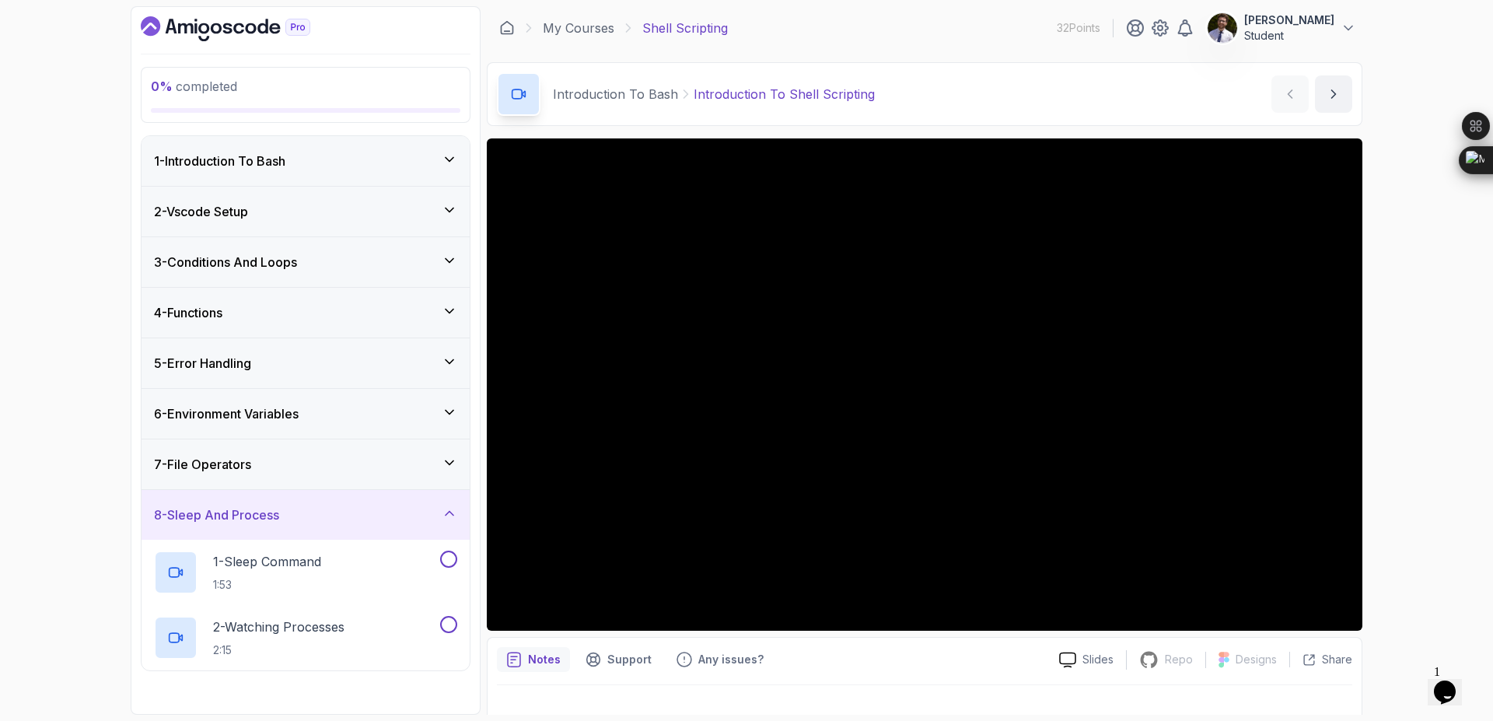
click at [449, 520] on icon at bounding box center [450, 513] width 16 height 16
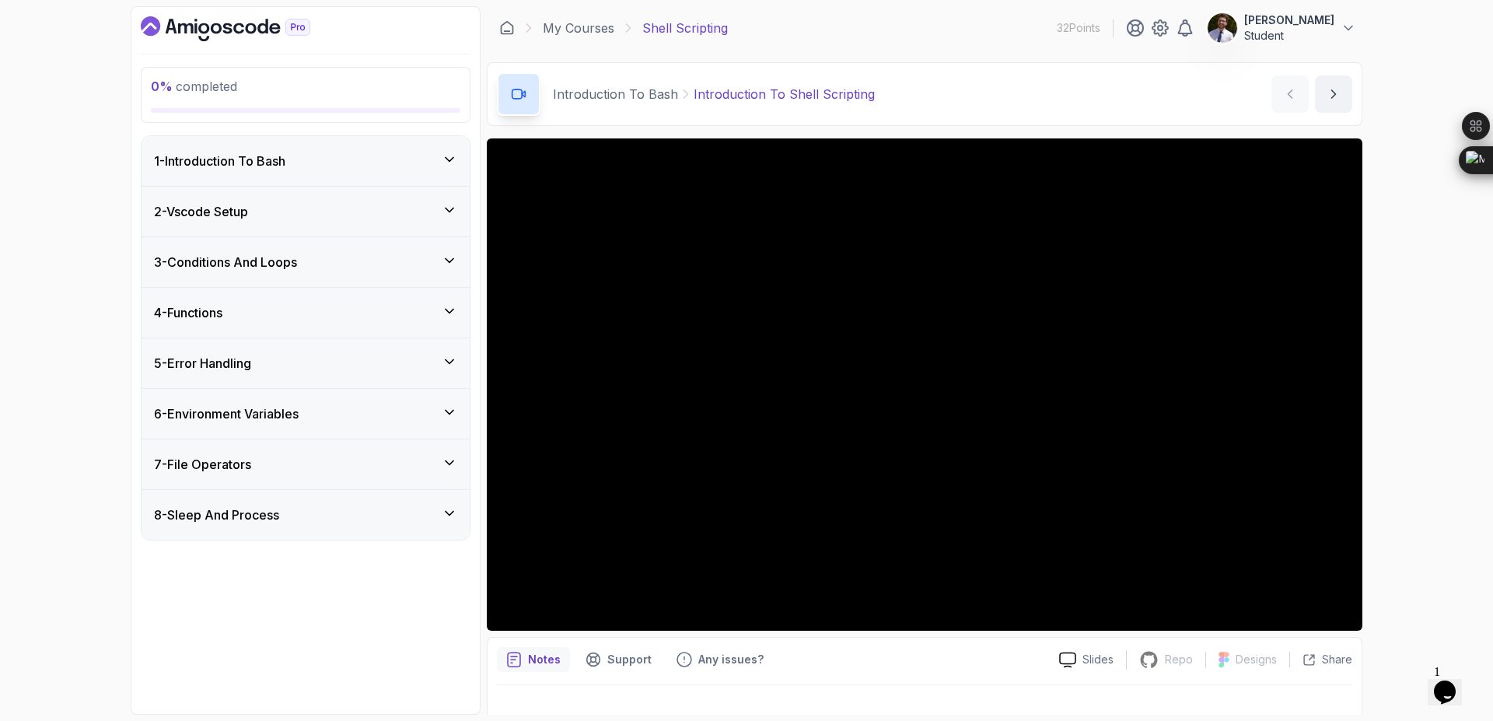
click at [439, 162] on div "1 - Introduction To Bash" at bounding box center [305, 161] width 303 height 19
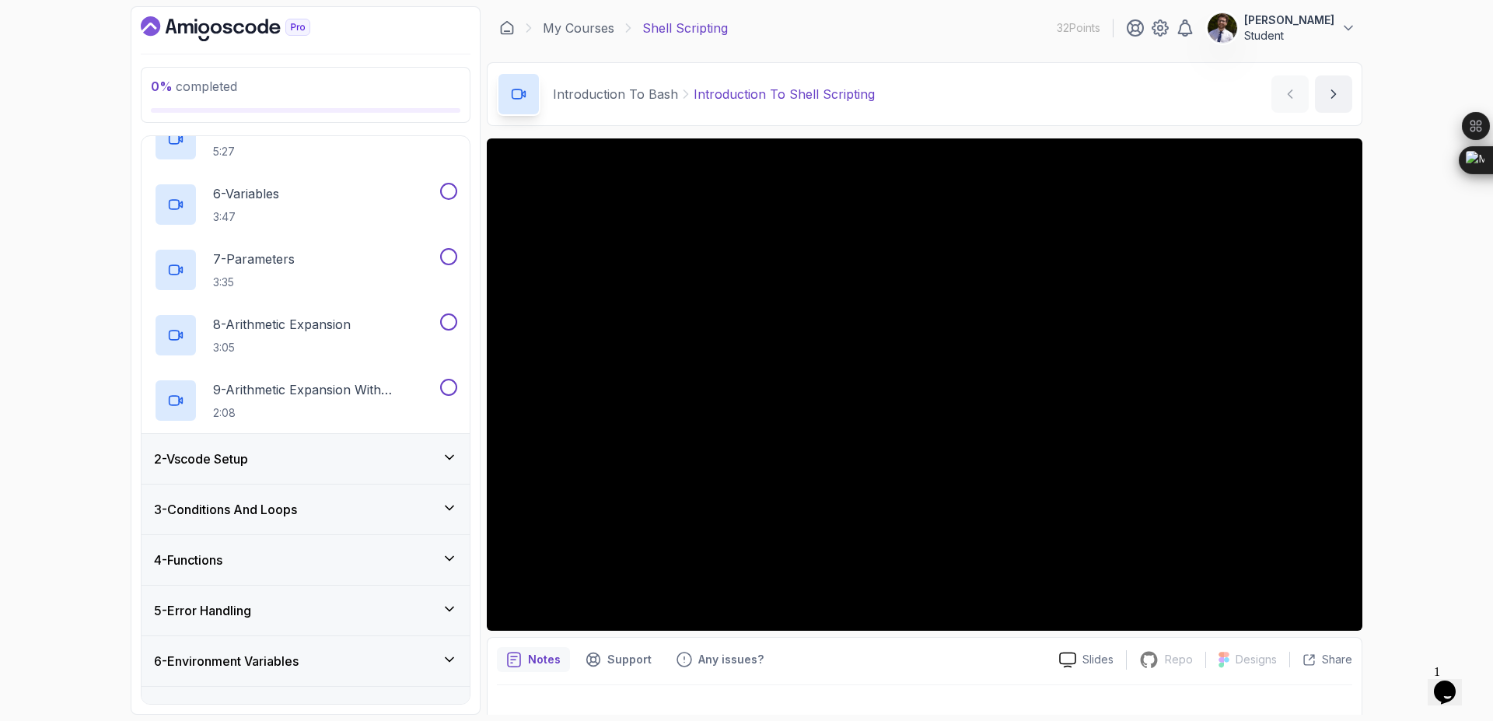
scroll to position [424, 0]
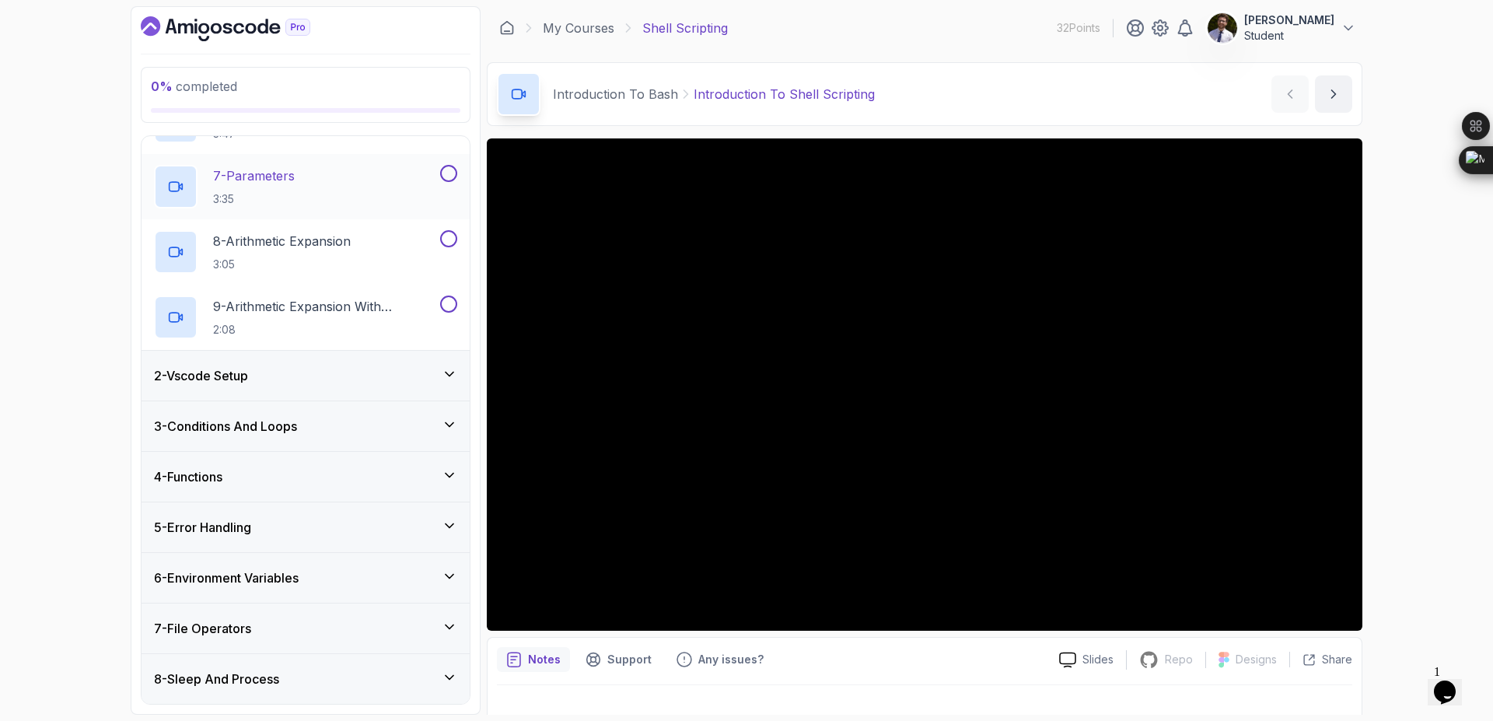
click at [280, 181] on p "7 - Parameters" at bounding box center [254, 175] width 82 height 19
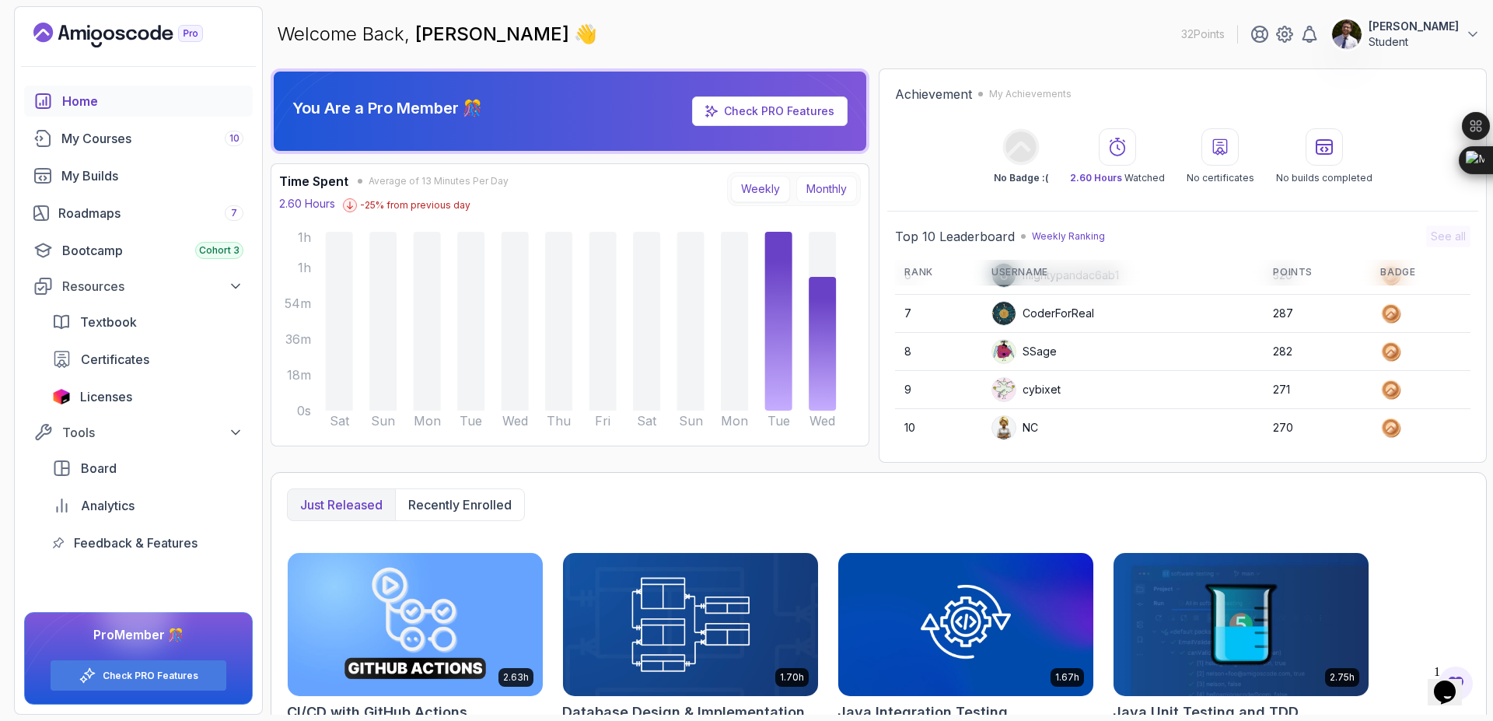
click at [829, 190] on button "Monthly" at bounding box center [826, 189] width 61 height 26
click at [778, 190] on button "Weekly" at bounding box center [760, 189] width 59 height 26
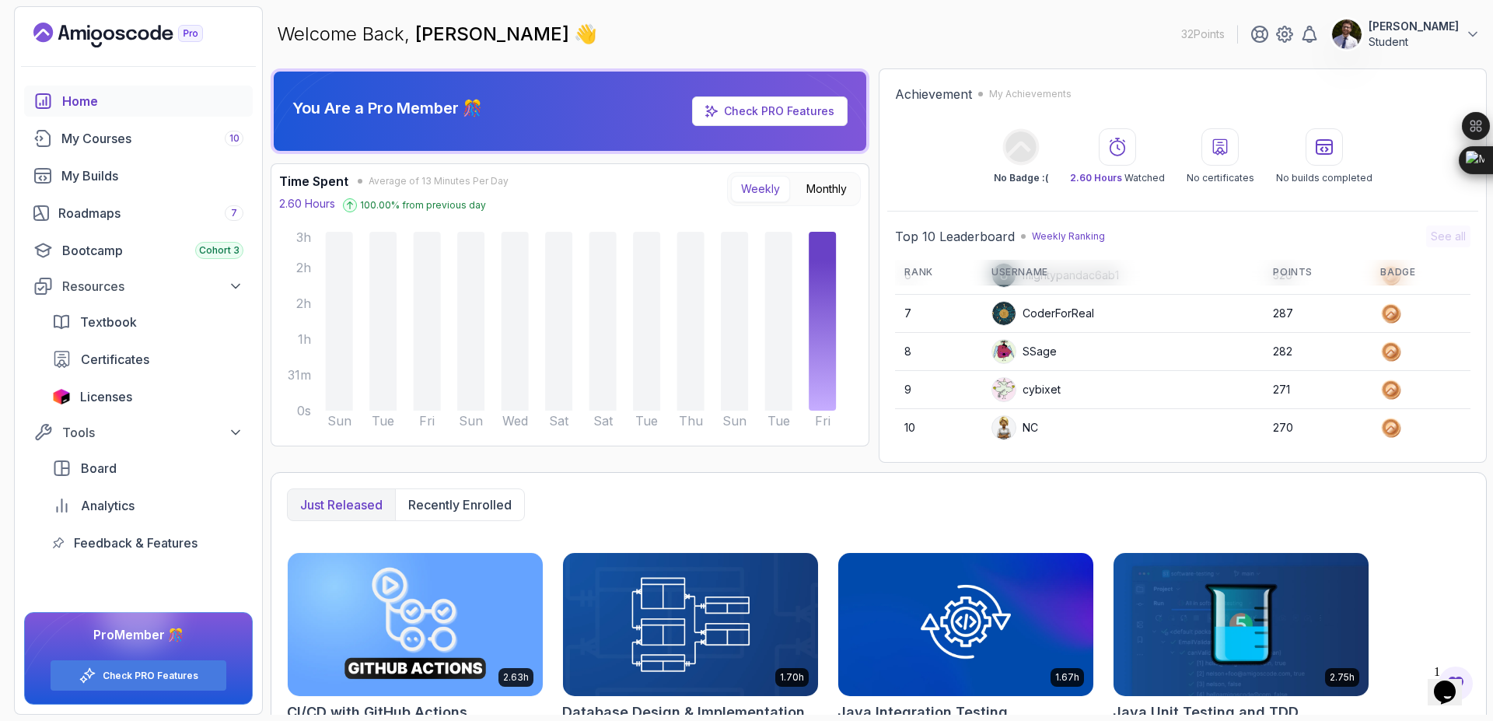
click at [774, 194] on button "Weekly" at bounding box center [760, 189] width 59 height 26
click at [763, 187] on button "Weekly" at bounding box center [760, 189] width 59 height 26
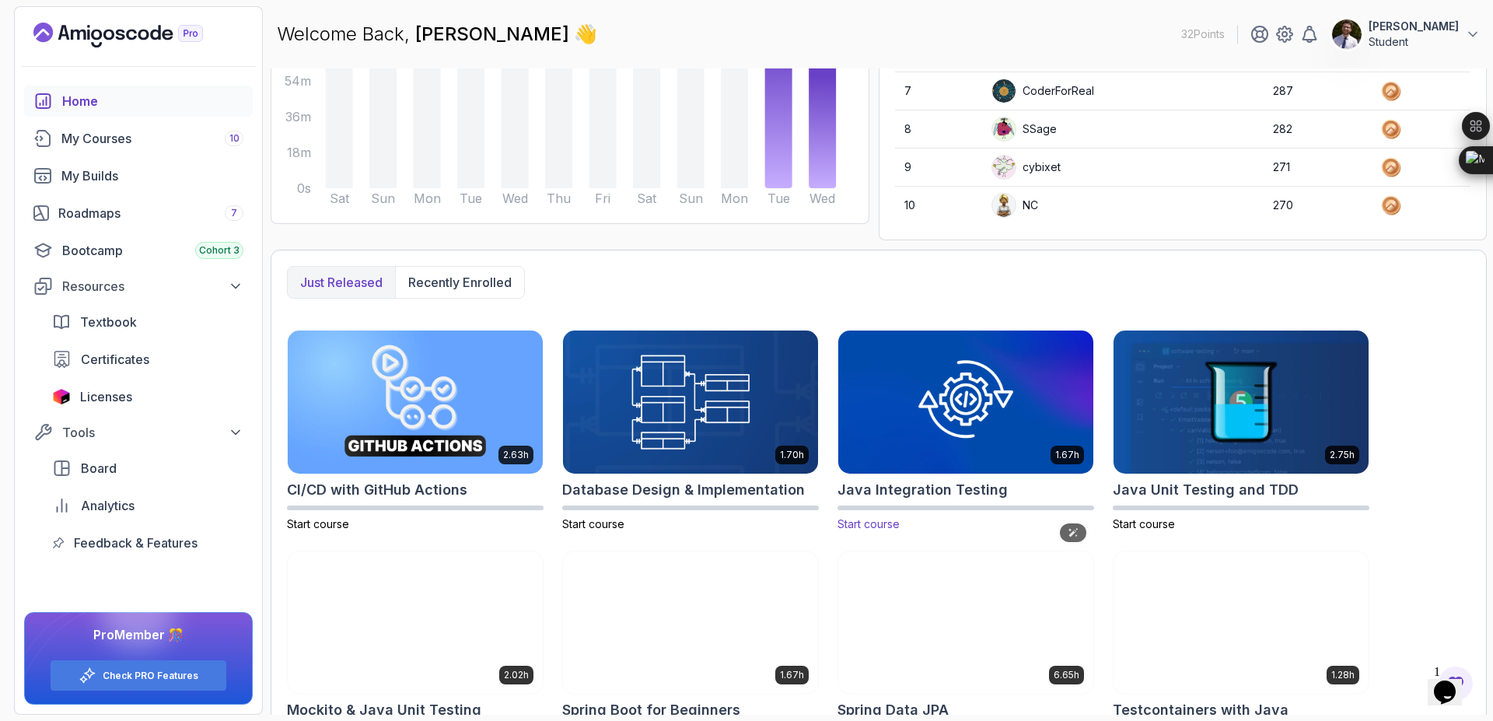
scroll to position [276, 0]
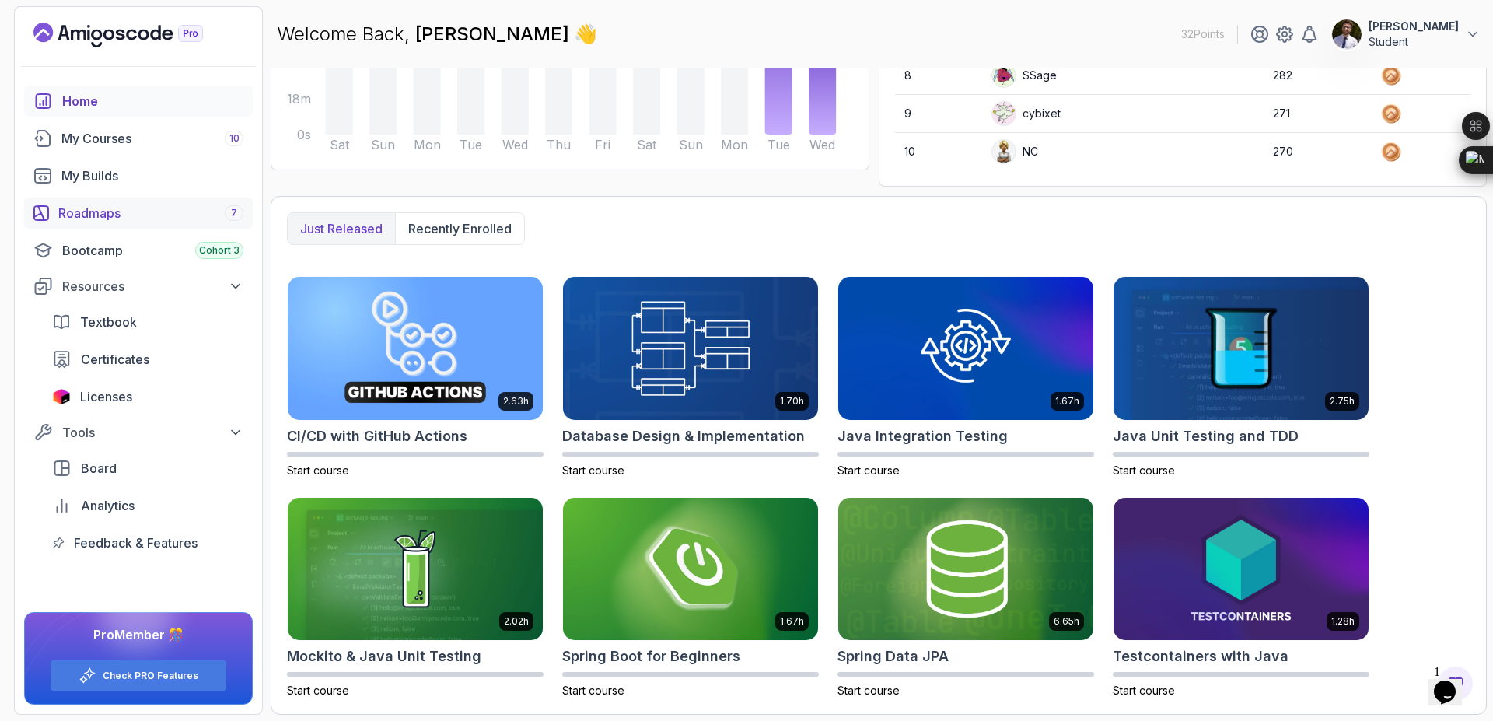
click at [187, 218] on div "Roadmaps 7" at bounding box center [150, 213] width 185 height 19
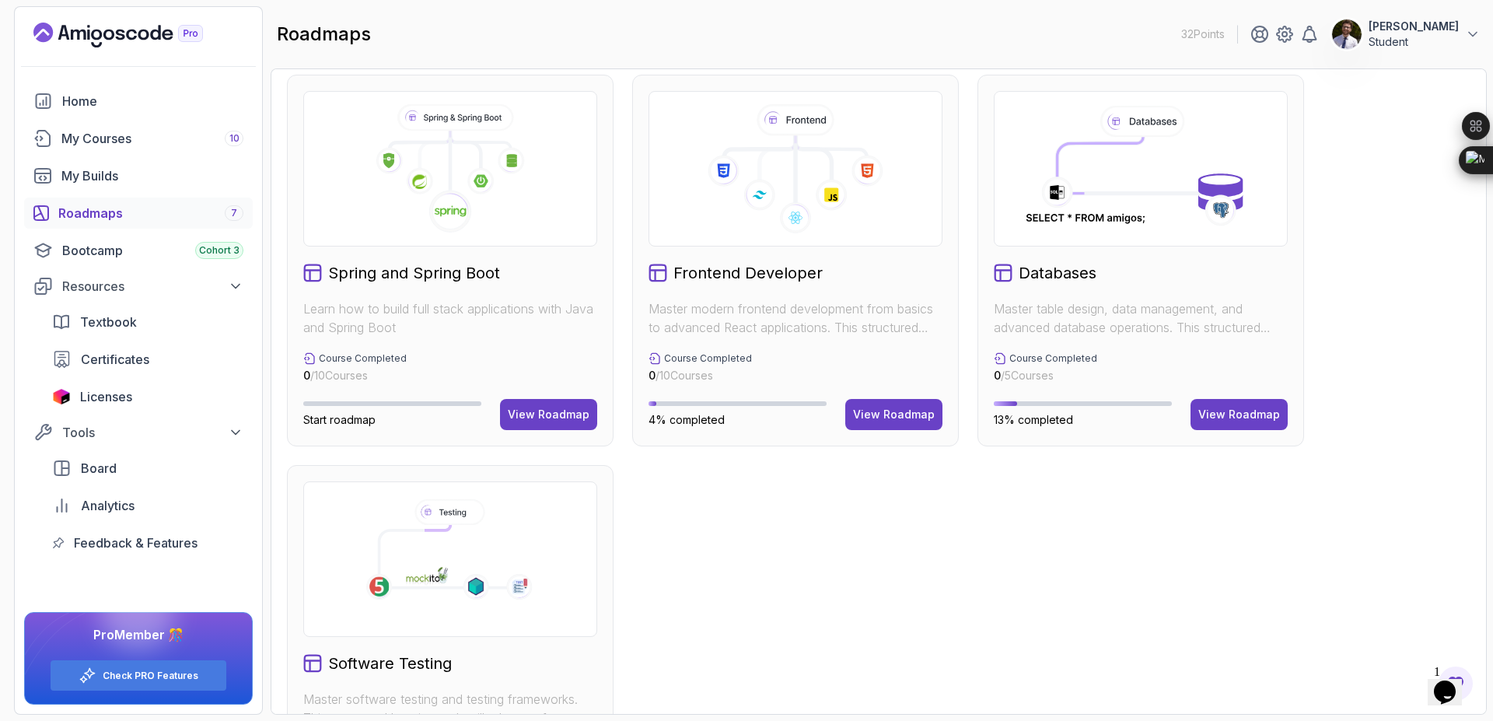
scroll to position [539, 0]
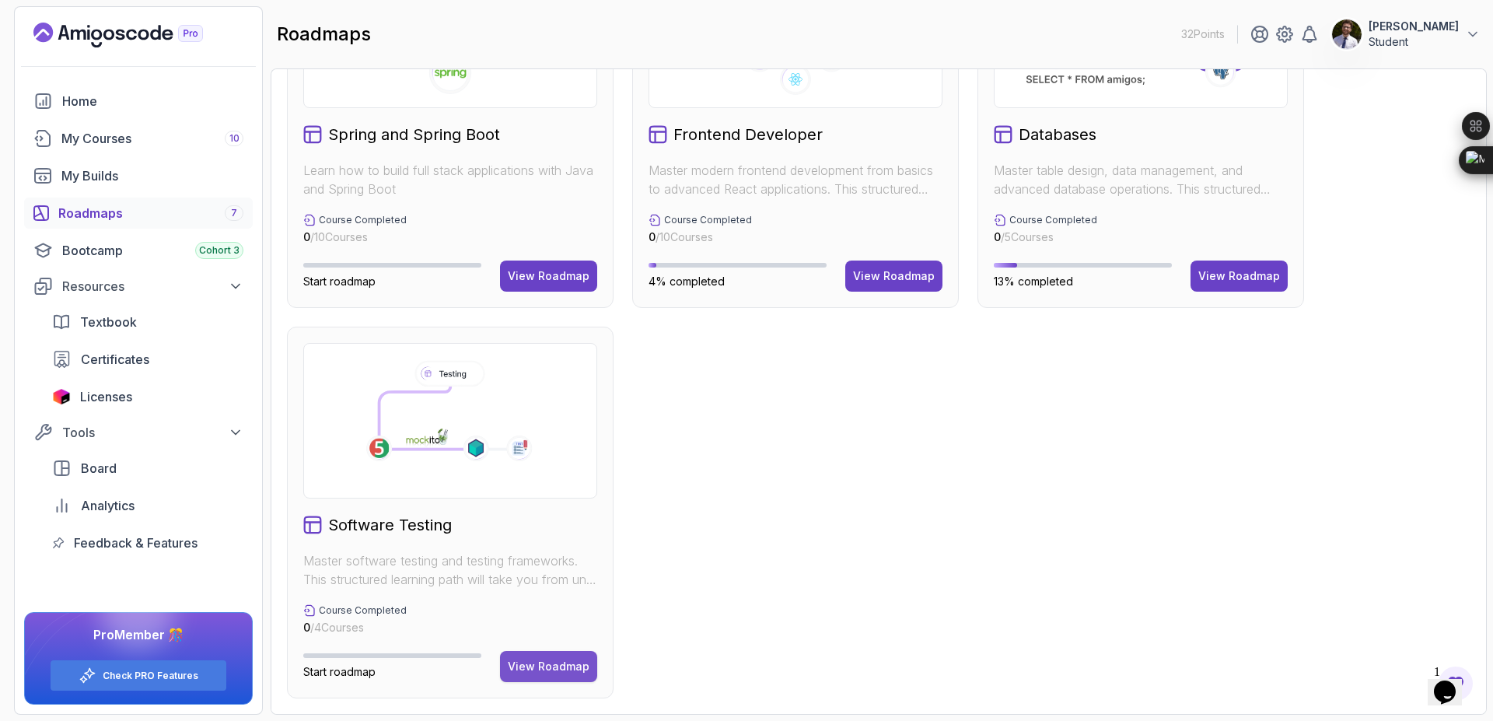
click at [571, 666] on div "View Roadmap" at bounding box center [549, 667] width 82 height 16
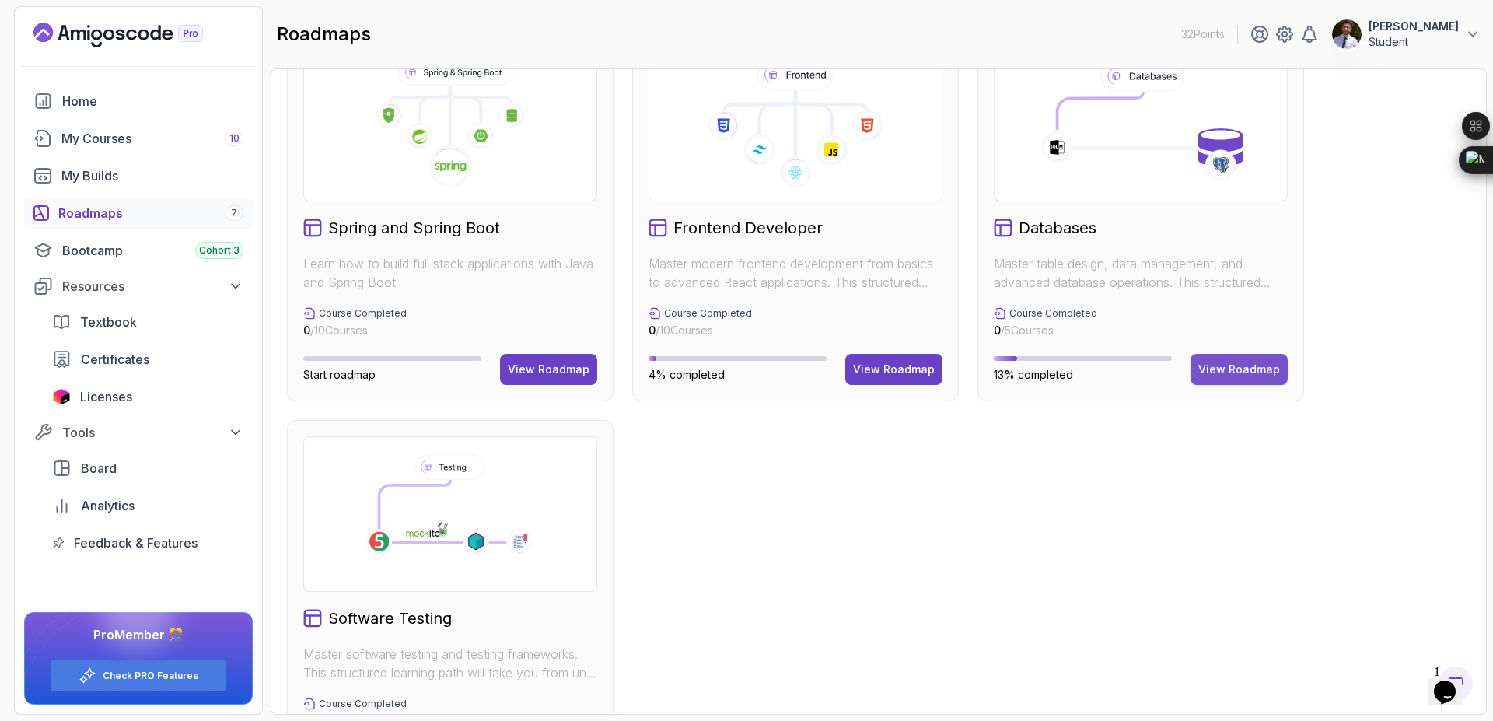
click at [1224, 372] on div "View Roadmap" at bounding box center [1239, 370] width 82 height 16
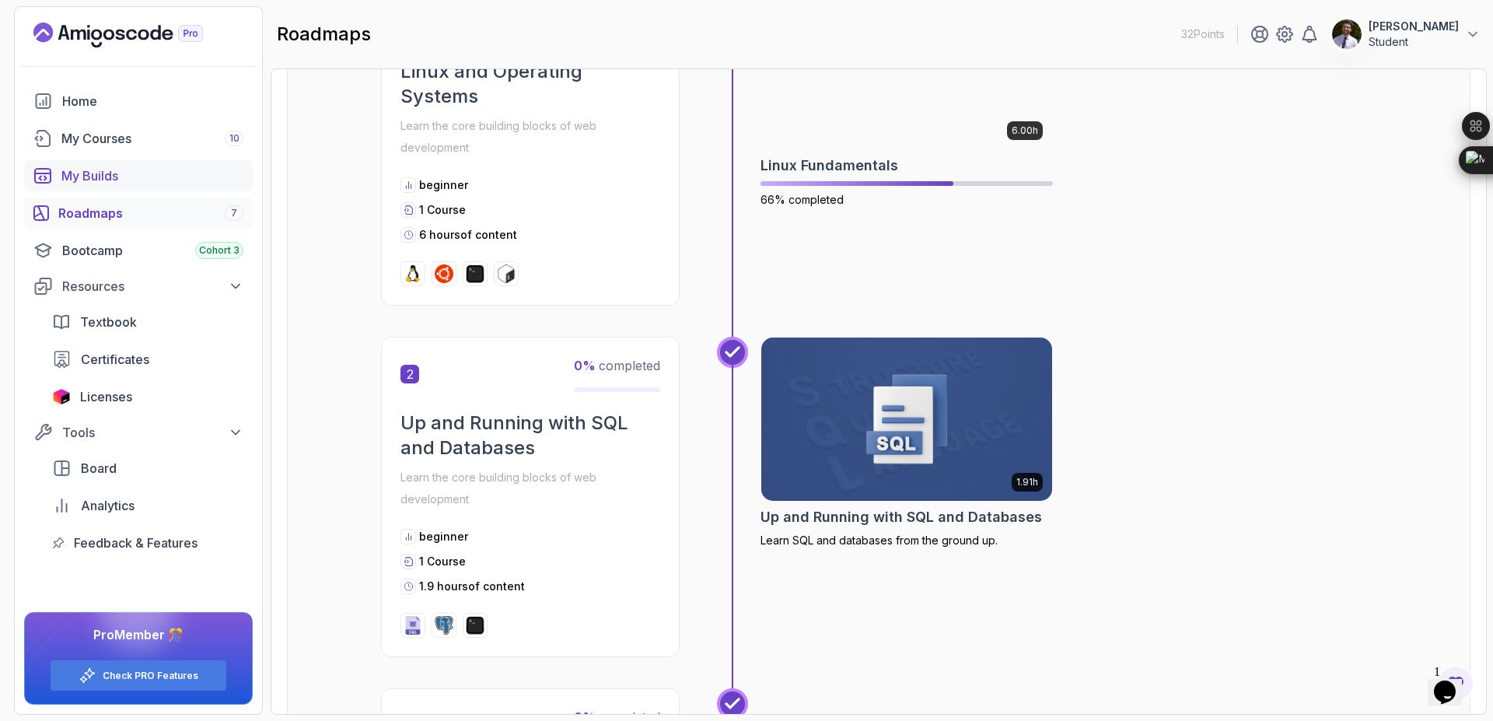
scroll to position [318, 0]
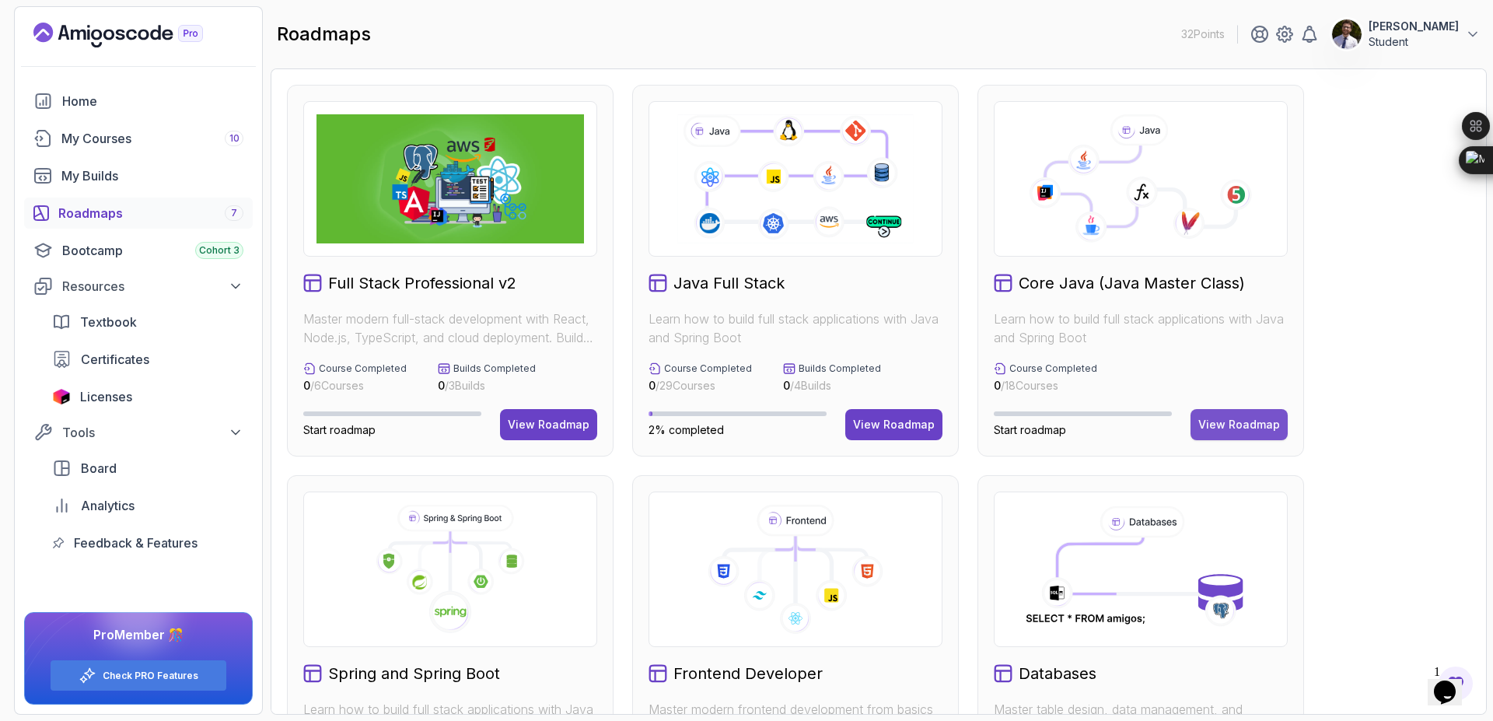
click at [1262, 417] on div "View Roadmap" at bounding box center [1239, 425] width 82 height 16
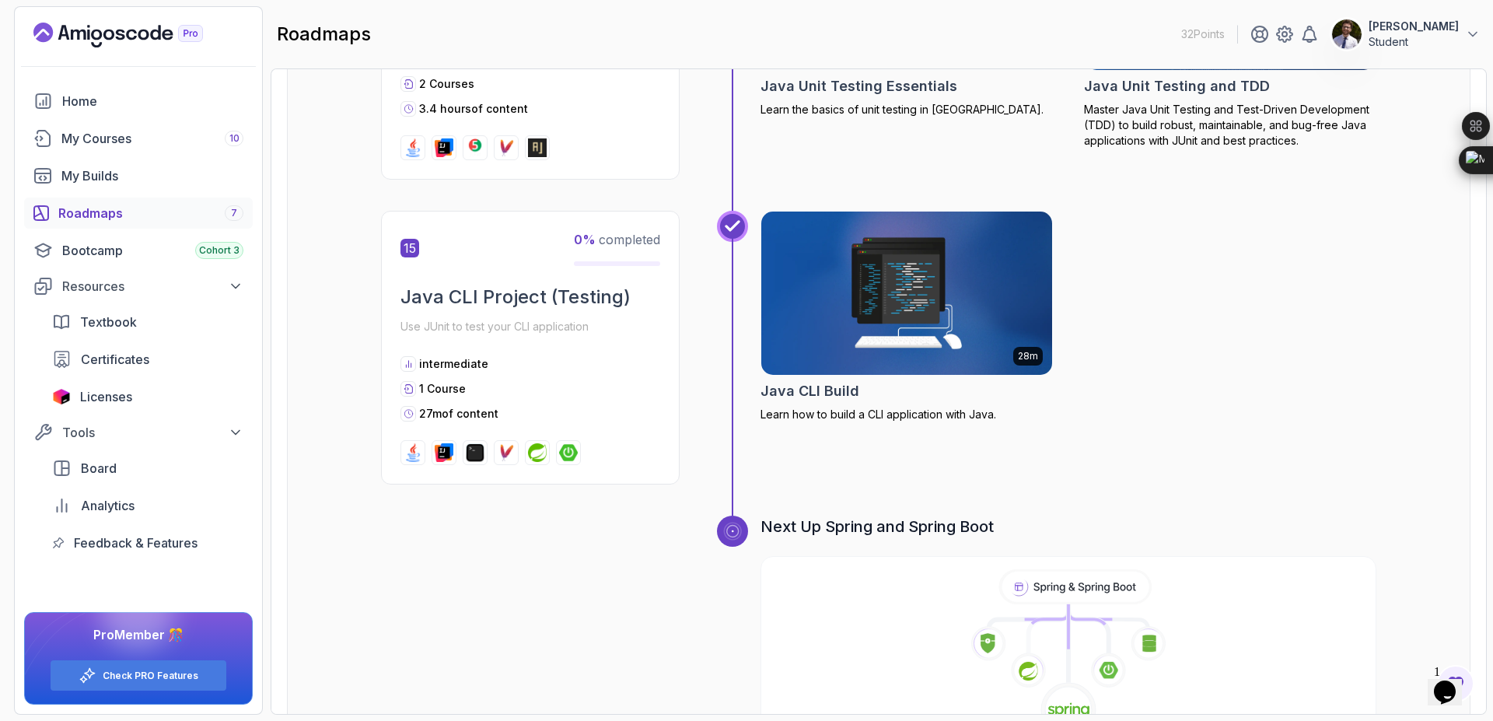
scroll to position [4929, 0]
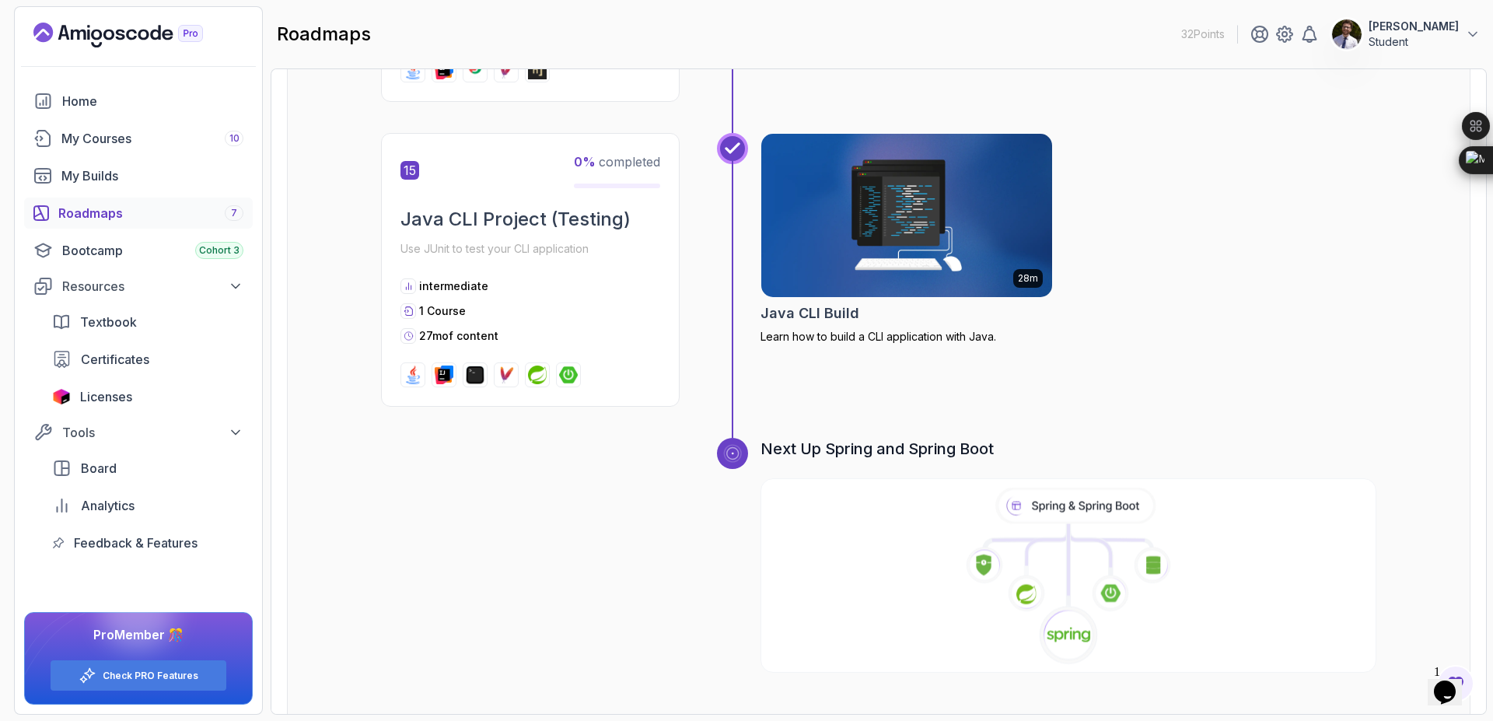
click at [1073, 541] on icon at bounding box center [1068, 576] width 619 height 178
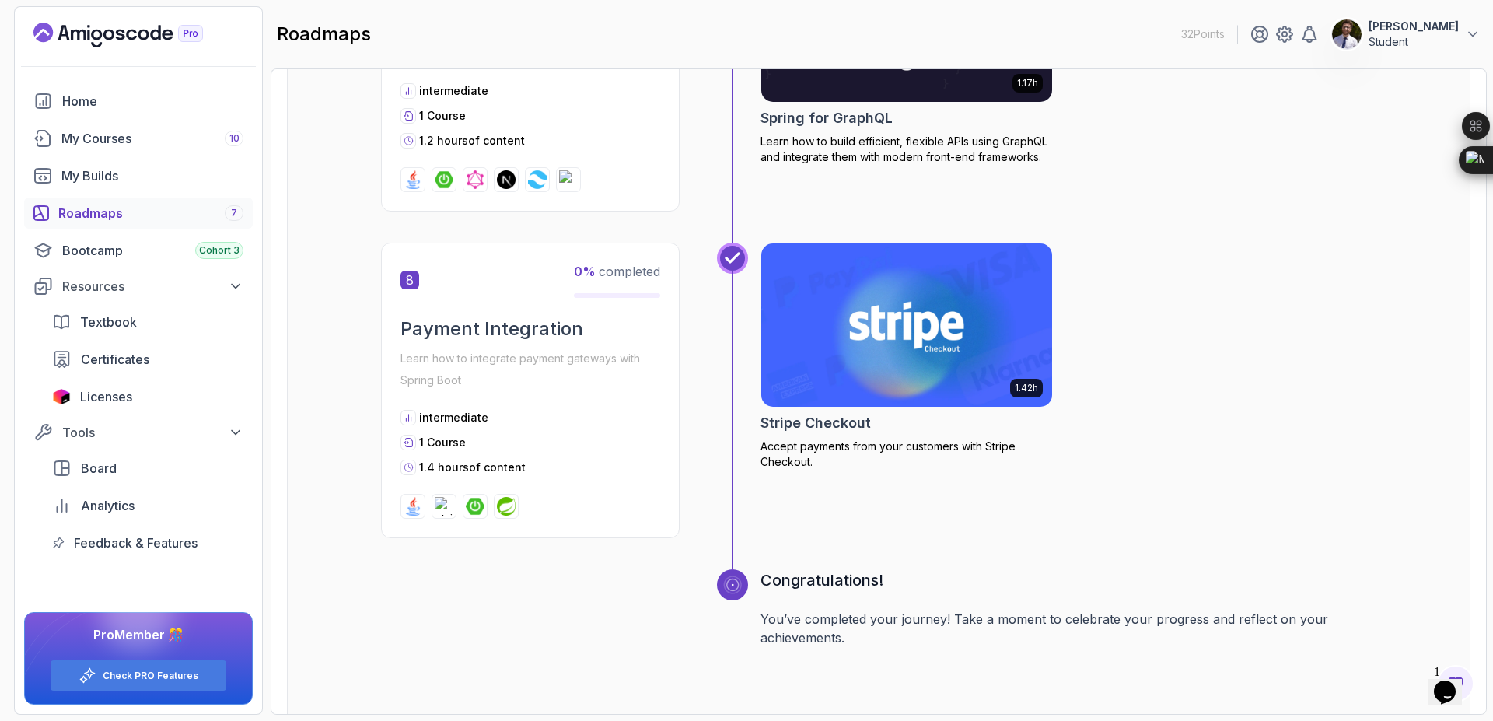
scroll to position [2451, 0]
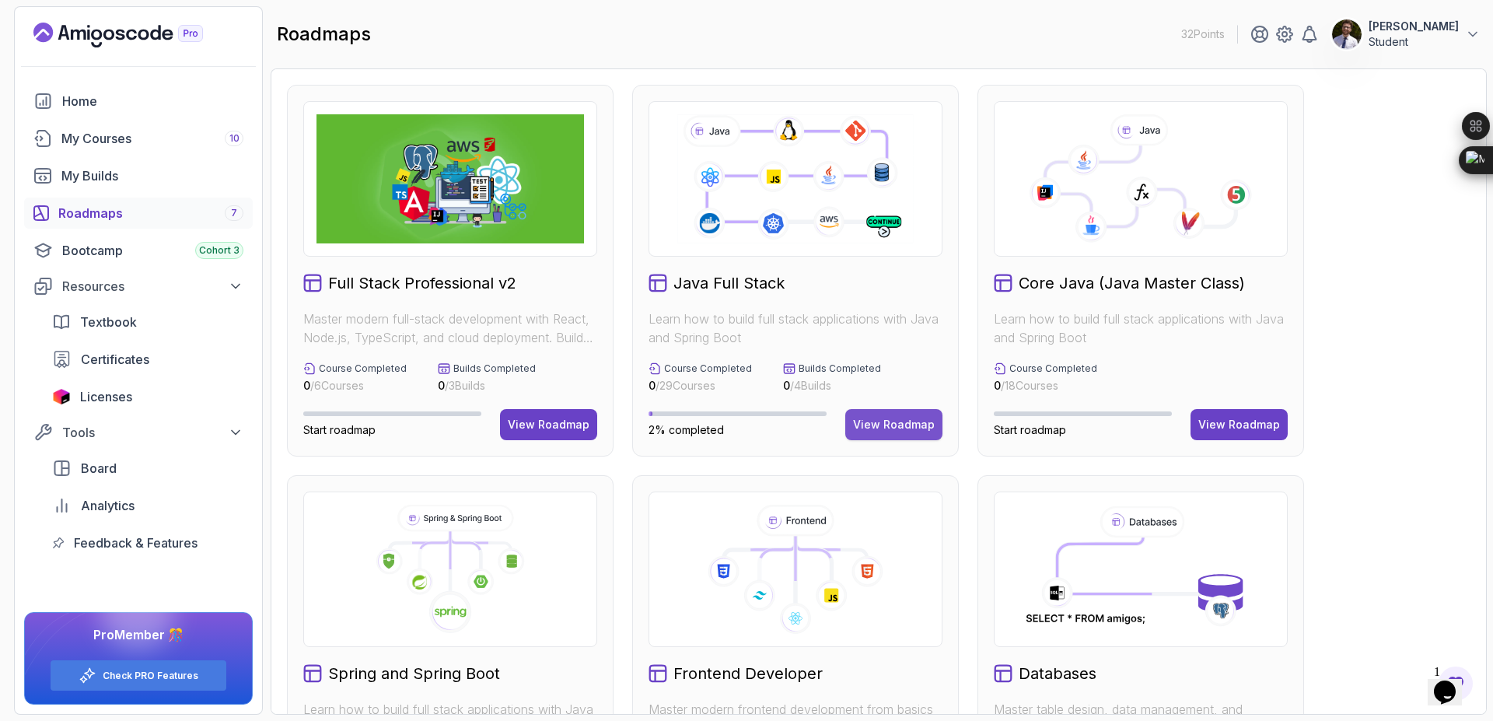
click at [892, 426] on div "View Roadmap" at bounding box center [894, 425] width 82 height 16
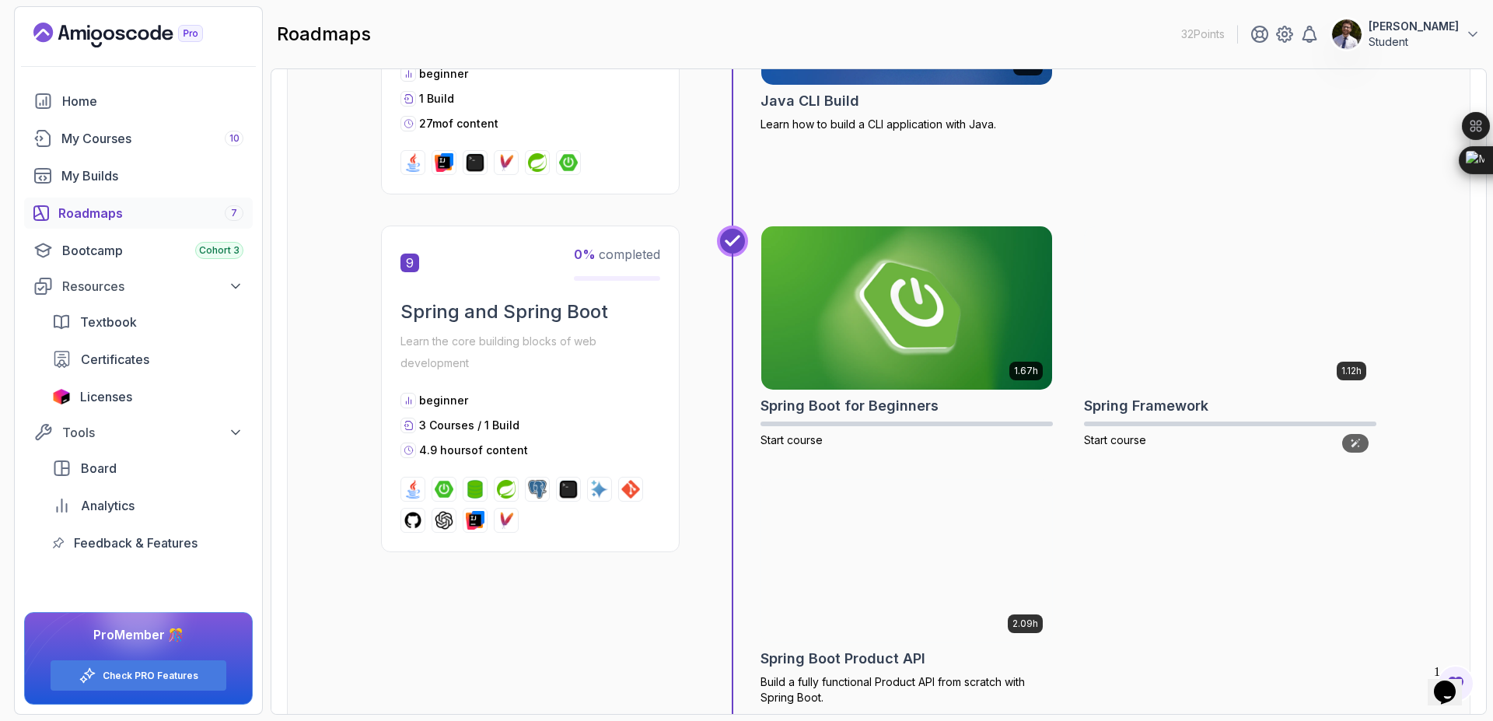
scroll to position [3079, 0]
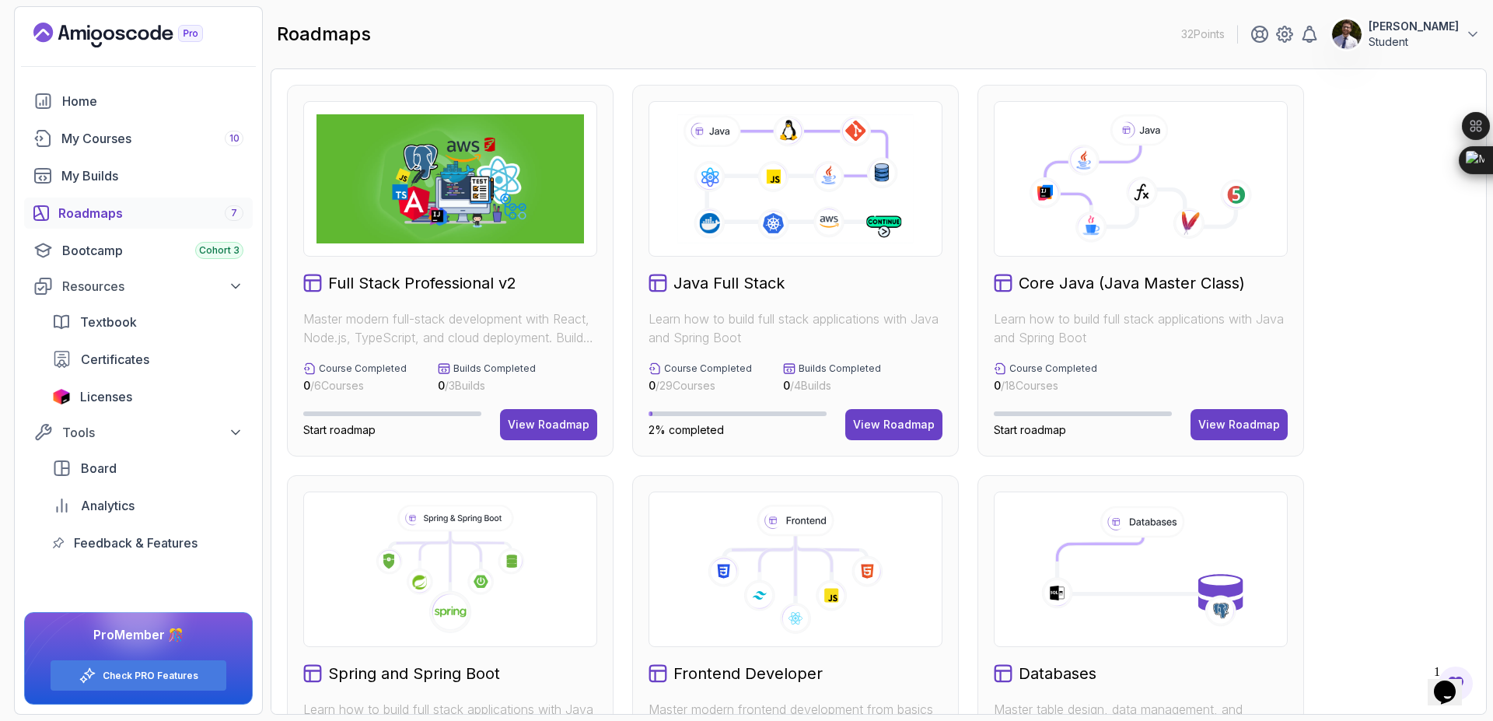
scroll to position [539, 0]
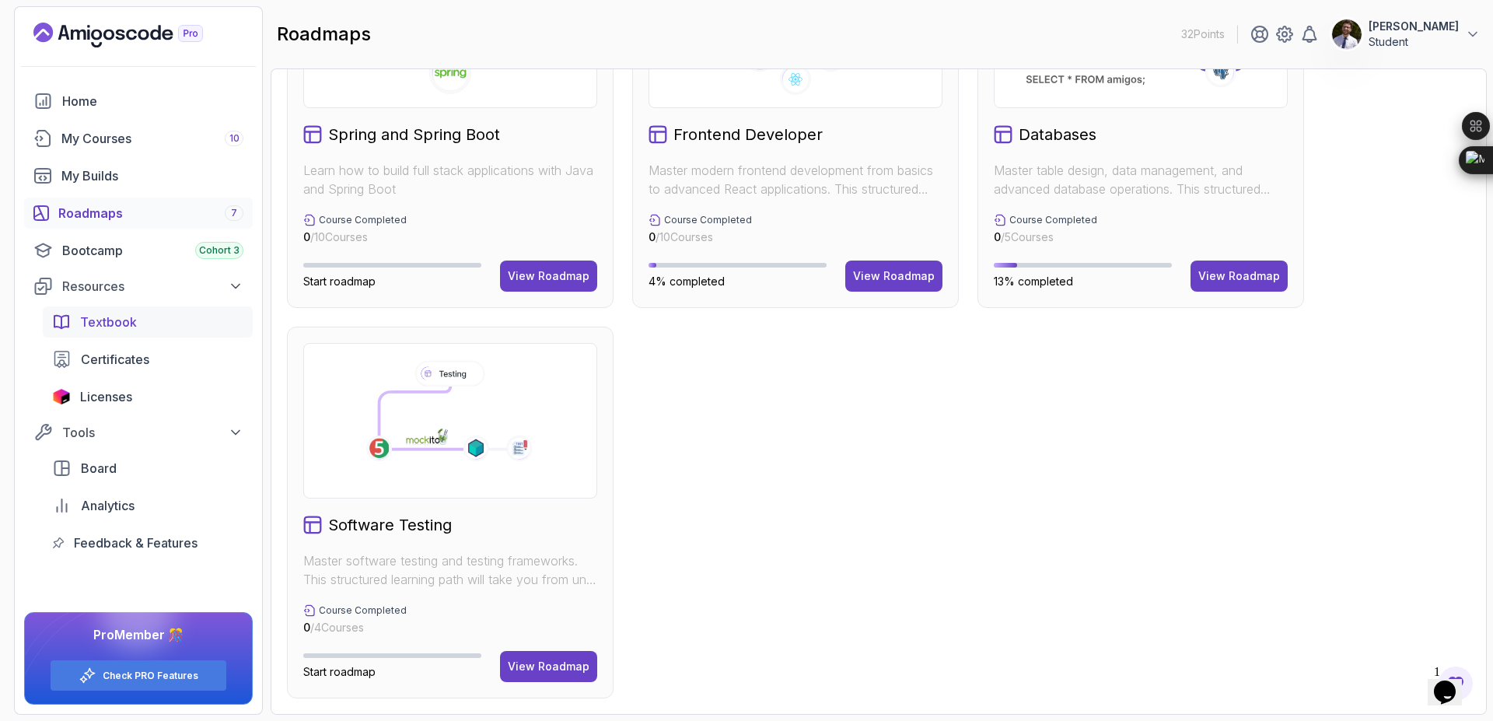
click at [162, 333] on link "Textbook" at bounding box center [148, 321] width 210 height 31
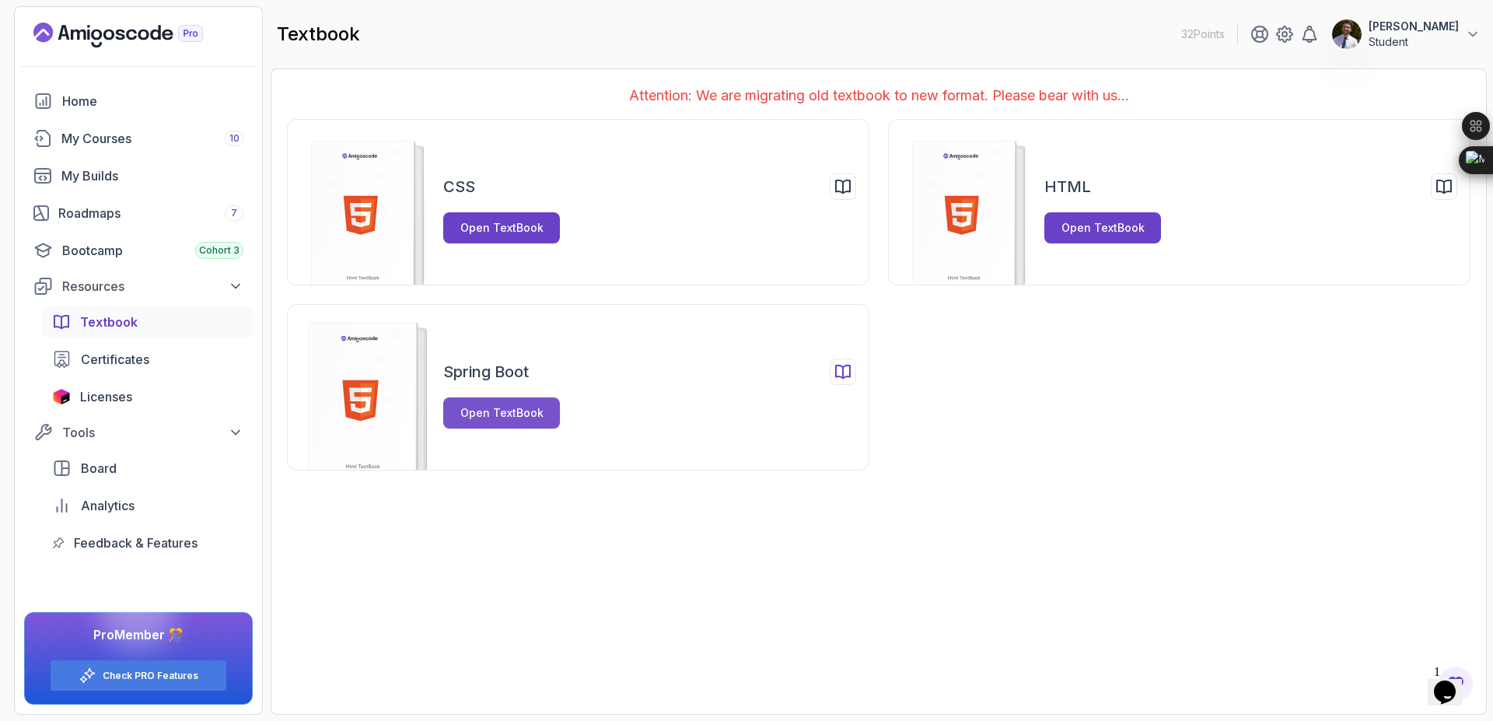
click at [523, 418] on div "Open TextBook" at bounding box center [501, 413] width 83 height 16
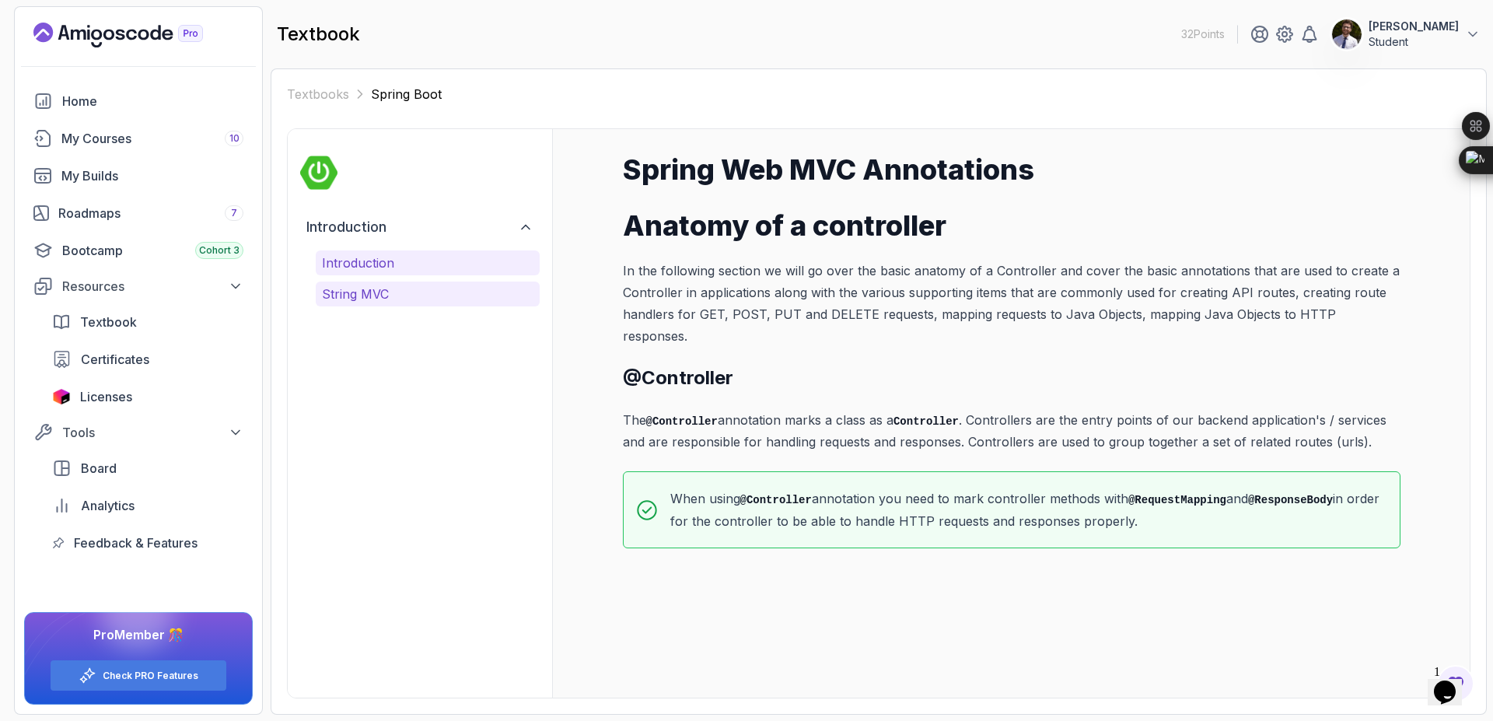
click at [455, 291] on p "String MVC" at bounding box center [427, 294] width 211 height 19
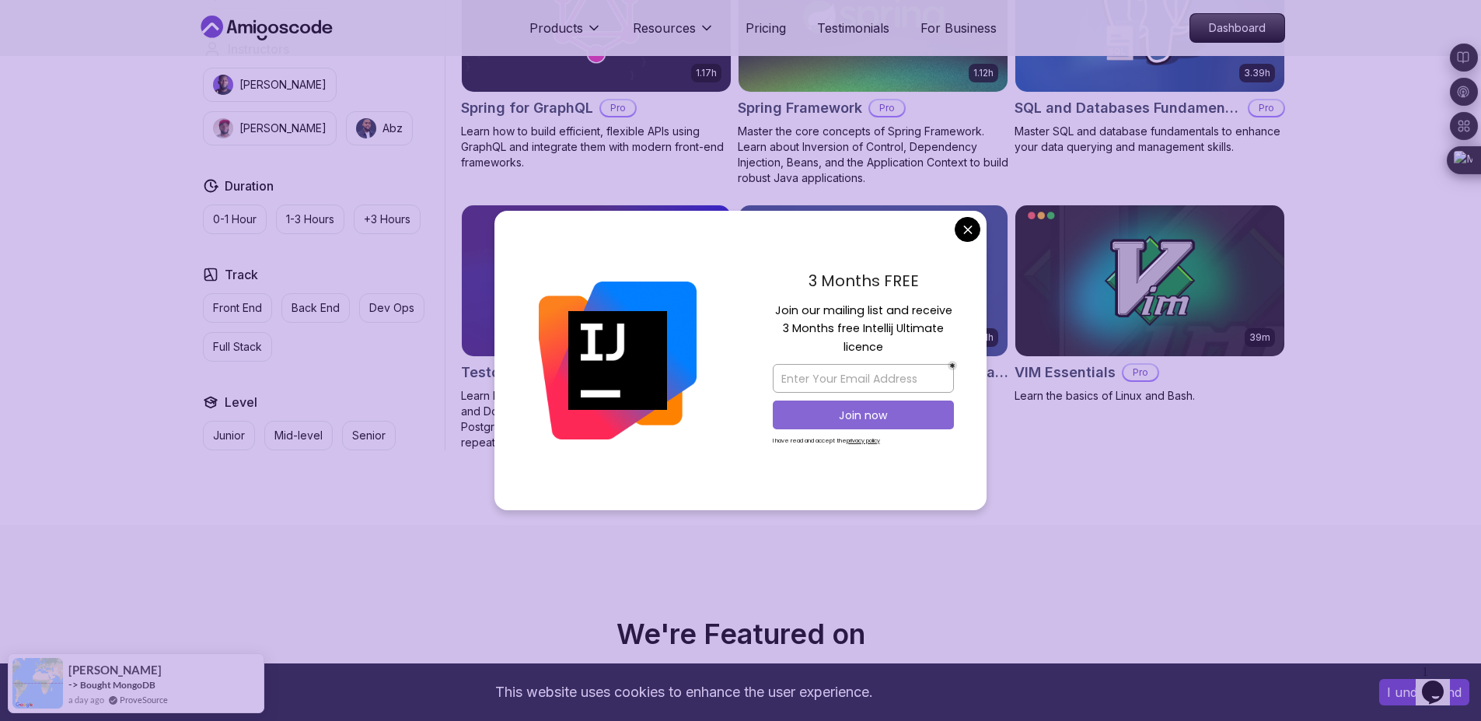
scroll to position [4012, 0]
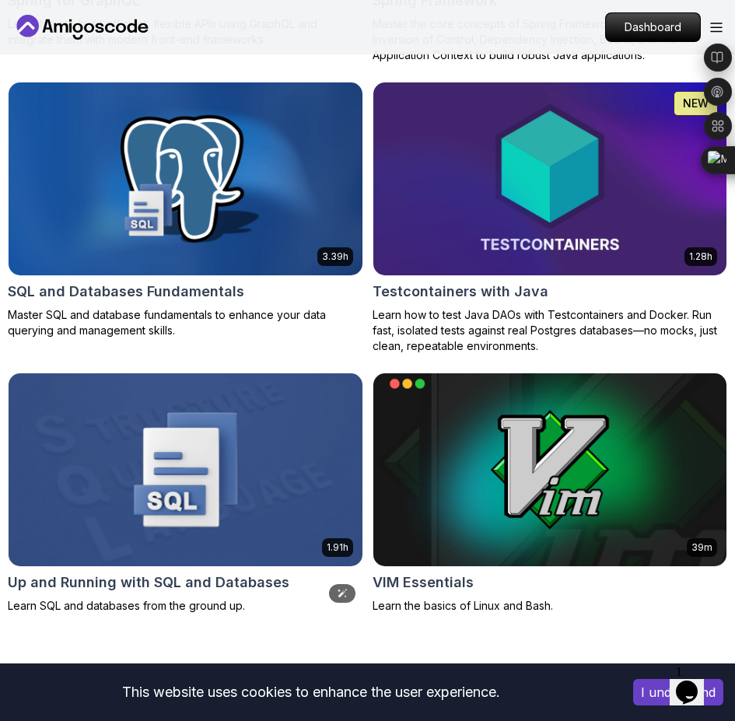
scroll to position [6536, 0]
